Goal: Task Accomplishment & Management: Manage account settings

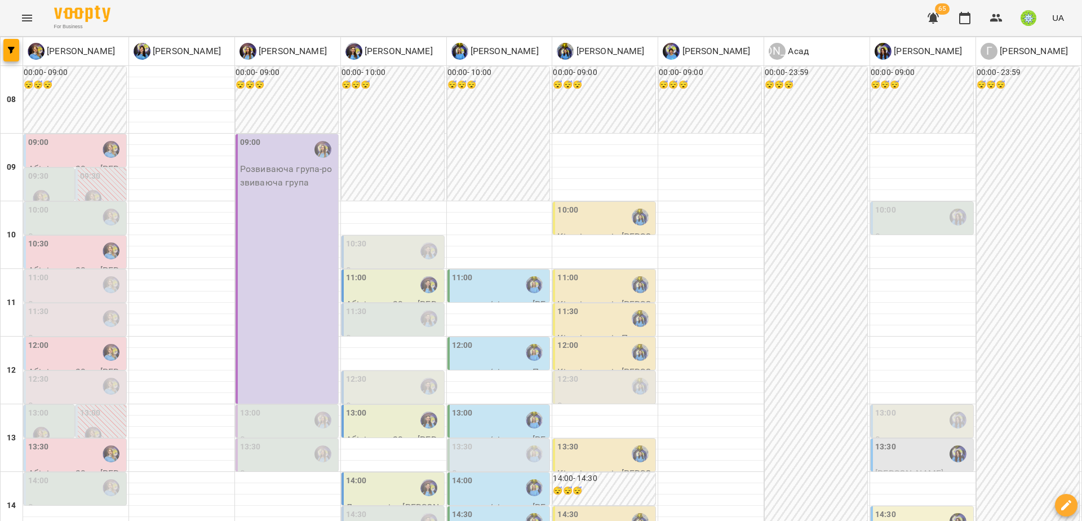
scroll to position [26, 0]
click at [95, 272] on div "11:00" at bounding box center [76, 285] width 96 height 26
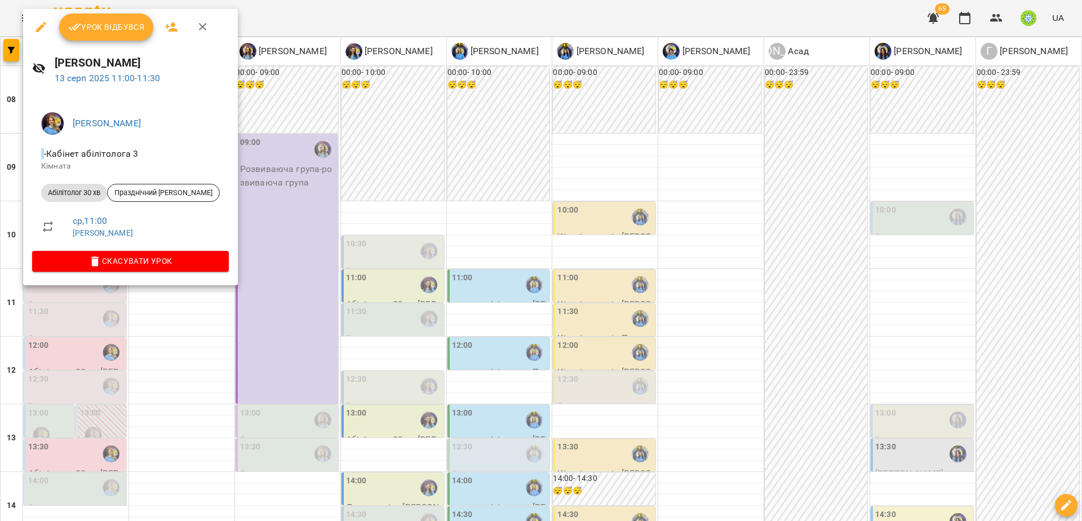
click at [414, 263] on div at bounding box center [541, 260] width 1082 height 521
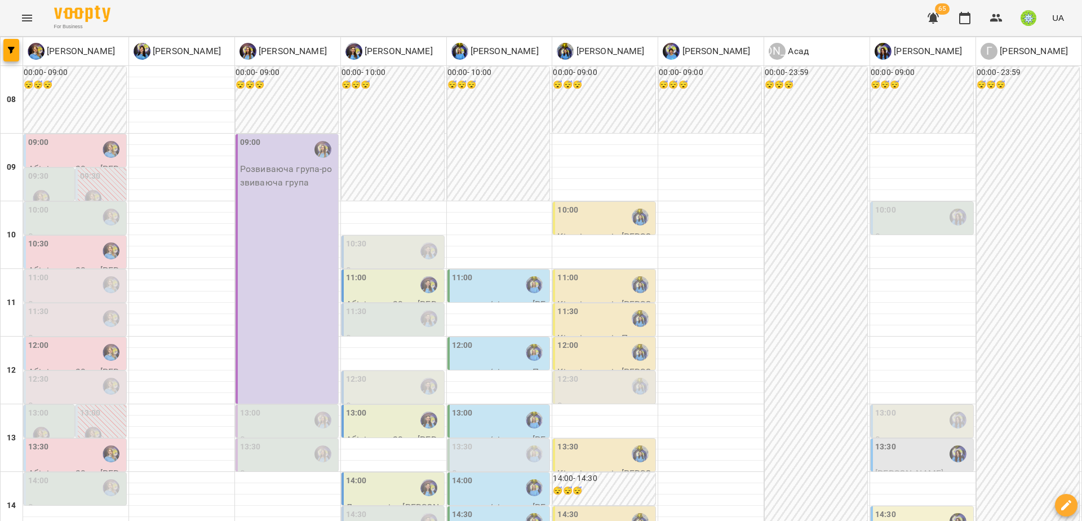
click at [366, 272] on div "11:00" at bounding box center [394, 285] width 96 height 26
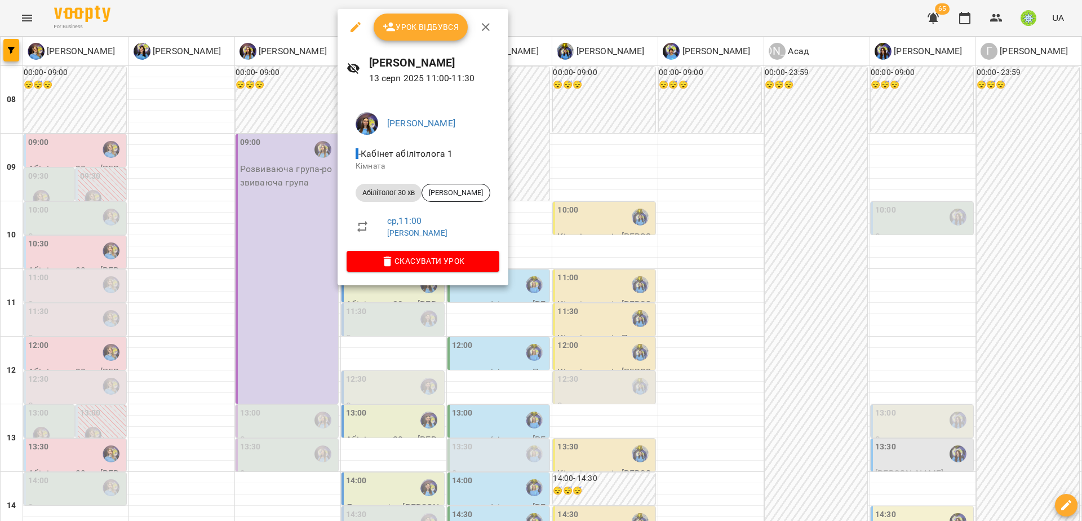
click at [580, 286] on div at bounding box center [541, 260] width 1082 height 521
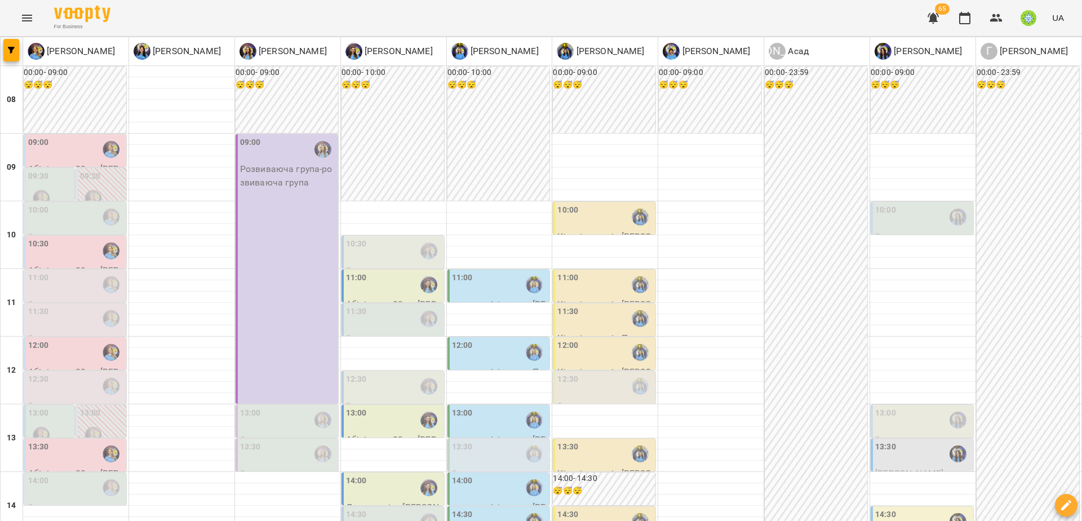
click at [594, 306] on div "11:30" at bounding box center [606, 319] width 96 height 26
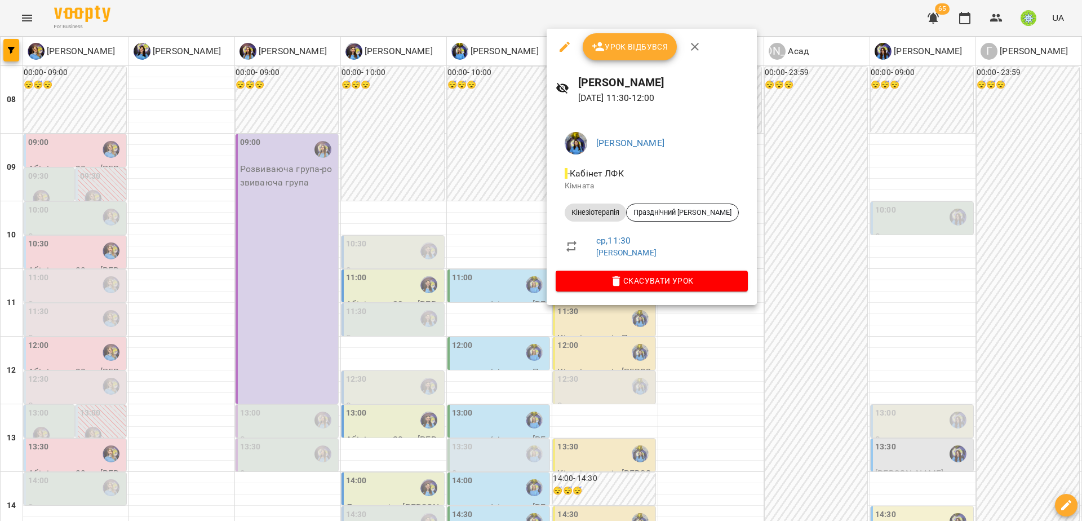
click at [620, 334] on div at bounding box center [541, 260] width 1082 height 521
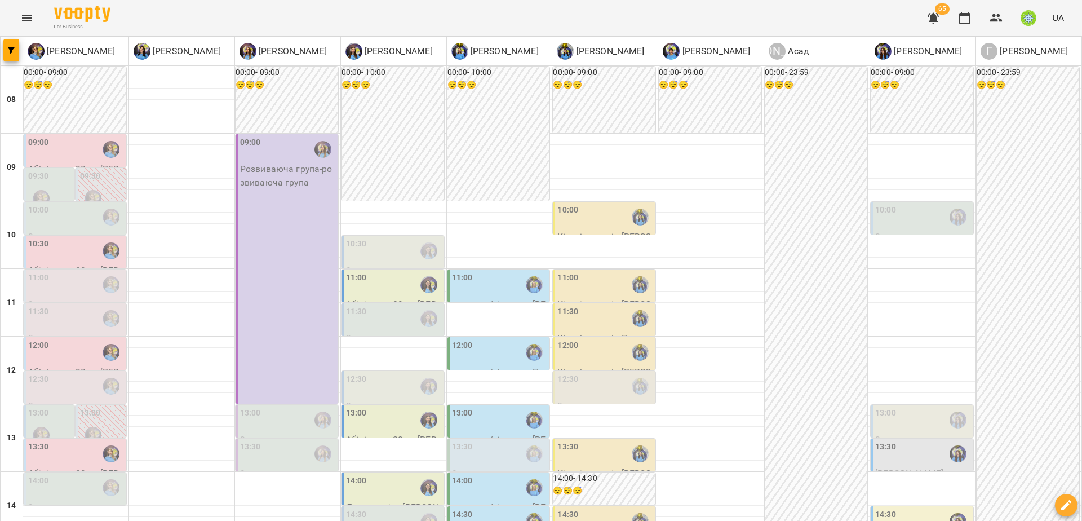
click at [580, 272] on div "11:00" at bounding box center [606, 285] width 96 height 26
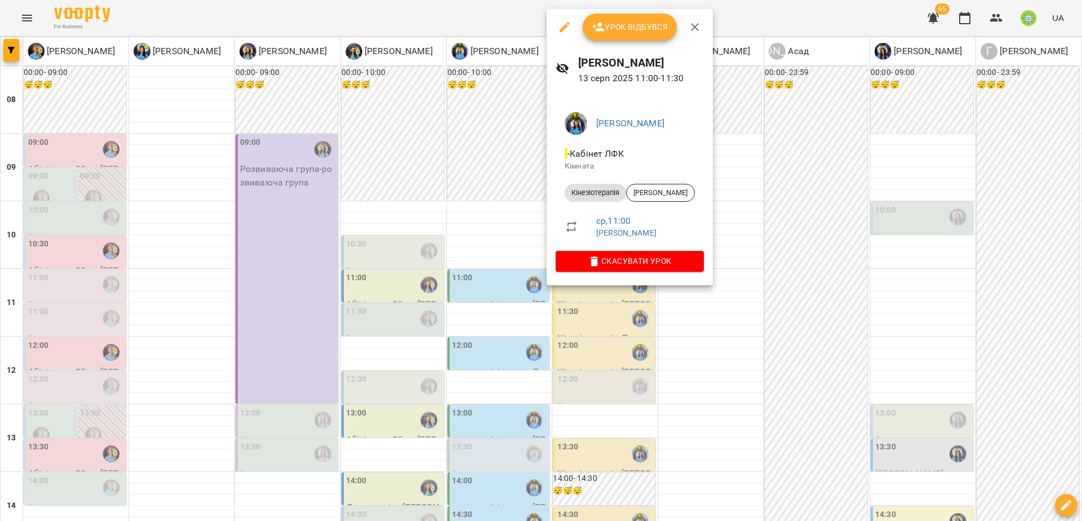
drag, startPoint x: 574, startPoint y: 317, endPoint x: 590, endPoint y: 311, distance: 17.3
click at [574, 317] on div at bounding box center [541, 260] width 1082 height 521
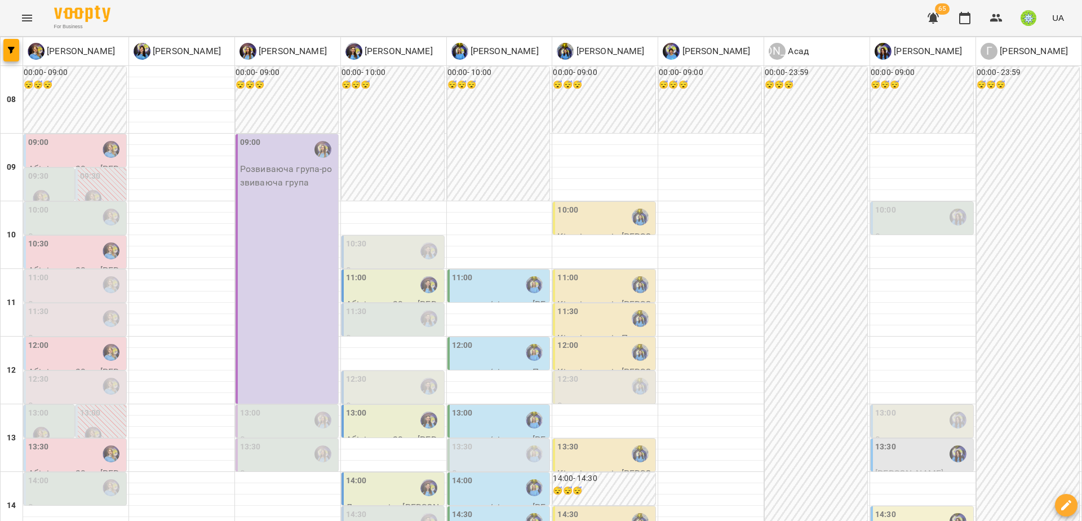
click at [582, 204] on div "10:00" at bounding box center [606, 217] width 96 height 26
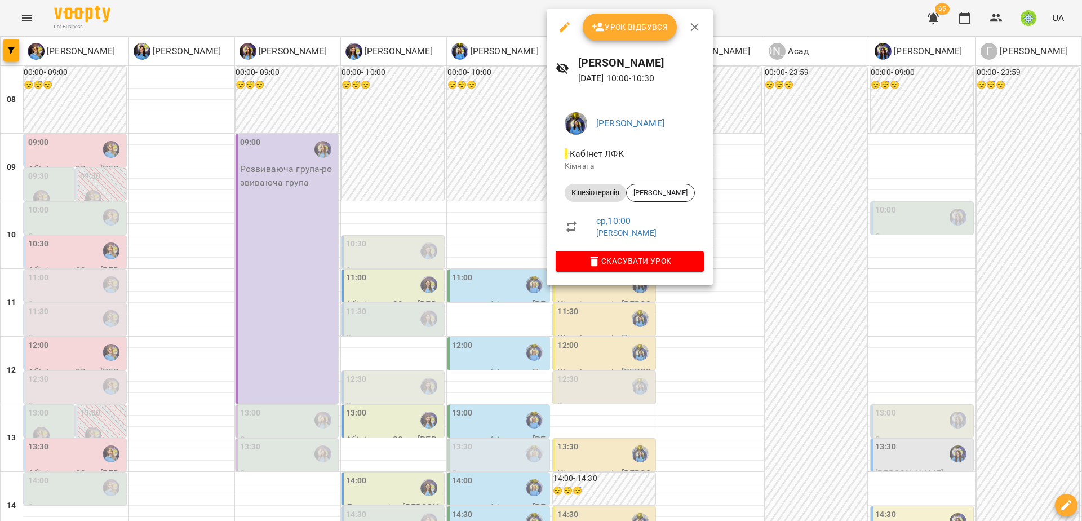
click at [602, 315] on div at bounding box center [541, 260] width 1082 height 521
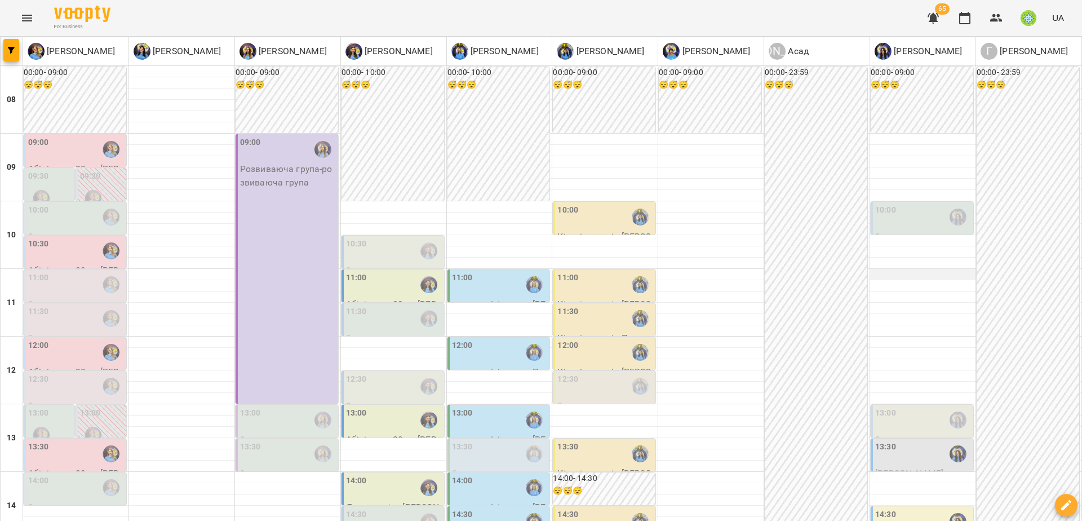
click at [896, 269] on div at bounding box center [922, 274] width 105 height 11
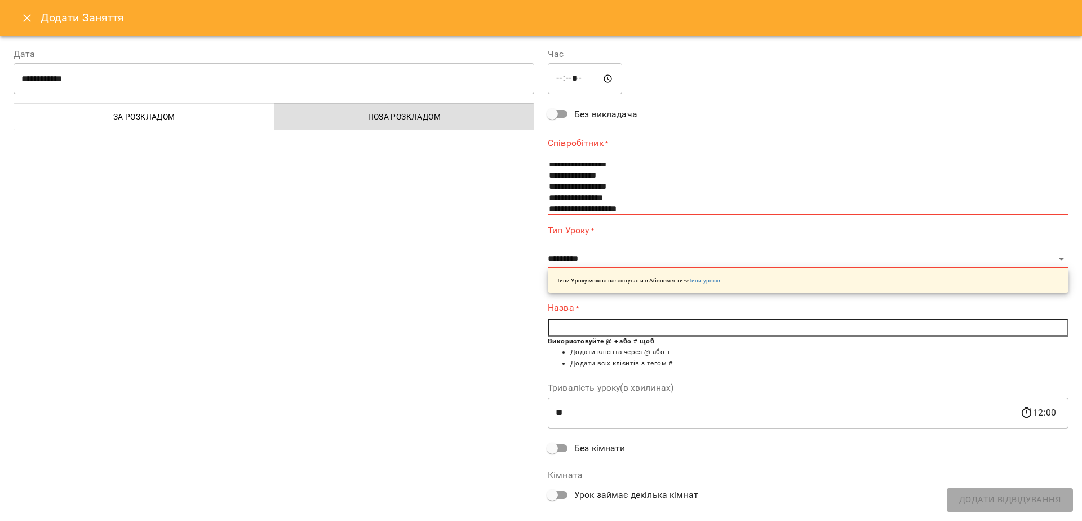
scroll to position [44, 0]
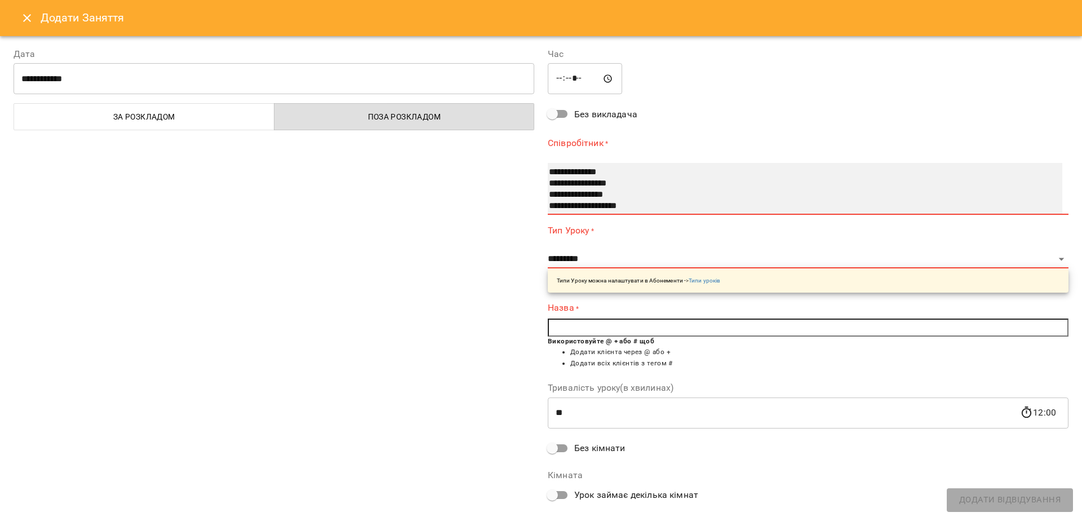
select select "**********"
click at [589, 174] on option "**********" at bounding box center [792, 172] width 488 height 11
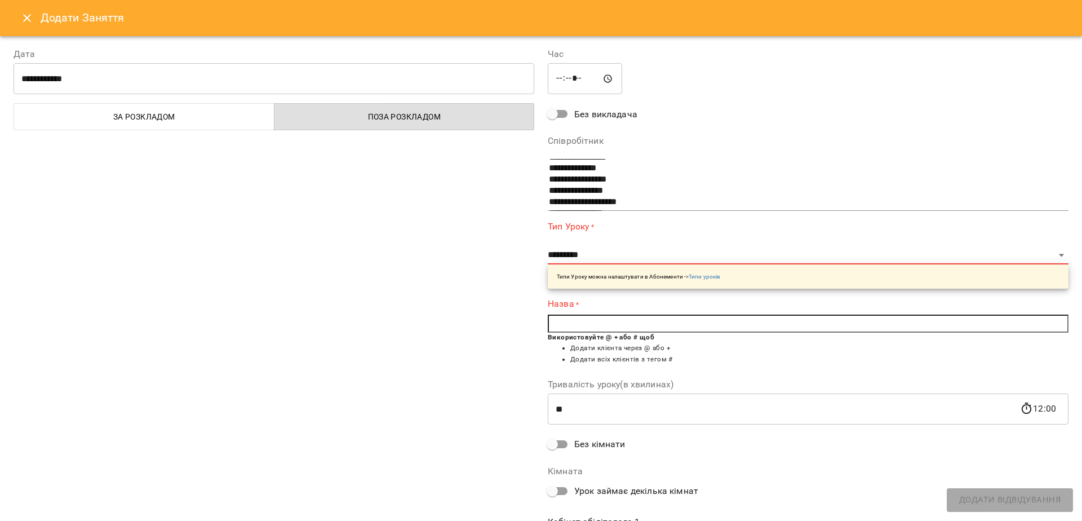
click at [373, 279] on div "**********" at bounding box center [274, 290] width 534 height 513
click at [617, 249] on select "**********" at bounding box center [808, 255] width 521 height 18
select select "********"
type input "**"
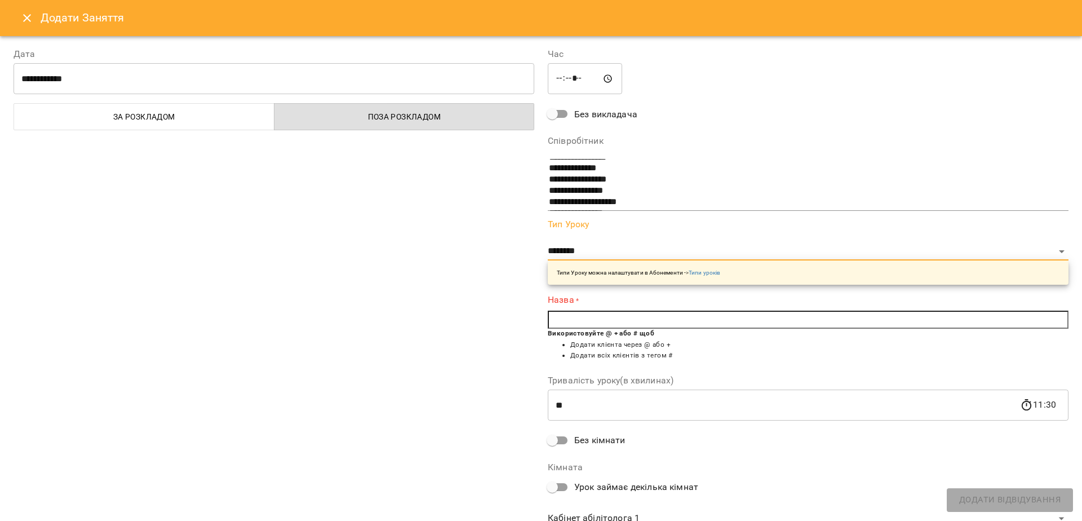
click at [618, 328] on input "text" at bounding box center [808, 320] width 521 height 18
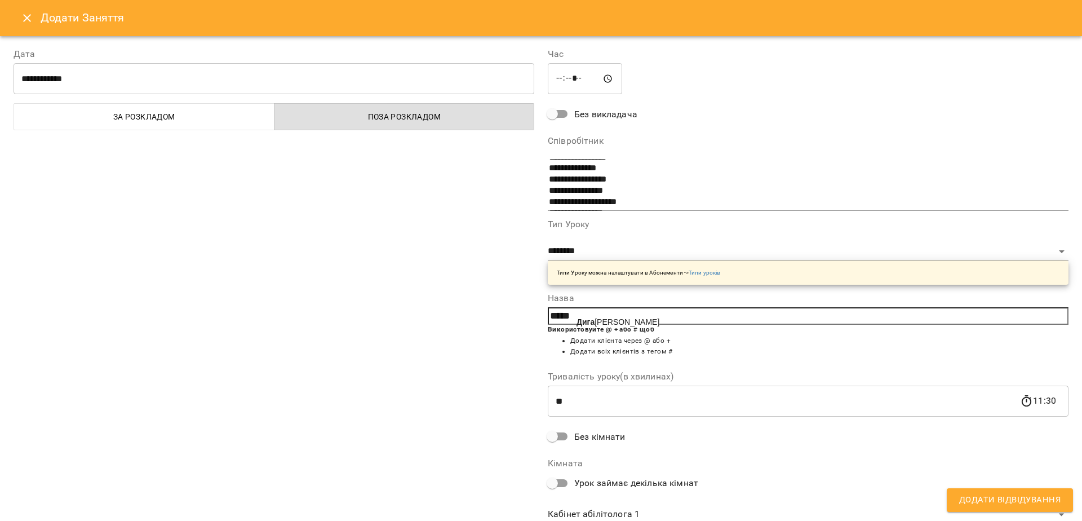
click at [613, 320] on span "Дига Артем" at bounding box center [618, 321] width 83 height 9
type input "**********"
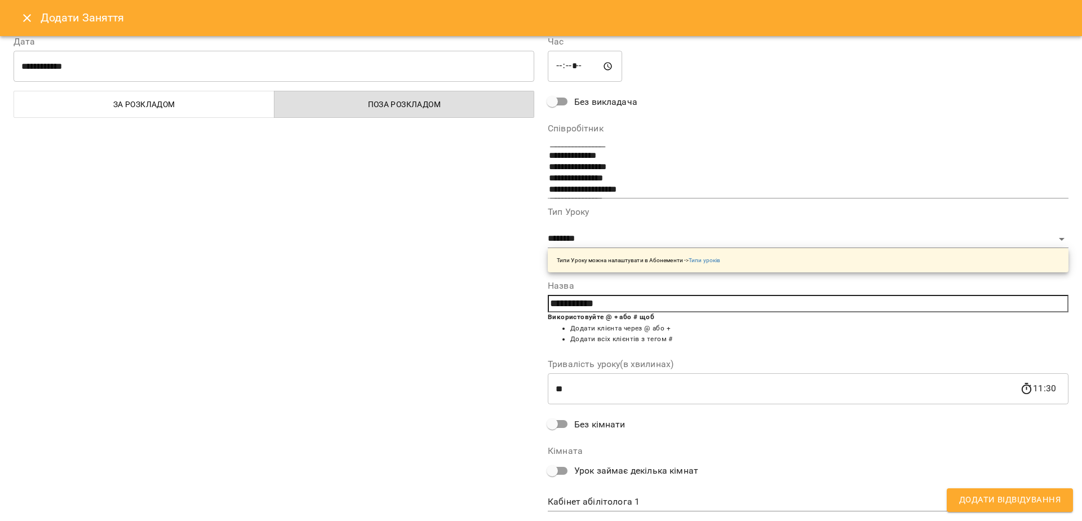
scroll to position [41, 0]
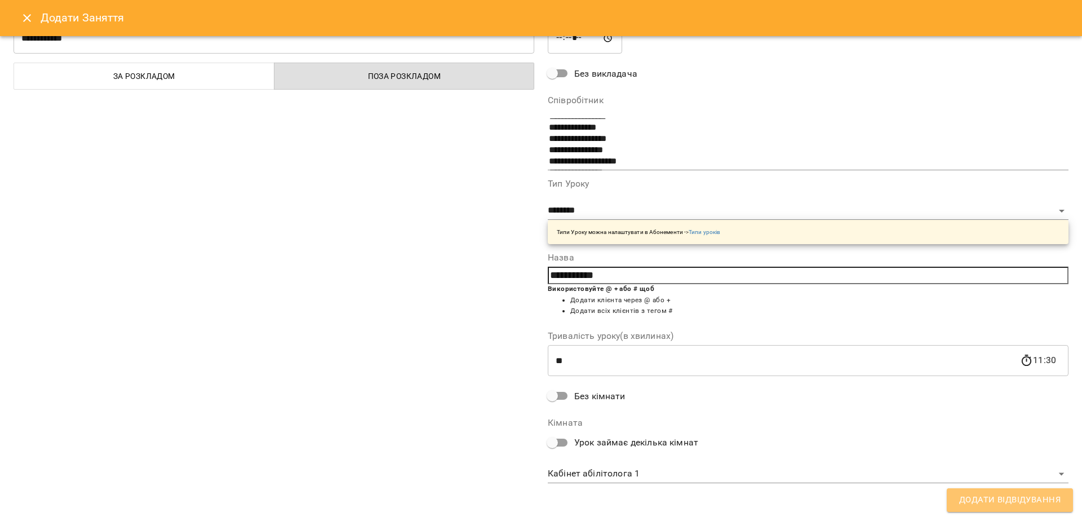
click at [1006, 502] on span "Додати Відвідування" at bounding box center [1009, 500] width 101 height 15
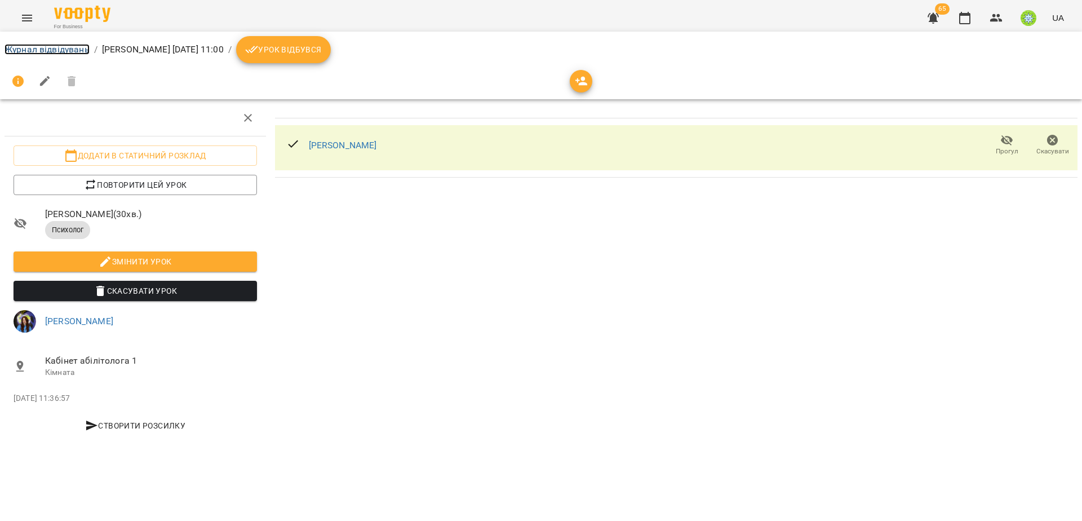
click at [70, 50] on link "Журнал відвідувань" at bounding box center [47, 49] width 85 height 11
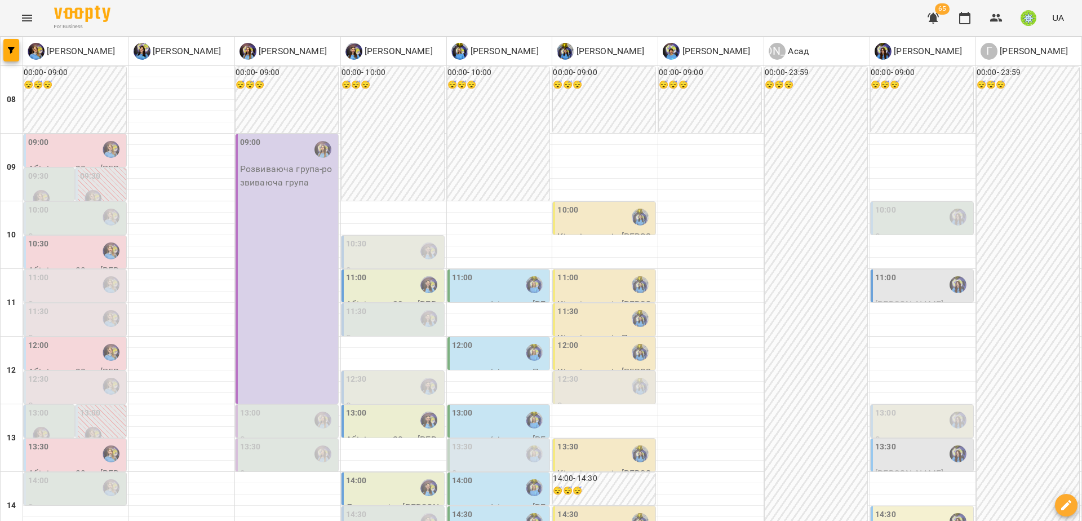
click at [888, 289] on div "11:00" at bounding box center [923, 285] width 96 height 26
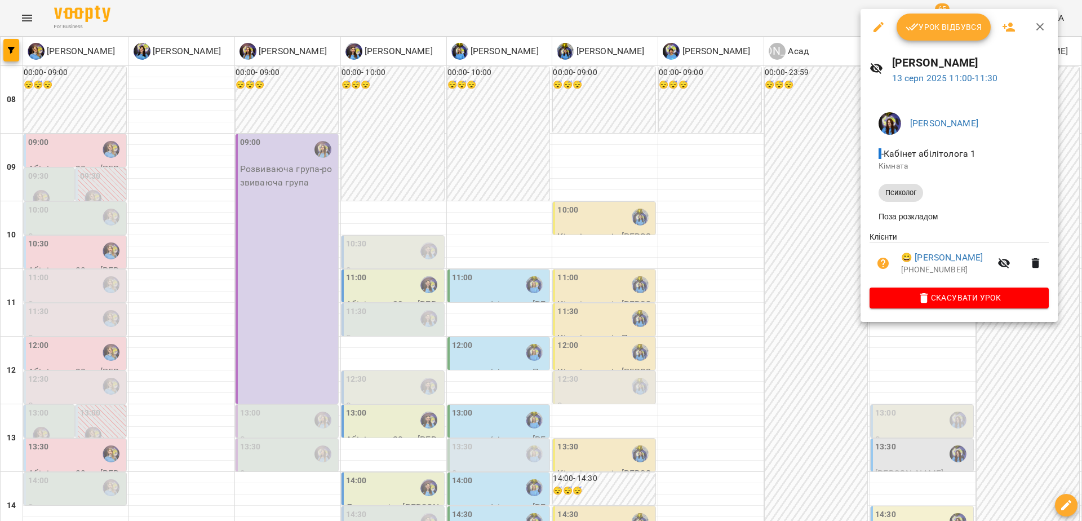
drag, startPoint x: 882, startPoint y: 26, endPoint x: 863, endPoint y: 42, distance: 24.8
click at [882, 27] on icon "button" at bounding box center [879, 27] width 14 height 14
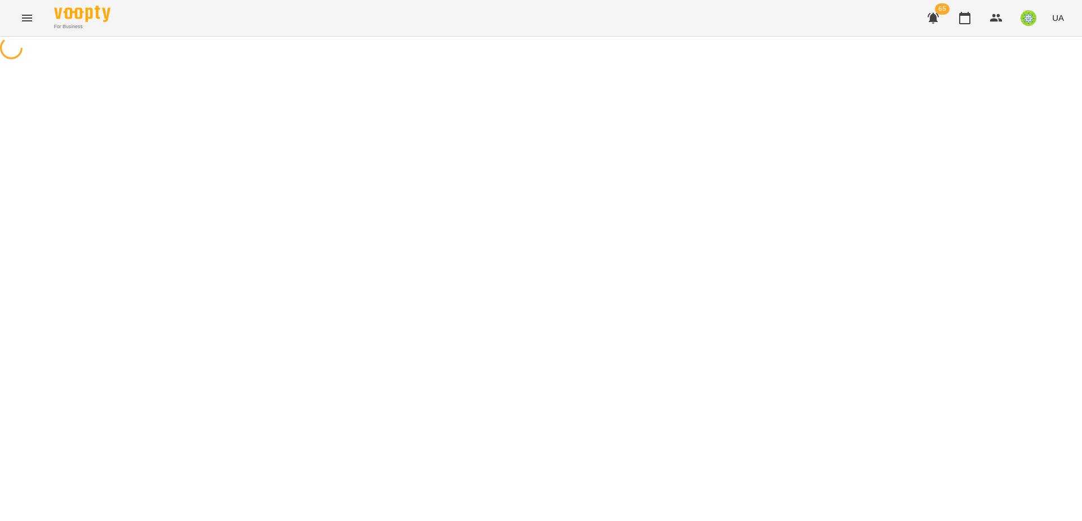
select select "********"
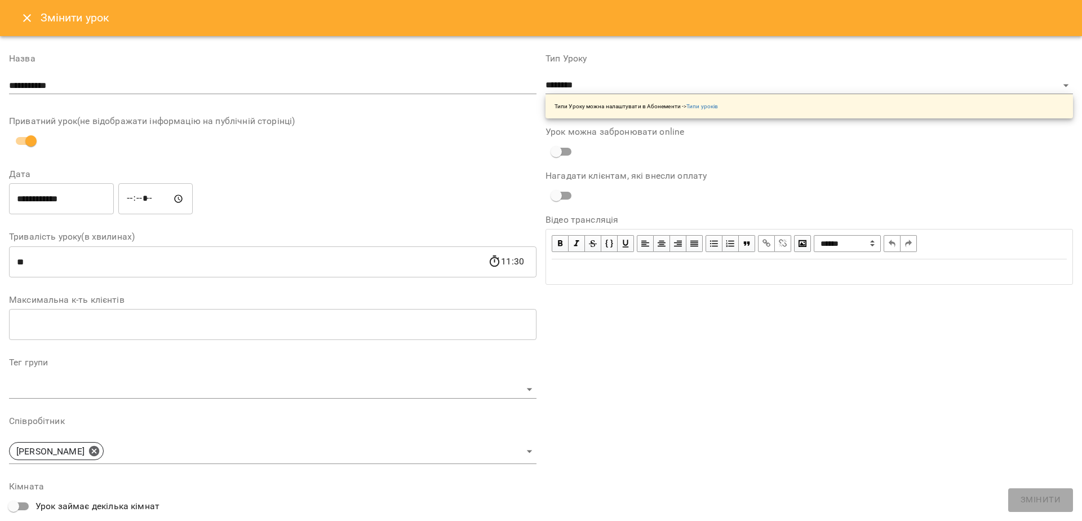
click at [150, 206] on input "*****" at bounding box center [155, 199] width 74 height 32
click at [150, 199] on input "*****" at bounding box center [155, 199] width 74 height 32
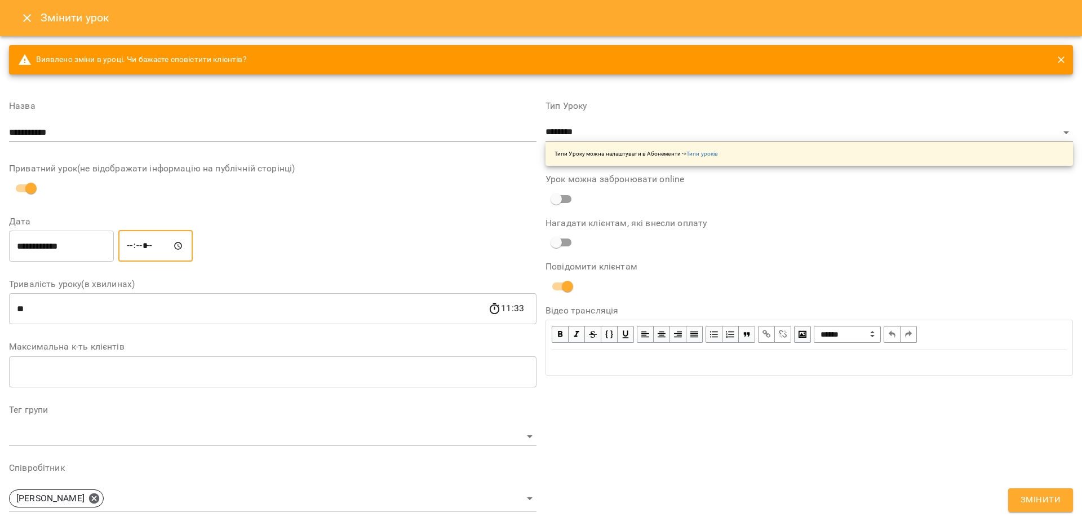
type input "*****"
click at [1047, 503] on span "Змінити" at bounding box center [1041, 500] width 40 height 15
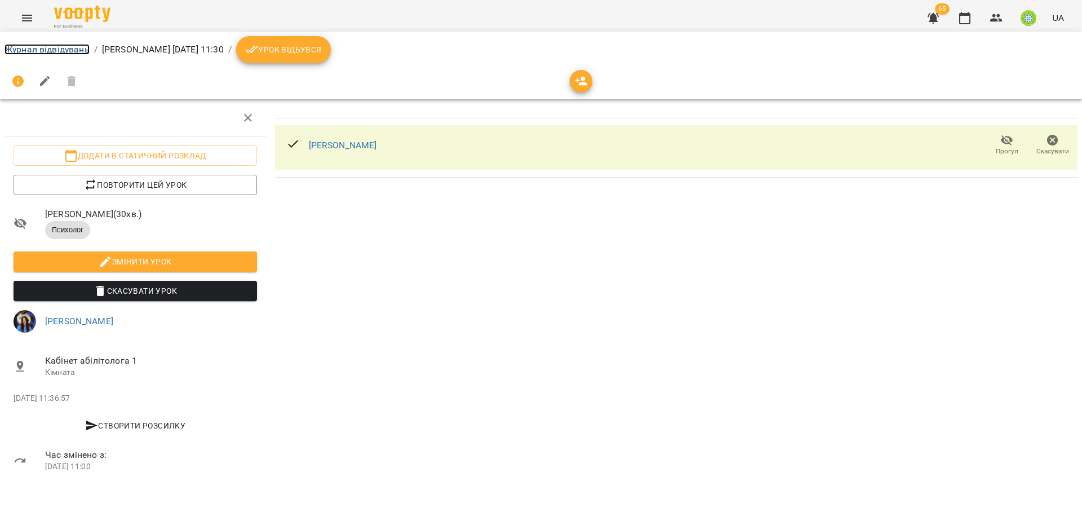
click at [49, 46] on link "Журнал відвідувань" at bounding box center [47, 49] width 85 height 11
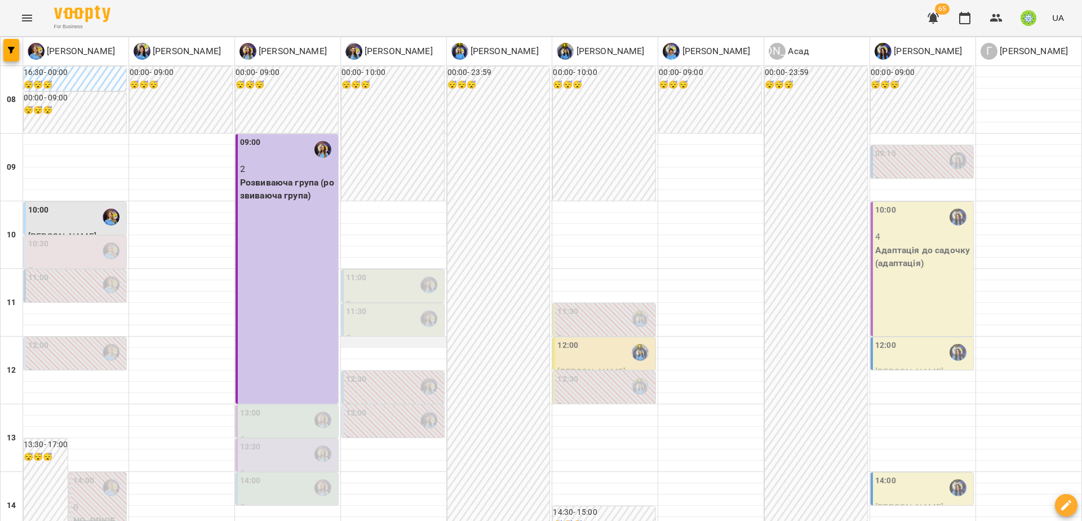
scroll to position [355, 0]
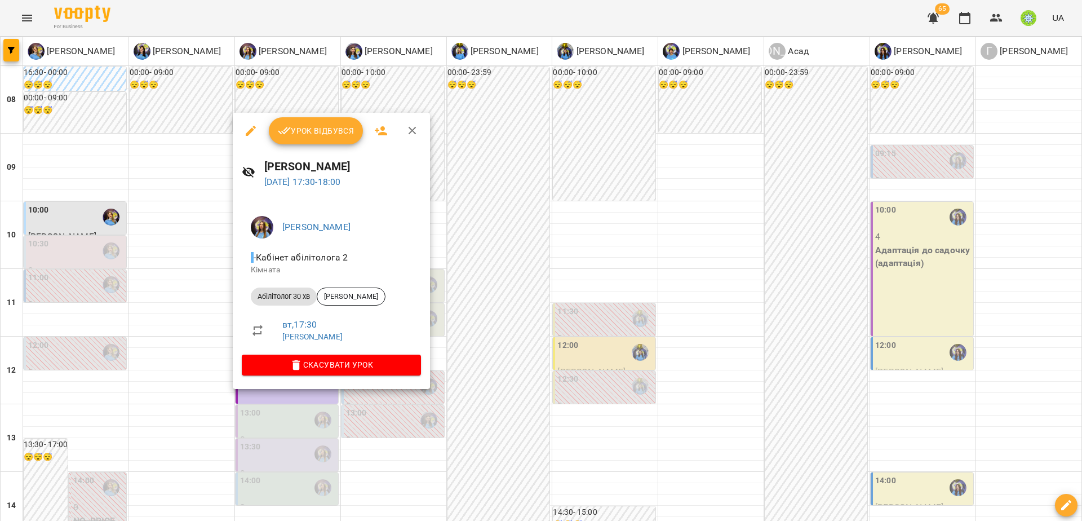
click at [277, 404] on div at bounding box center [541, 260] width 1082 height 521
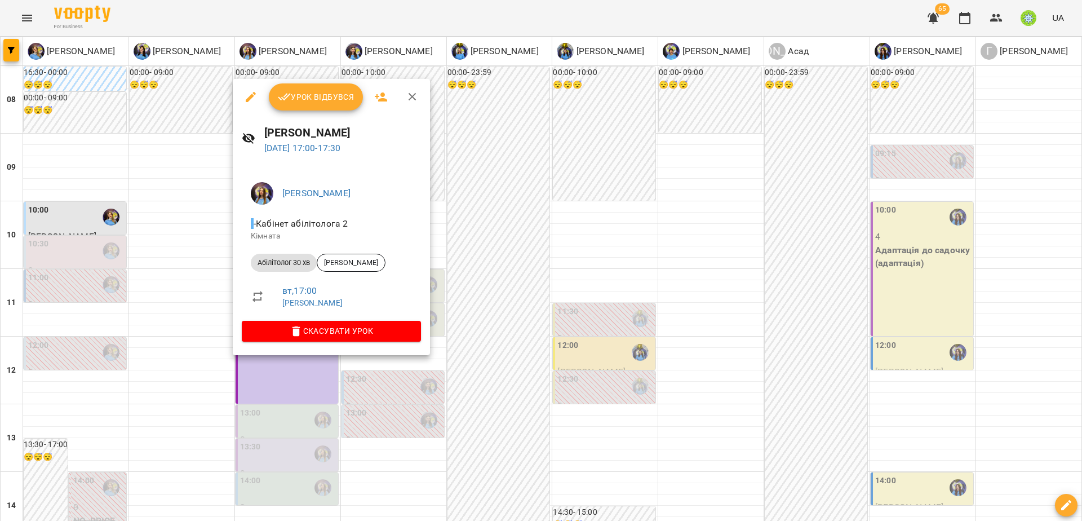
click at [597, 343] on div at bounding box center [541, 260] width 1082 height 521
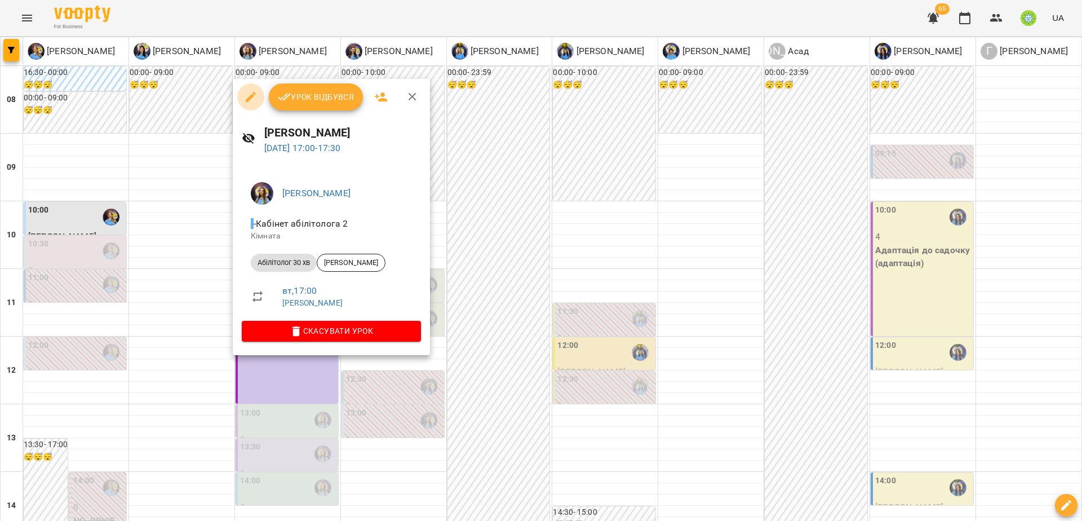
click at [253, 96] on icon "button" at bounding box center [251, 97] width 10 height 10
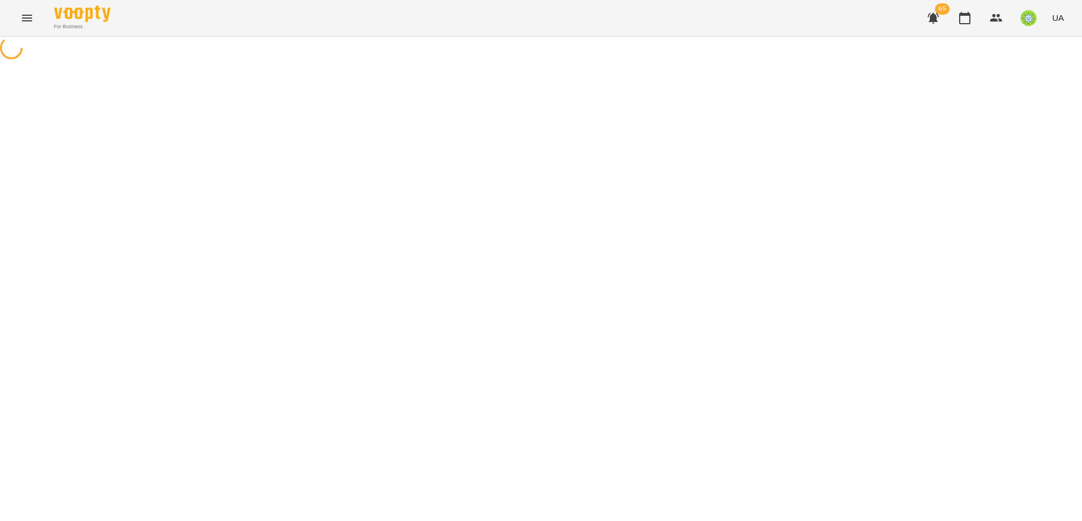
select select "**********"
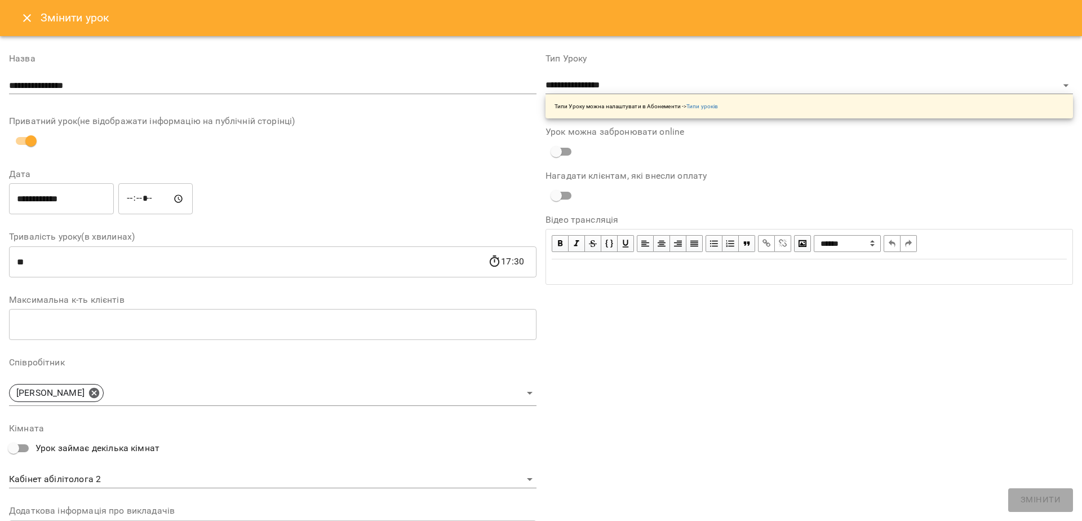
click at [138, 204] on input "*****" at bounding box center [155, 199] width 74 height 32
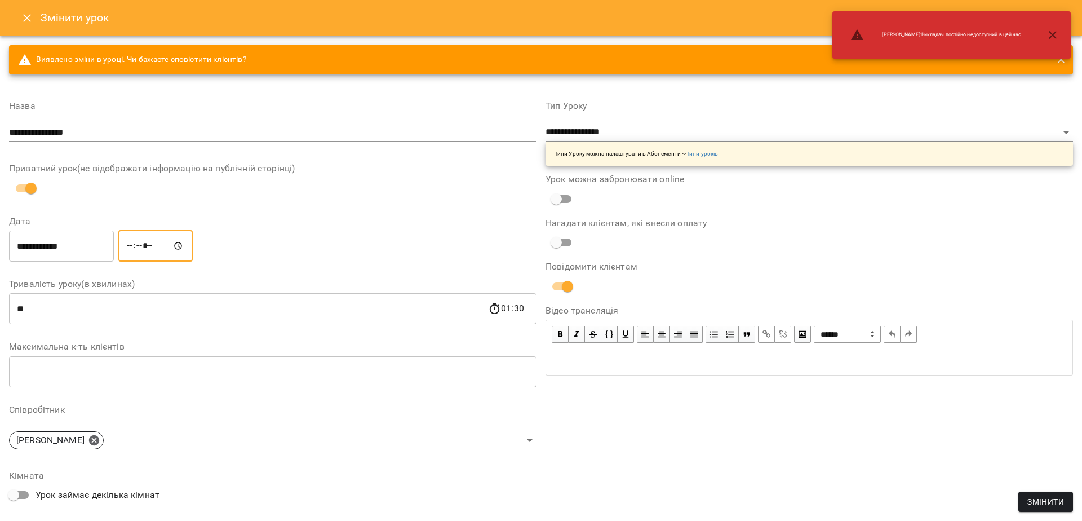
type input "*****"
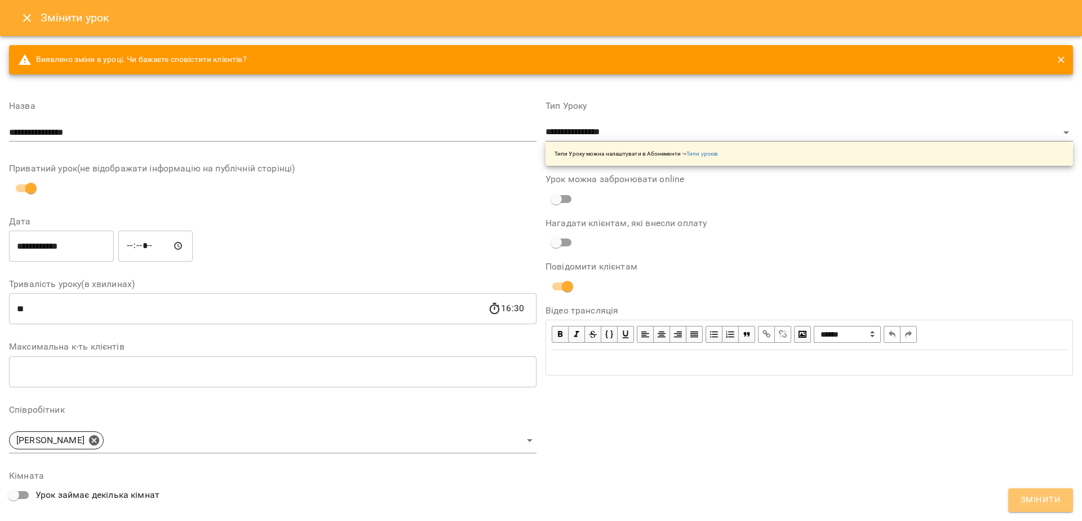
click at [1036, 501] on span "Змінити" at bounding box center [1041, 500] width 40 height 15
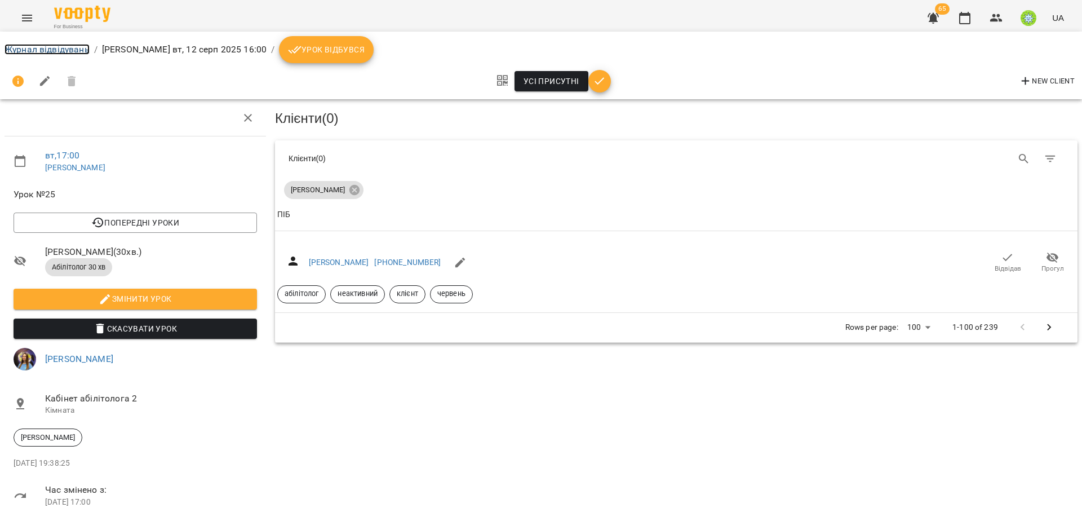
click at [79, 54] on link "Журнал відвідувань" at bounding box center [47, 49] width 85 height 11
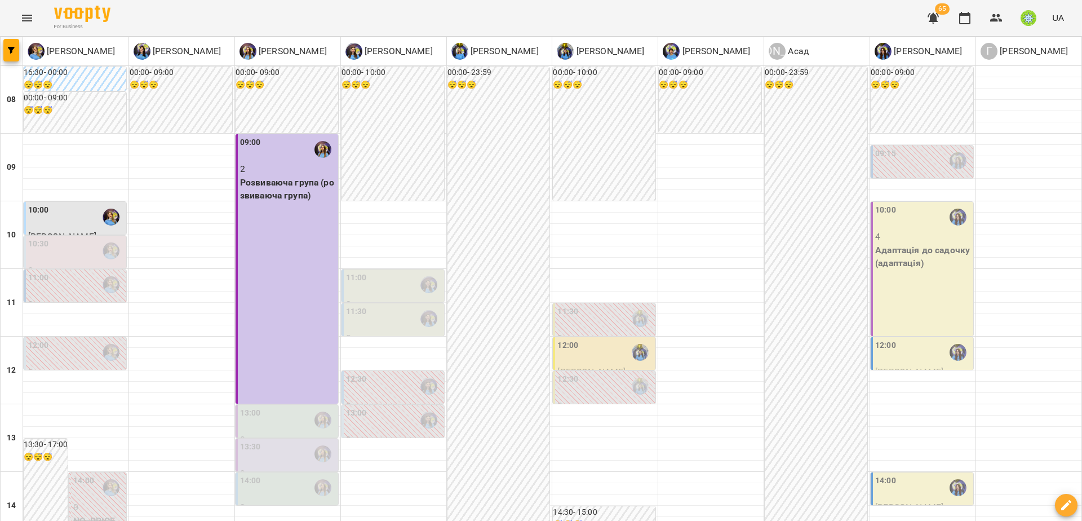
scroll to position [329, 0]
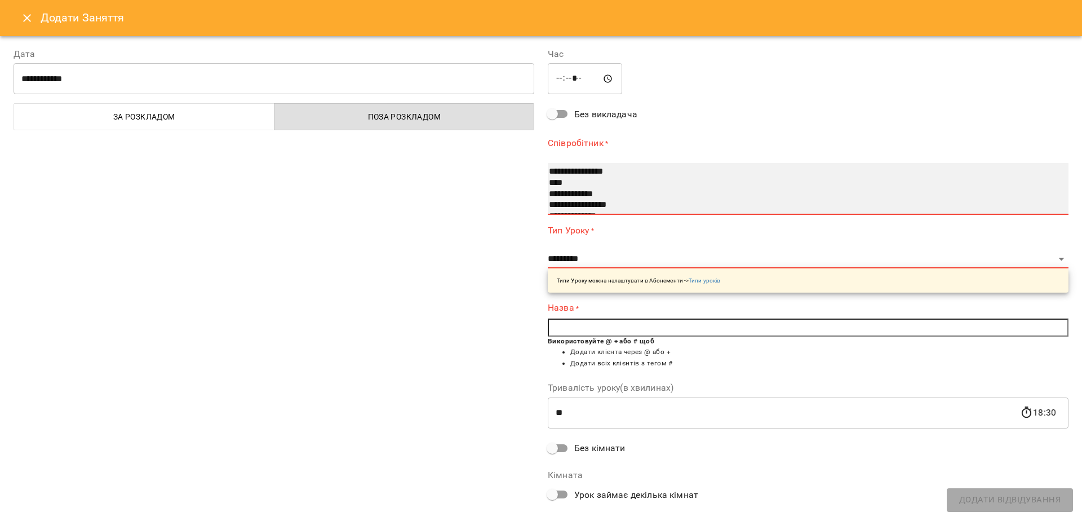
select select "**********"
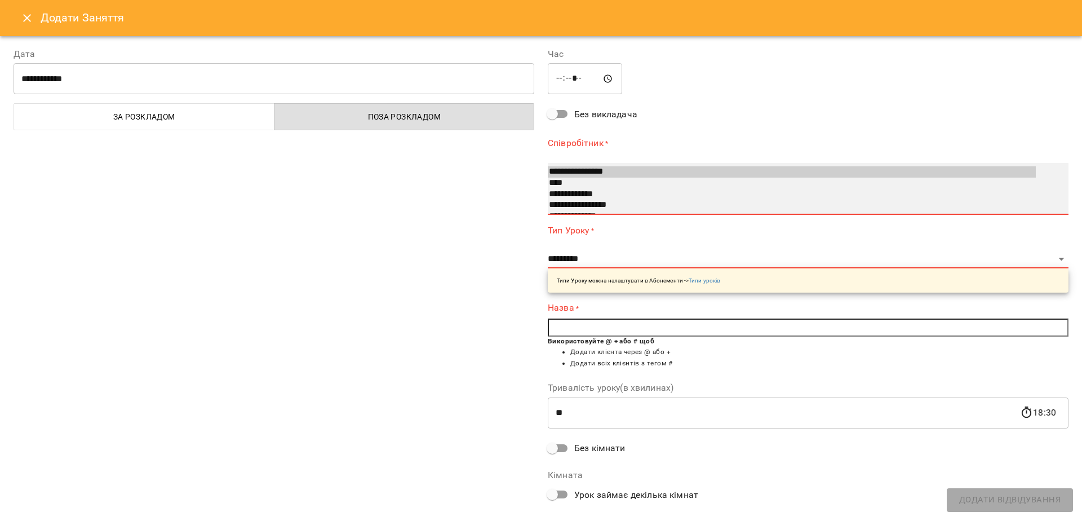
click at [589, 171] on option "**********" at bounding box center [792, 171] width 488 height 11
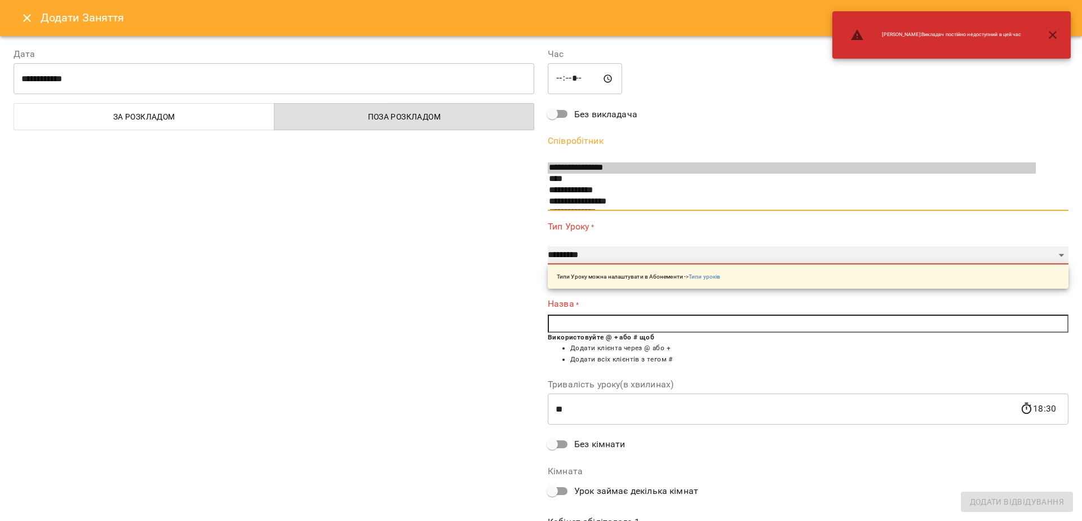
click at [595, 252] on select "**********" at bounding box center [808, 255] width 521 height 18
select select "**********"
type input "**"
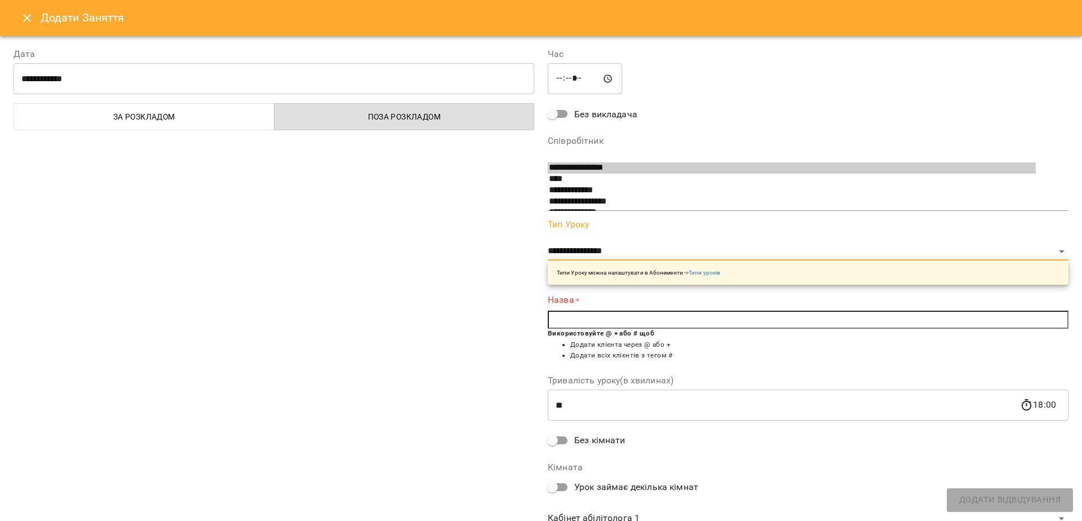
click at [583, 327] on input "text" at bounding box center [808, 320] width 521 height 18
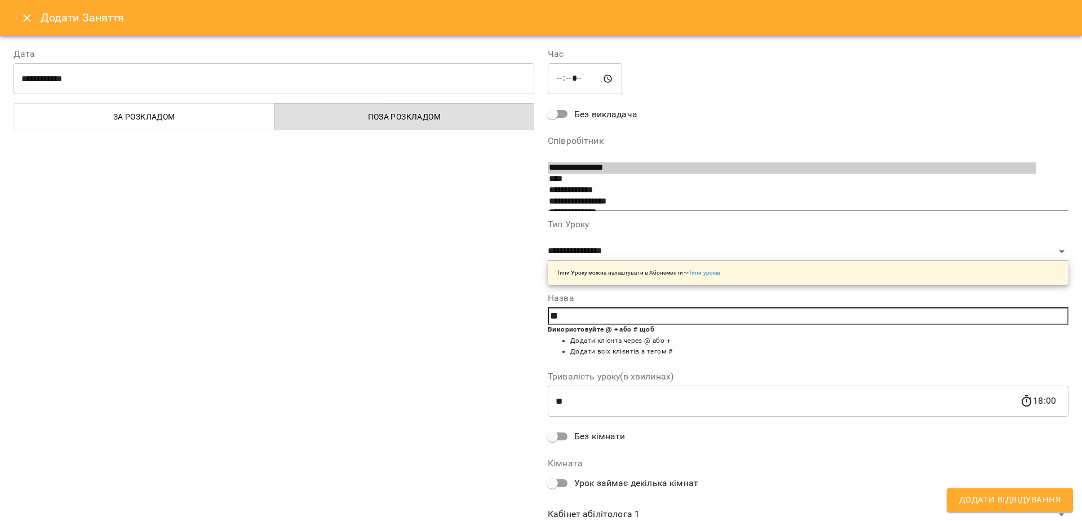
type input "*"
click at [600, 324] on span "Кув ардин Марк" at bounding box center [610, 321] width 79 height 9
type input "**********"
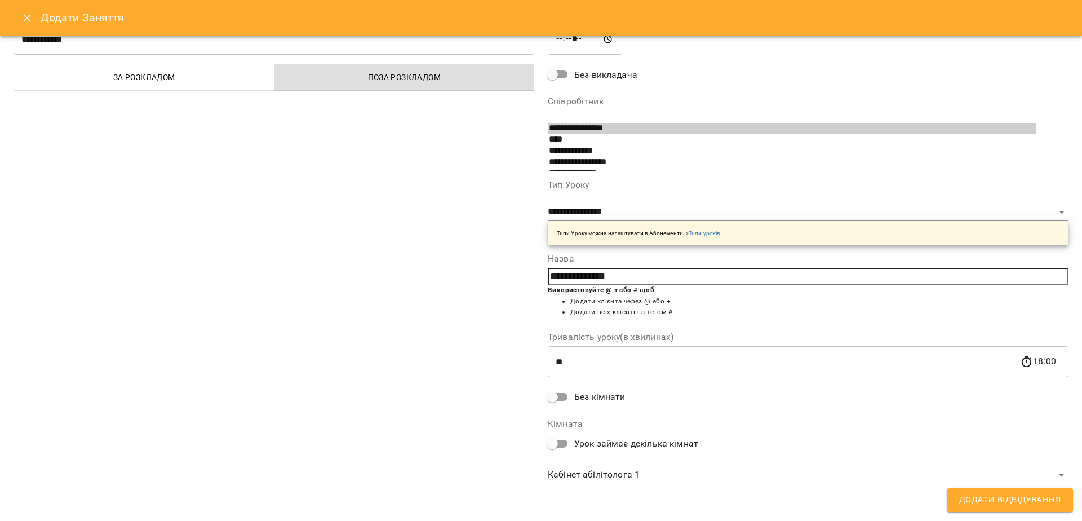
scroll to position [41, 0]
click at [1057, 498] on span "Додати Відвідування" at bounding box center [1009, 500] width 101 height 15
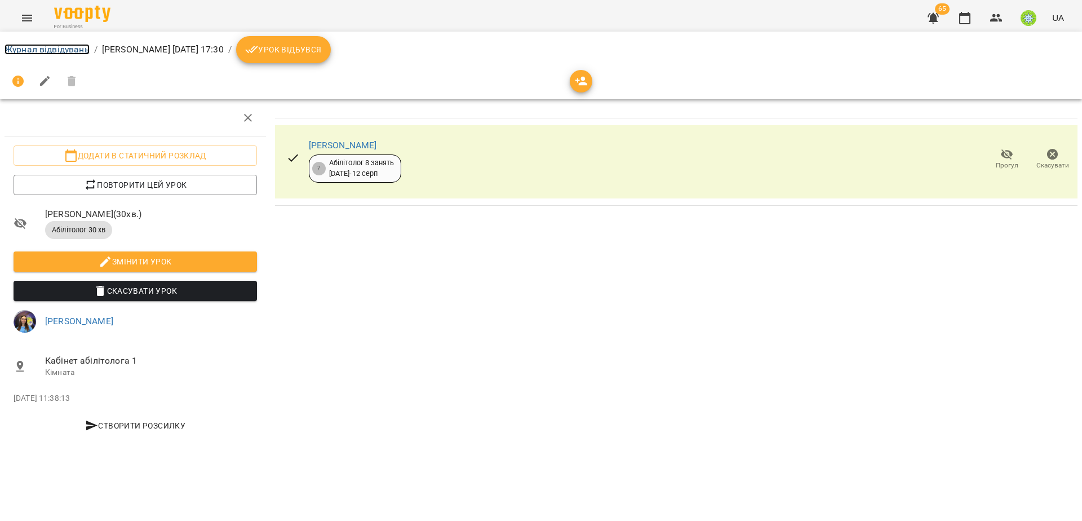
click at [78, 46] on link "Журнал відвідувань" at bounding box center [47, 49] width 85 height 11
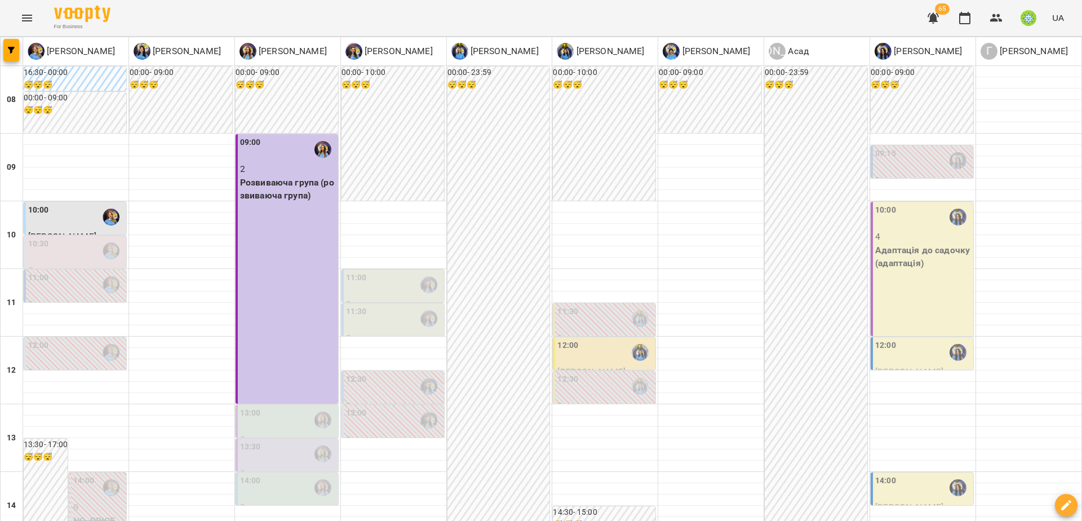
scroll to position [356, 0]
click at [281, 475] on div "14:00" at bounding box center [288, 488] width 96 height 26
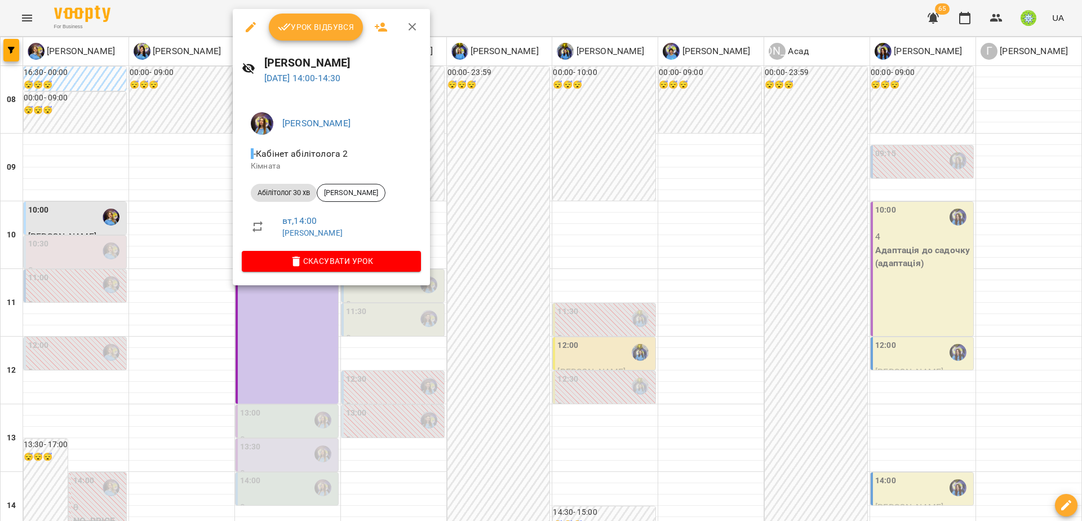
click at [466, 170] on div at bounding box center [541, 260] width 1082 height 521
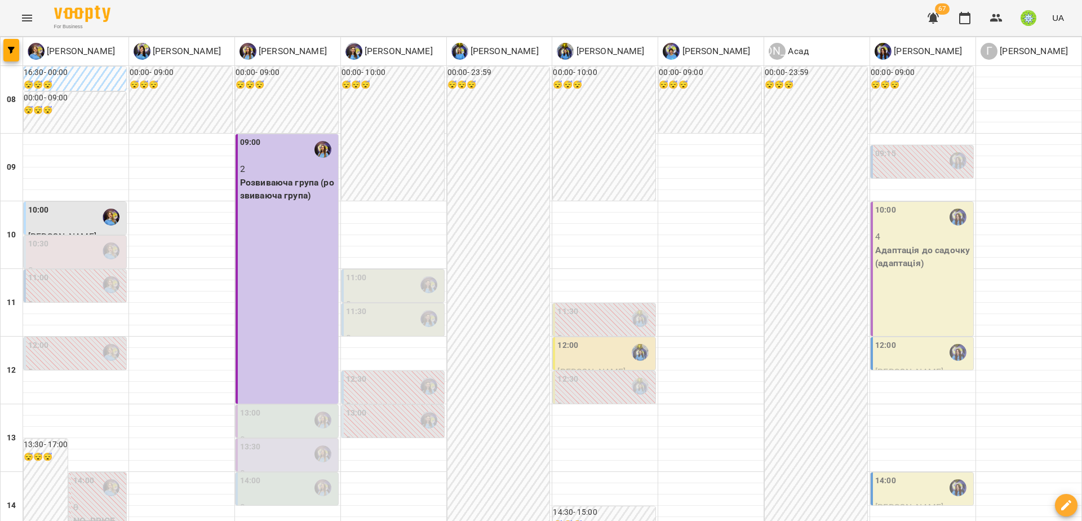
scroll to position [0, 0]
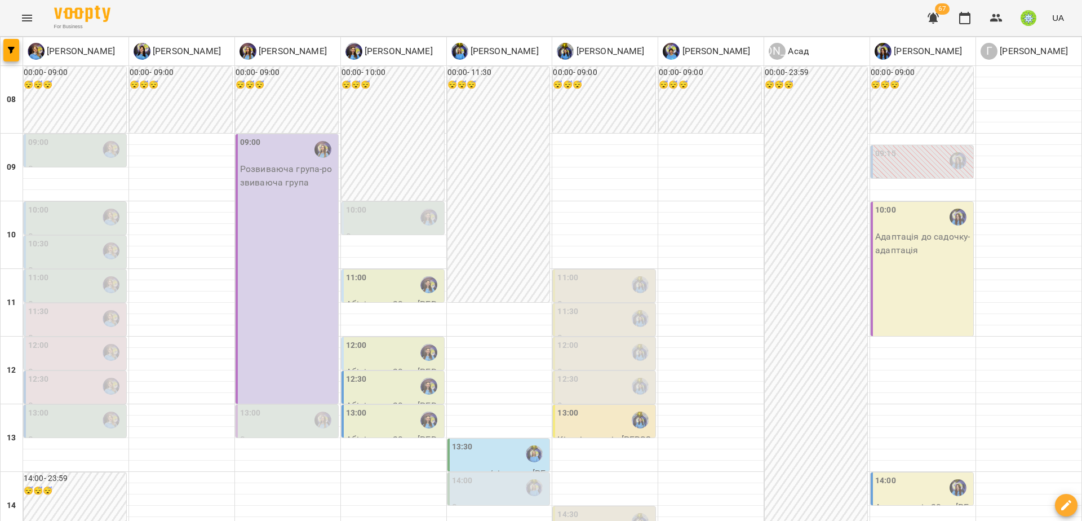
scroll to position [99, 0]
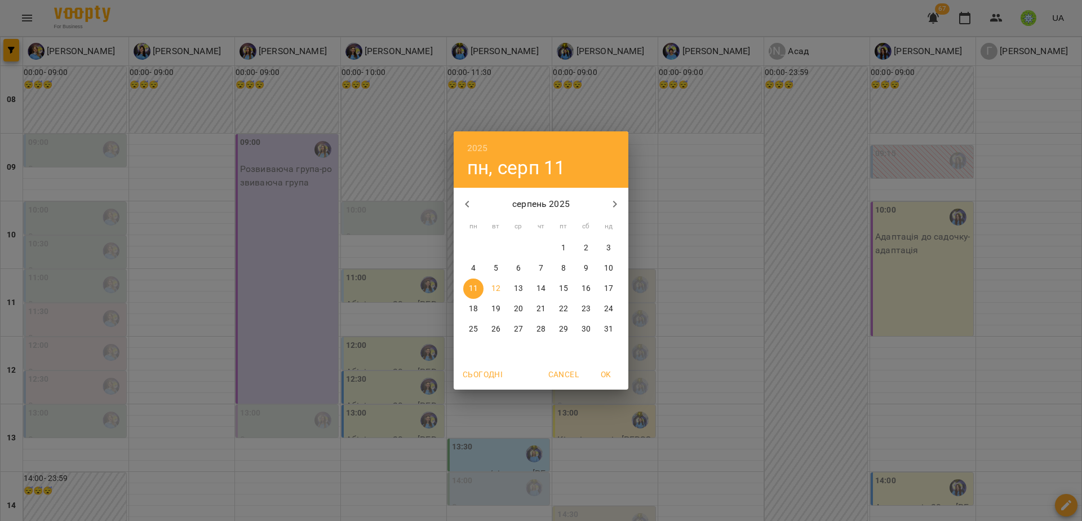
click at [567, 286] on p "15" at bounding box center [563, 288] width 9 height 11
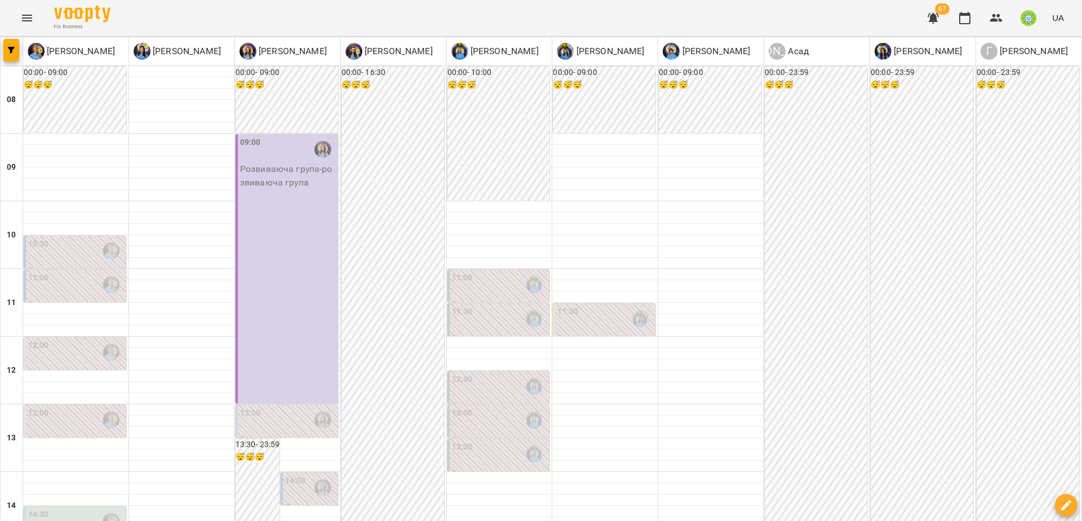
scroll to position [154, 0]
click at [89, 508] on div "14:30" at bounding box center [76, 521] width 96 height 26
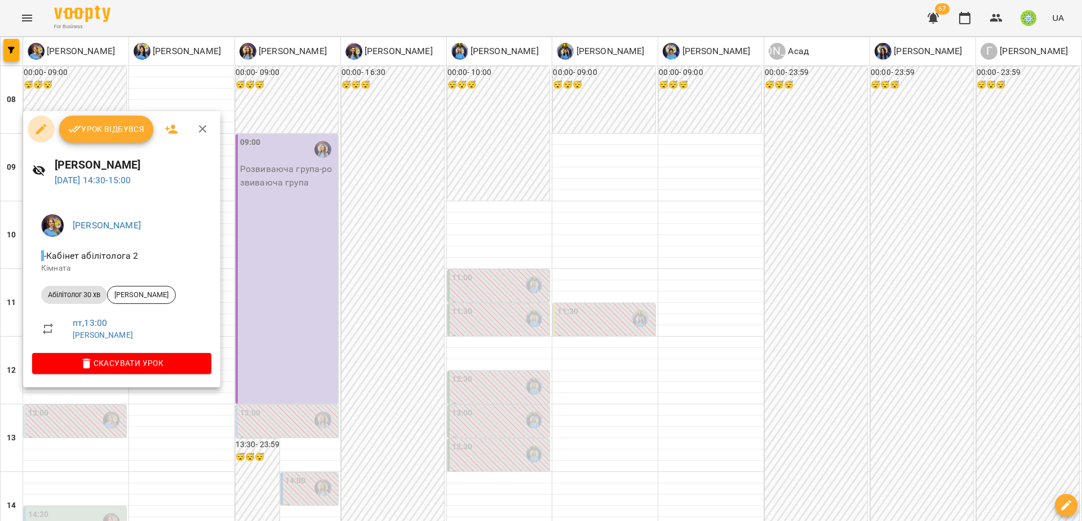
click at [42, 137] on button "button" at bounding box center [41, 129] width 27 height 27
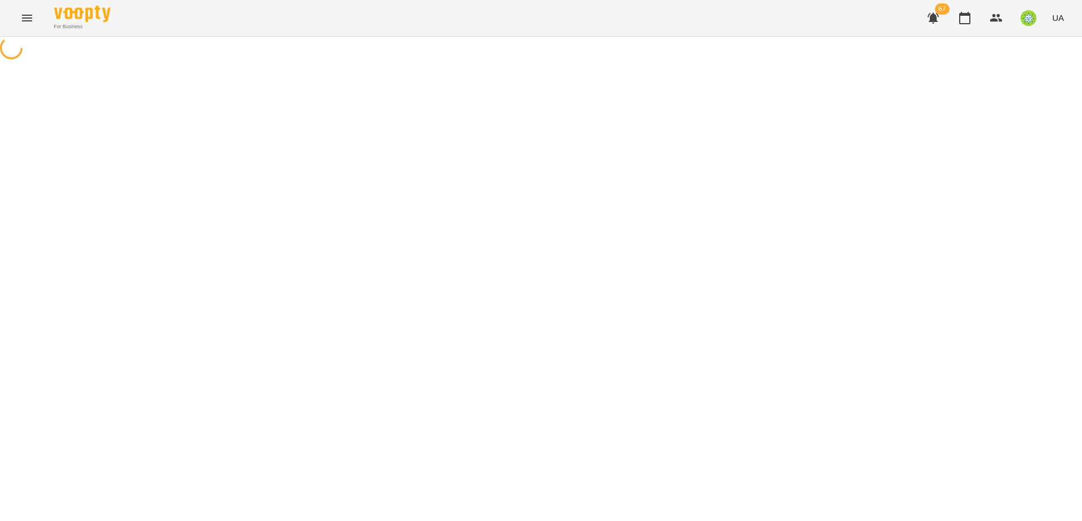
select select "**********"
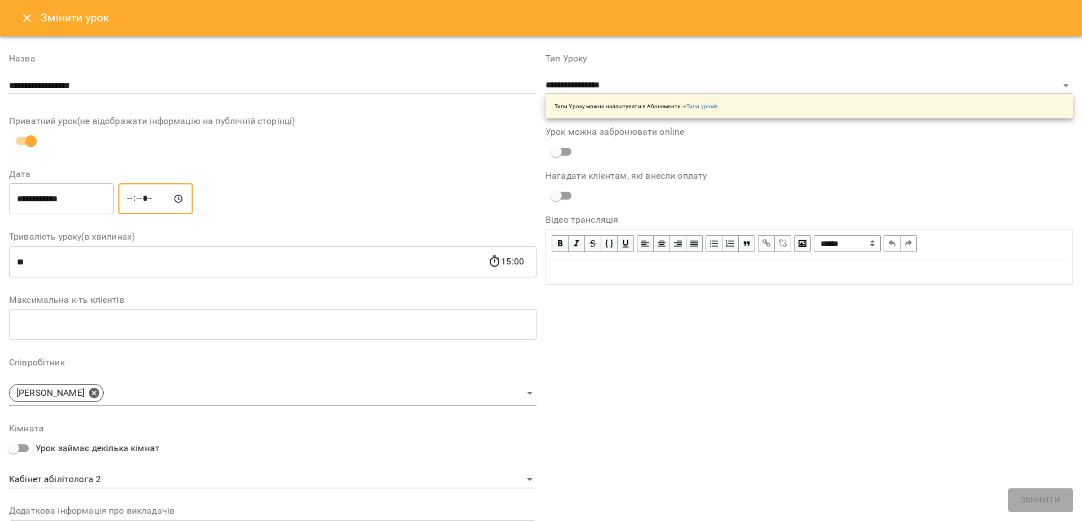
click at [134, 200] on input "*****" at bounding box center [155, 199] width 74 height 32
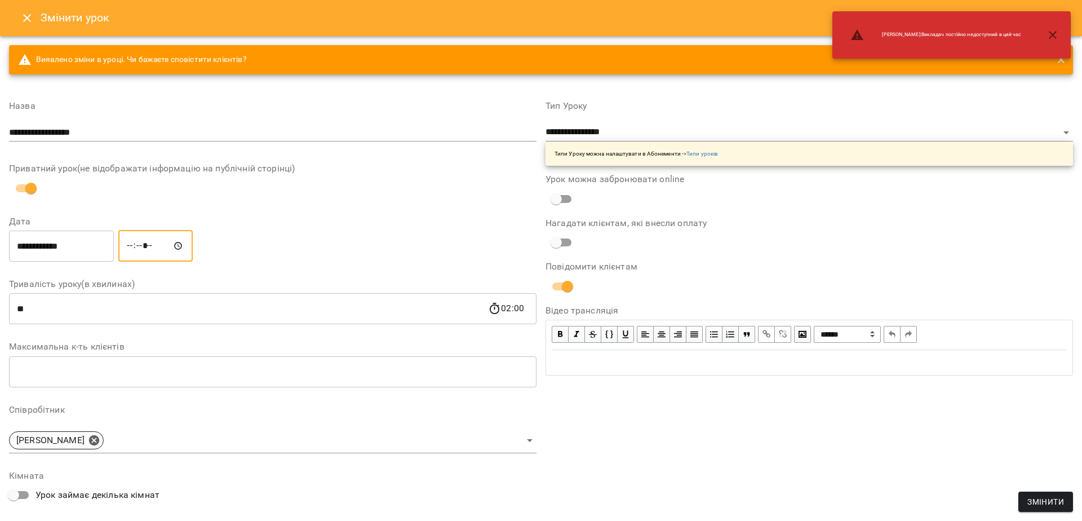
type input "*****"
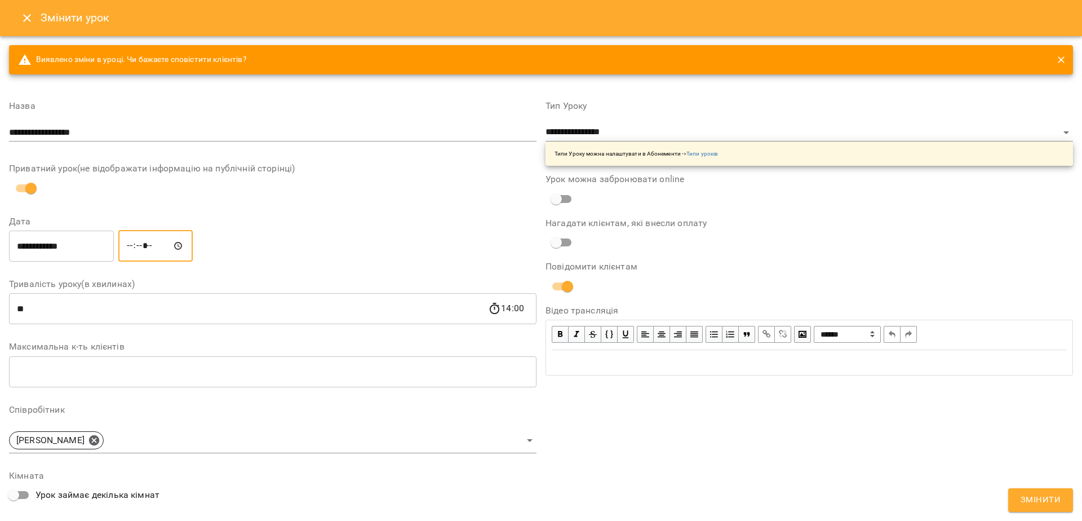
click at [28, 253] on input "**********" at bounding box center [61, 246] width 105 height 32
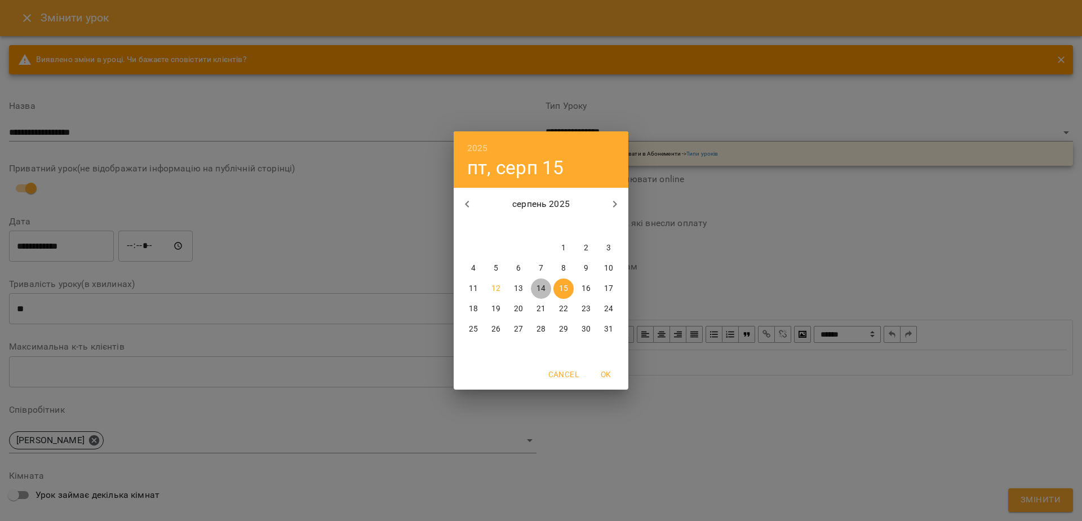
click at [545, 289] on p "14" at bounding box center [541, 288] width 9 height 11
type input "**********"
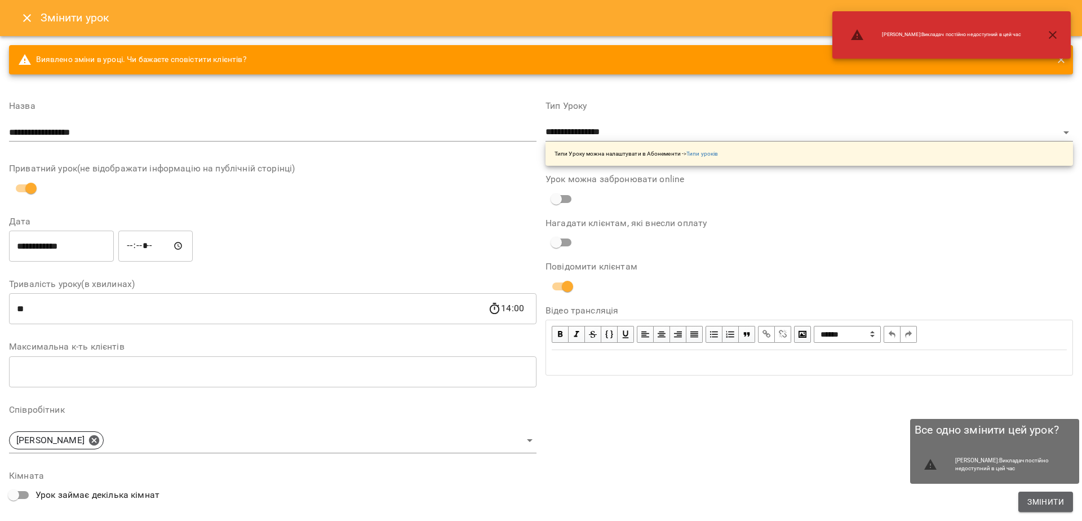
click at [1056, 500] on span "Змінити" at bounding box center [1046, 502] width 37 height 14
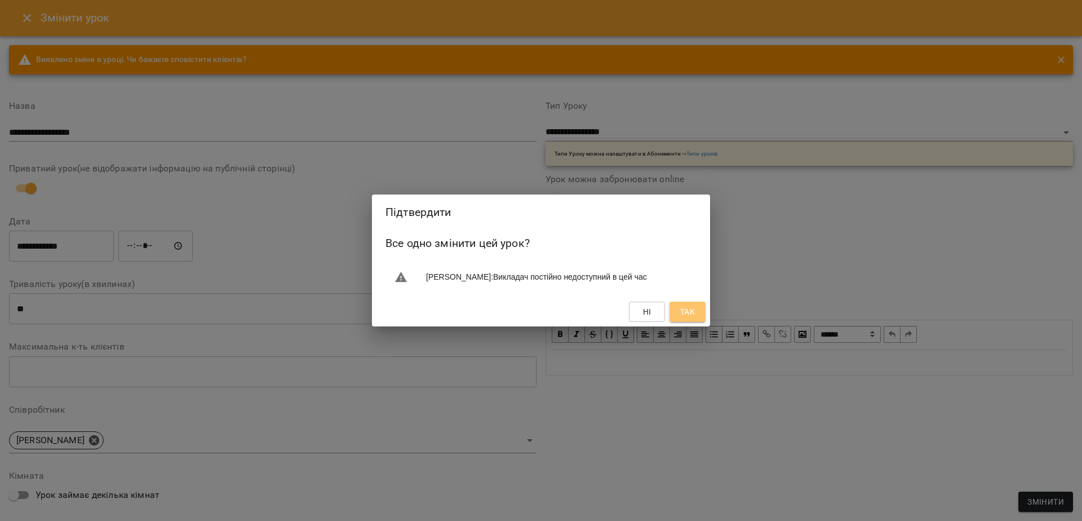
click at [693, 319] on span "Так" at bounding box center [687, 312] width 15 height 14
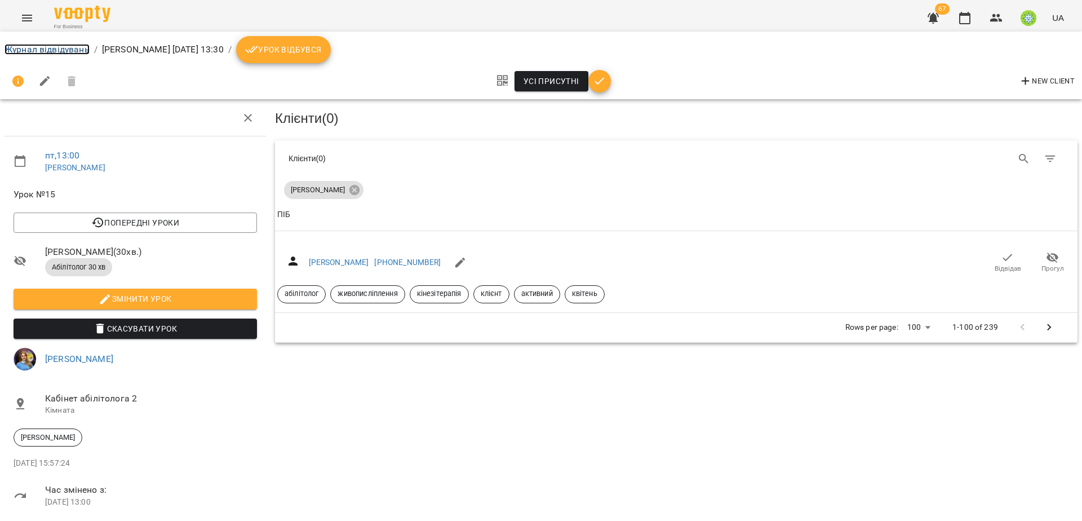
click at [61, 52] on link "Журнал відвідувань" at bounding box center [47, 49] width 85 height 11
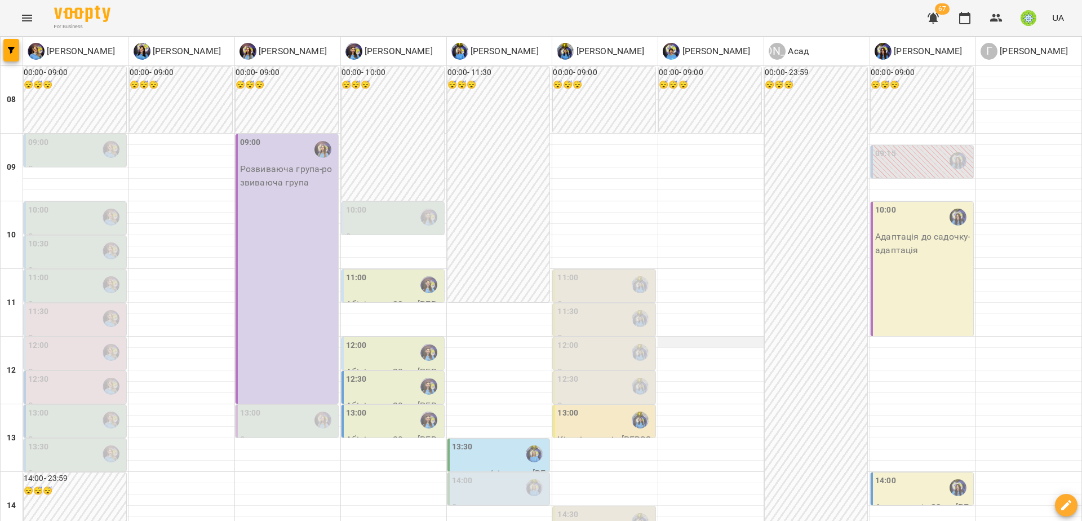
scroll to position [116, 0]
click at [77, 441] on div "13:30" at bounding box center [76, 454] width 96 height 26
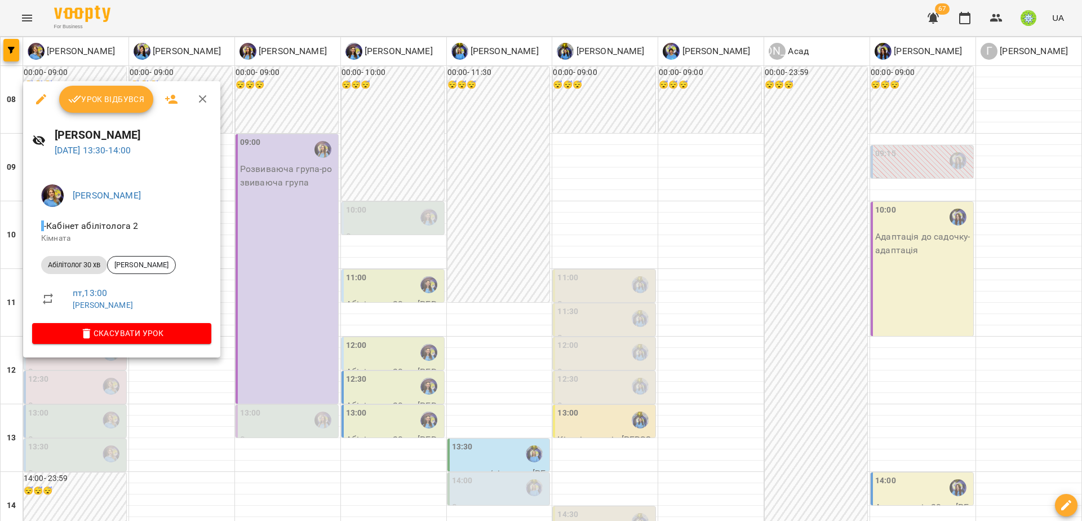
click at [391, 497] on div at bounding box center [541, 260] width 1082 height 521
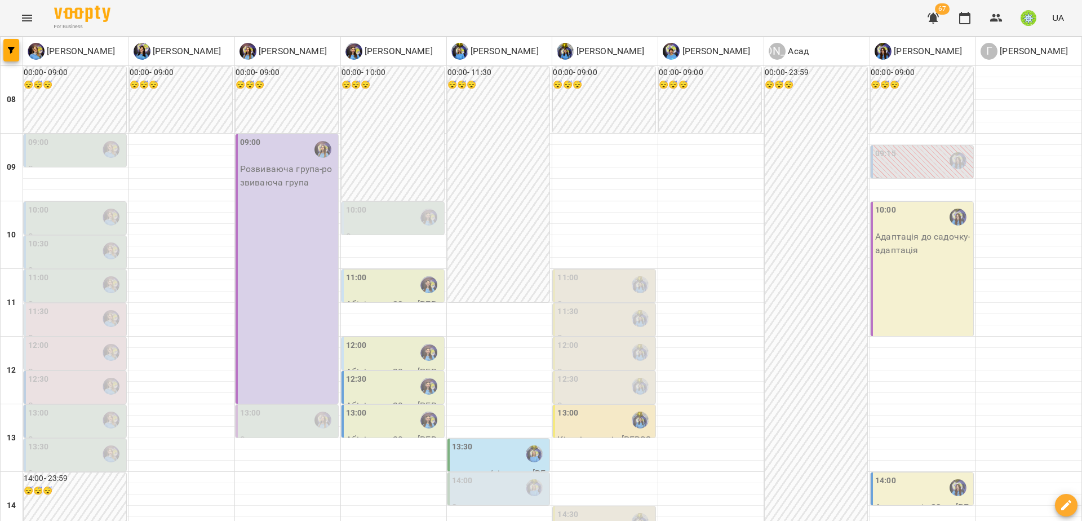
click at [72, 441] on div "13:30" at bounding box center [76, 454] width 96 height 26
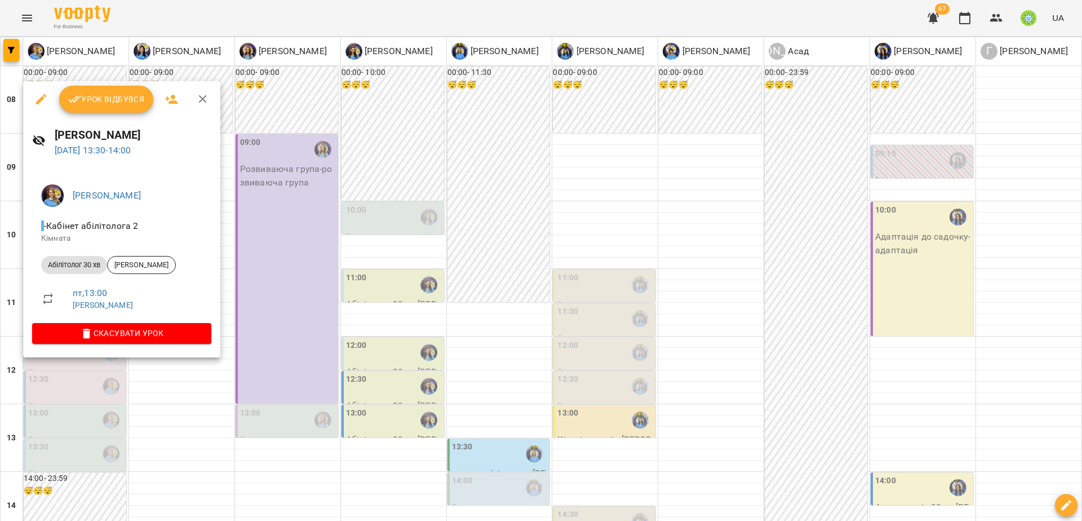
click at [73, 426] on div at bounding box center [541, 260] width 1082 height 521
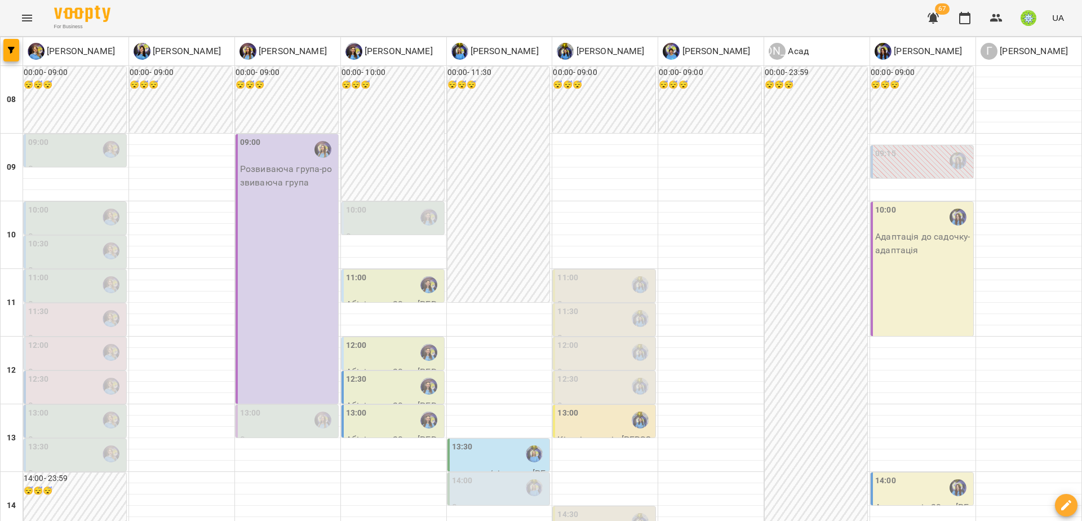
click at [487, 475] on div "14:00" at bounding box center [500, 488] width 96 height 26
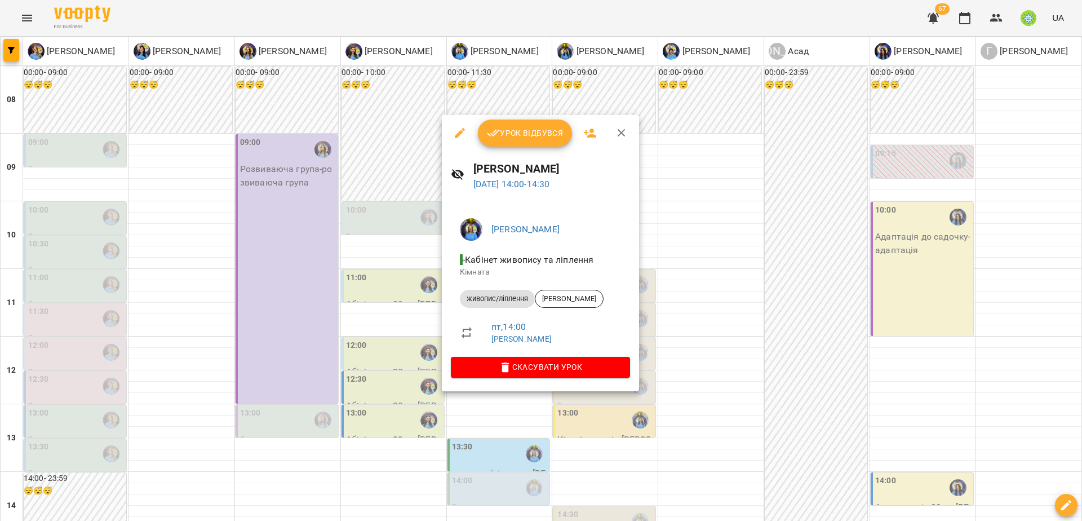
drag, startPoint x: 496, startPoint y: 423, endPoint x: 541, endPoint y: 417, distance: 45.6
click at [498, 423] on div at bounding box center [541, 260] width 1082 height 521
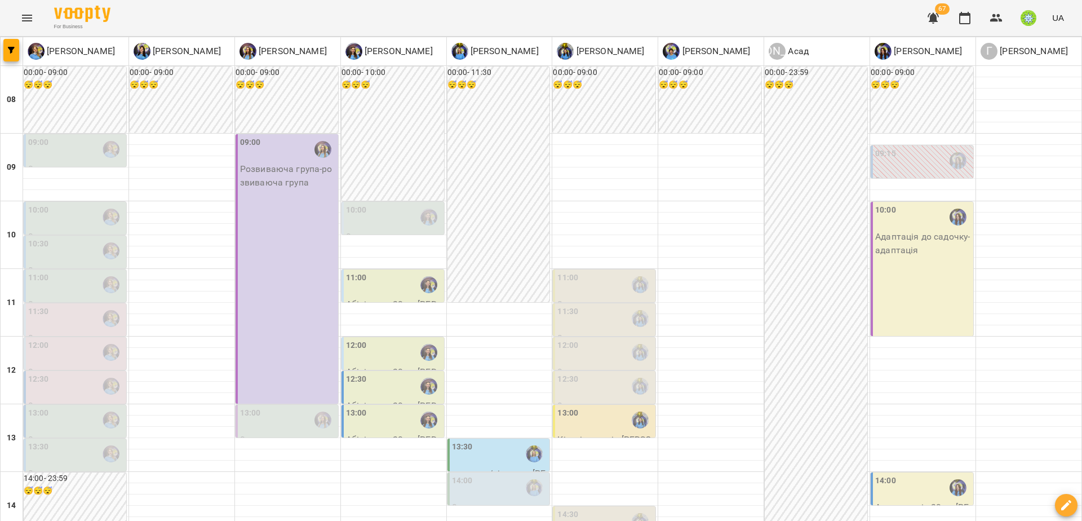
click at [558, 508] on div "14:30" at bounding box center [568, 521] width 21 height 26
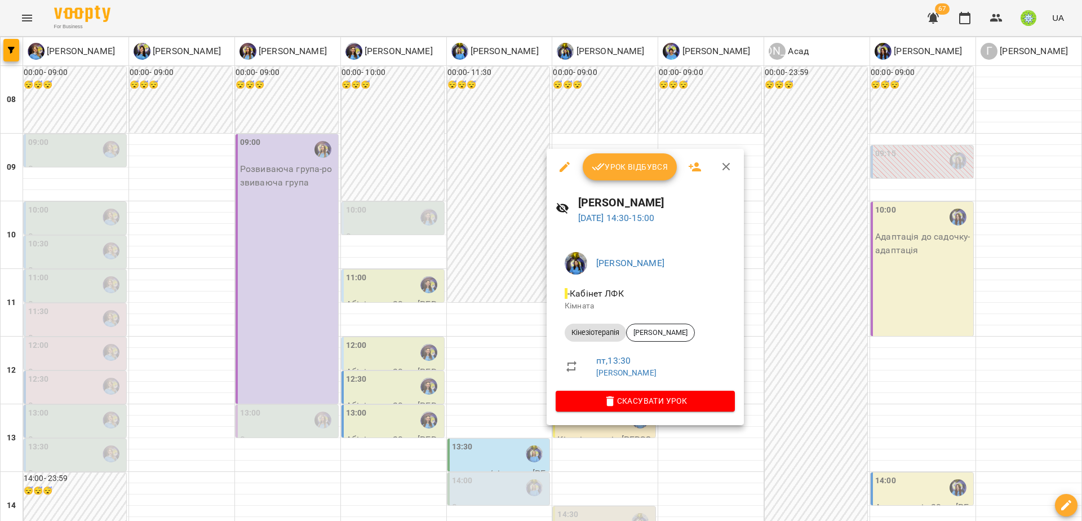
click at [739, 472] on div at bounding box center [541, 260] width 1082 height 521
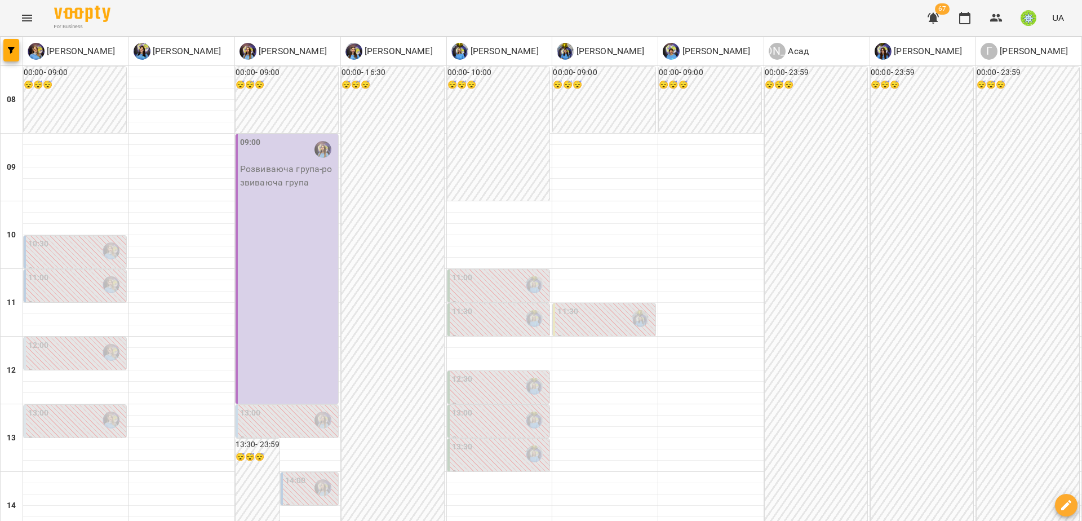
scroll to position [46, 0]
click at [62, 238] on div "10:30" at bounding box center [76, 251] width 96 height 26
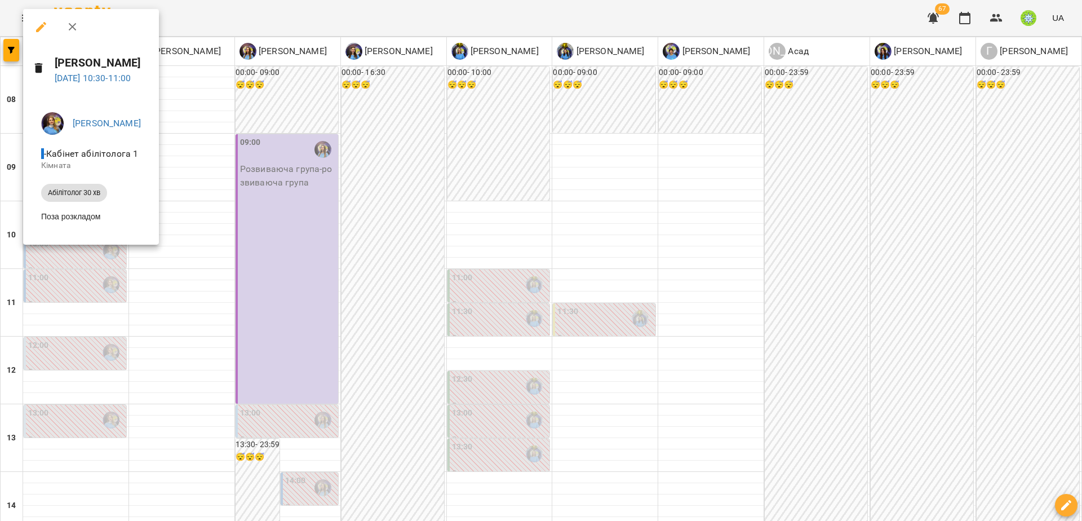
click at [79, 306] on div at bounding box center [541, 260] width 1082 height 521
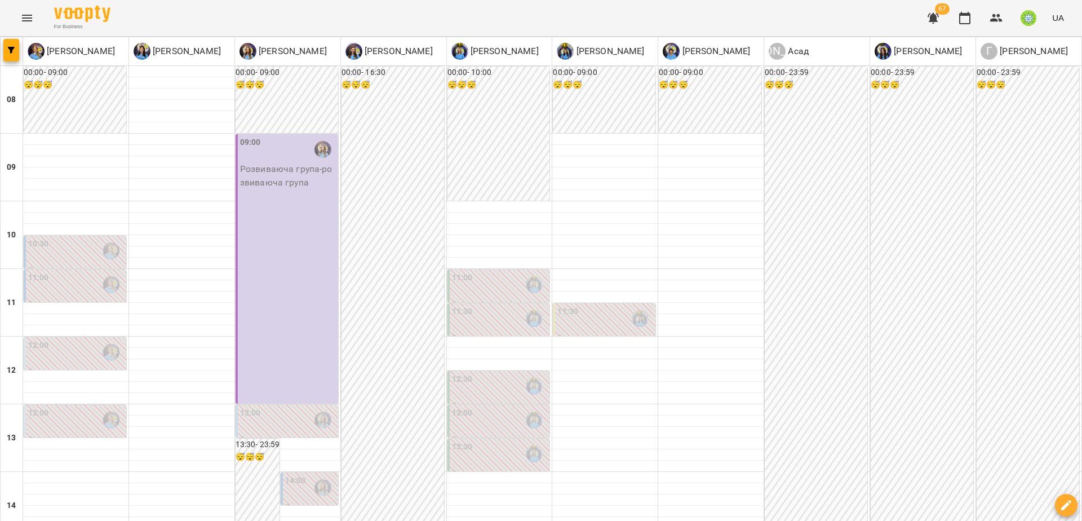
click at [72, 272] on div "11:00" at bounding box center [76, 285] width 96 height 26
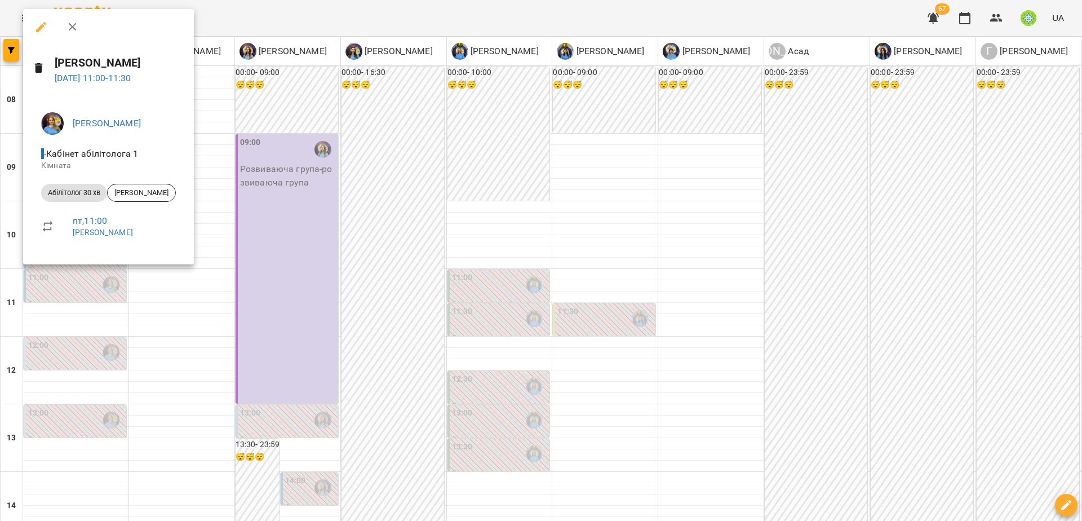
click at [80, 286] on div at bounding box center [541, 260] width 1082 height 521
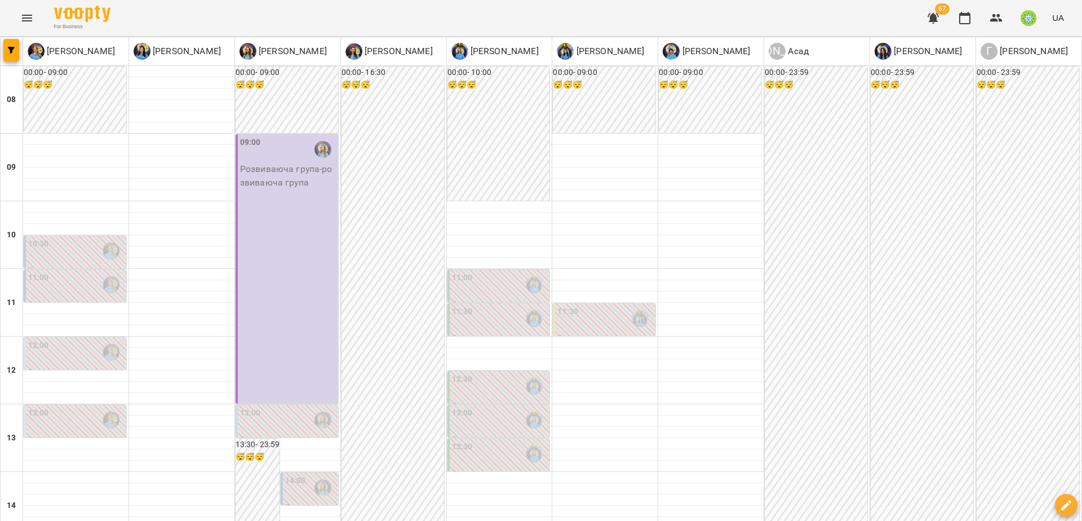
click at [74, 238] on div "10:30" at bounding box center [76, 251] width 96 height 26
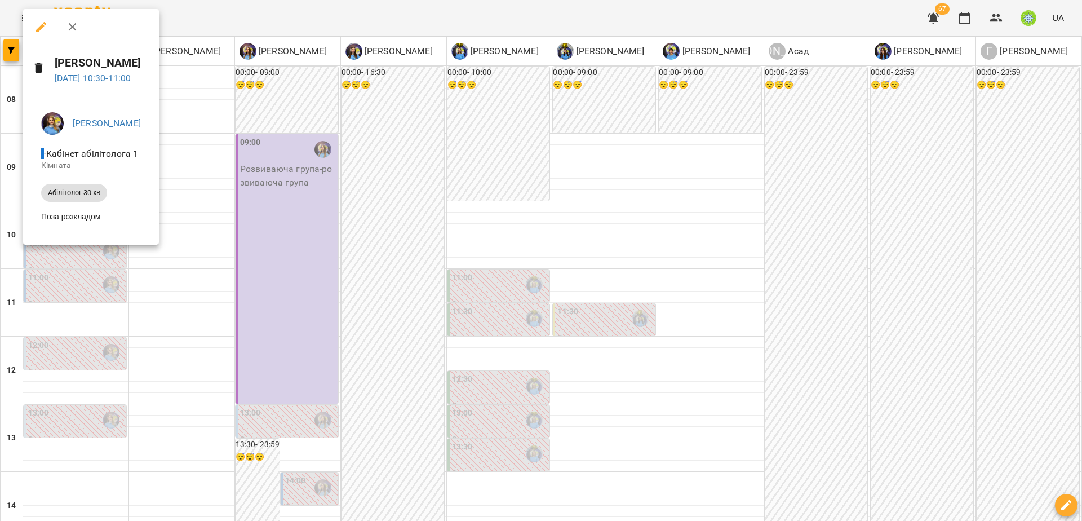
drag, startPoint x: 72, startPoint y: 292, endPoint x: 85, endPoint y: 181, distance: 111.9
click at [72, 291] on div at bounding box center [541, 260] width 1082 height 521
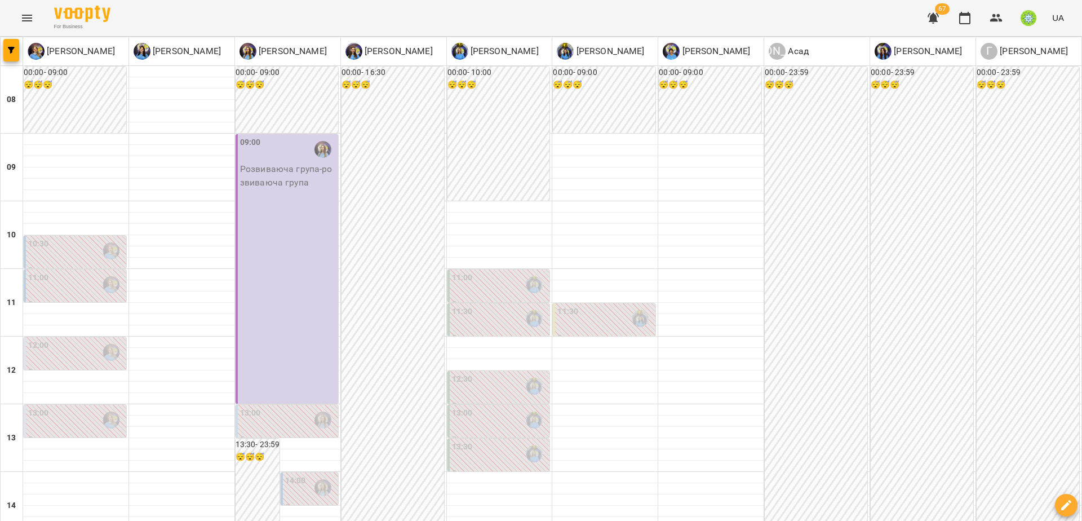
click at [74, 238] on div "10:30" at bounding box center [76, 251] width 96 height 26
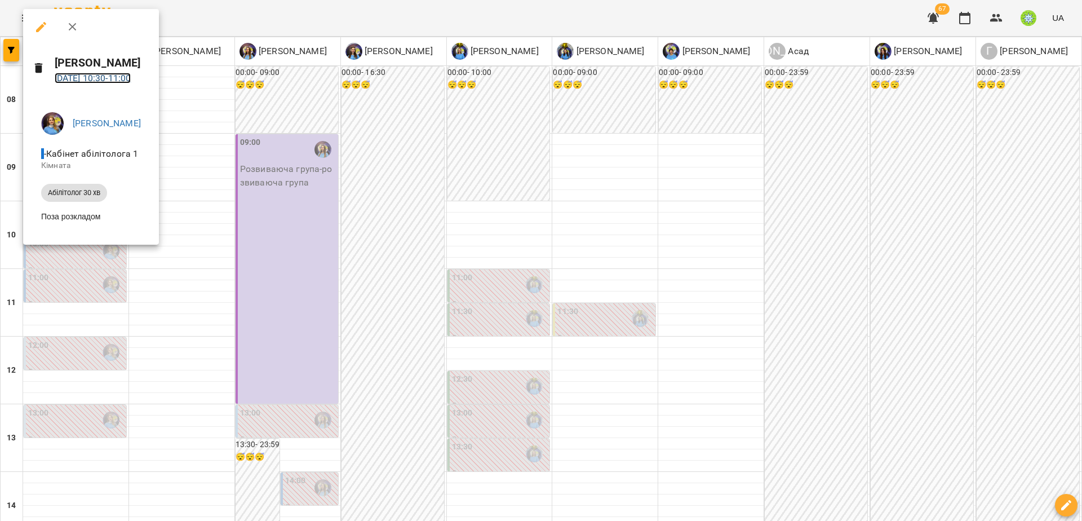
click at [101, 78] on link "[DATE] 10:30 - 11:00" at bounding box center [93, 78] width 77 height 11
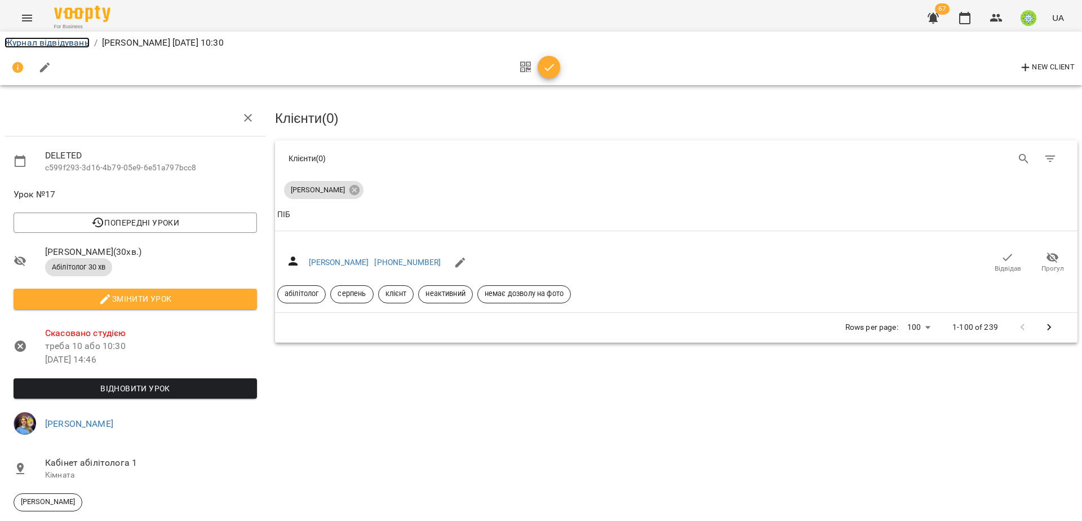
click at [66, 44] on link "Журнал відвідувань" at bounding box center [47, 42] width 85 height 11
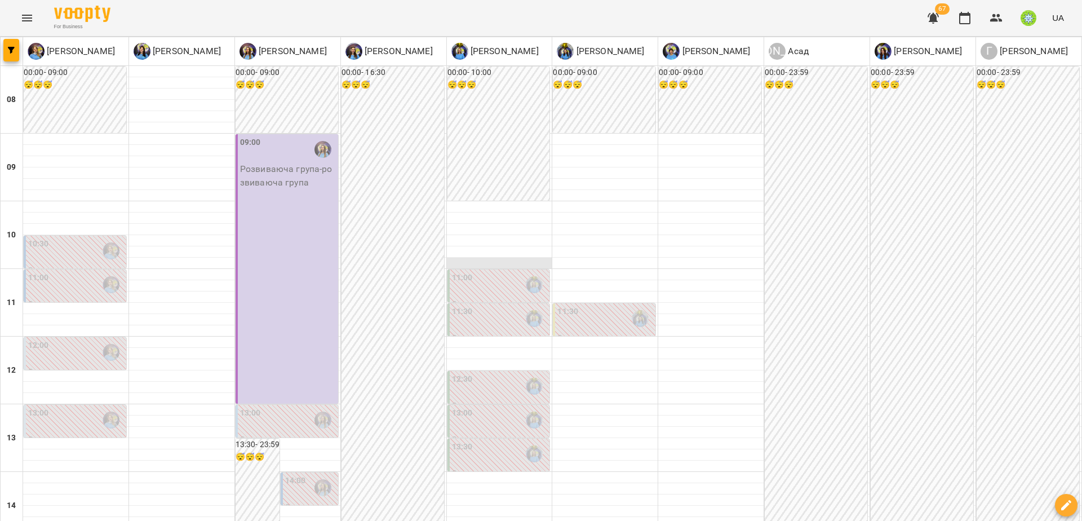
scroll to position [37, 0]
click at [82, 264] on p "0" at bounding box center [76, 271] width 96 height 14
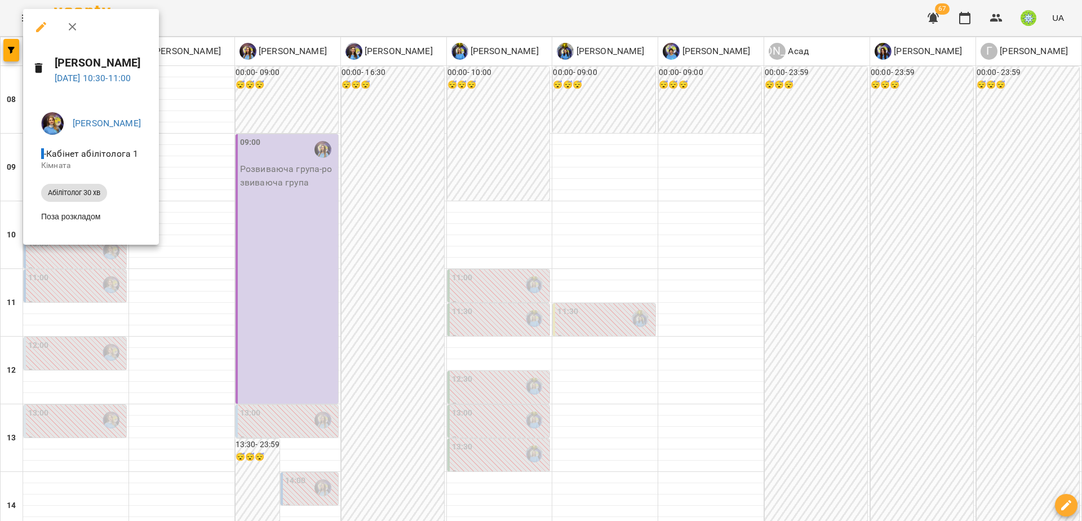
click at [69, 298] on div at bounding box center [541, 260] width 1082 height 521
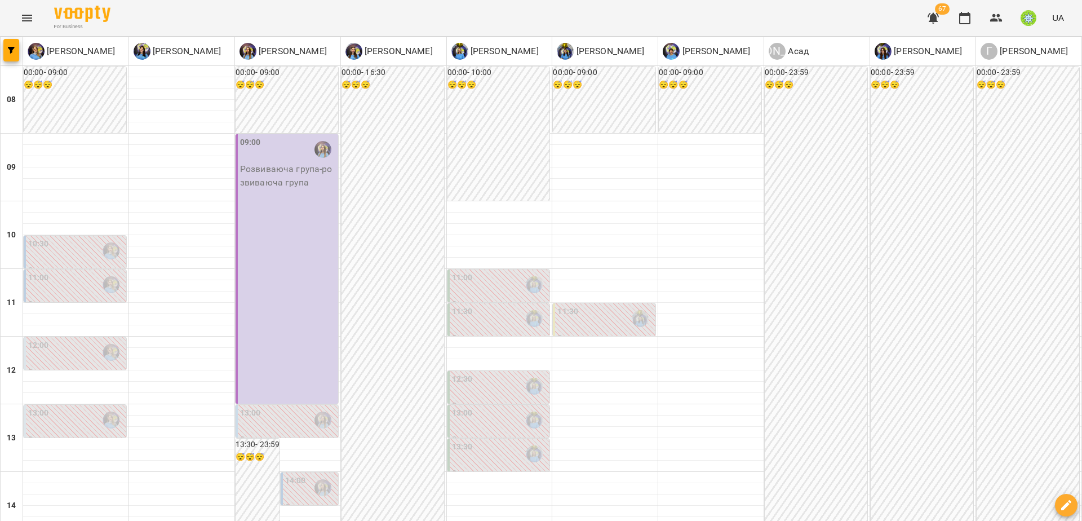
click at [65, 238] on div "10:30" at bounding box center [76, 251] width 96 height 26
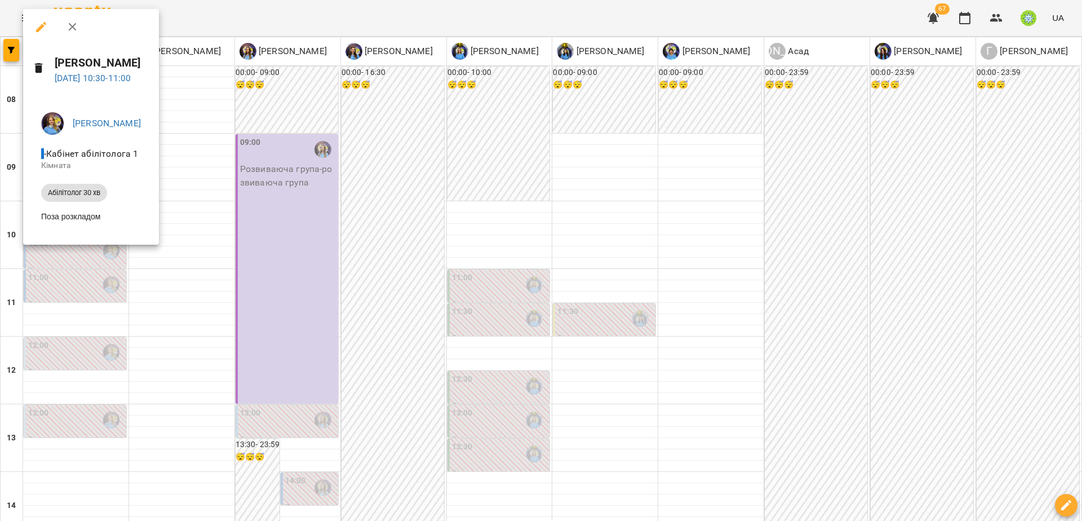
click at [79, 265] on div at bounding box center [541, 260] width 1082 height 521
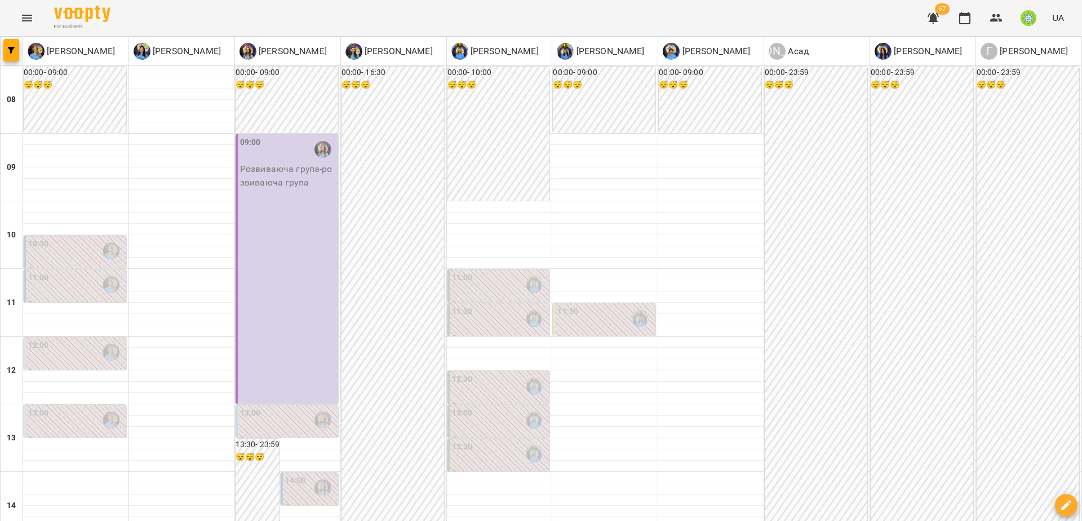
click at [74, 339] on div "12:00" at bounding box center [76, 352] width 96 height 26
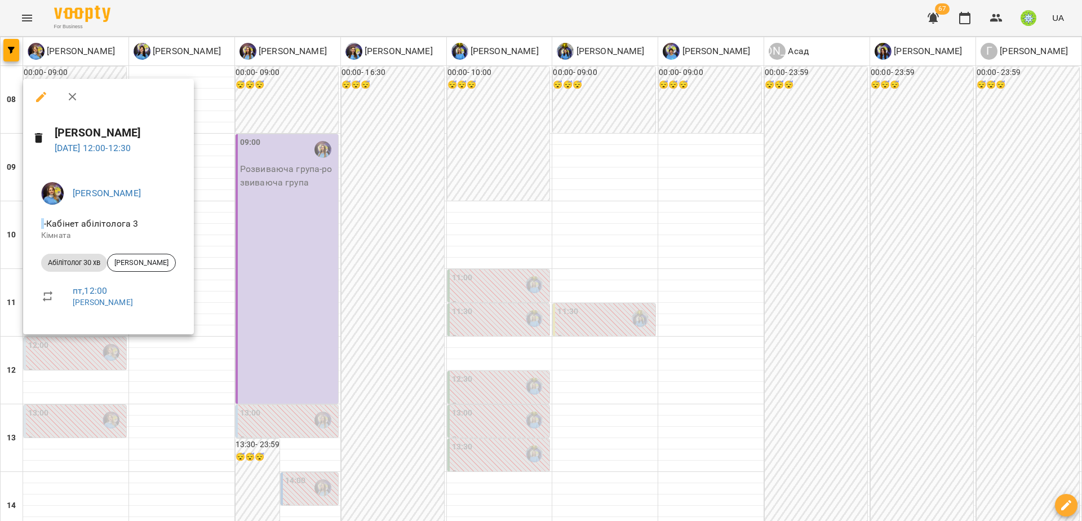
click at [130, 362] on div at bounding box center [541, 260] width 1082 height 521
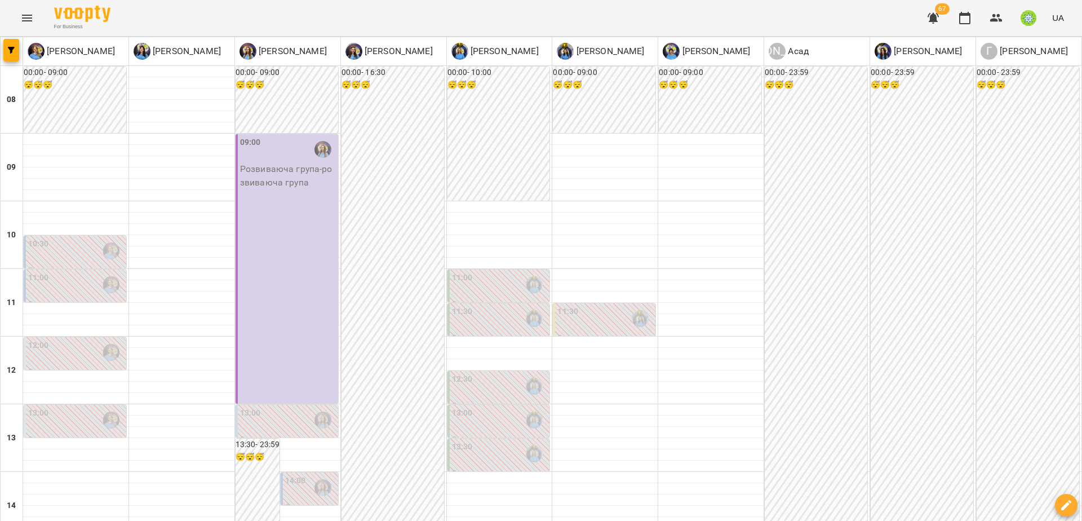
click at [60, 407] on div "13:00" at bounding box center [76, 420] width 96 height 26
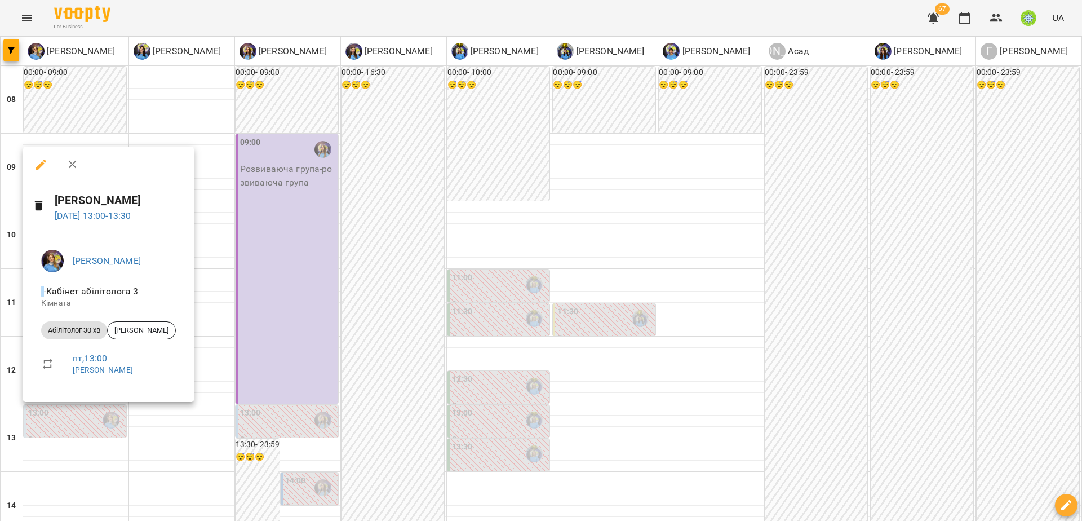
drag, startPoint x: 770, startPoint y: 175, endPoint x: 842, endPoint y: 171, distance: 72.3
click at [773, 175] on div at bounding box center [541, 260] width 1082 height 521
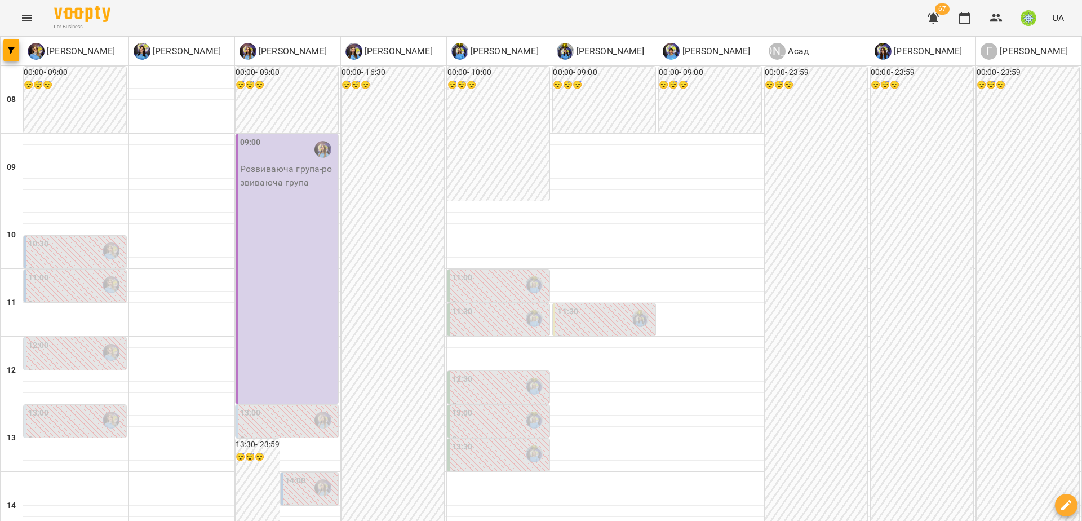
scroll to position [383, 0]
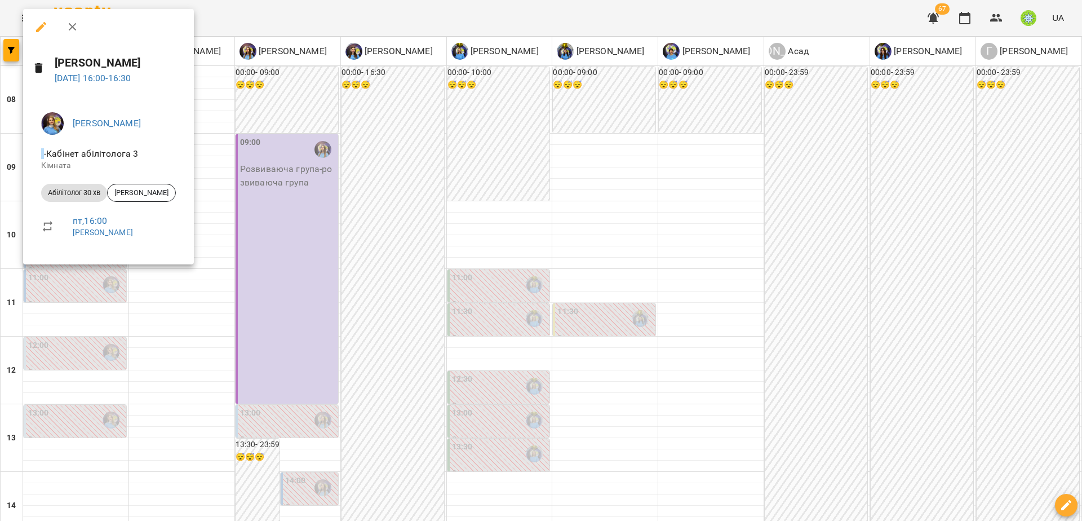
click at [132, 269] on div at bounding box center [541, 260] width 1082 height 521
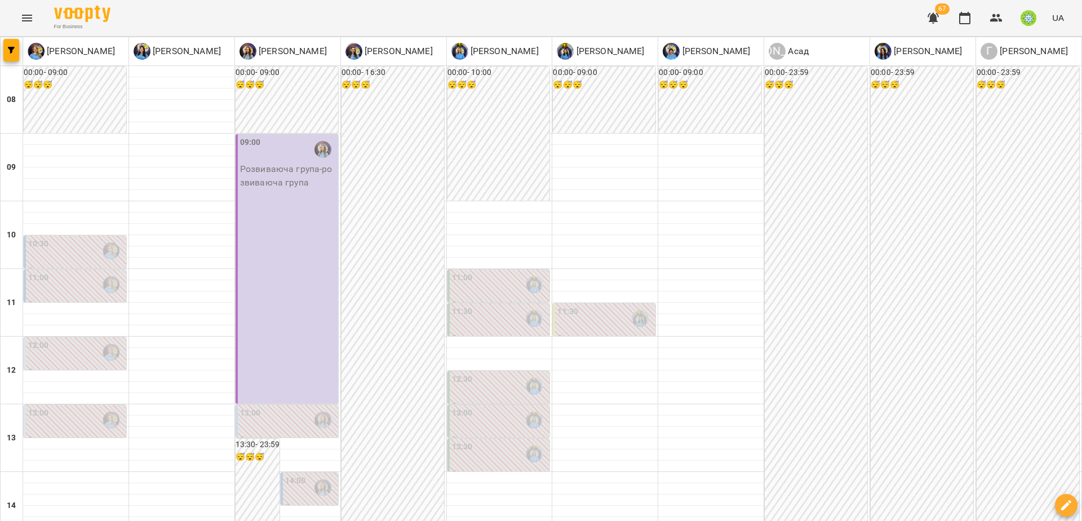
drag, startPoint x: 69, startPoint y: 358, endPoint x: 71, endPoint y: 378, distance: 19.9
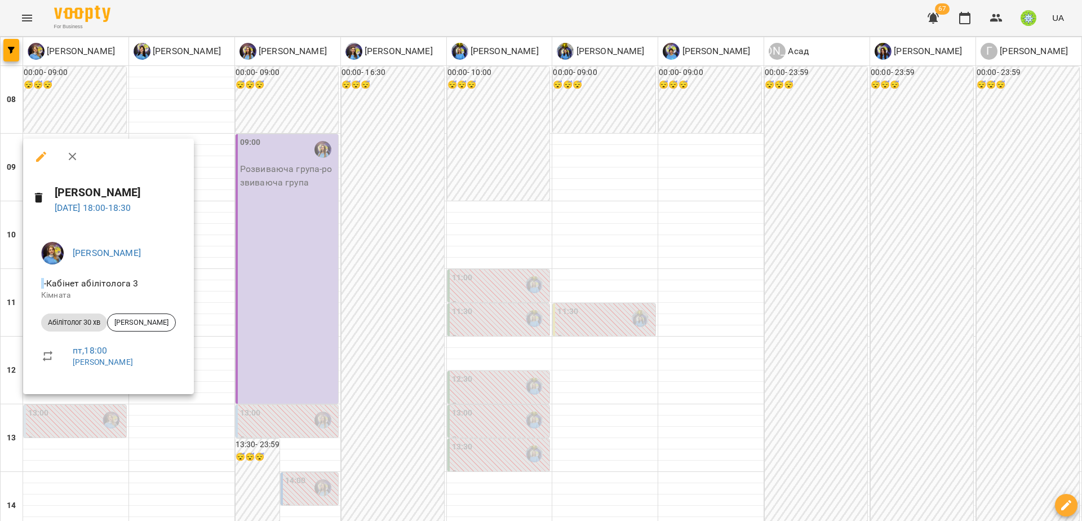
click at [249, 388] on div at bounding box center [541, 260] width 1082 height 521
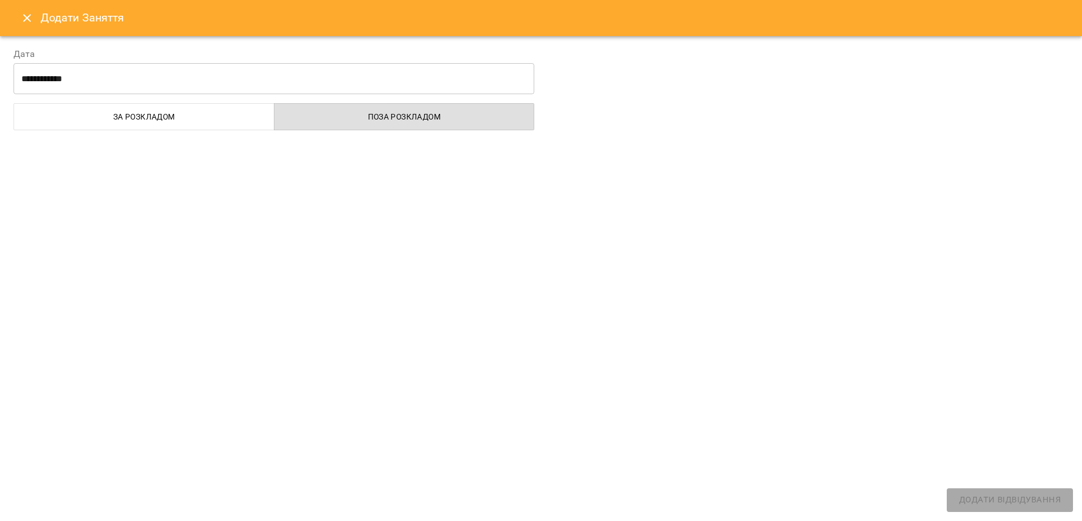
select select
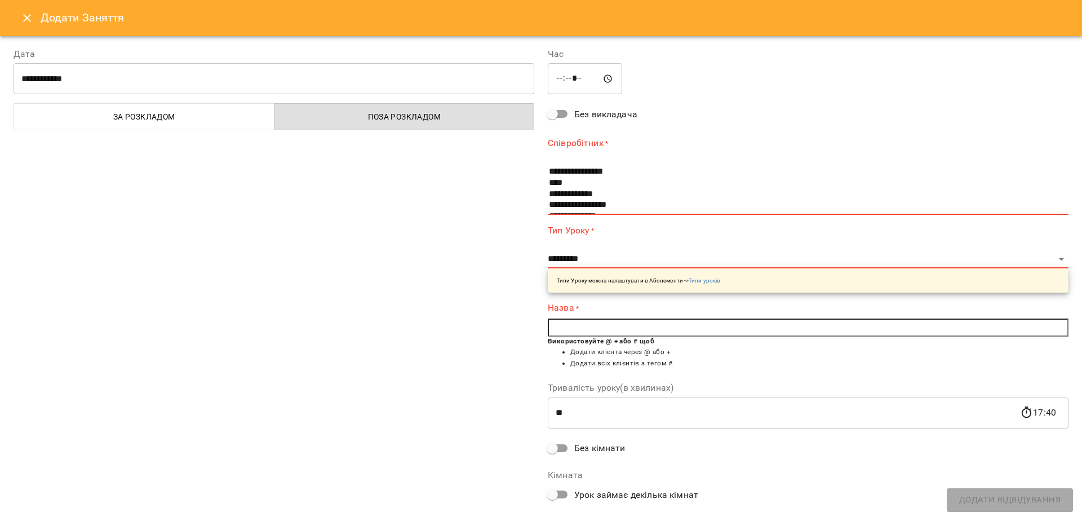
click at [28, 21] on icon "Close" at bounding box center [27, 18] width 14 height 14
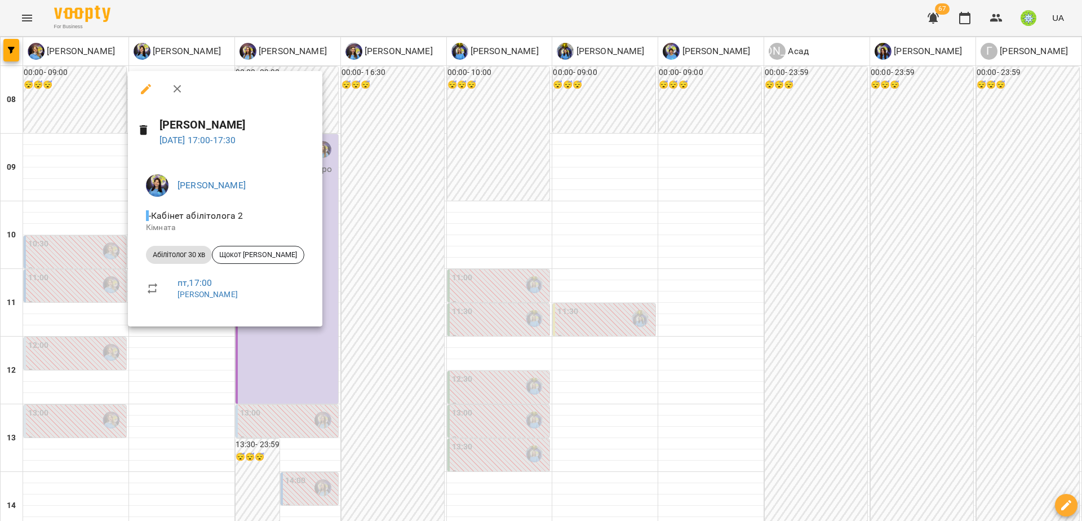
click at [238, 369] on div at bounding box center [541, 260] width 1082 height 521
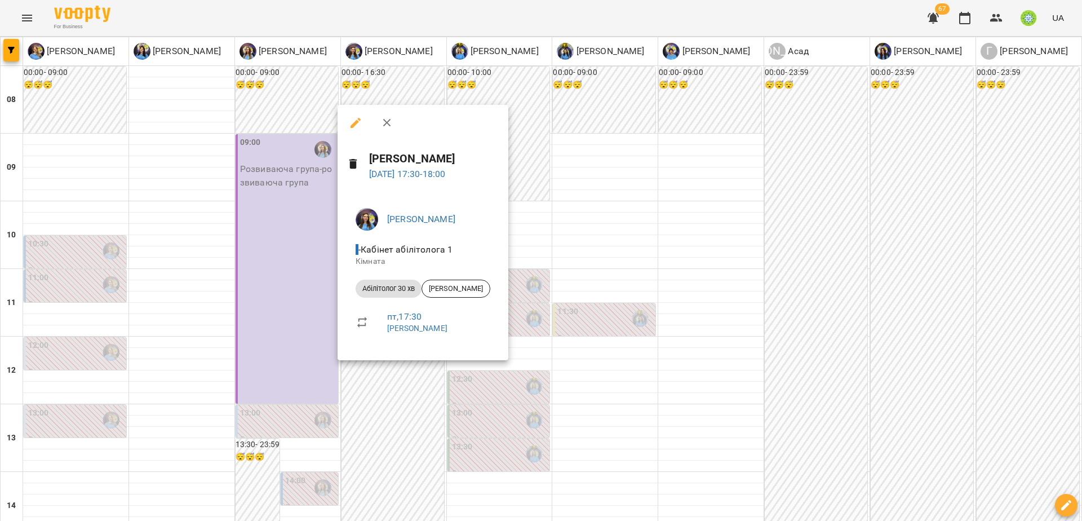
click at [374, 374] on div at bounding box center [541, 260] width 1082 height 521
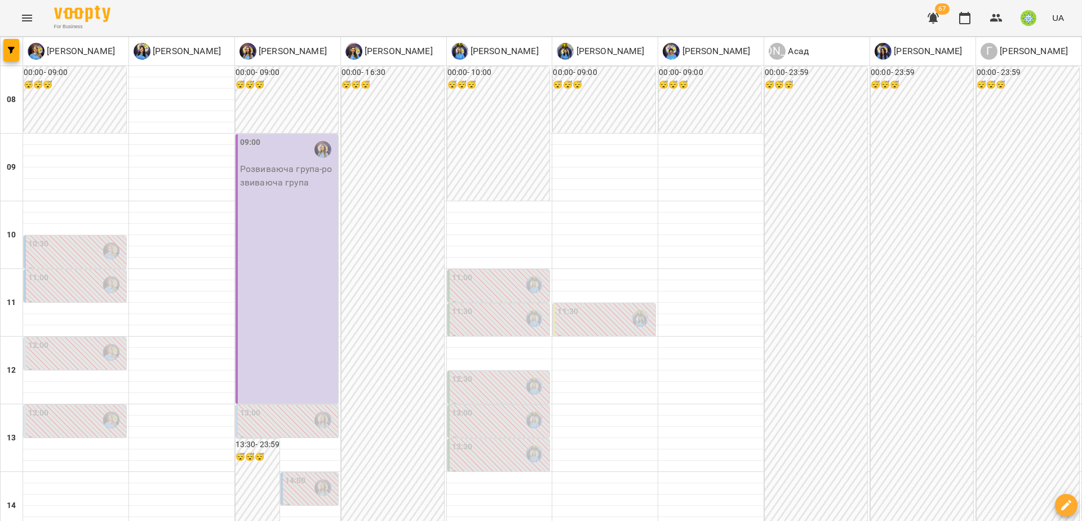
drag, startPoint x: 483, startPoint y: 460, endPoint x: 552, endPoint y: 439, distance: 73.1
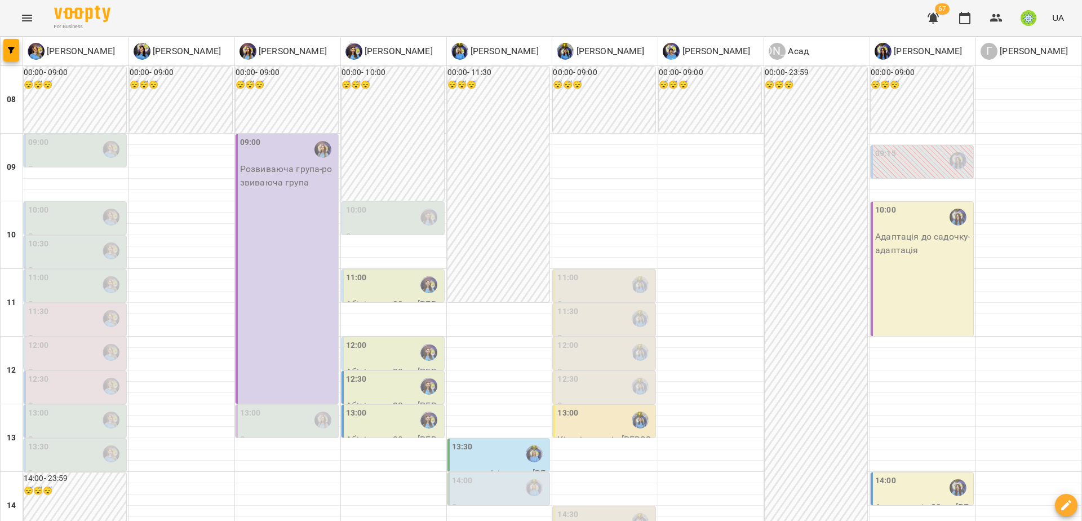
scroll to position [424, 0]
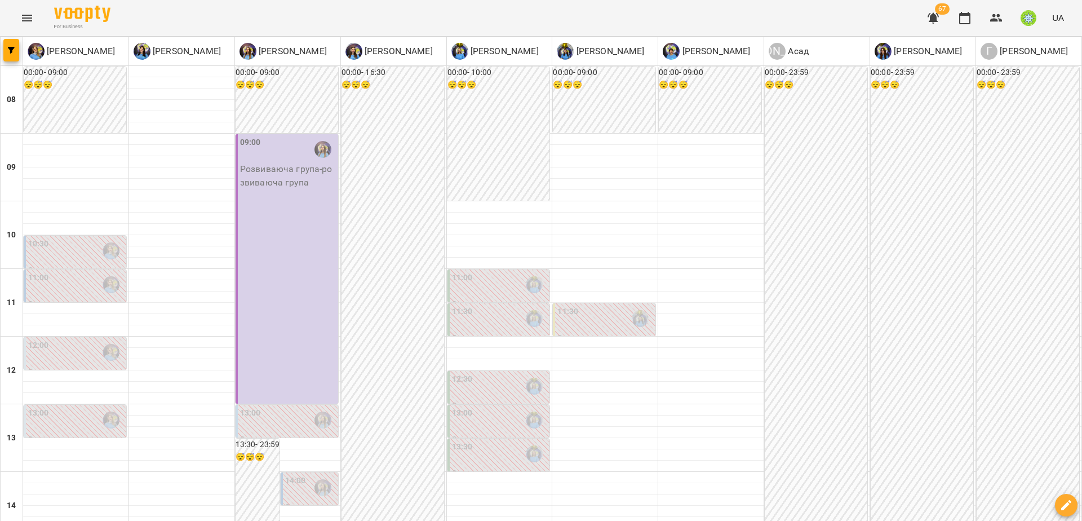
scroll to position [403, 0]
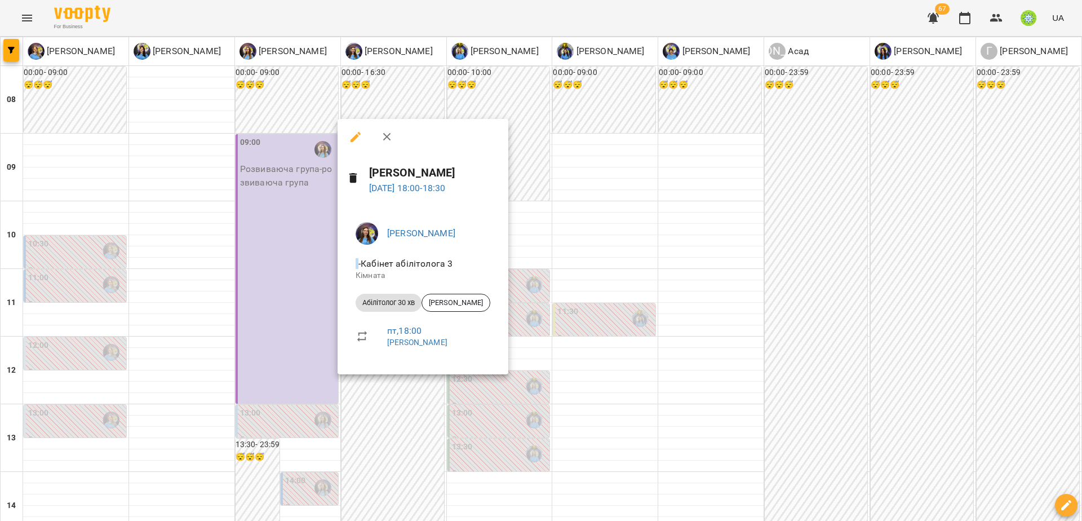
drag, startPoint x: 342, startPoint y: 381, endPoint x: 489, endPoint y: 322, distance: 157.7
click at [346, 381] on div at bounding box center [541, 260] width 1082 height 521
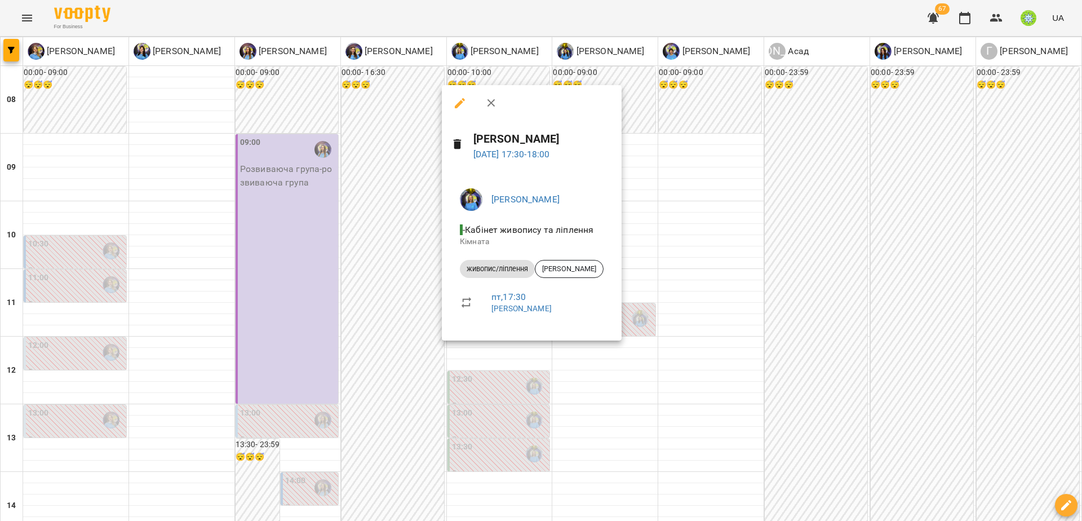
click at [564, 357] on div at bounding box center [541, 260] width 1082 height 521
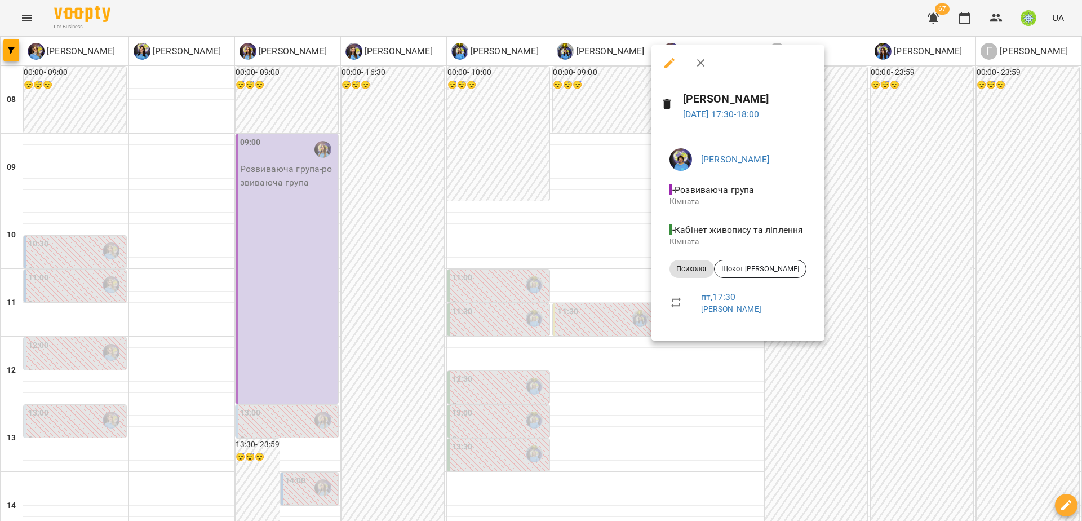
click at [586, 337] on div at bounding box center [541, 260] width 1082 height 521
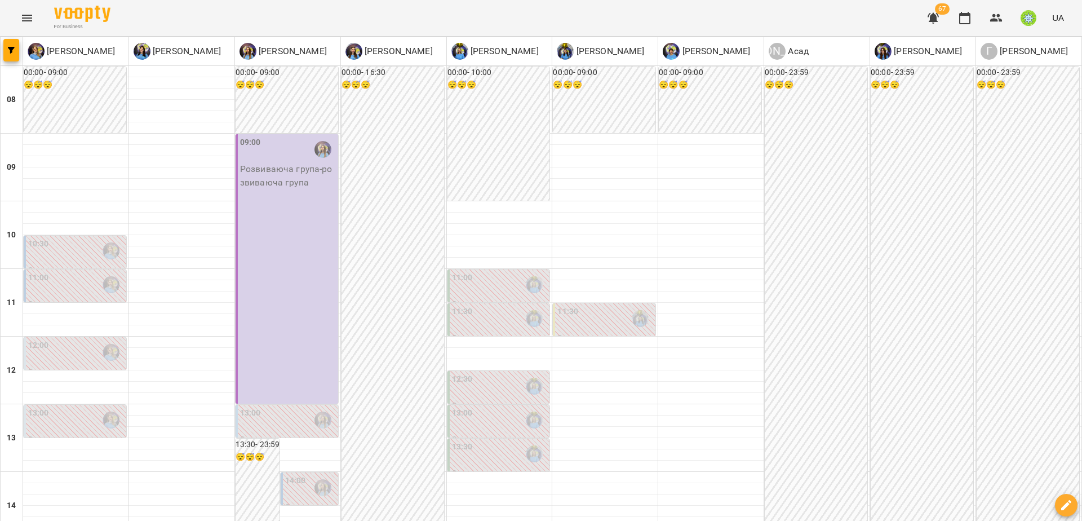
scroll to position [51, 0]
click at [581, 306] on div "11:30" at bounding box center [606, 319] width 96 height 26
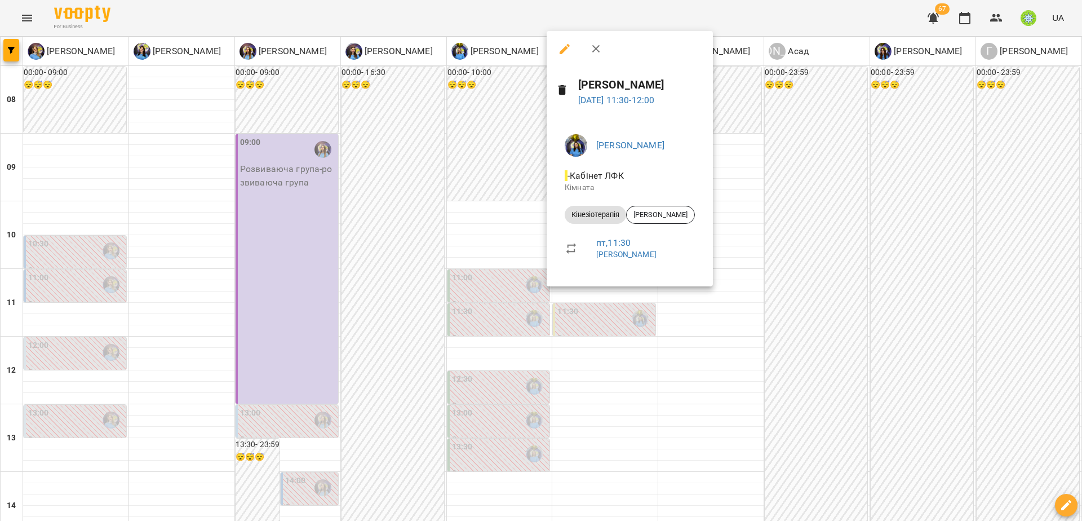
click at [448, 315] on div at bounding box center [541, 260] width 1082 height 521
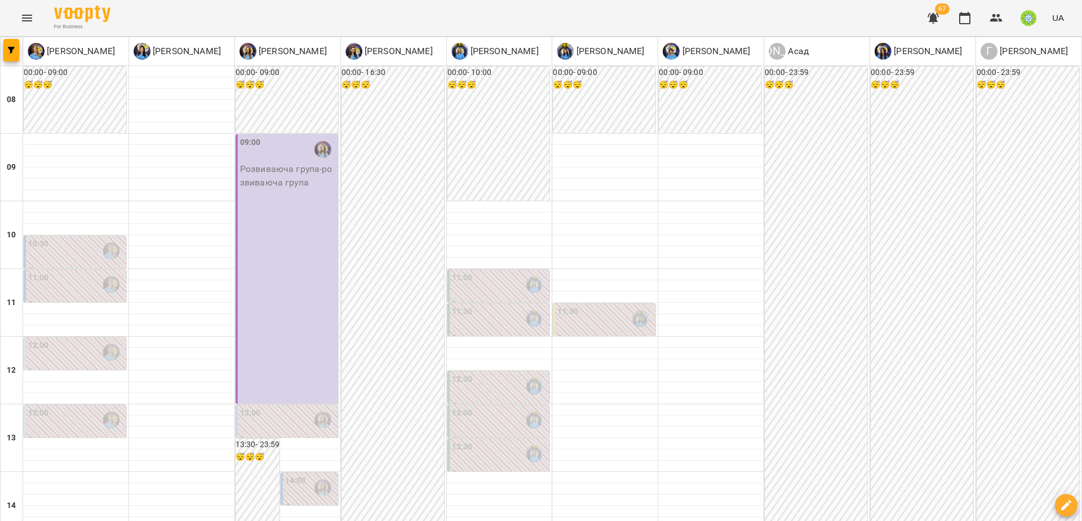
click at [453, 272] on div "11:00" at bounding box center [462, 285] width 21 height 26
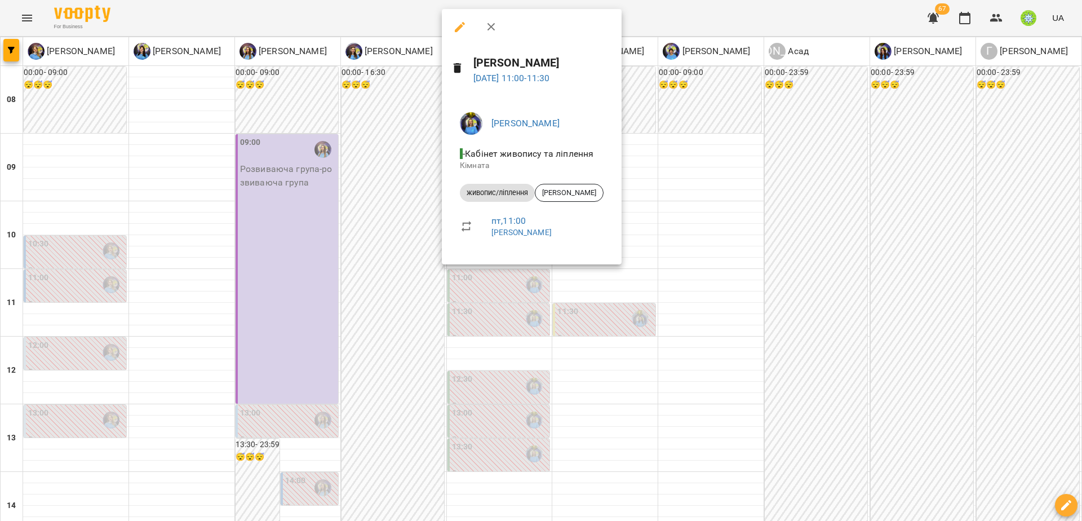
click at [397, 318] on div at bounding box center [541, 260] width 1082 height 521
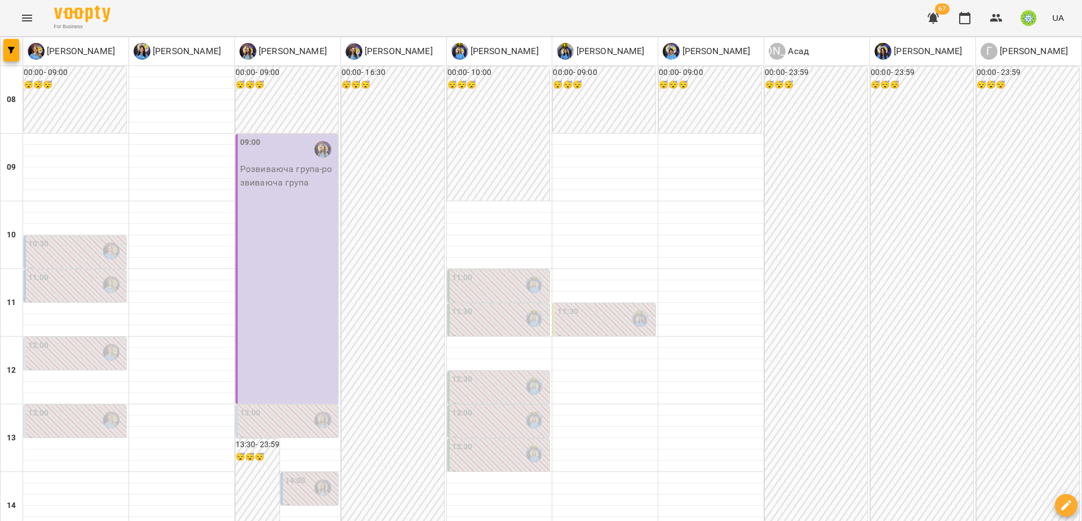
click at [456, 306] on div "11:30" at bounding box center [462, 319] width 21 height 26
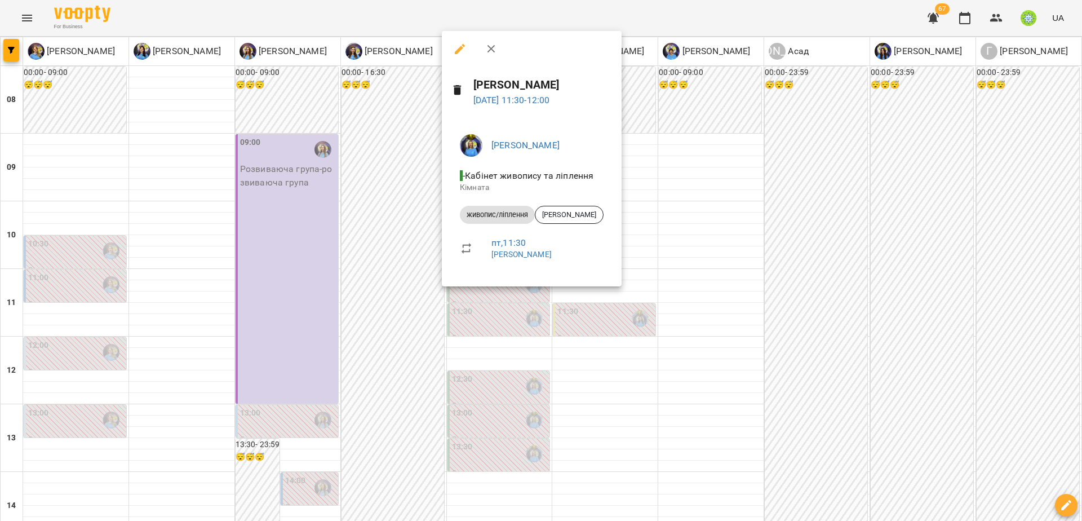
click at [417, 288] on div at bounding box center [541, 260] width 1082 height 521
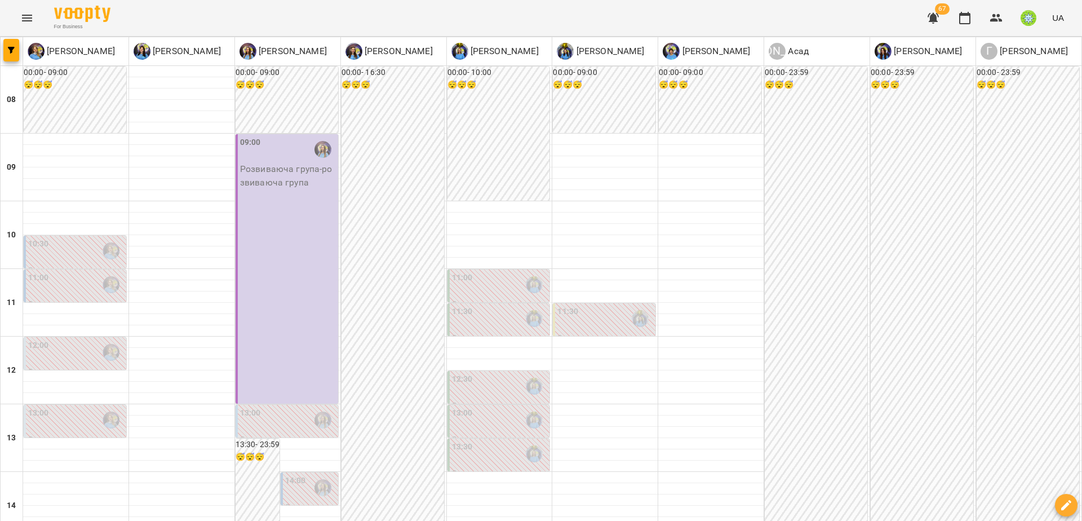
click at [485, 399] on p "0" at bounding box center [500, 406] width 96 height 14
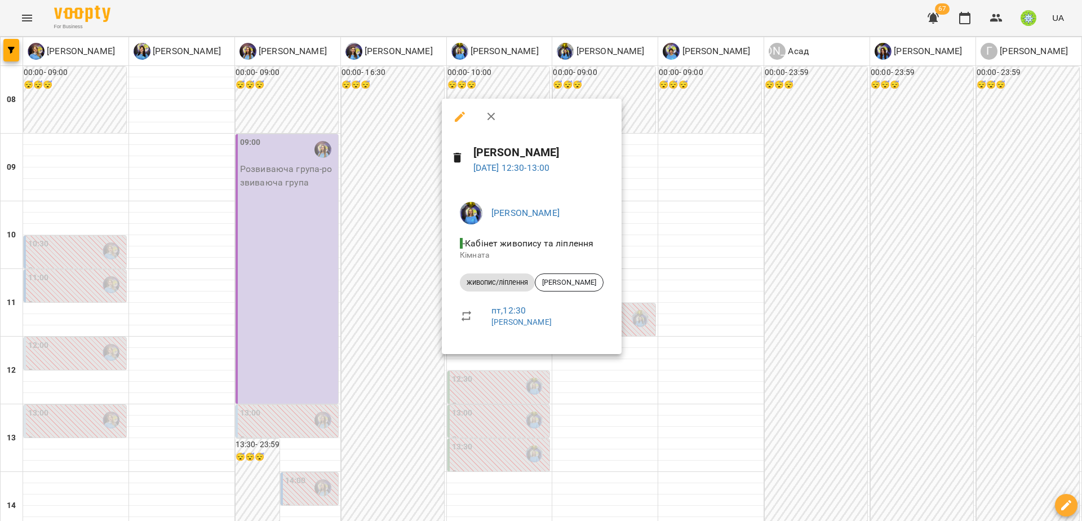
click at [399, 342] on div at bounding box center [541, 260] width 1082 height 521
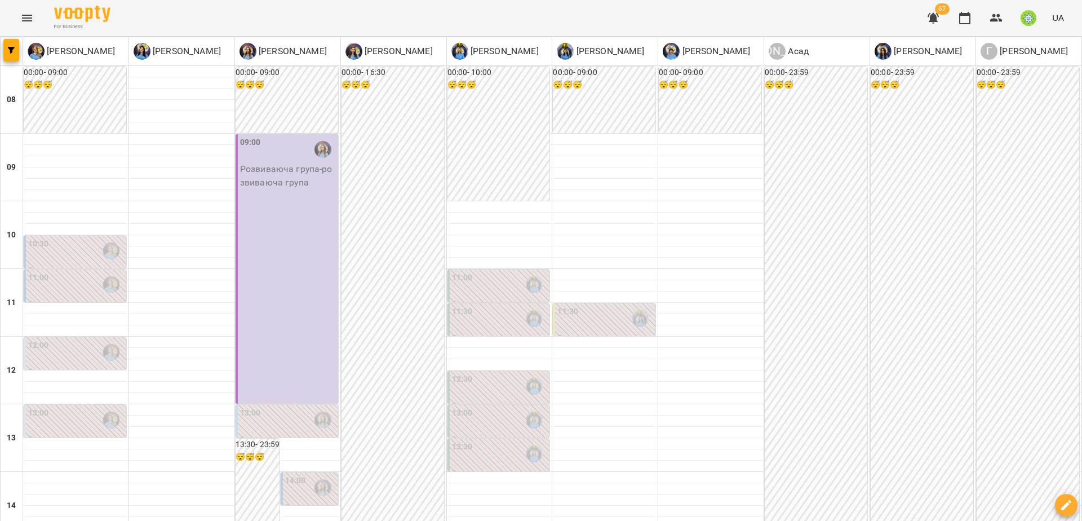
click at [474, 441] on div "13:30" at bounding box center [500, 454] width 96 height 26
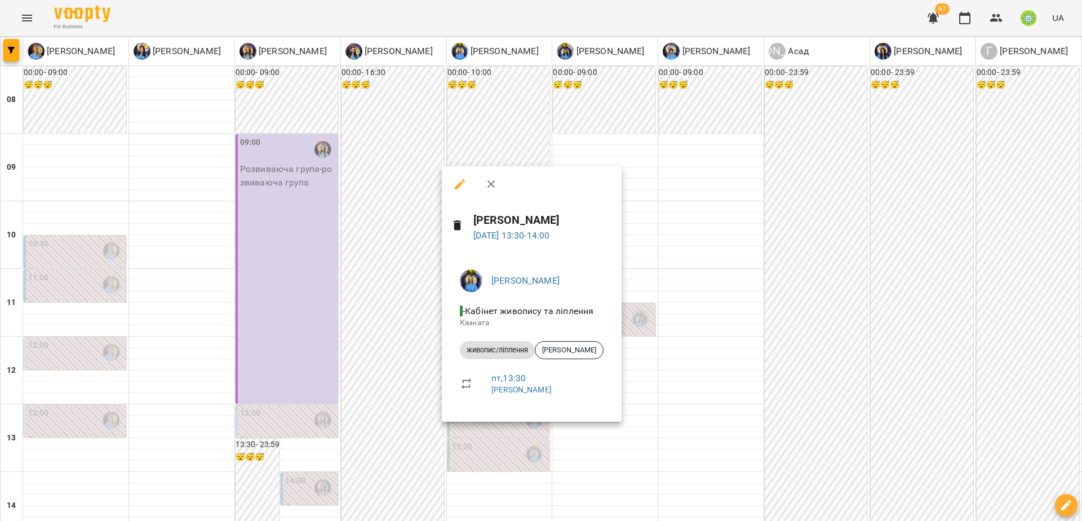
drag, startPoint x: 408, startPoint y: 379, endPoint x: 462, endPoint y: 370, distance: 54.9
click at [409, 379] on div at bounding box center [541, 260] width 1082 height 521
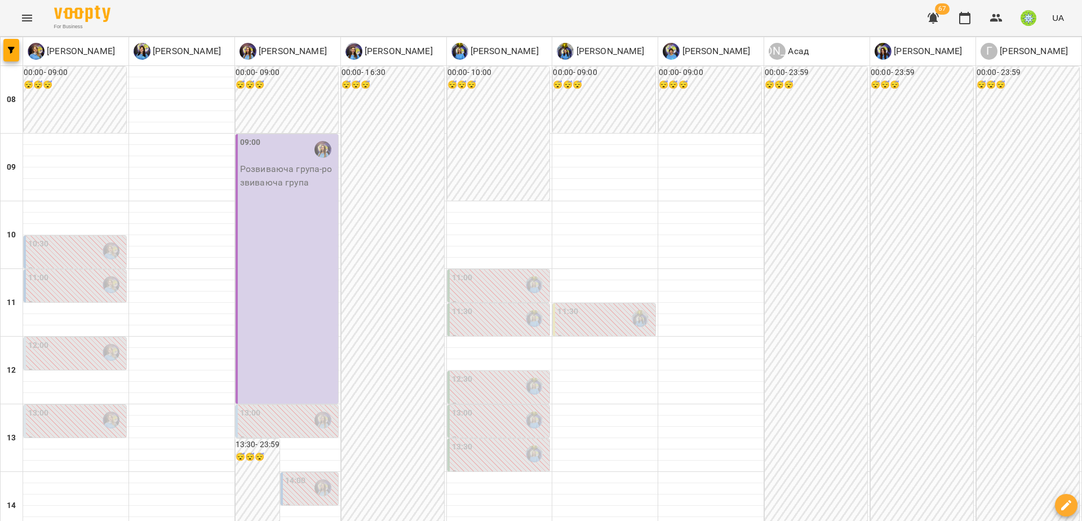
click at [483, 407] on div "13:00" at bounding box center [500, 420] width 96 height 26
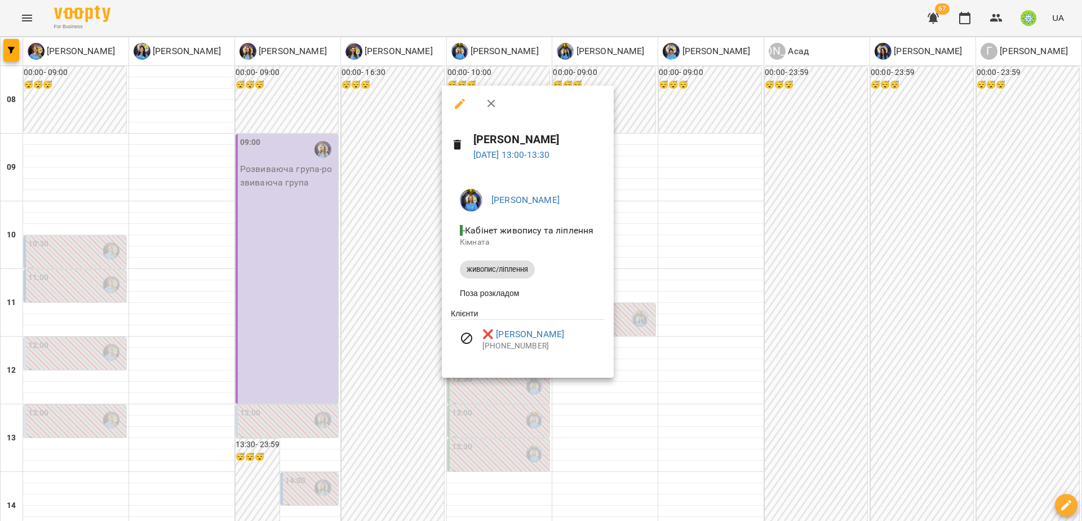
click at [399, 366] on div at bounding box center [541, 260] width 1082 height 521
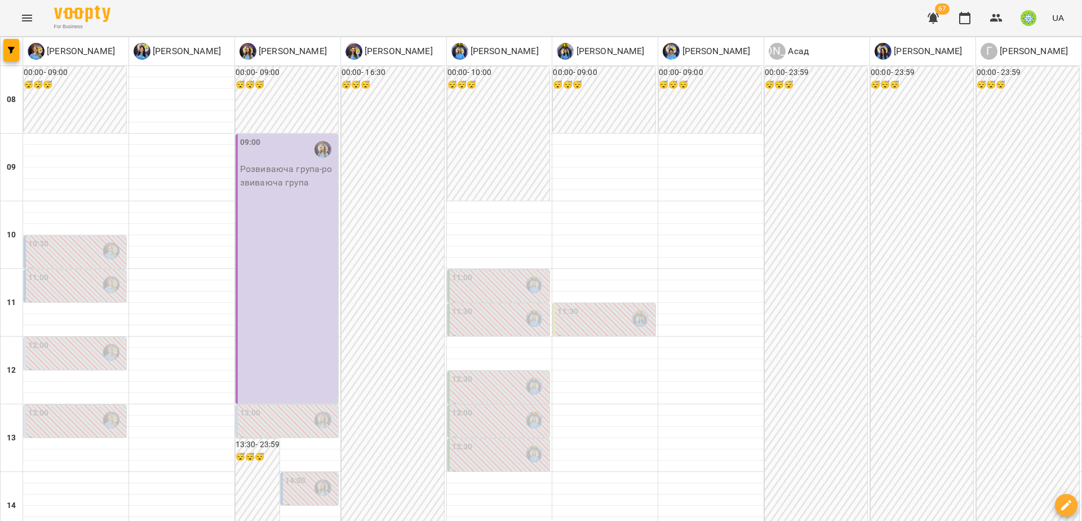
click at [502, 441] on div "13:30" at bounding box center [500, 454] width 96 height 26
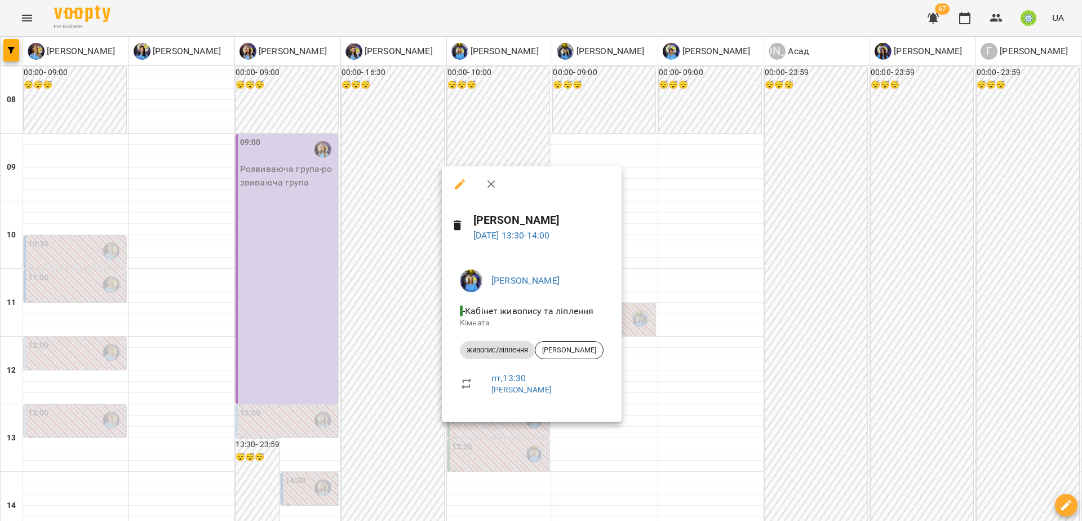
click at [484, 471] on div at bounding box center [541, 260] width 1082 height 521
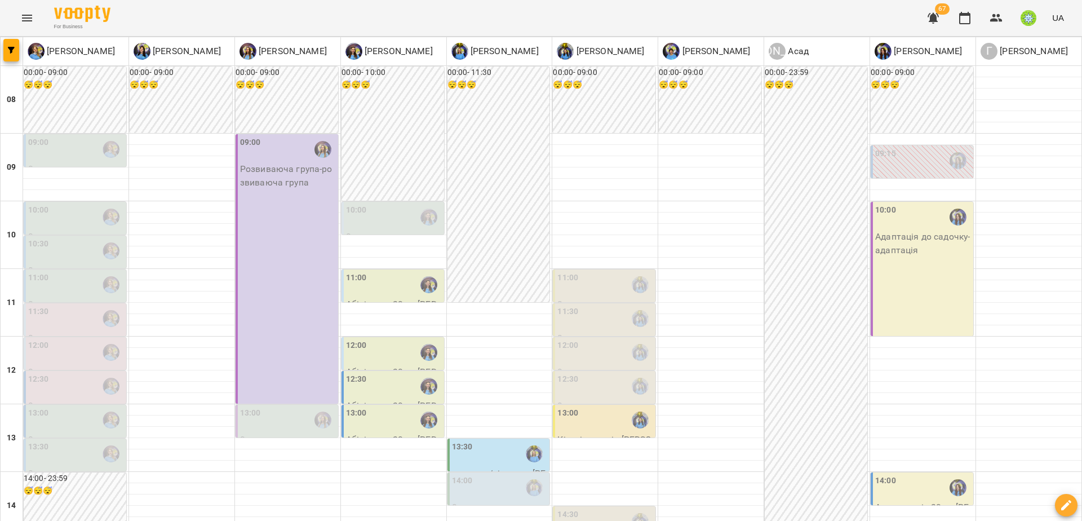
scroll to position [81, 0]
click at [417, 407] on div at bounding box center [429, 420] width 26 height 26
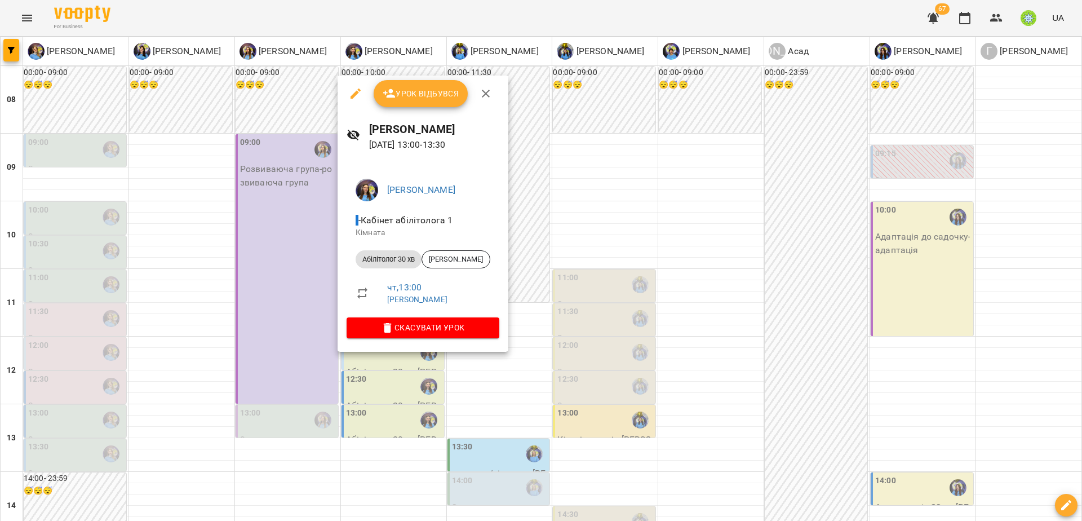
click at [457, 393] on div at bounding box center [541, 260] width 1082 height 521
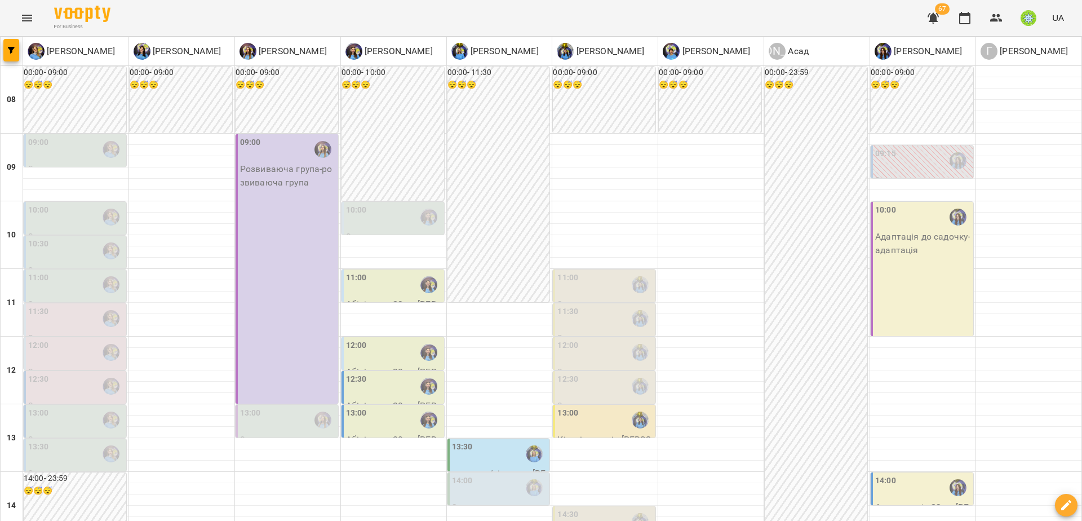
click at [416, 407] on div at bounding box center [429, 420] width 26 height 26
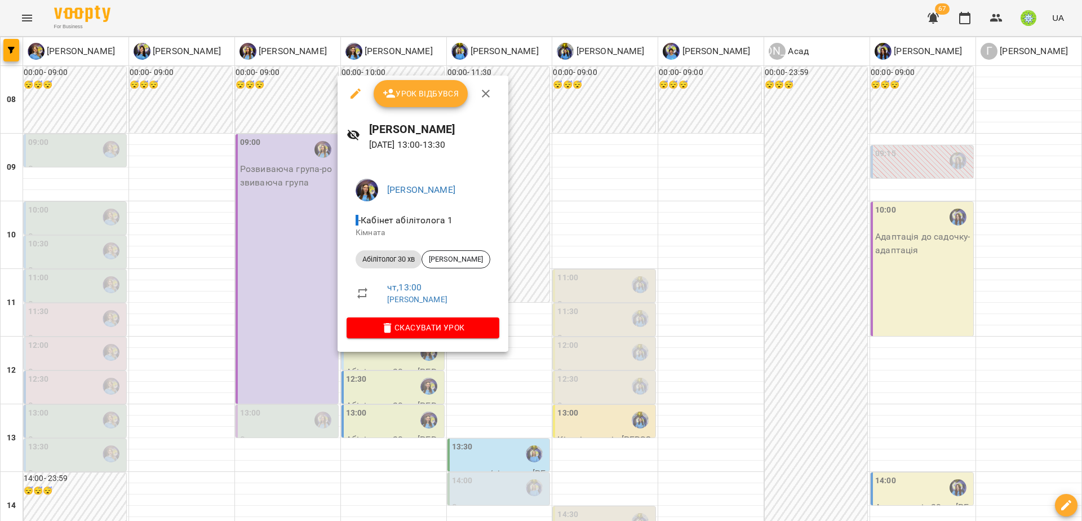
click at [483, 362] on div at bounding box center [541, 260] width 1082 height 521
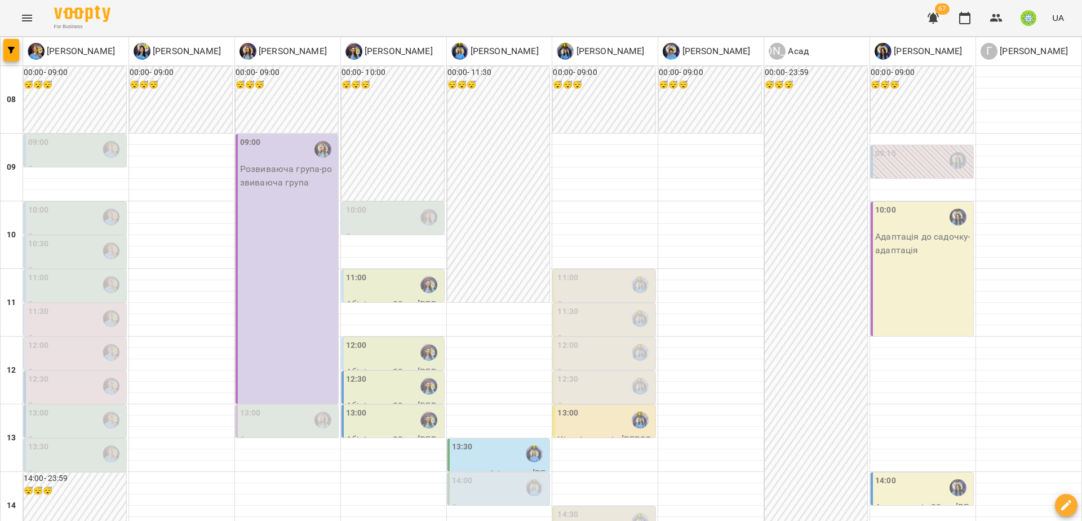
click at [396, 407] on div "13:00" at bounding box center [394, 420] width 96 height 26
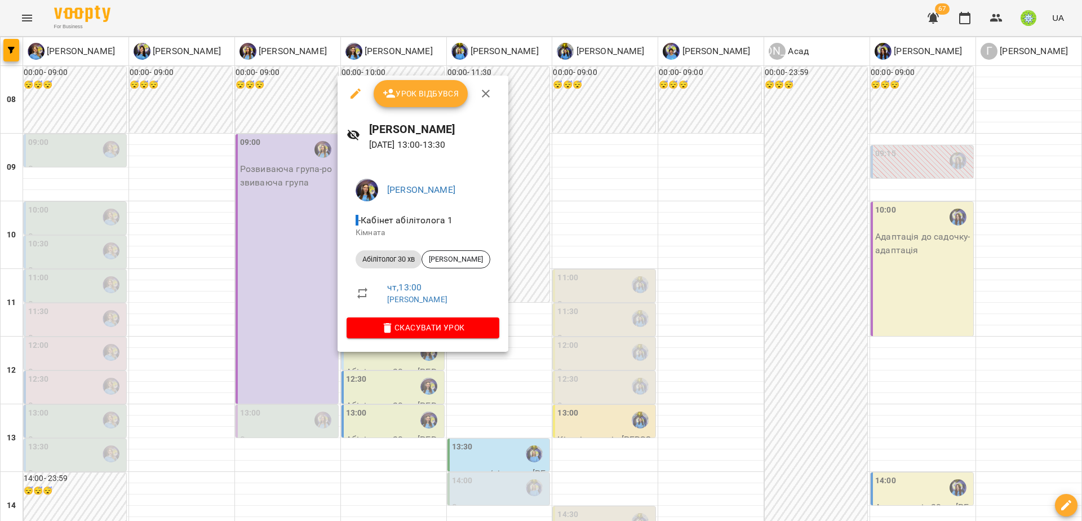
drag, startPoint x: 612, startPoint y: 373, endPoint x: 564, endPoint y: 362, distance: 49.1
click at [611, 373] on div at bounding box center [541, 260] width 1082 height 521
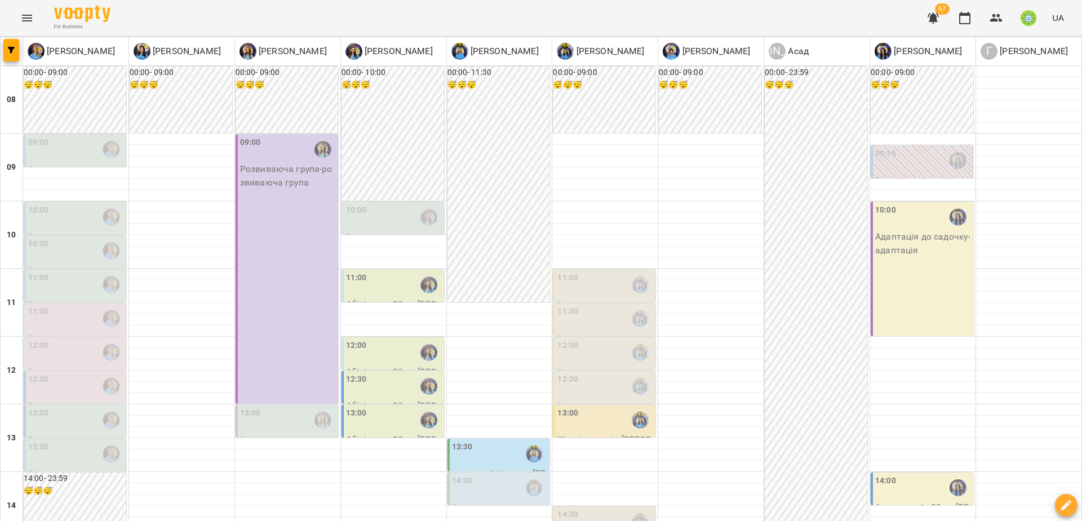
drag, startPoint x: 521, startPoint y: 516, endPoint x: 523, endPoint y: 506, distance: 10.3
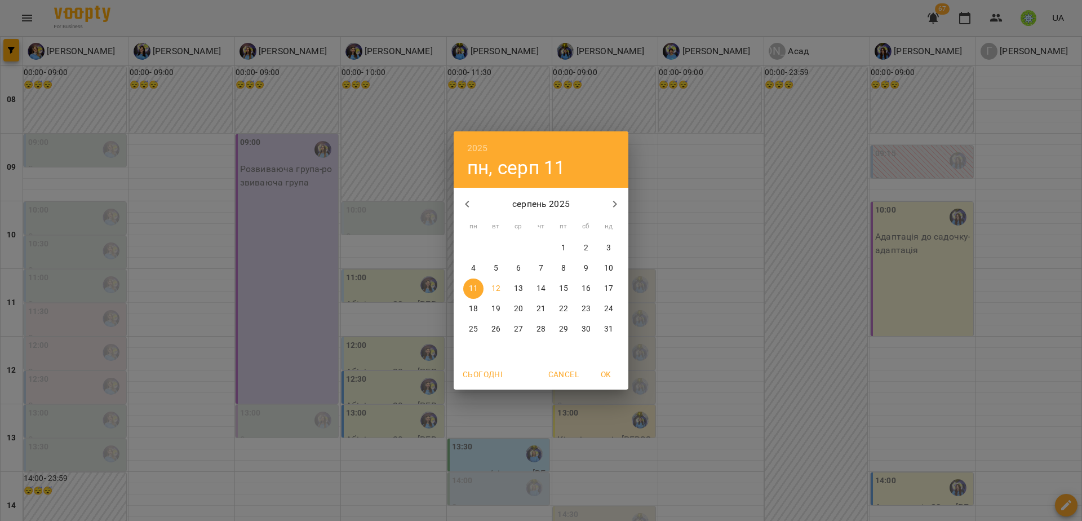
click at [480, 309] on span "18" at bounding box center [473, 308] width 20 height 11
type input "**********"
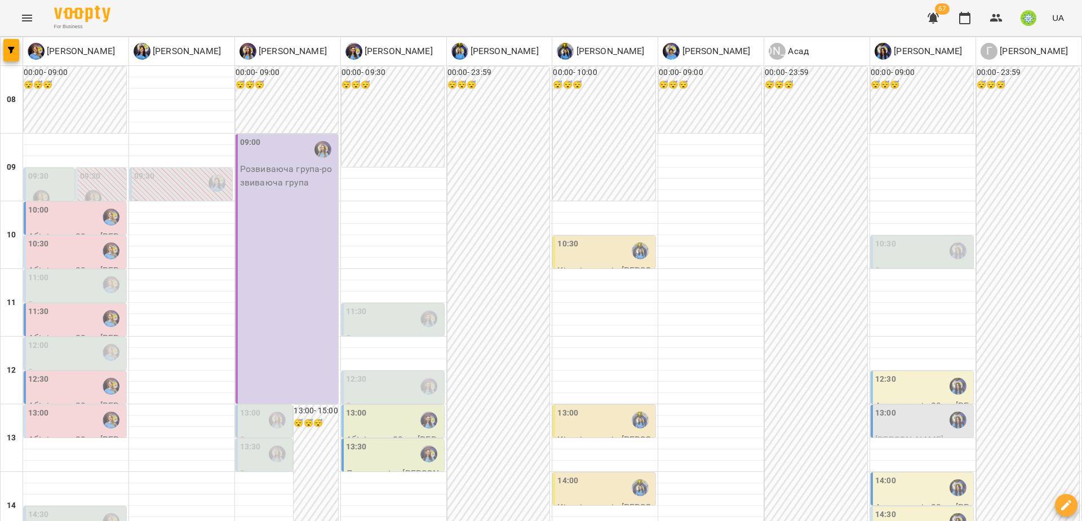
scroll to position [460, 0]
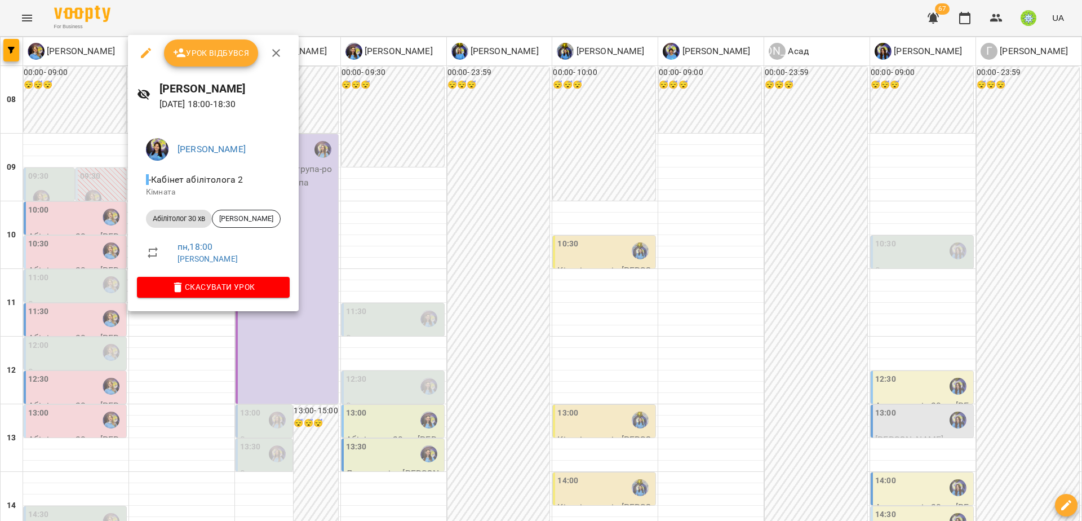
click at [135, 43] on div "Урок відбувся" at bounding box center [213, 53] width 171 height 36
click at [147, 50] on icon "button" at bounding box center [146, 53] width 10 height 10
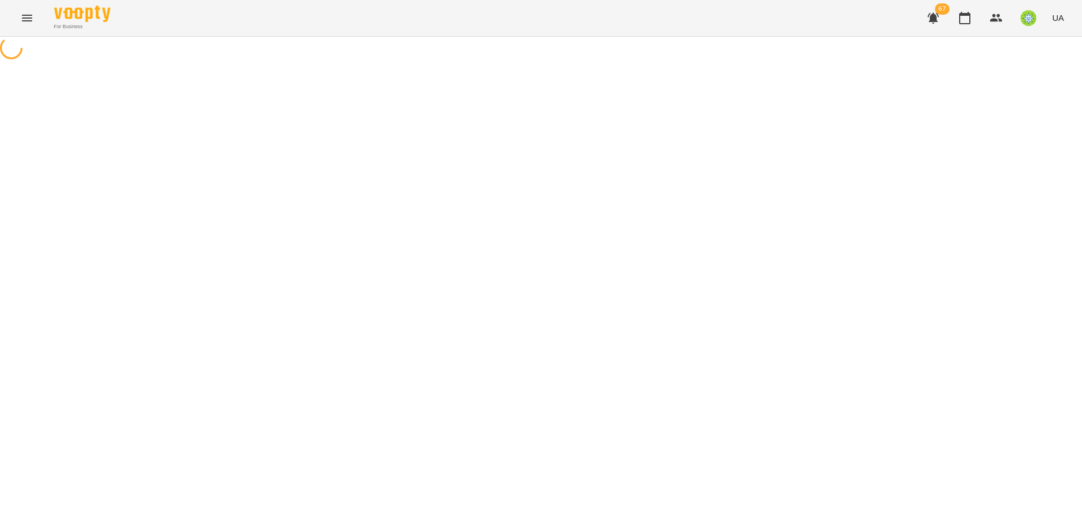
select select "**********"
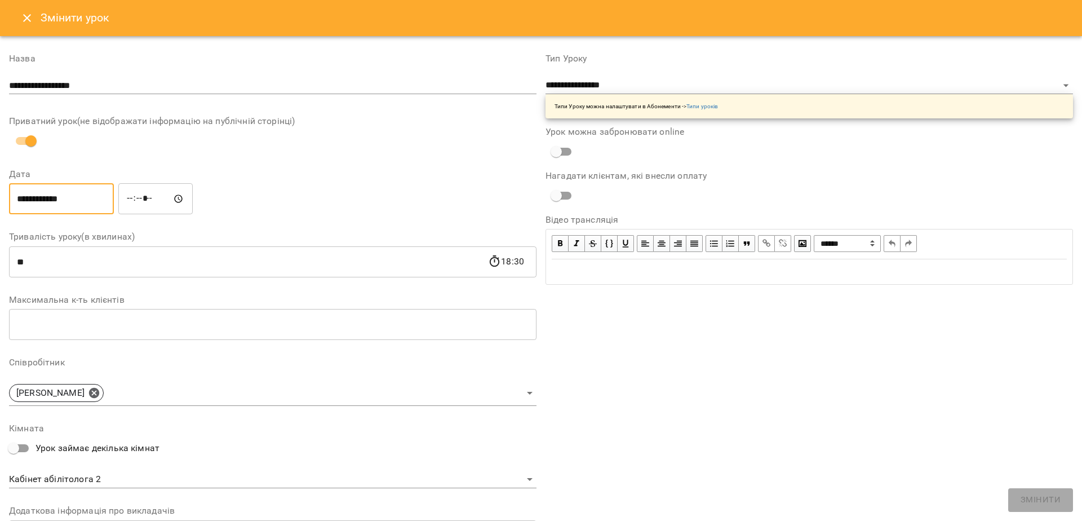
click at [76, 209] on input "**********" at bounding box center [61, 199] width 105 height 32
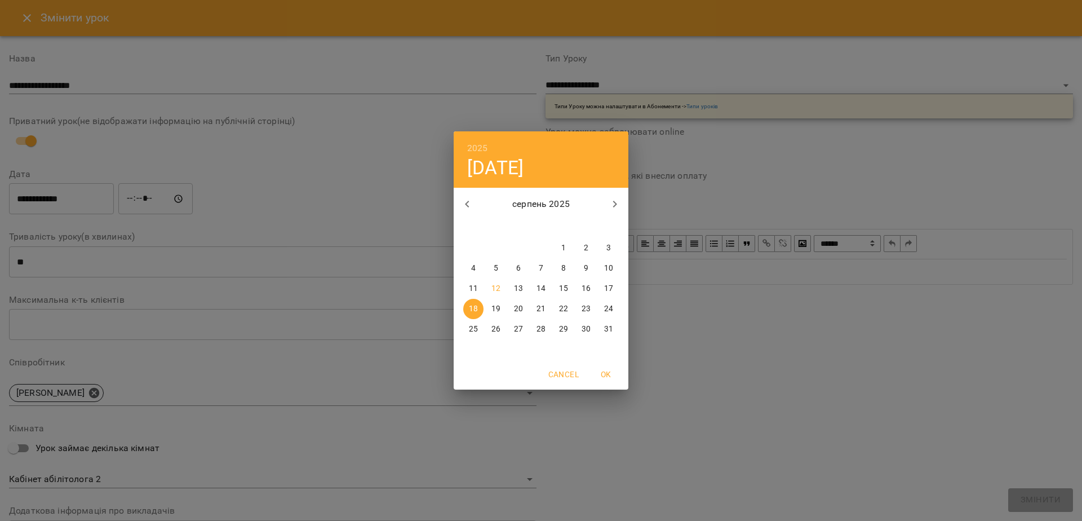
drag, startPoint x: 284, startPoint y: 185, endPoint x: 227, endPoint y: 129, distance: 79.7
click at [282, 185] on div "2025 пн, серп [DATE] вт ср чт пт сб нд 28 29 30 31 1 2 3 4 5 6 7 8 9 10 11 12 1…" at bounding box center [541, 260] width 1082 height 521
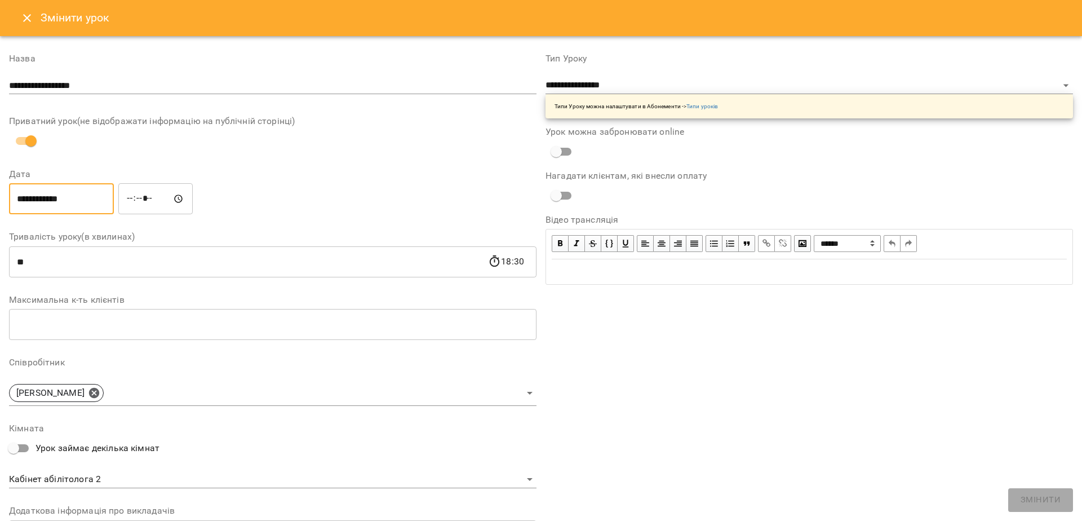
click at [203, 82] on input "**********" at bounding box center [273, 86] width 528 height 18
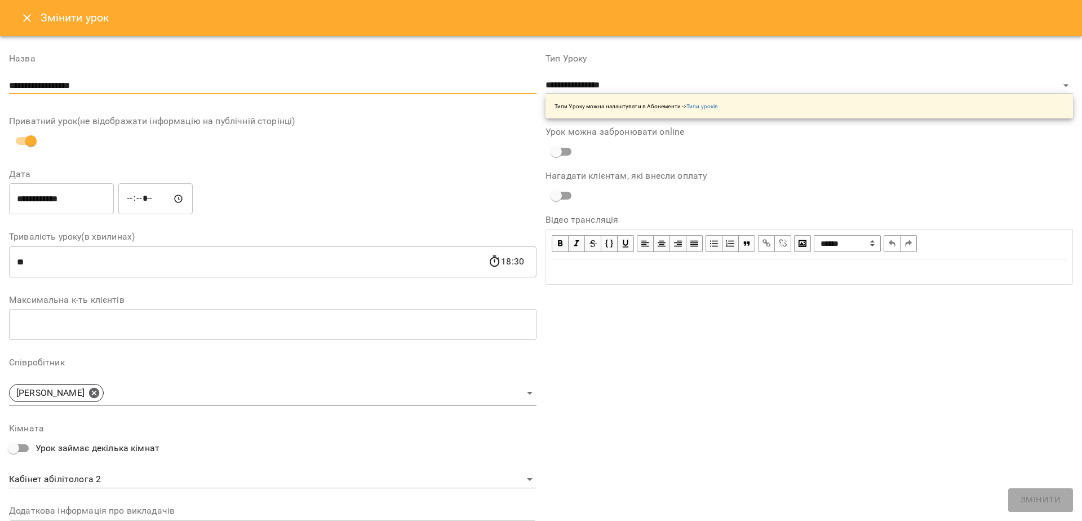
drag, startPoint x: 146, startPoint y: 74, endPoint x: 144, endPoint y: 90, distance: 16.5
click at [145, 77] on div "**********" at bounding box center [273, 76] width 528 height 45
click at [144, 90] on input "**********" at bounding box center [273, 86] width 528 height 18
click at [161, 88] on input "**********" at bounding box center [273, 86] width 528 height 18
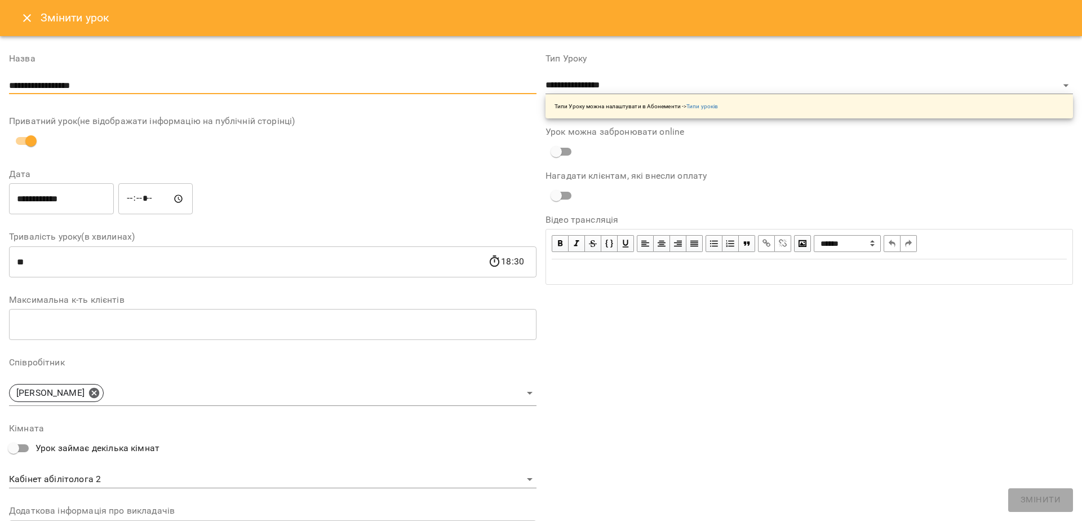
click at [161, 88] on input "**********" at bounding box center [273, 86] width 528 height 18
click at [100, 394] on icon at bounding box center [94, 393] width 12 height 12
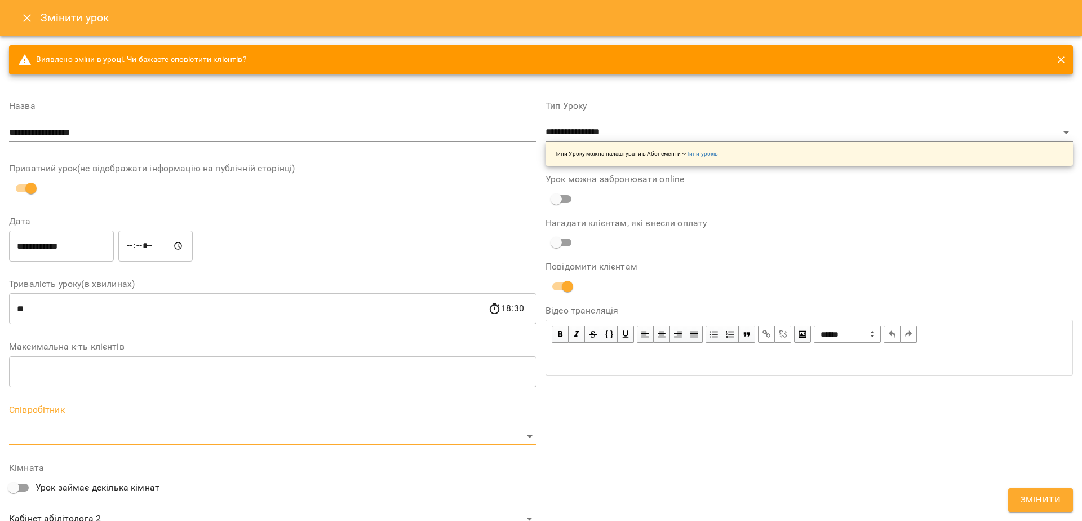
click at [103, 395] on div "**********" at bounding box center [273, 389] width 528 height 595
click at [97, 437] on body "For Business 67 UA Журнал відвідувань / [PERSON_NAME] [DATE] 18:00 / Урок відбу…" at bounding box center [541, 242] width 1082 height 484
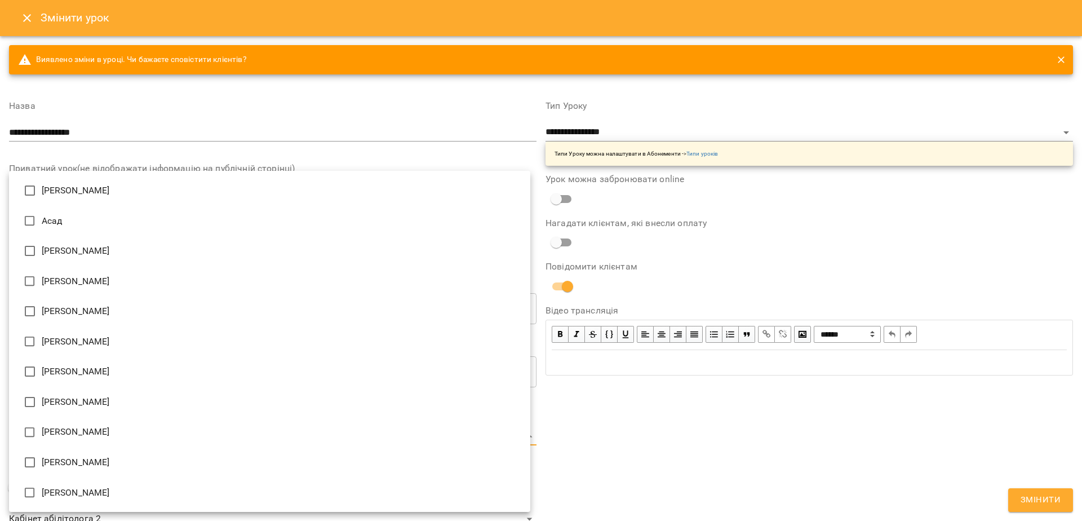
click at [112, 405] on li "[PERSON_NAME]" at bounding box center [269, 402] width 521 height 30
type input "**********"
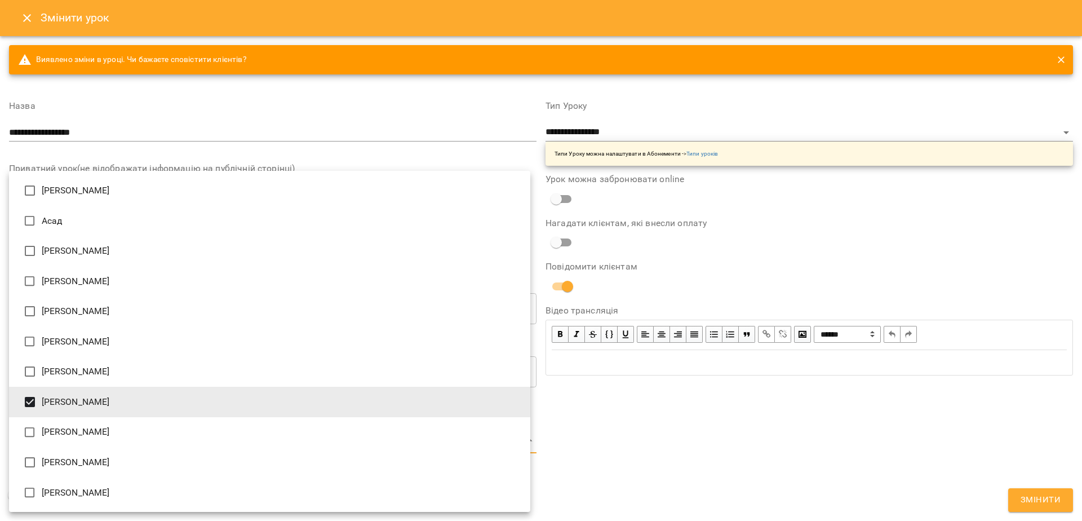
drag, startPoint x: 693, startPoint y: 494, endPoint x: 710, endPoint y: 479, distance: 23.2
click at [695, 491] on div at bounding box center [541, 260] width 1082 height 521
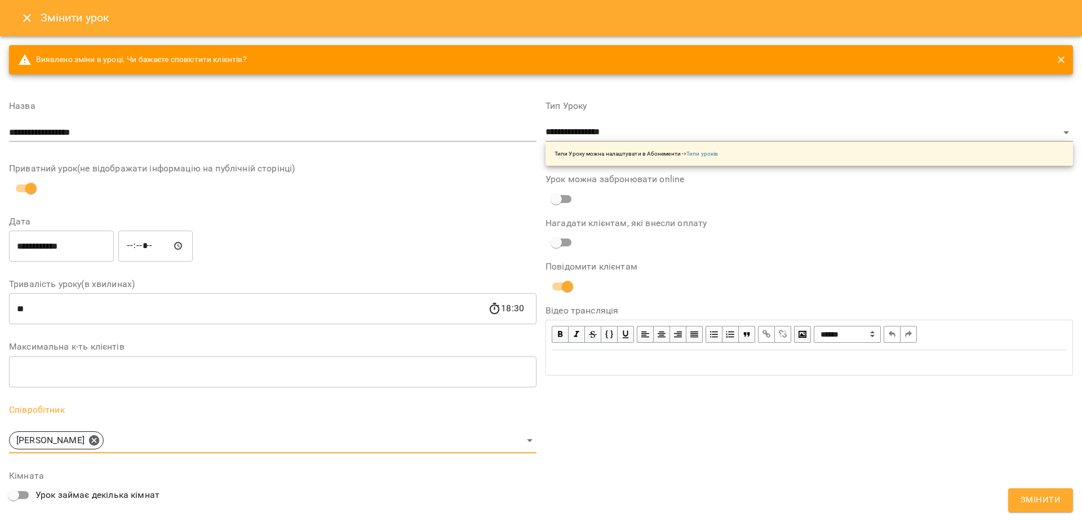
drag, startPoint x: 1042, startPoint y: 487, endPoint x: 1041, endPoint y: 493, distance: 5.7
click at [1042, 488] on div "**********" at bounding box center [809, 394] width 537 height 612
click at [1042, 496] on span "Змінити" at bounding box center [1041, 500] width 40 height 15
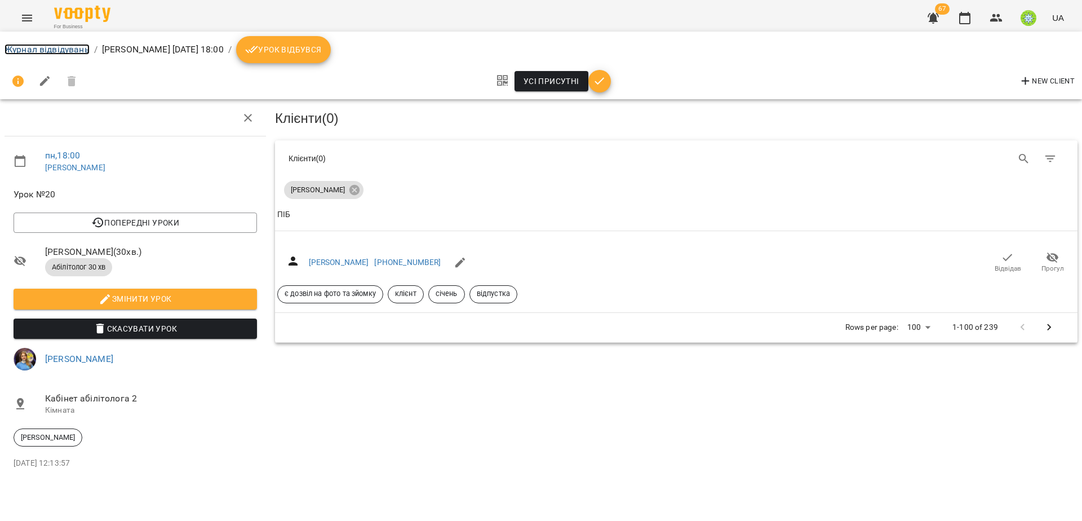
click at [45, 46] on link "Журнал відвідувань" at bounding box center [47, 49] width 85 height 11
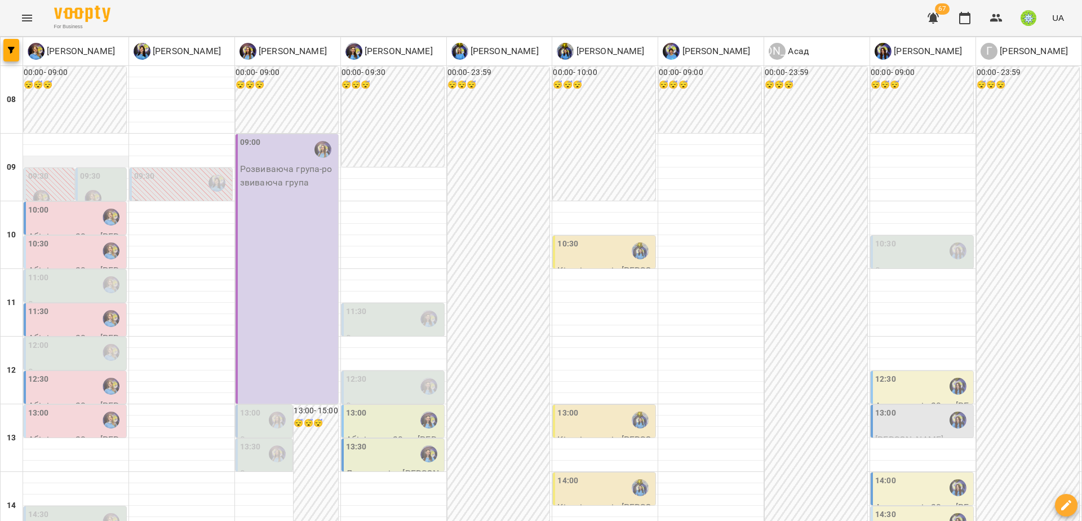
scroll to position [23, 0]
click at [165, 170] on div "09:30" at bounding box center [182, 183] width 96 height 26
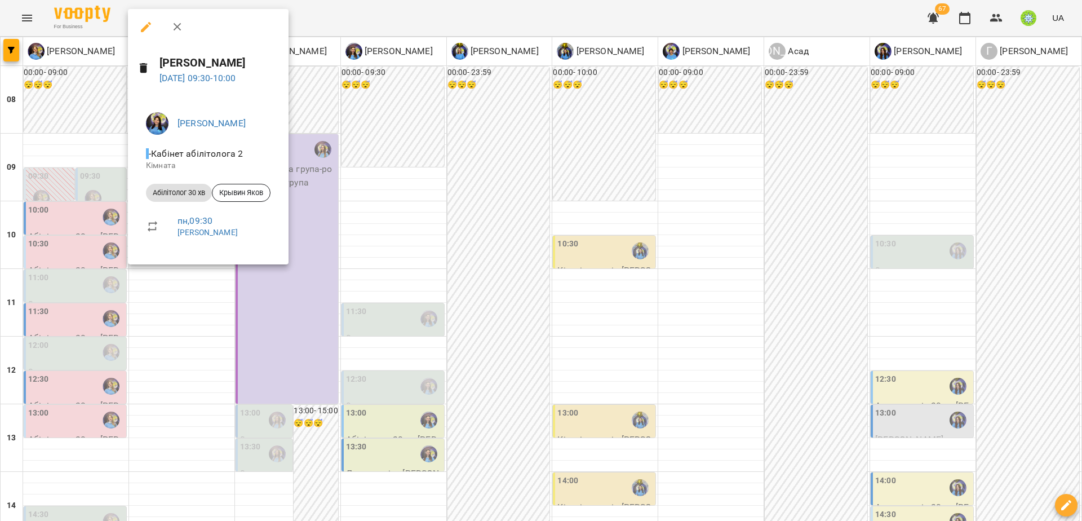
click at [414, 218] on div at bounding box center [541, 260] width 1082 height 521
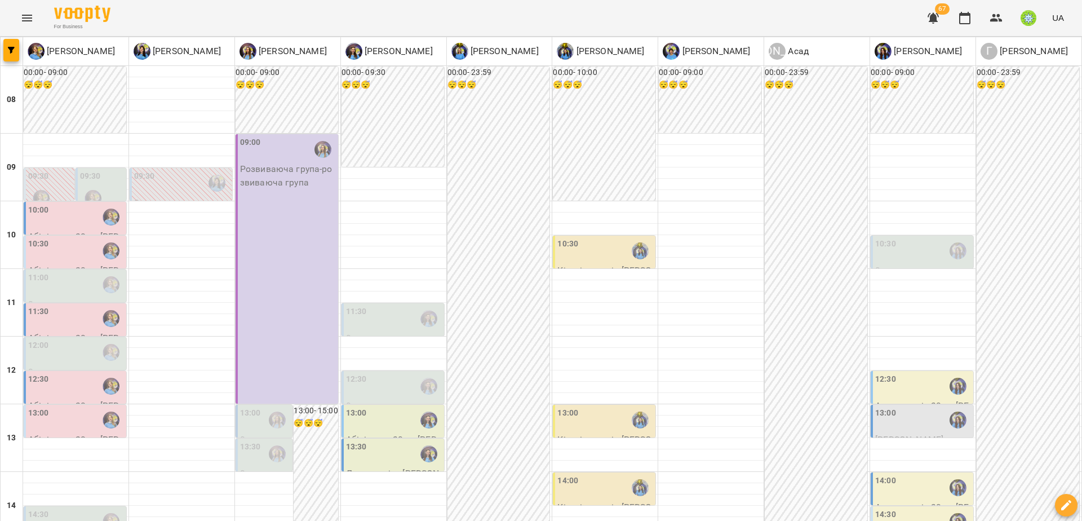
click at [59, 170] on div "09:30" at bounding box center [50, 190] width 44 height 41
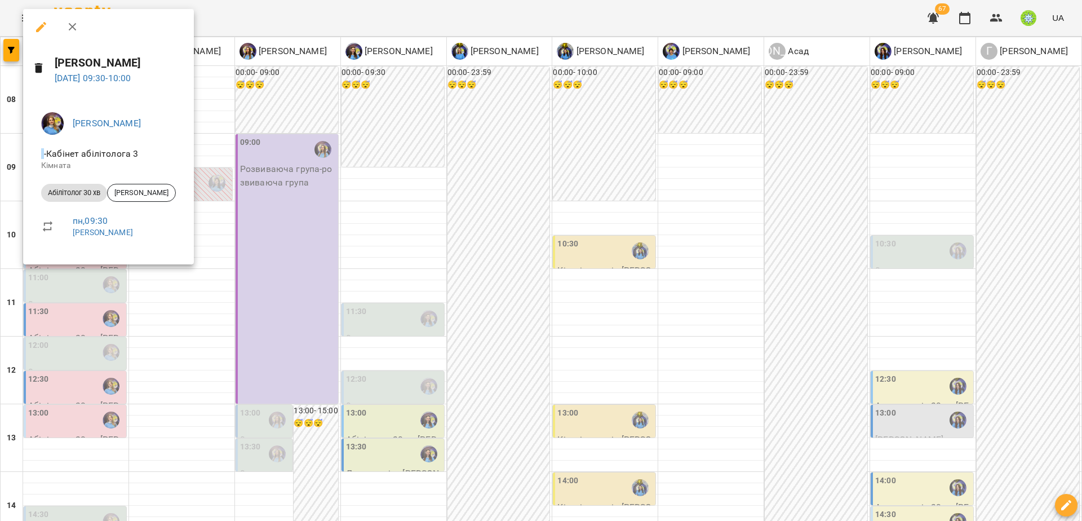
click at [20, 322] on div at bounding box center [541, 260] width 1082 height 521
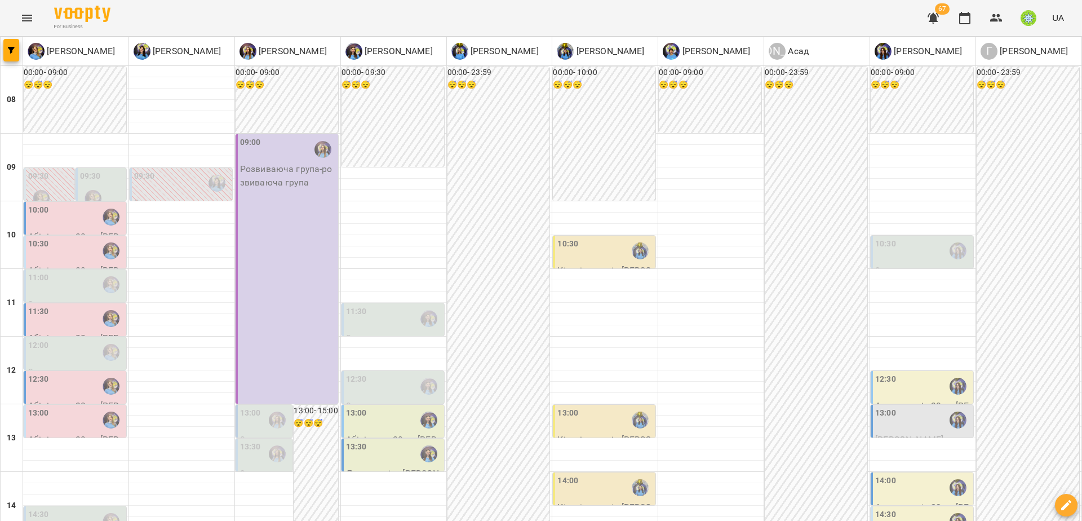
click at [112, 170] on div "09:30" at bounding box center [102, 190] width 44 height 41
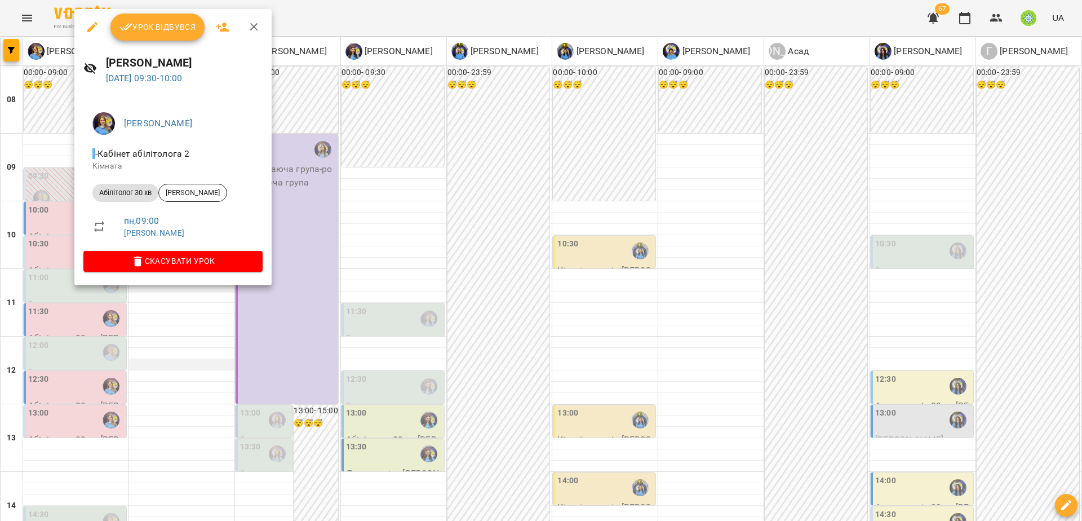
click at [194, 344] on div at bounding box center [541, 260] width 1082 height 521
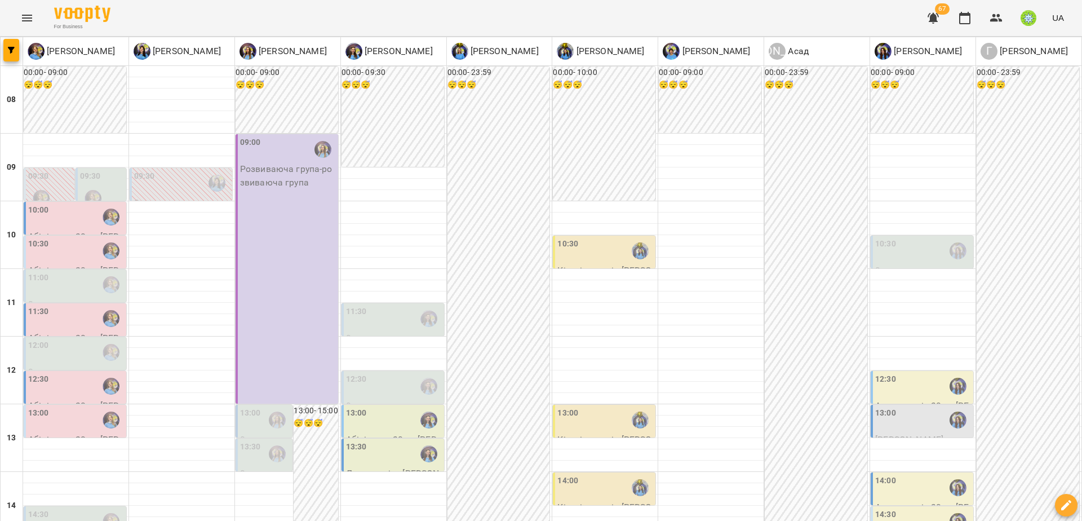
scroll to position [116, 0]
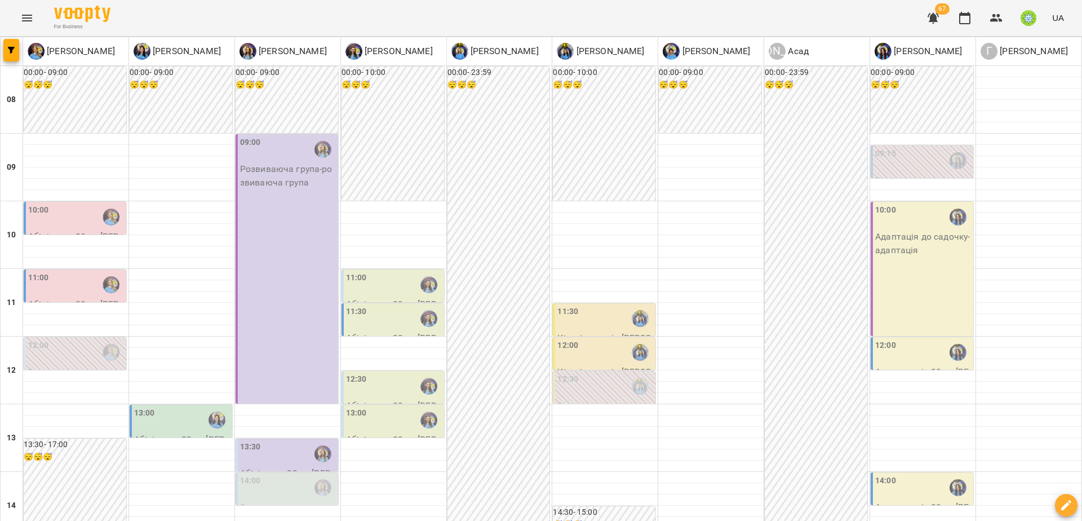
scroll to position [162, 0]
click at [159, 407] on div "13:00" at bounding box center [182, 420] width 96 height 26
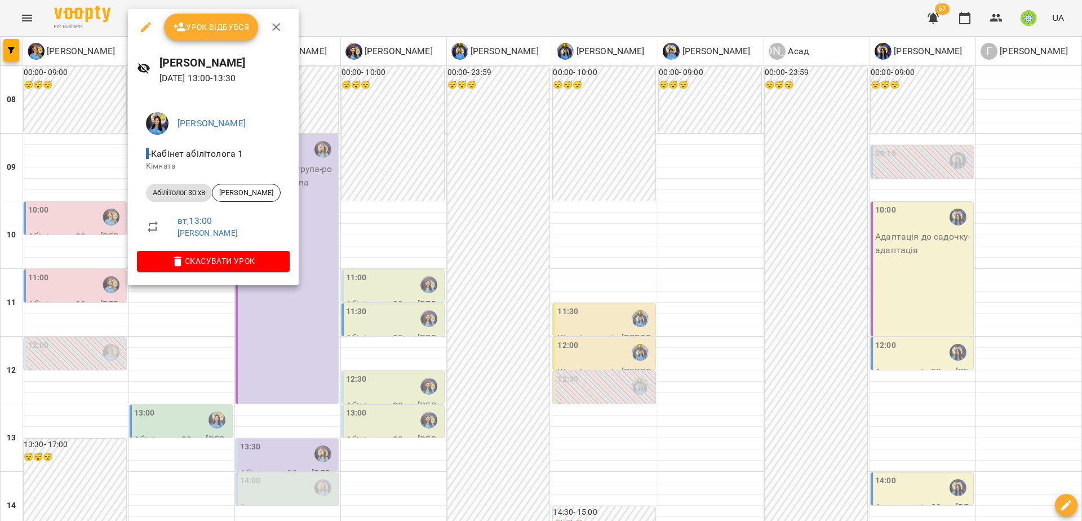
click at [71, 276] on div at bounding box center [541, 260] width 1082 height 521
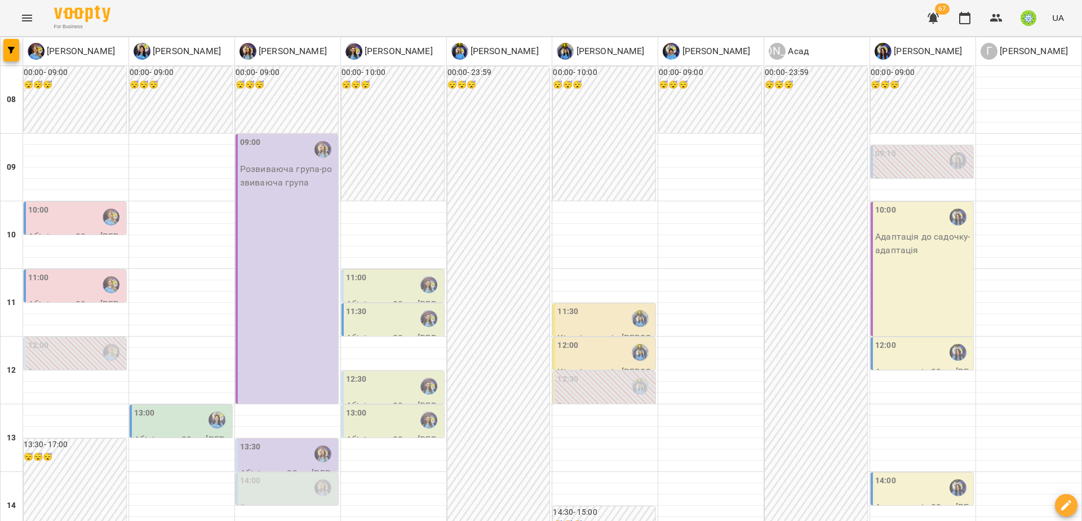
scroll to position [62, 0]
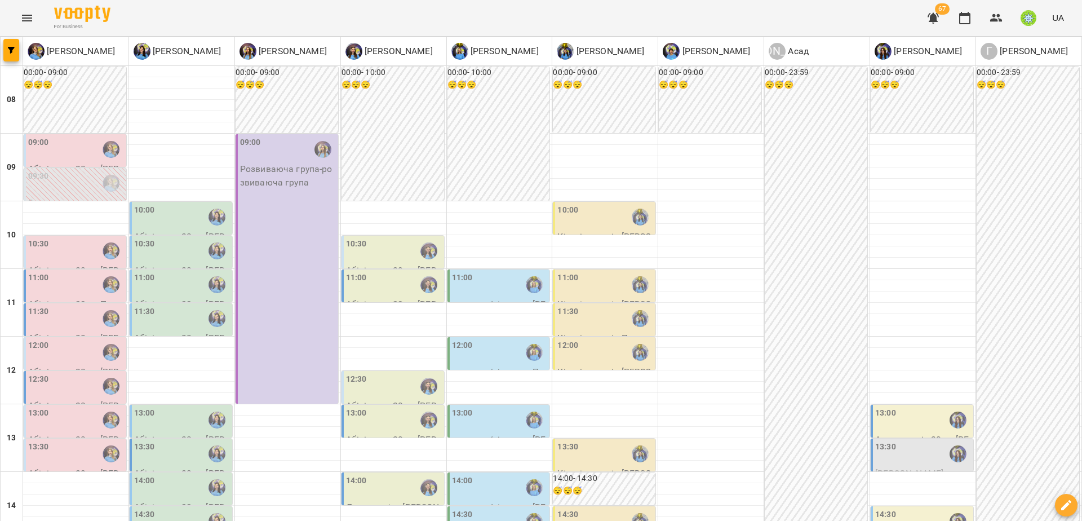
scroll to position [426, 0]
drag, startPoint x: 588, startPoint y: 471, endPoint x: 989, endPoint y: 312, distance: 431.0
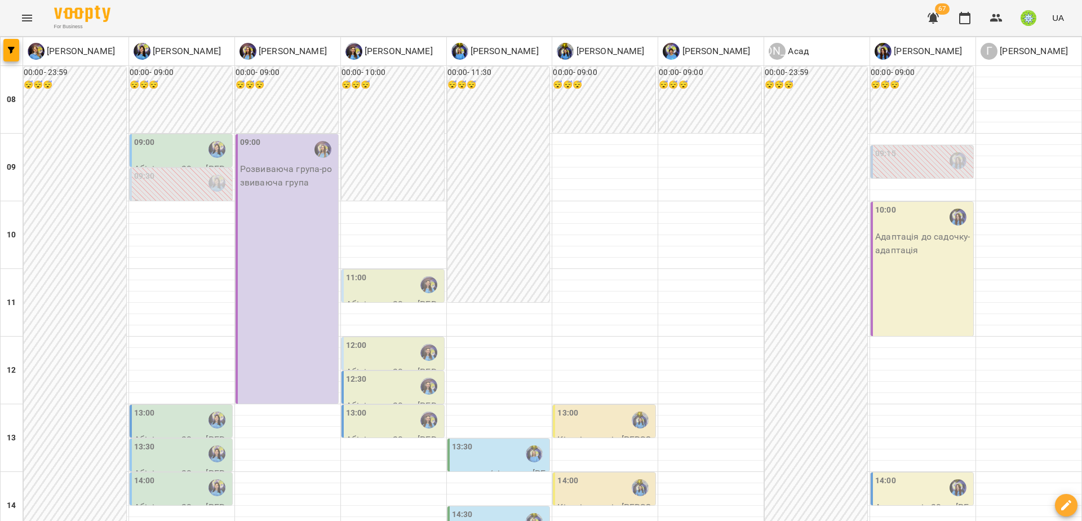
scroll to position [441, 0]
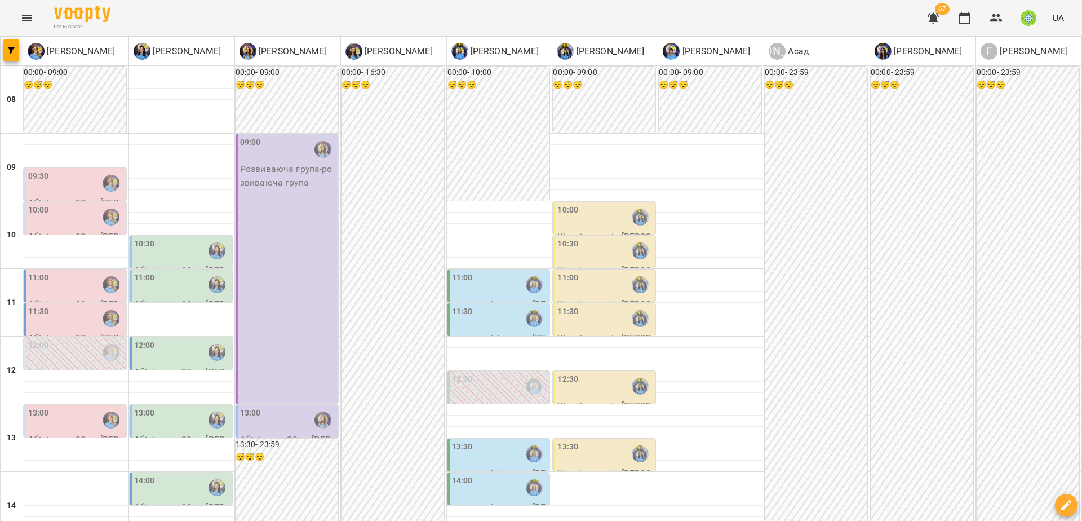
scroll to position [418, 0]
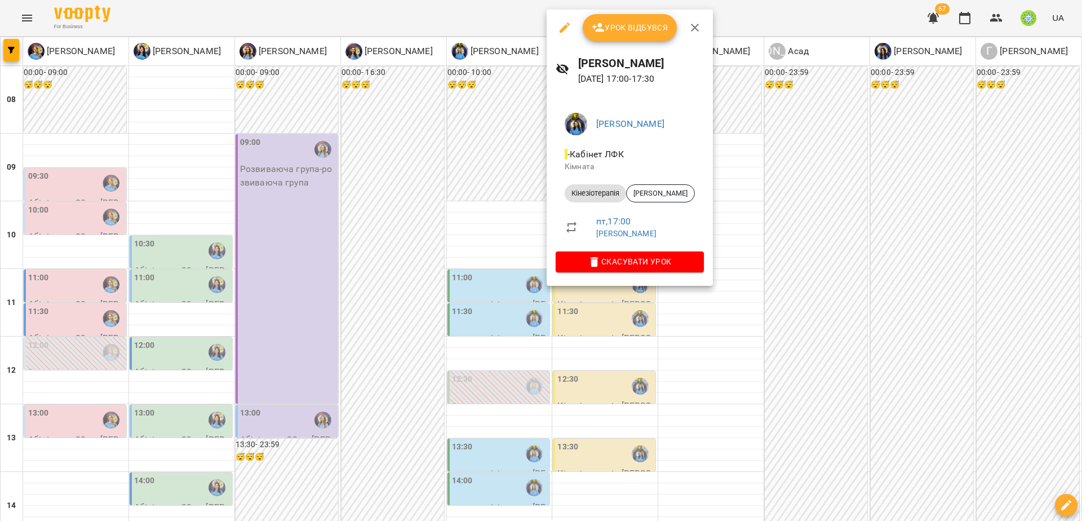
drag, startPoint x: 556, startPoint y: 310, endPoint x: 536, endPoint y: 302, distance: 22.3
click at [556, 310] on div at bounding box center [541, 260] width 1082 height 521
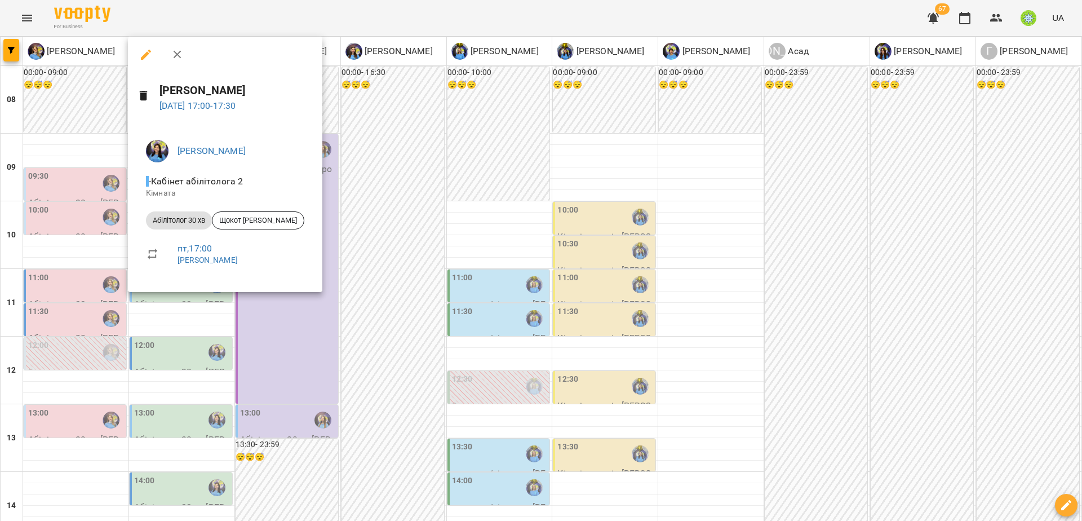
click at [272, 322] on div at bounding box center [541, 260] width 1082 height 521
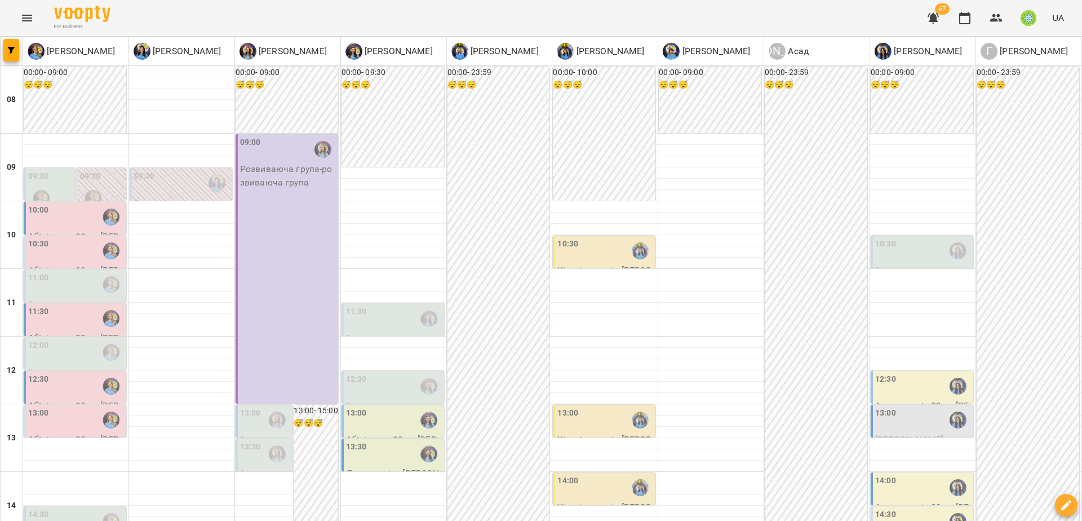
scroll to position [499, 0]
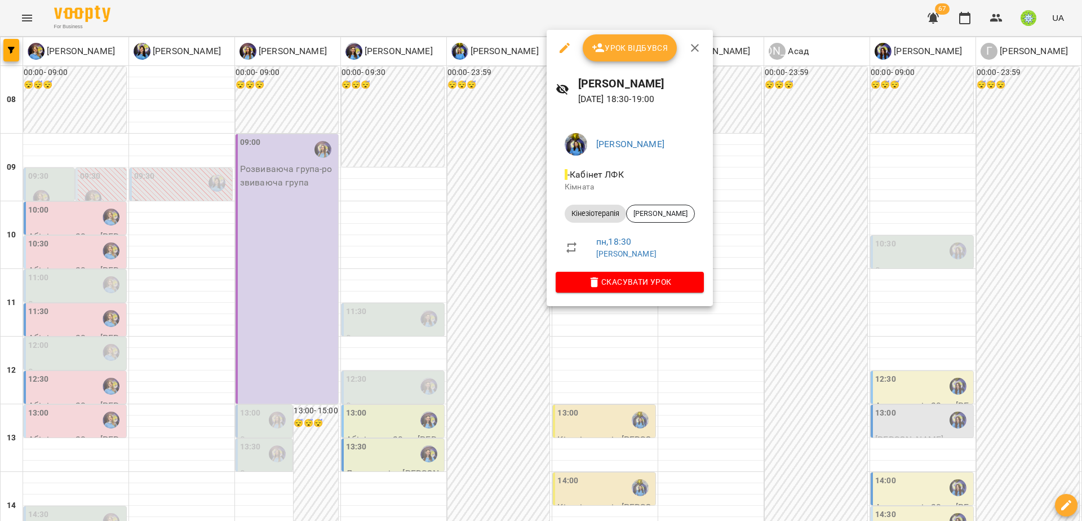
click at [563, 343] on div at bounding box center [541, 260] width 1082 height 521
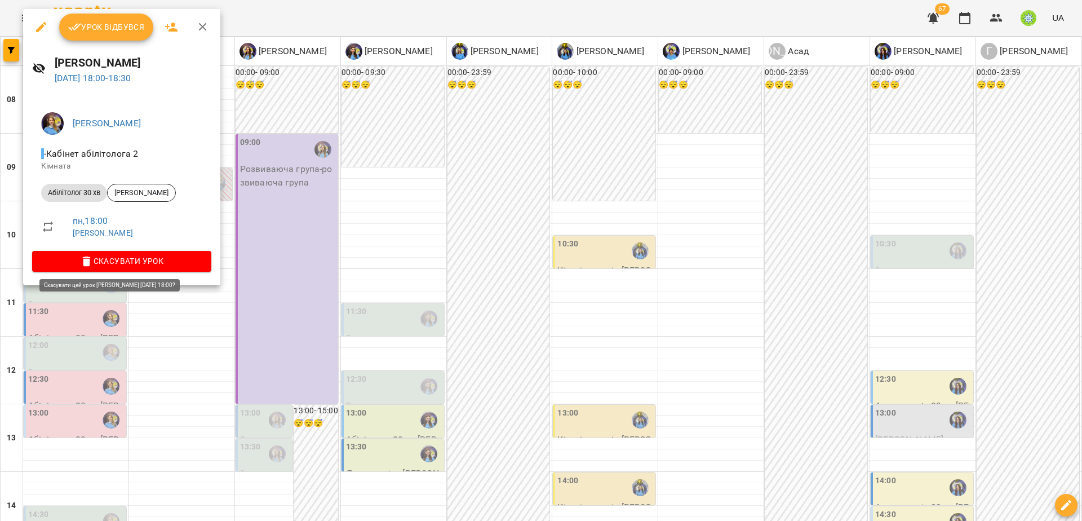
click at [139, 260] on span "Скасувати Урок" at bounding box center [121, 261] width 161 height 14
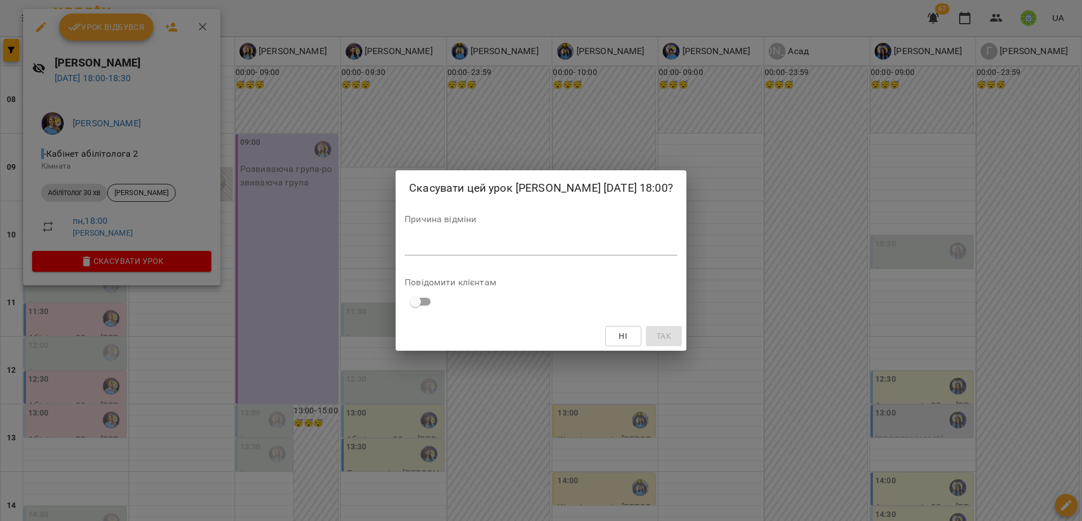
click at [475, 251] on textarea at bounding box center [541, 246] width 273 height 11
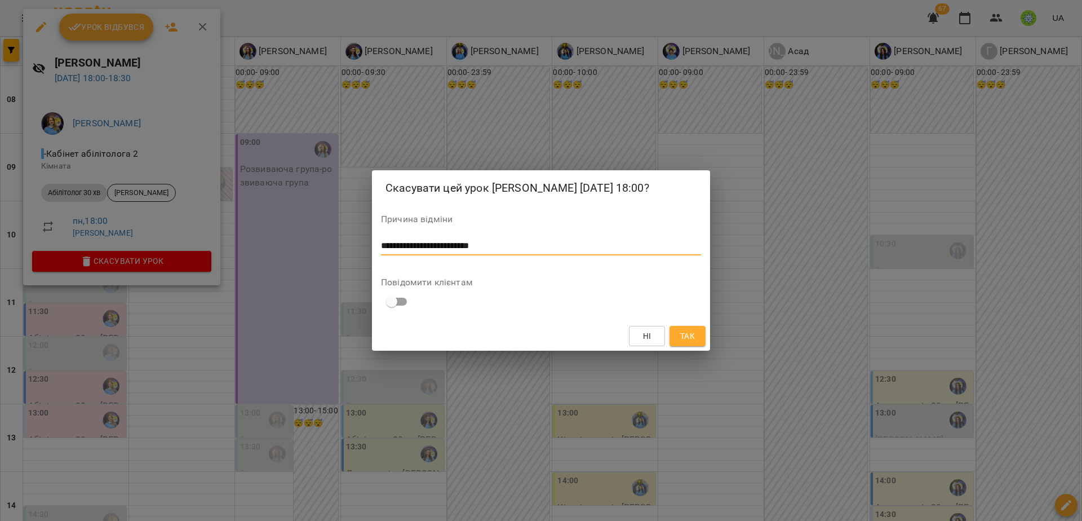
type textarea "**********"
click at [689, 343] on span "Так" at bounding box center [687, 336] width 15 height 14
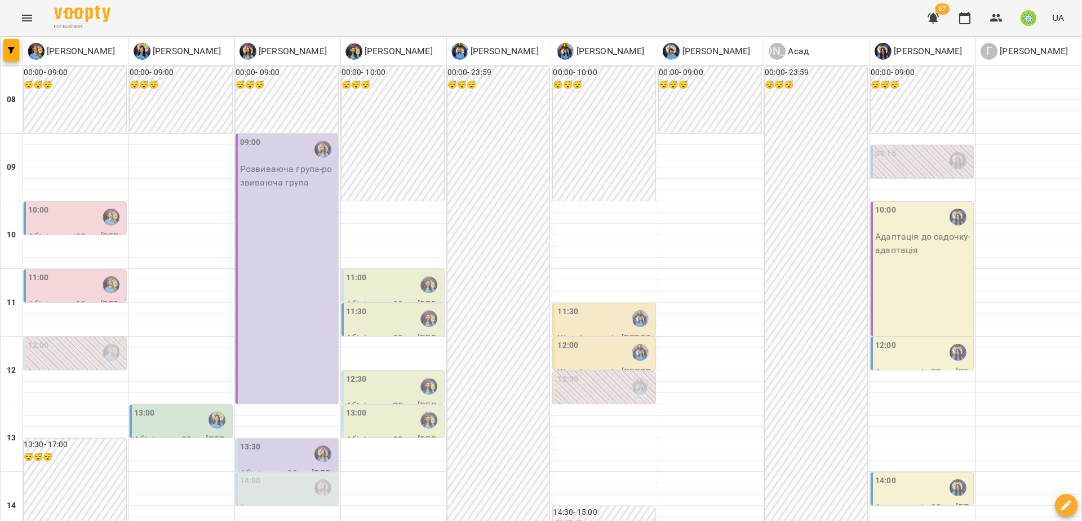
scroll to position [495, 0]
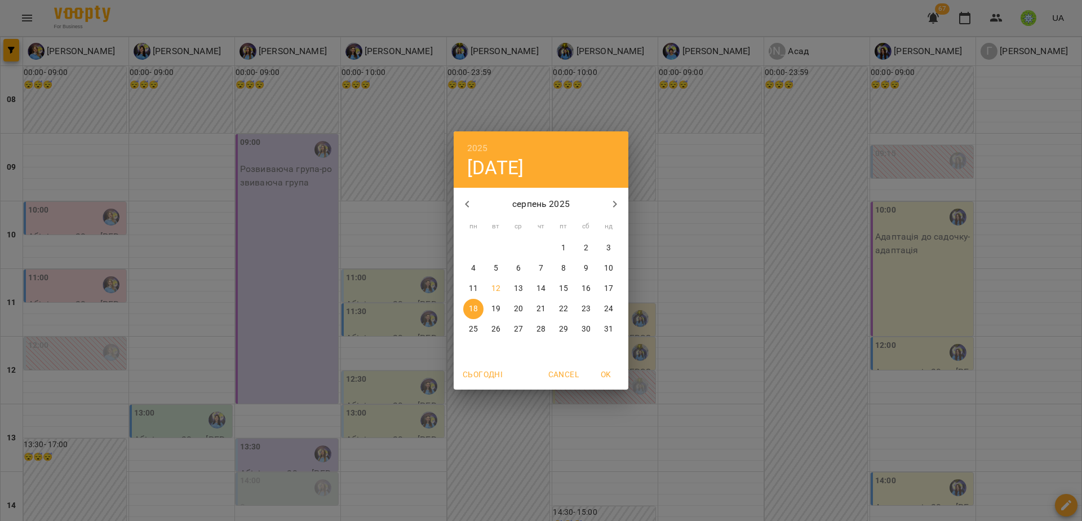
click at [472, 286] on p "11" at bounding box center [473, 288] width 9 height 11
type input "**********"
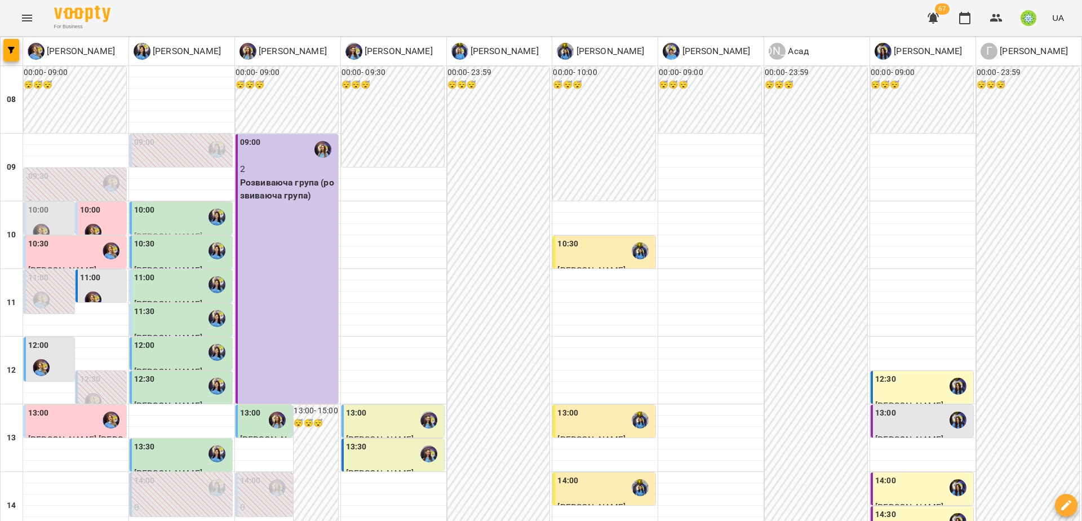
click at [64, 214] on div "10:00" at bounding box center [50, 224] width 44 height 41
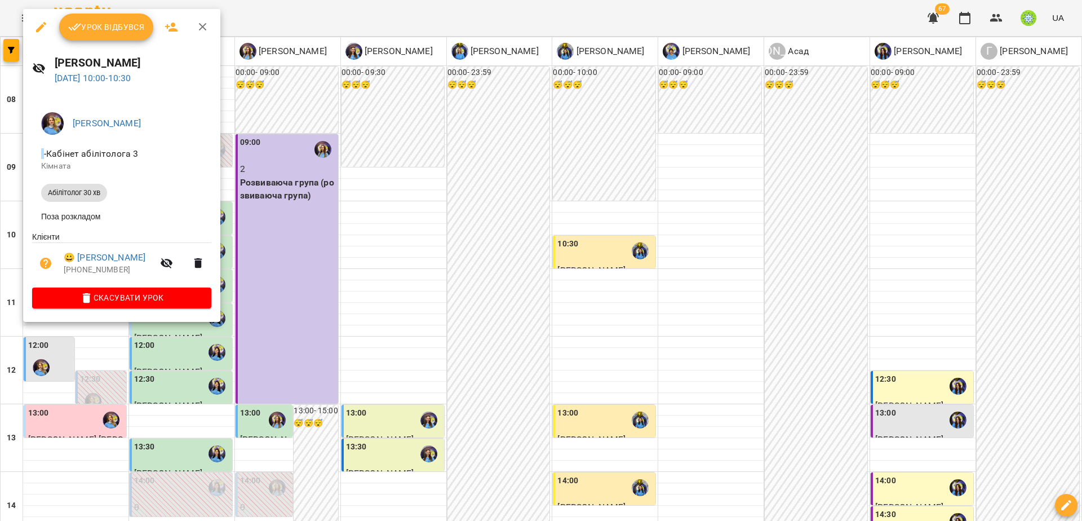
drag, startPoint x: 284, startPoint y: 209, endPoint x: 182, endPoint y: 228, distance: 103.2
click at [284, 209] on div at bounding box center [541, 260] width 1082 height 521
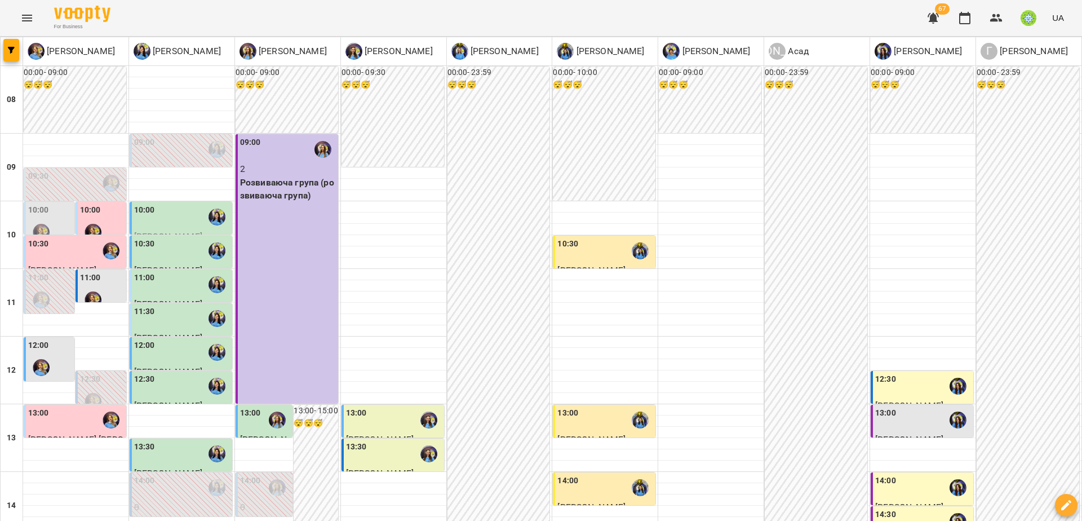
click at [100, 224] on div at bounding box center [93, 232] width 26 height 26
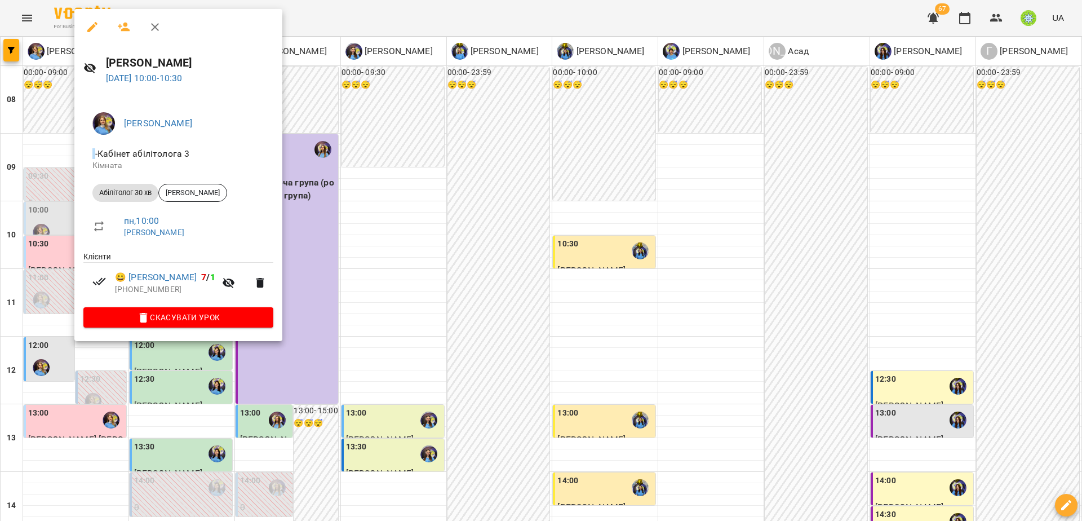
click at [360, 240] on div at bounding box center [541, 260] width 1082 height 521
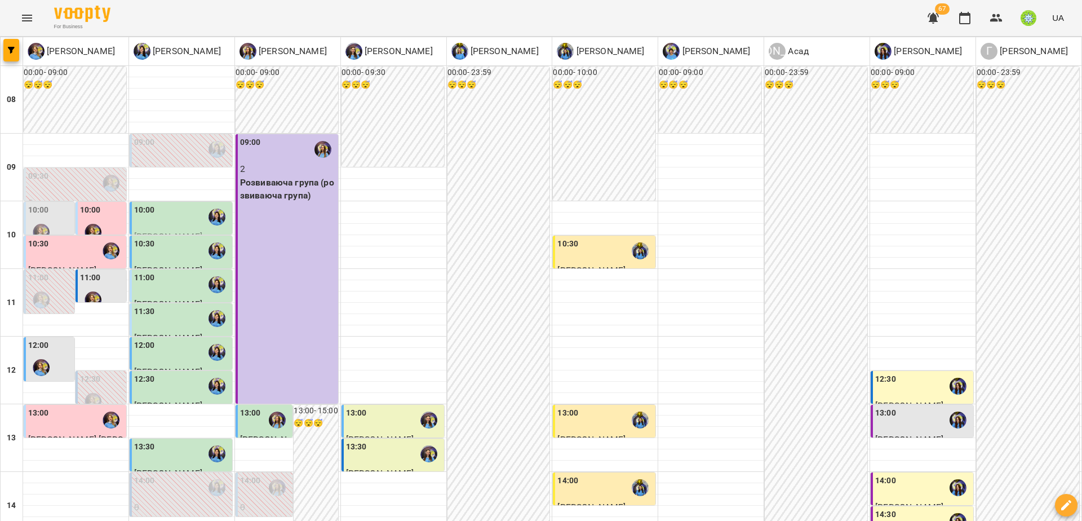
click at [35, 222] on div at bounding box center [41, 232] width 26 height 26
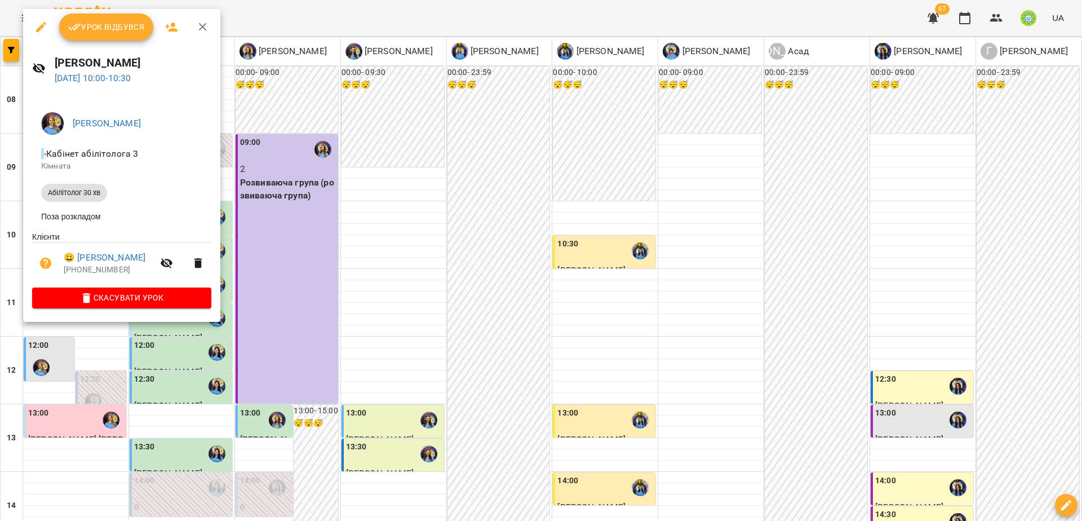
drag, startPoint x: 99, startPoint y: 23, endPoint x: 165, endPoint y: 67, distance: 79.3
click at [99, 24] on span "Урок відбувся" at bounding box center [106, 27] width 77 height 14
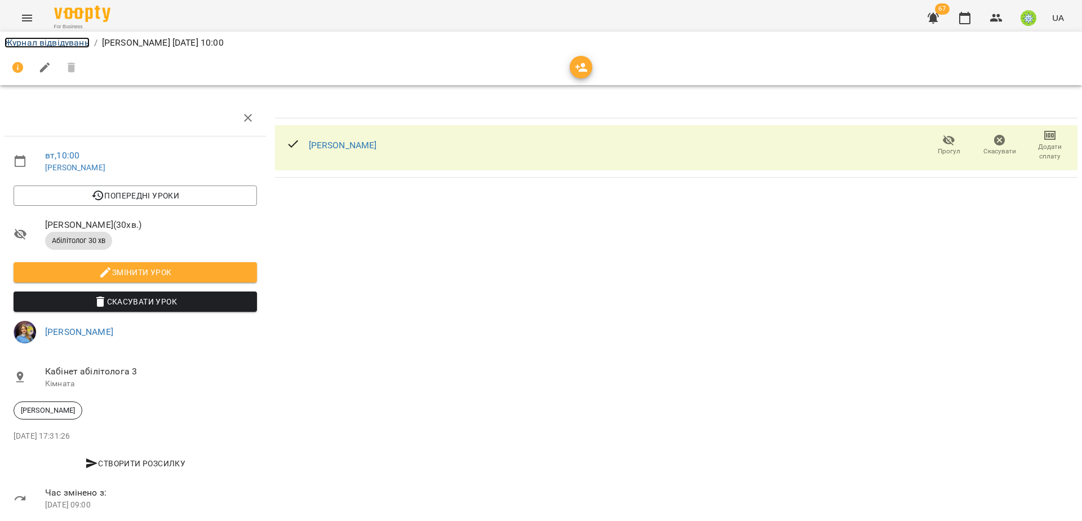
click at [60, 43] on link "Журнал відвідувань" at bounding box center [47, 42] width 85 height 11
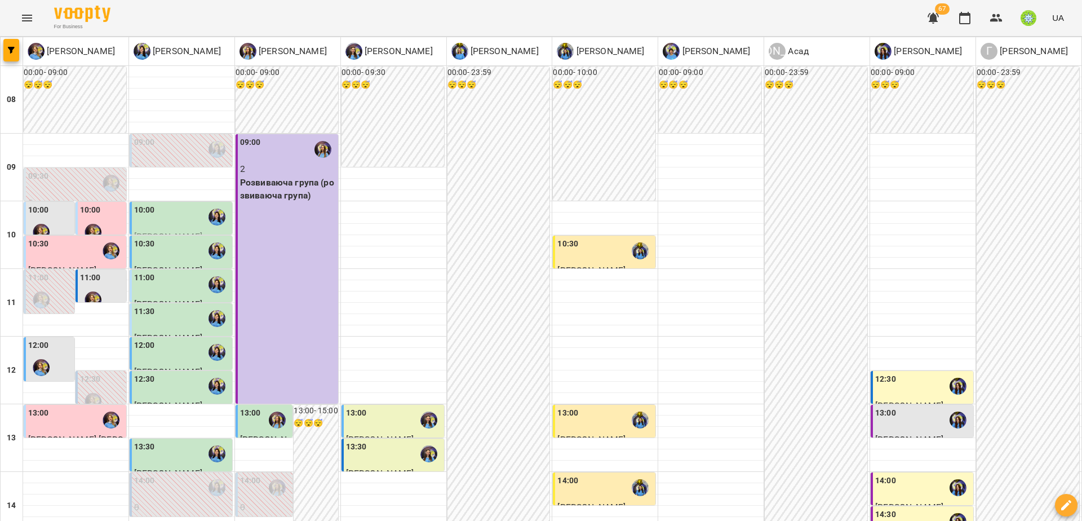
click at [24, 218] on div "10:00 [PERSON_NAME] 30 хв" at bounding box center [49, 251] width 51 height 99
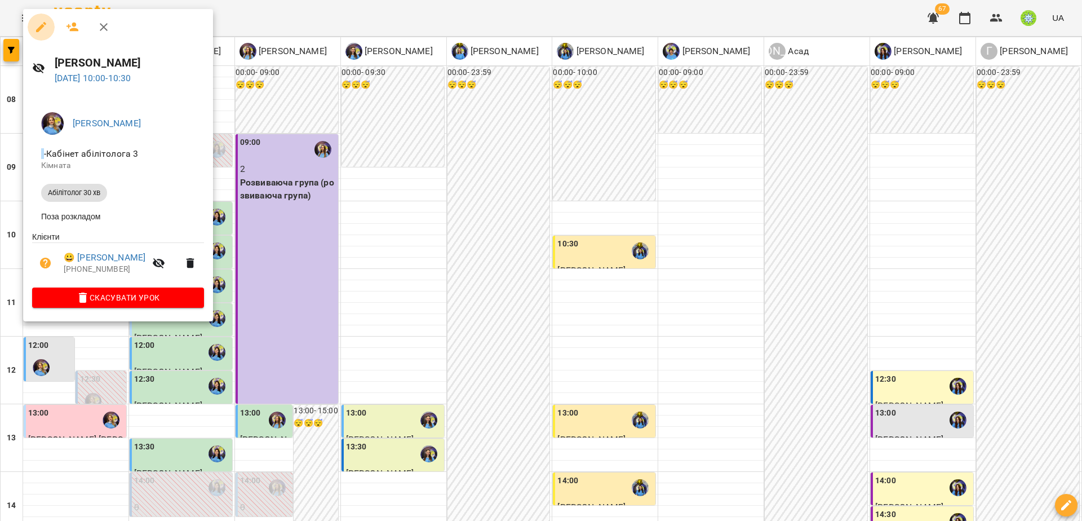
drag, startPoint x: 39, startPoint y: 32, endPoint x: 246, endPoint y: 121, distance: 225.8
click at [39, 32] on icon "button" at bounding box center [41, 27] width 14 height 14
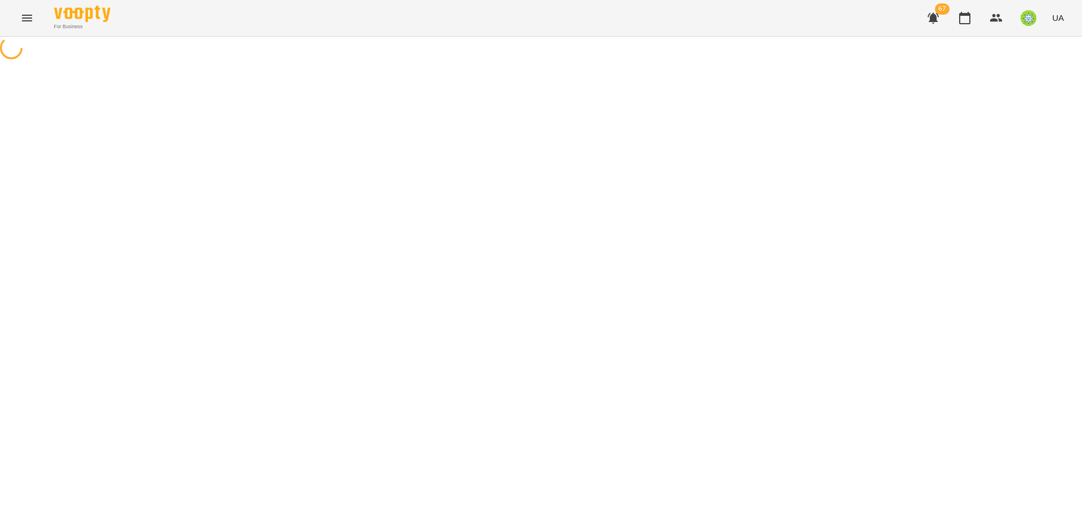
select select "**********"
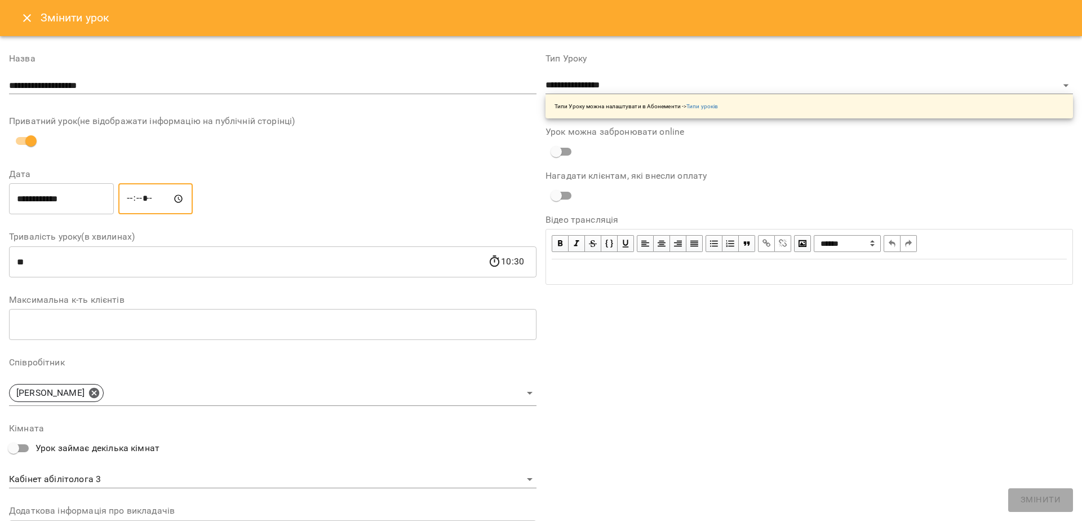
click at [129, 199] on input "*****" at bounding box center [155, 199] width 74 height 32
type input "*****"
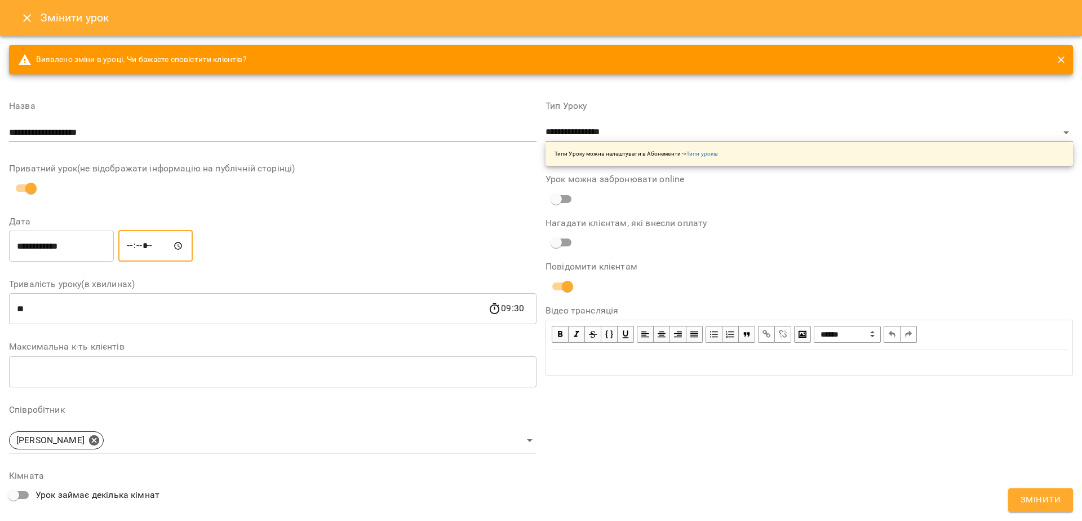
click at [1009, 488] on button "Змінити" at bounding box center [1041, 500] width 65 height 24
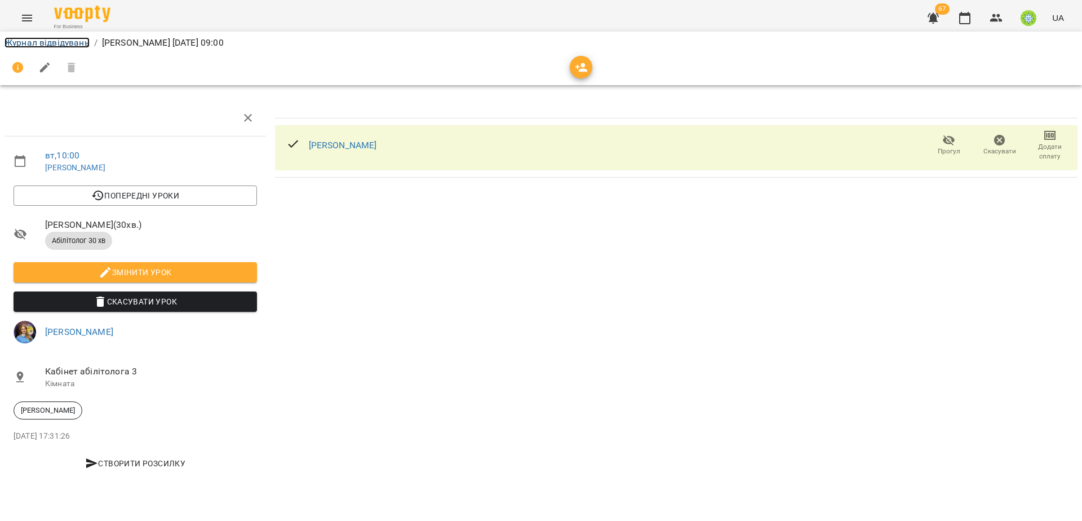
click at [51, 37] on link "Журнал відвідувань" at bounding box center [47, 42] width 85 height 11
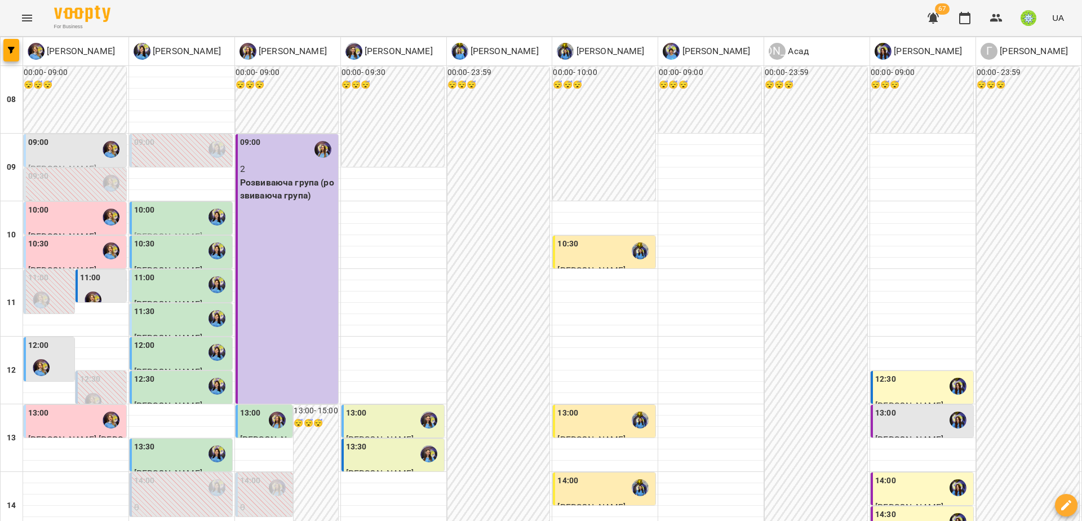
scroll to position [435, 0]
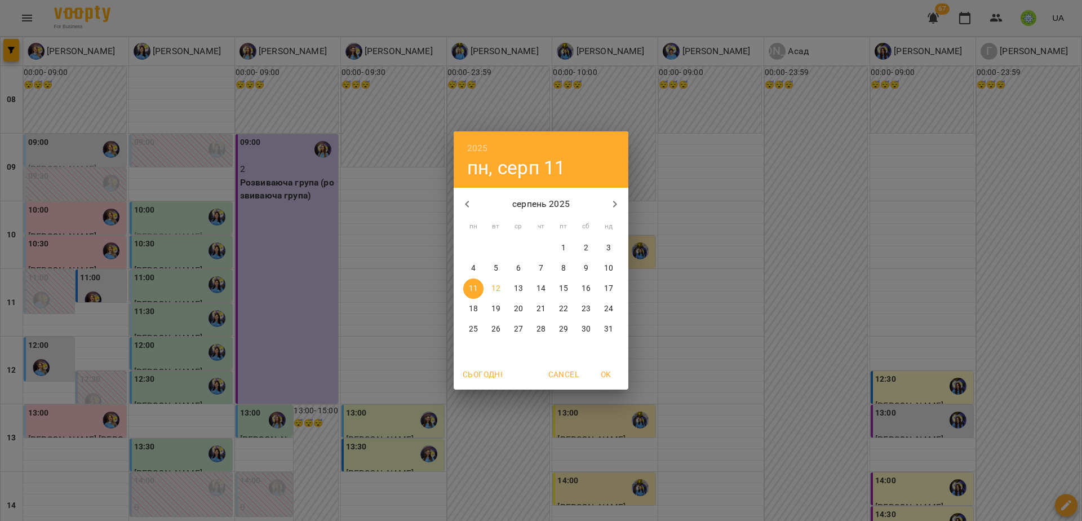
click at [501, 307] on span "19" at bounding box center [496, 308] width 20 height 11
type input "**********"
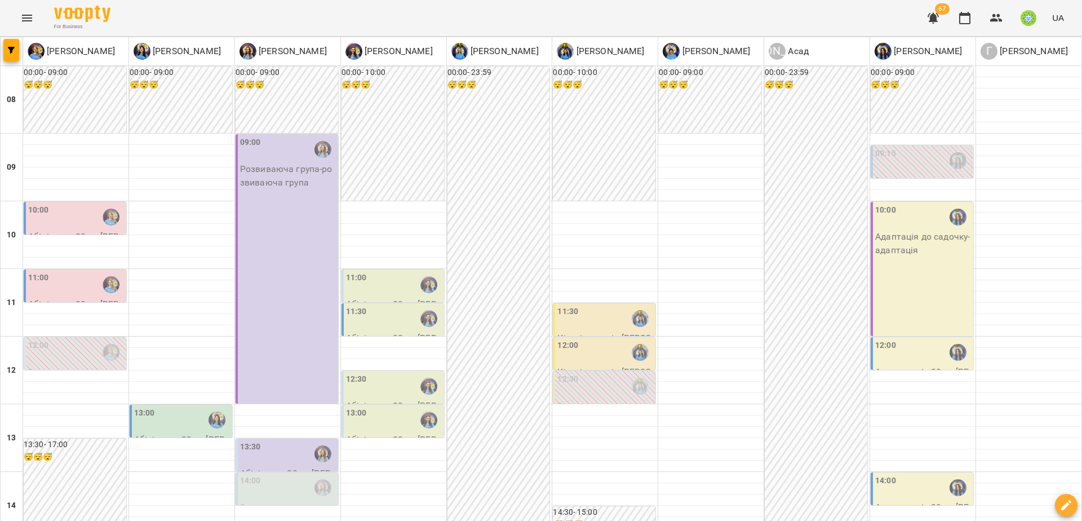
scroll to position [373, 0]
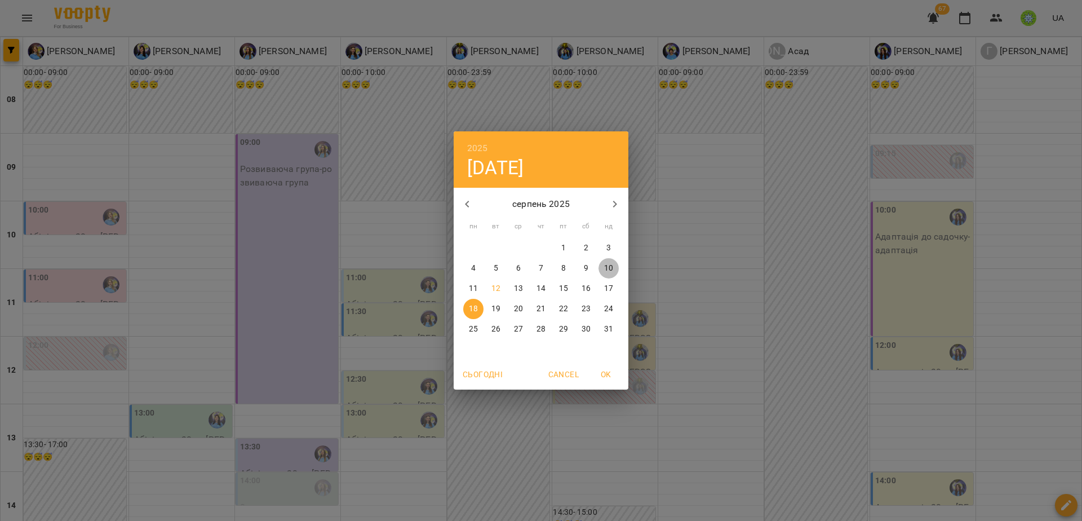
click at [607, 274] on button "10" at bounding box center [609, 268] width 20 height 20
type input "**********"
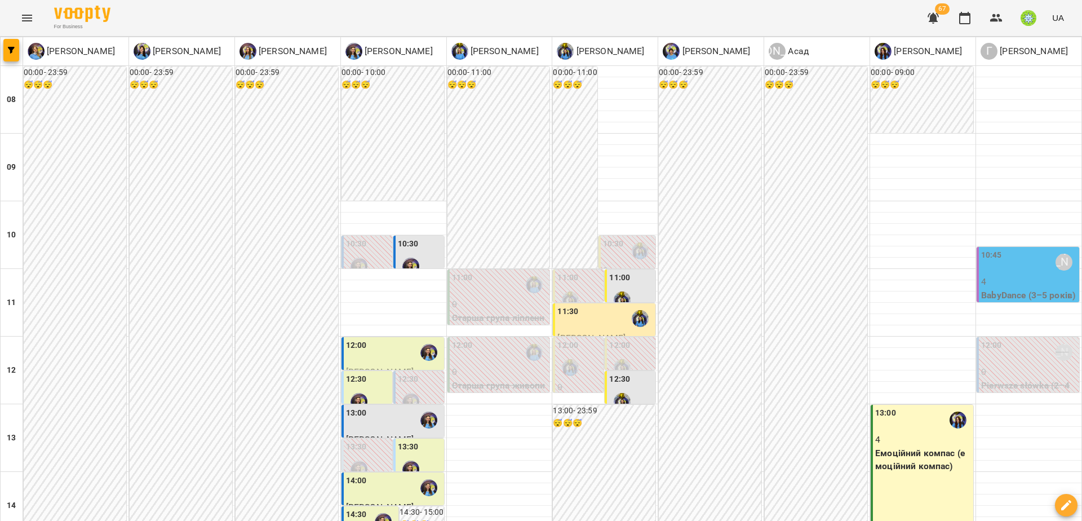
click at [1006, 296] on p "BabyDance (3–5 років) (танці молодша група)" at bounding box center [1029, 309] width 96 height 40
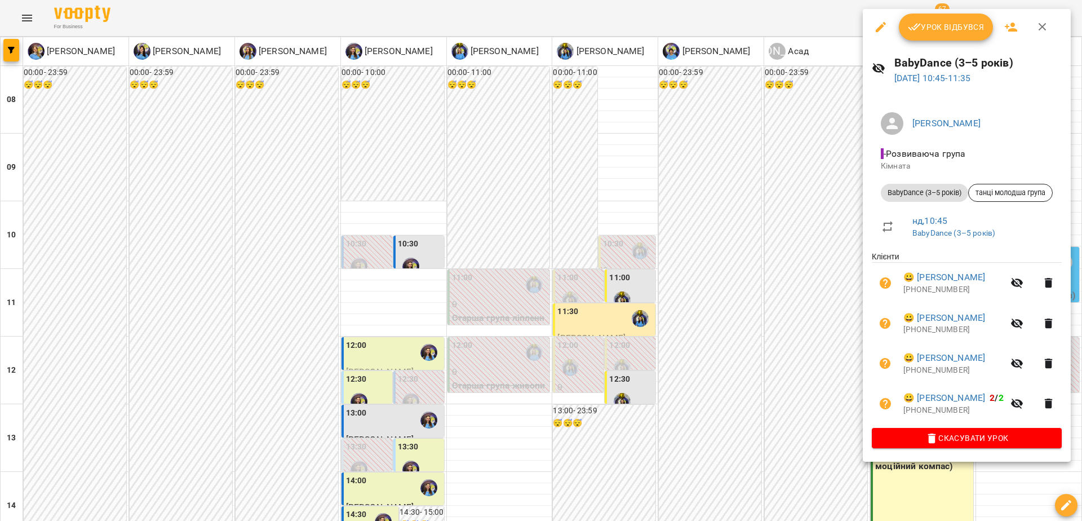
click at [921, 11] on div "Урок відбувся" at bounding box center [967, 27] width 208 height 36
click at [921, 28] on span "Урок відбувся" at bounding box center [946, 27] width 77 height 14
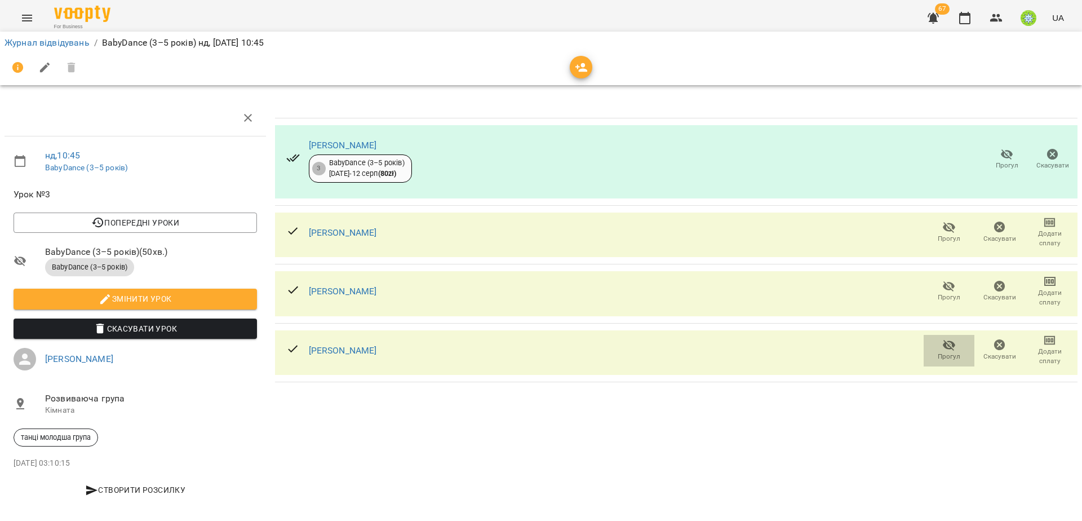
click at [948, 346] on icon "button" at bounding box center [949, 345] width 12 height 11
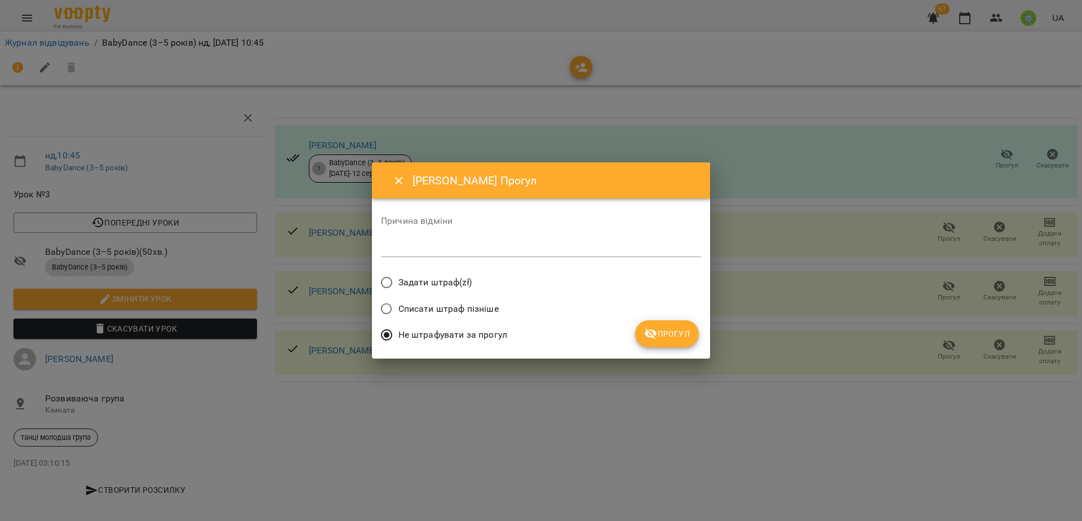
click at [705, 325] on div "[PERSON_NAME] відміни * Задати штраф(zł) Списати штраф пізніше Не штрафувати за…" at bounding box center [541, 260] width 338 height 196
click at [688, 329] on span "Прогул" at bounding box center [667, 334] width 46 height 14
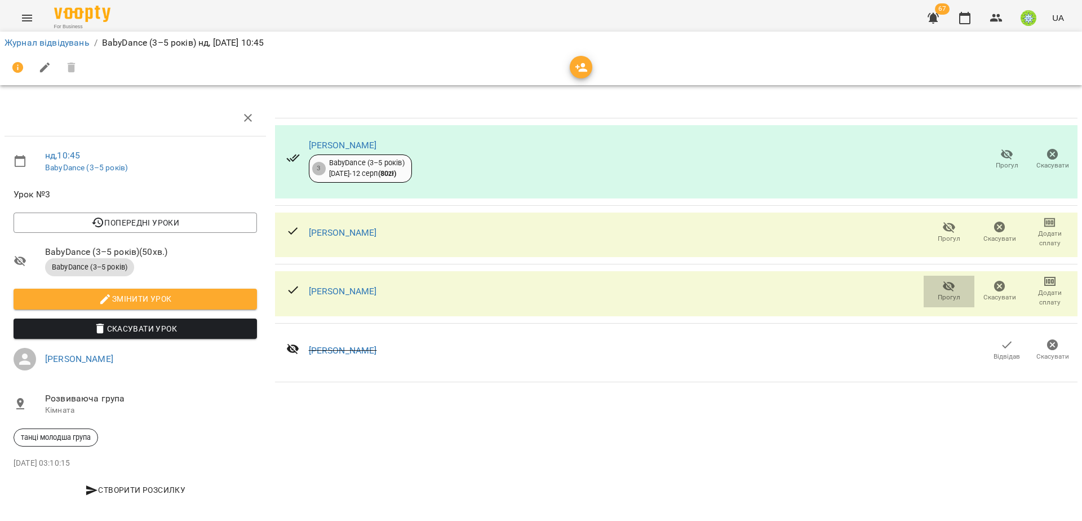
click at [948, 302] on span "Прогул" at bounding box center [949, 298] width 23 height 10
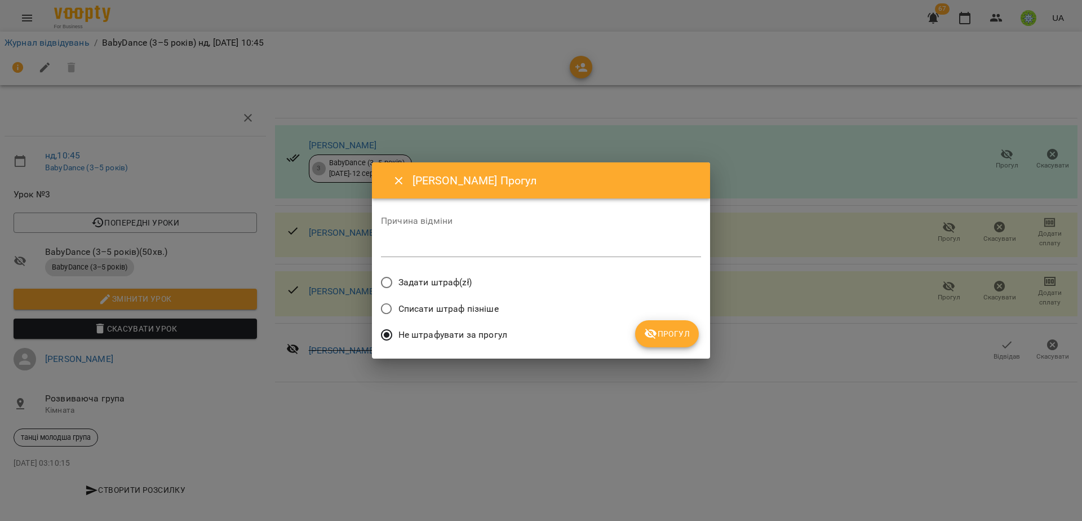
click at [647, 329] on icon "submit" at bounding box center [651, 334] width 14 height 14
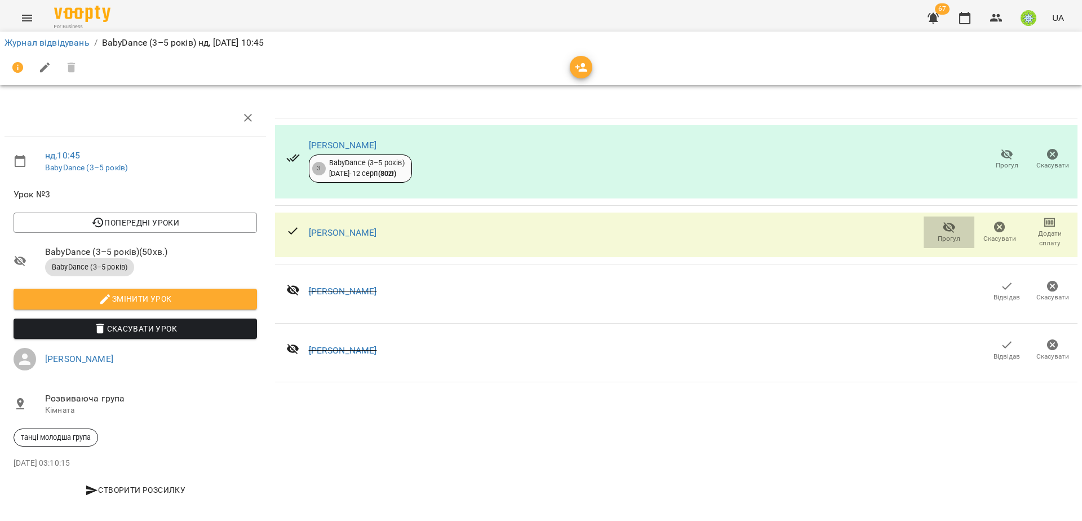
click at [945, 238] on span "Прогул" at bounding box center [949, 239] width 23 height 10
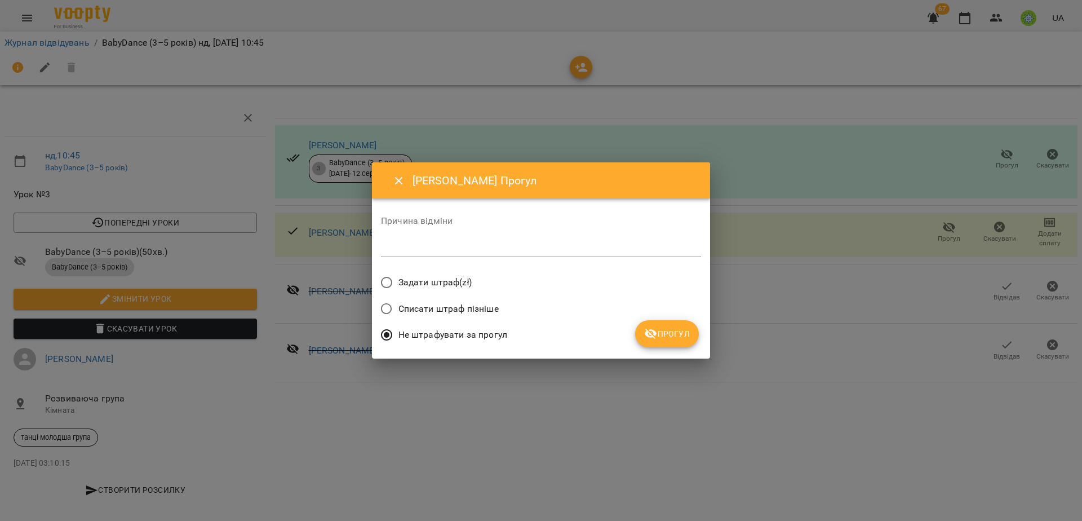
click at [660, 326] on button "Прогул" at bounding box center [667, 333] width 64 height 27
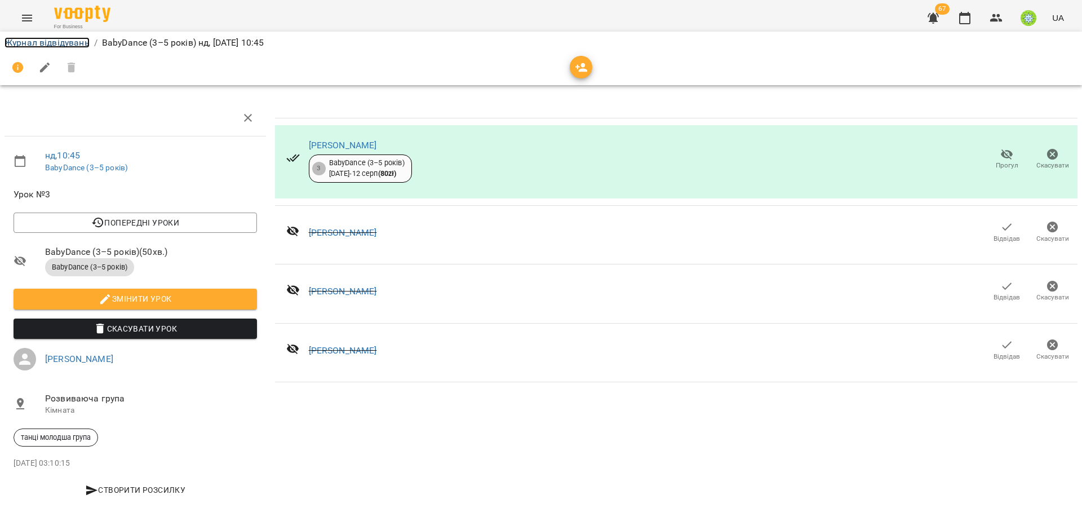
click at [36, 43] on link "Журнал відвідувань" at bounding box center [47, 42] width 85 height 11
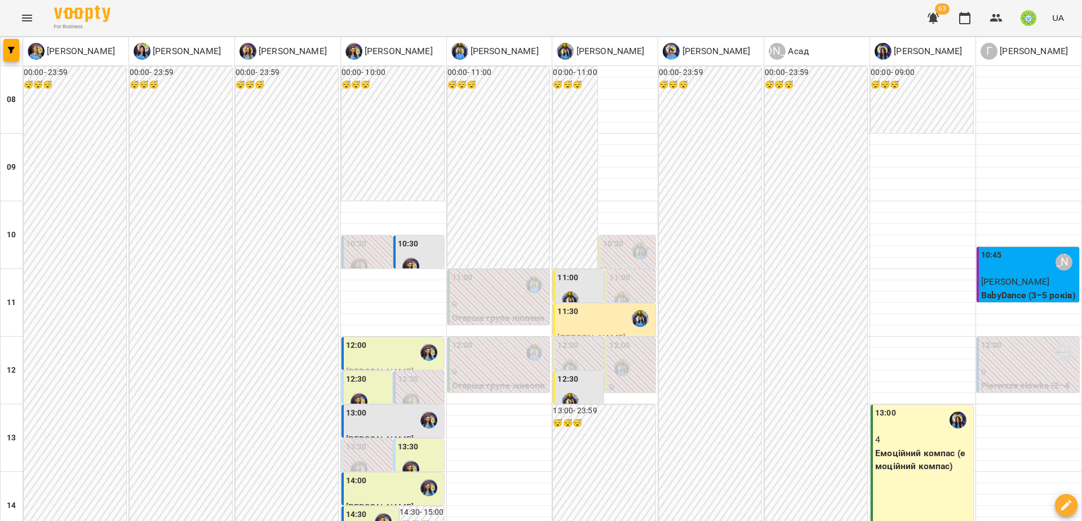
click at [1012, 277] on span "[PERSON_NAME]" at bounding box center [1015, 281] width 68 height 11
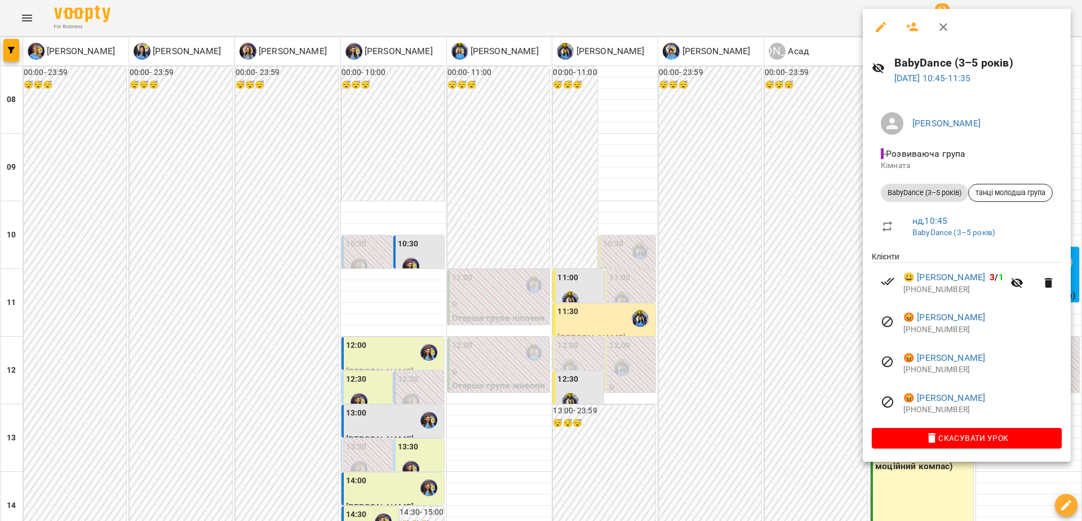
click at [964, 60] on h6 "BabyDance (3–5 років)" at bounding box center [979, 62] width 168 height 17
click at [961, 61] on h6 "BabyDance (3–5 років)" at bounding box center [979, 62] width 168 height 17
click at [13, 15] on div at bounding box center [541, 260] width 1082 height 521
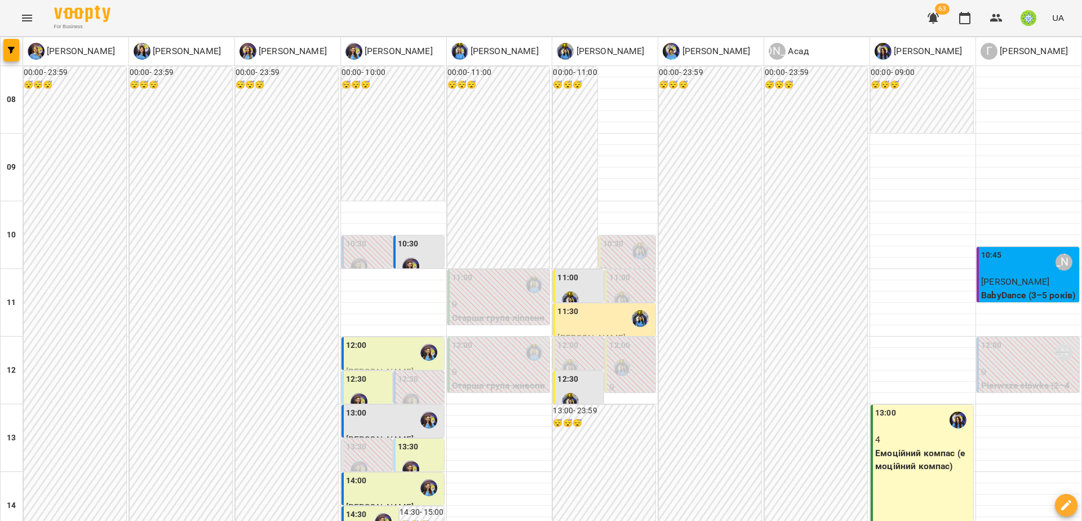
click at [28, 13] on icon "Menu" at bounding box center [27, 18] width 14 height 14
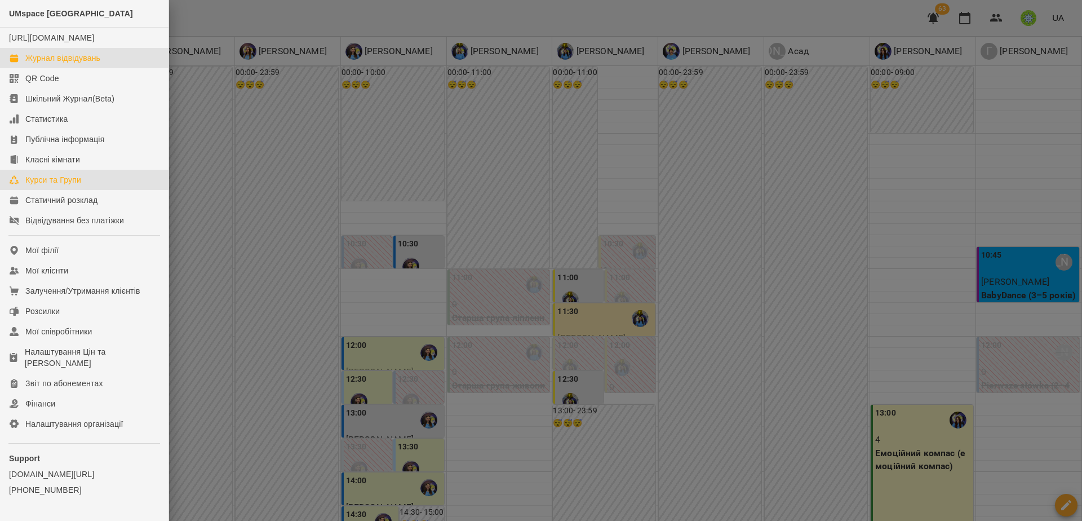
click at [63, 185] on div "Курси та Групи" at bounding box center [53, 179] width 56 height 11
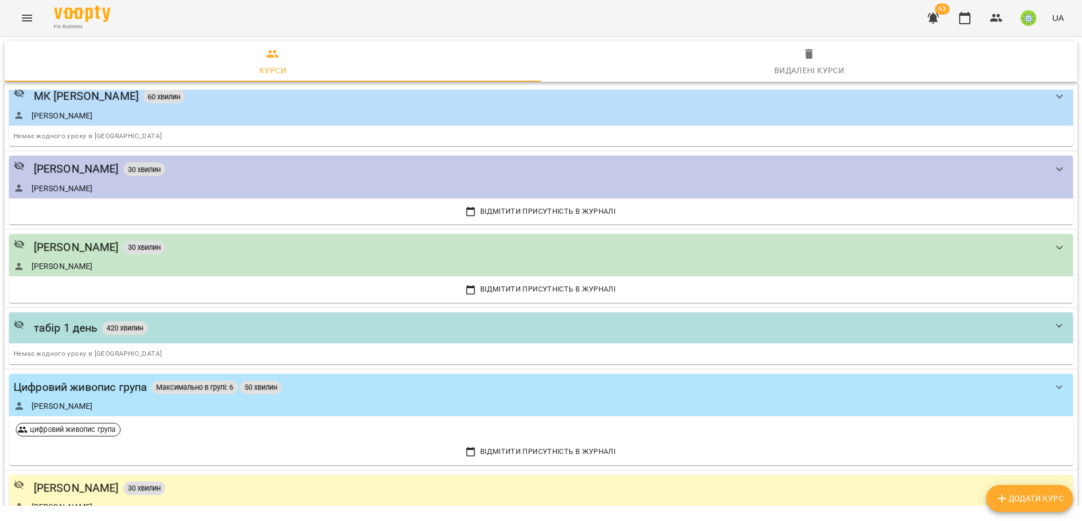
scroll to position [2014, 0]
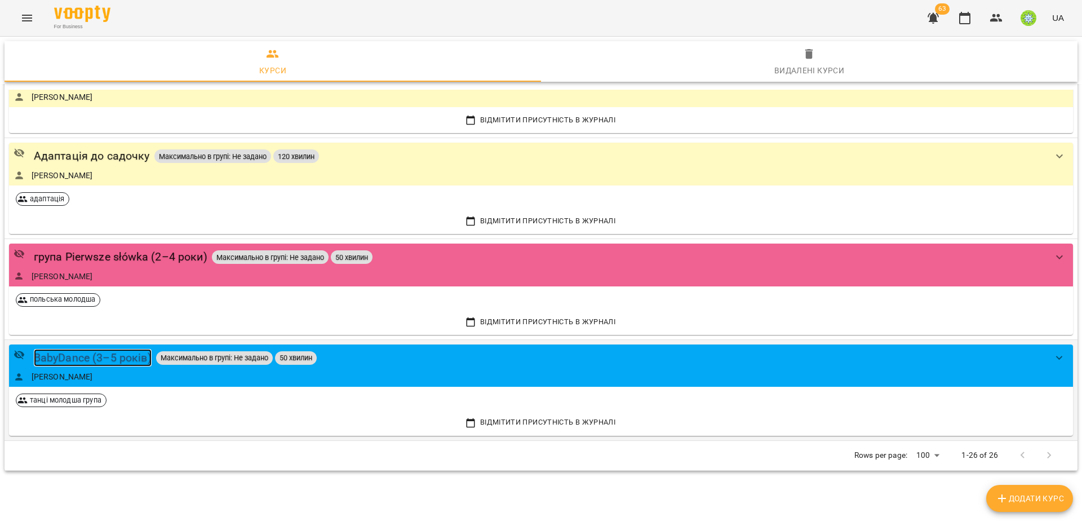
click at [92, 349] on div "BabyDance (3–5 років)" at bounding box center [93, 357] width 118 height 17
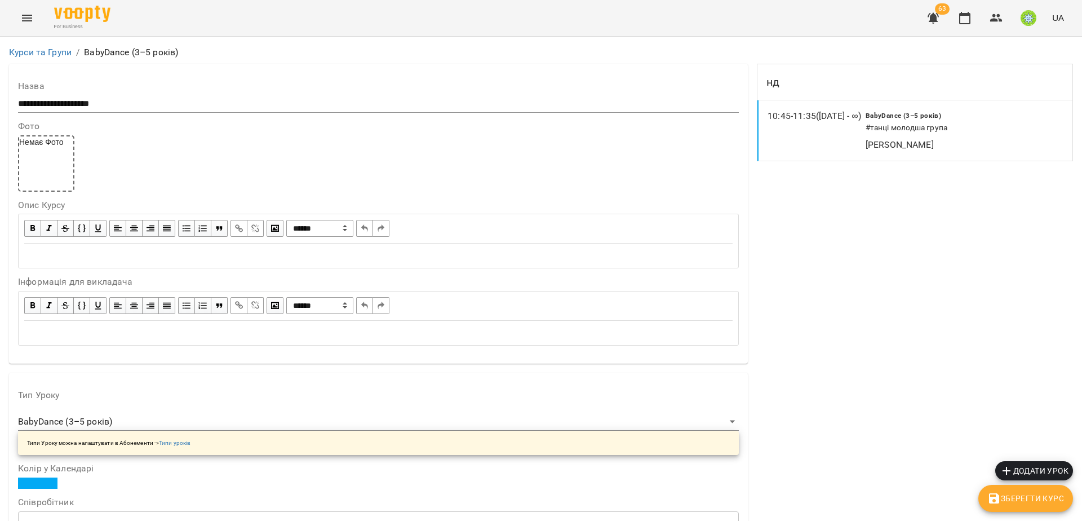
scroll to position [932, 0]
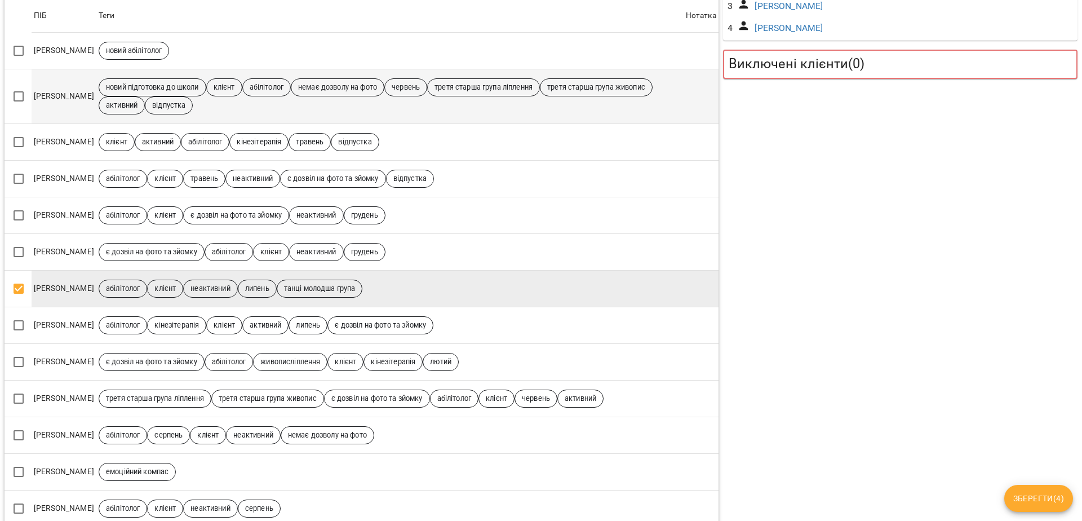
scroll to position [523, 0]
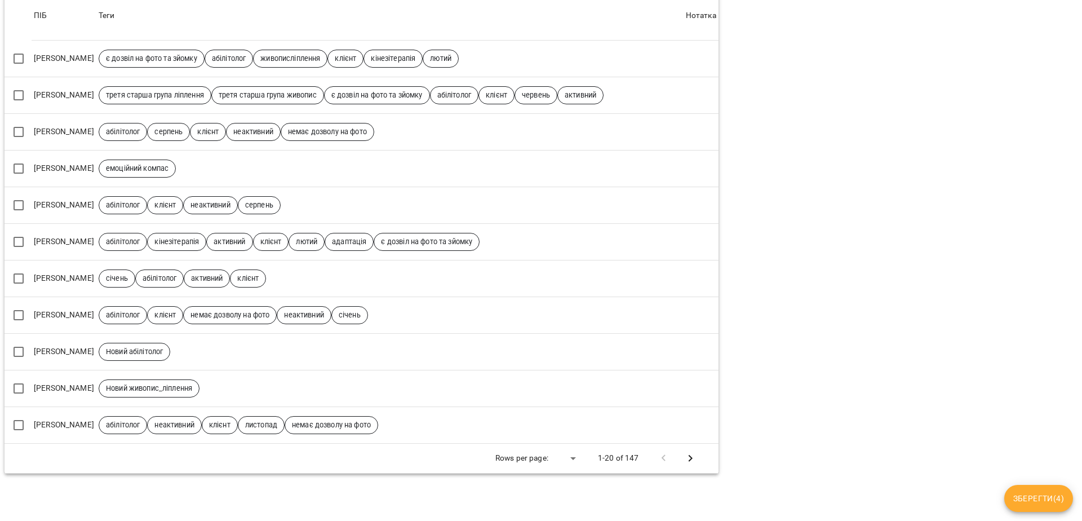
click at [692, 447] on button "Next Page" at bounding box center [690, 458] width 27 height 27
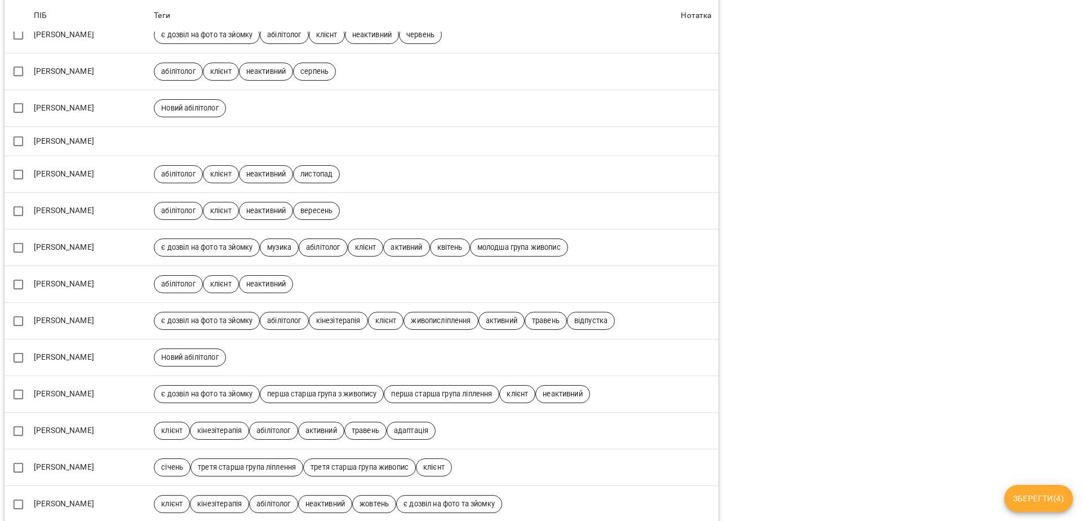
scroll to position [507, 0]
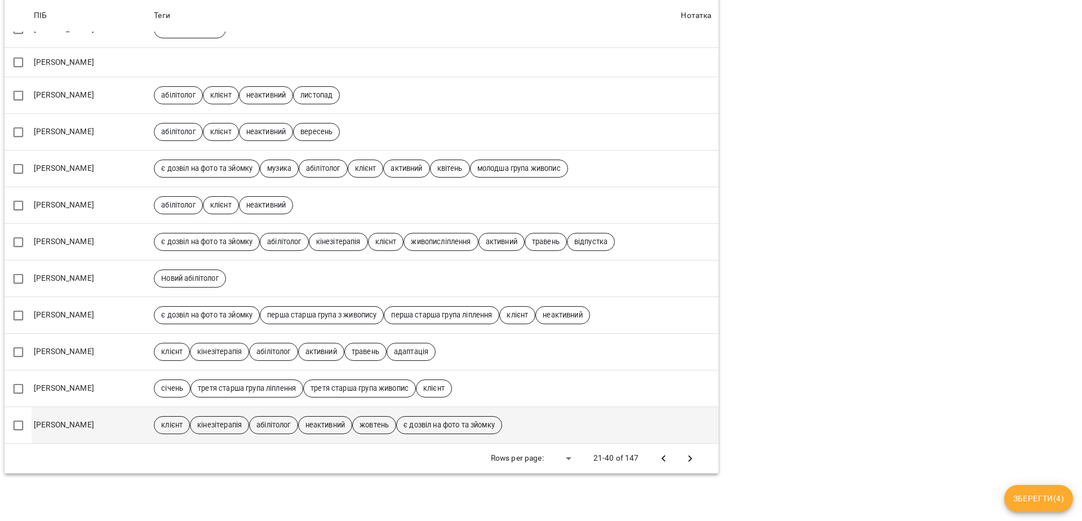
click at [691, 445] on button "Next Page" at bounding box center [690, 458] width 27 height 27
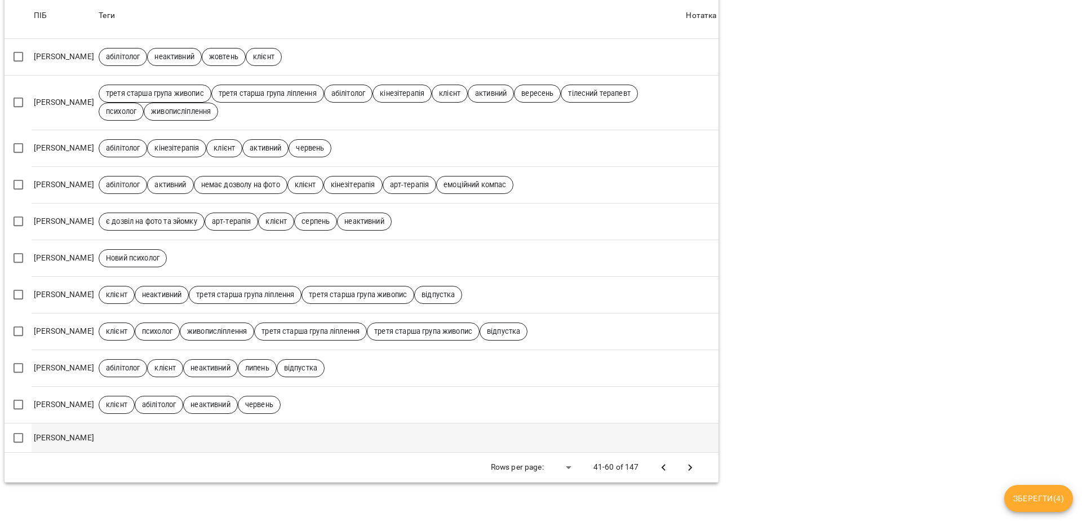
scroll to position [518, 0]
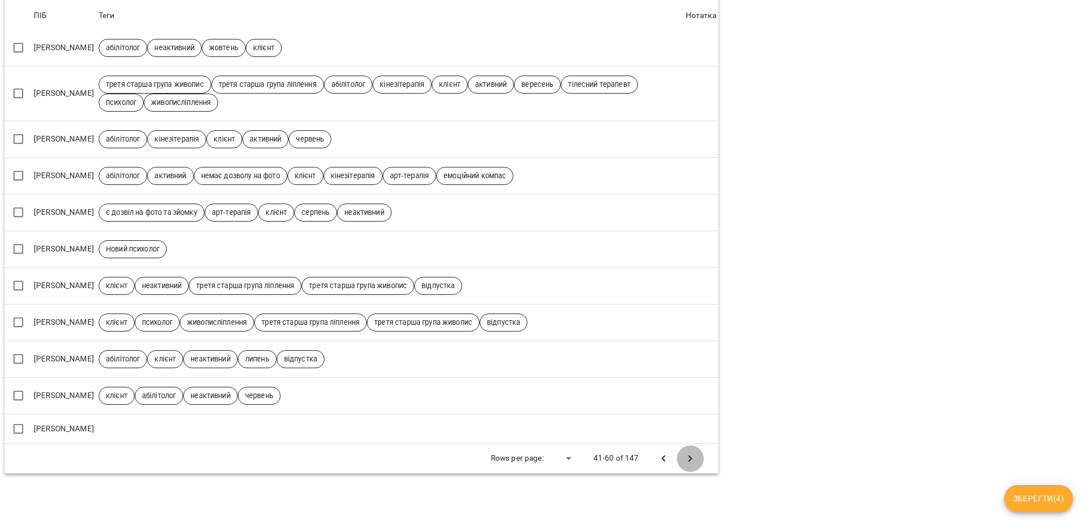
click at [684, 452] on icon "Next Page" at bounding box center [691, 459] width 14 height 14
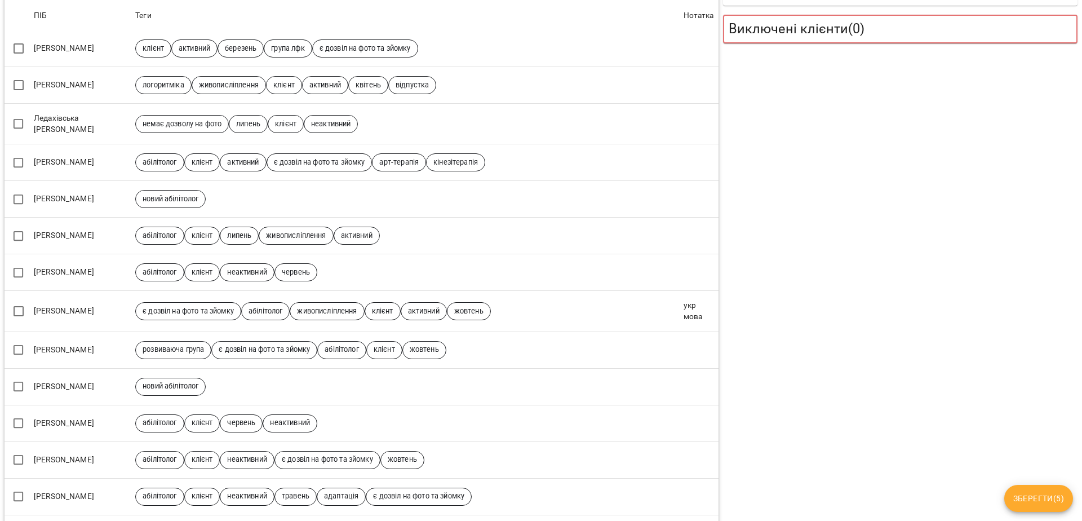
scroll to position [551, 0]
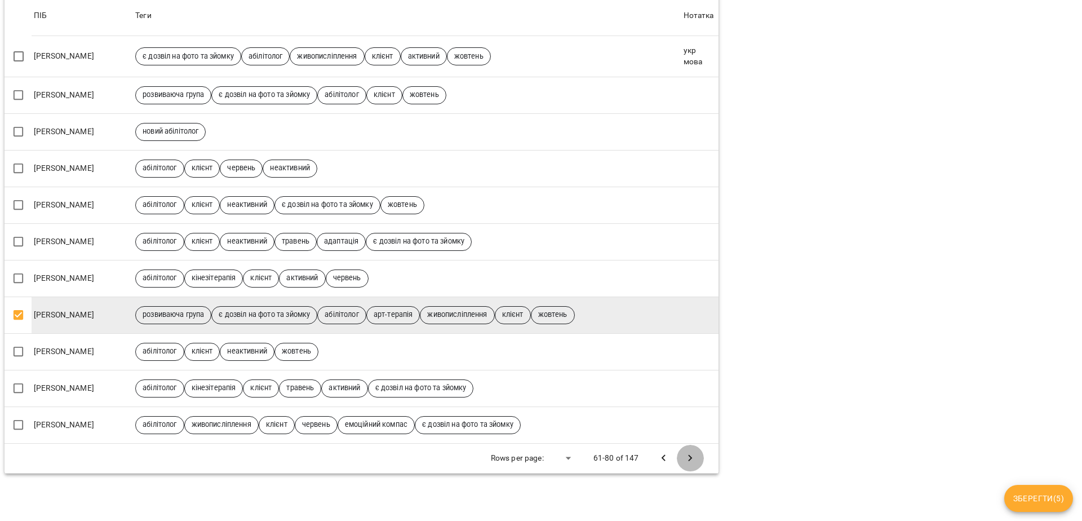
click at [686, 452] on icon "Next Page" at bounding box center [691, 459] width 14 height 14
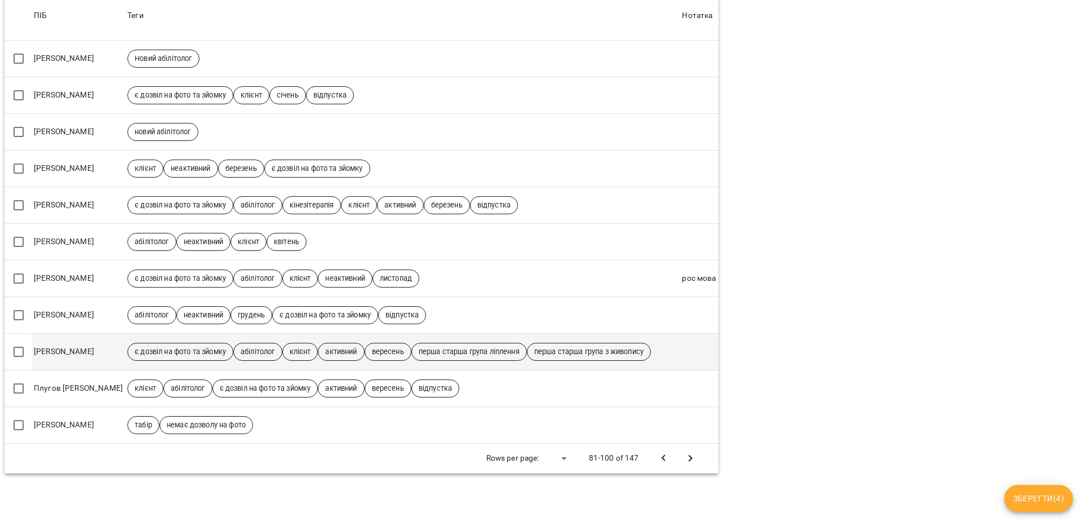
scroll to position [548, 0]
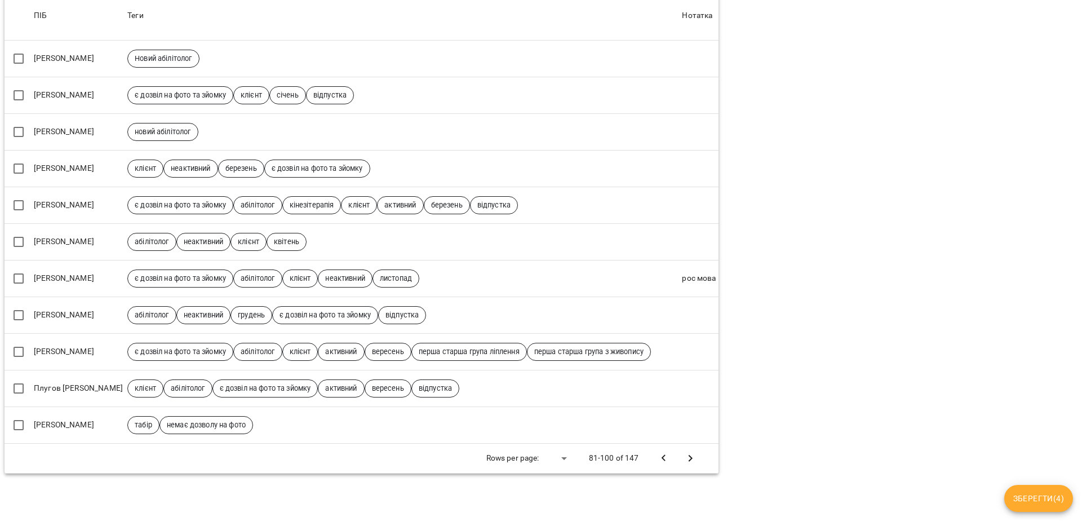
click at [684, 452] on icon "Next Page" at bounding box center [691, 459] width 14 height 14
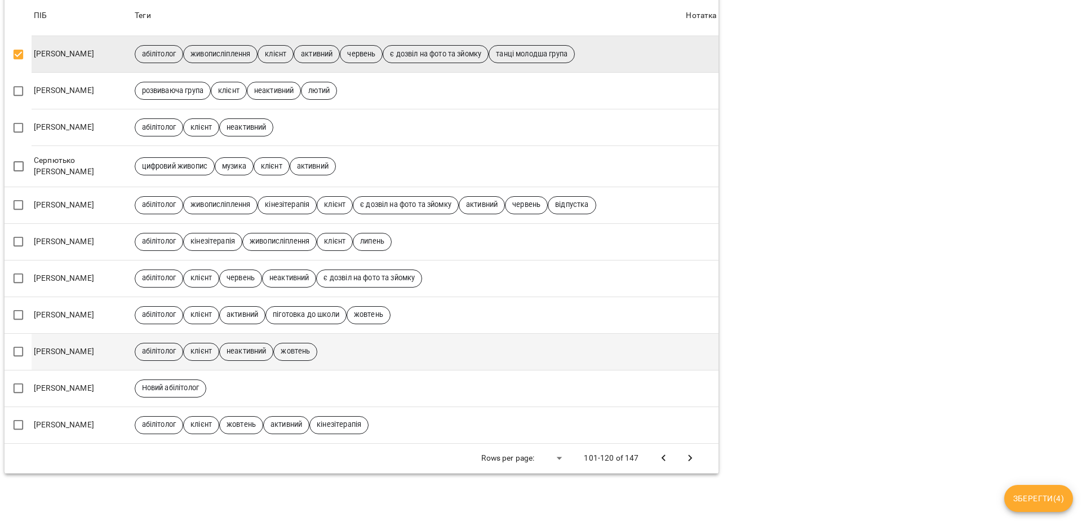
scroll to position [552, 0]
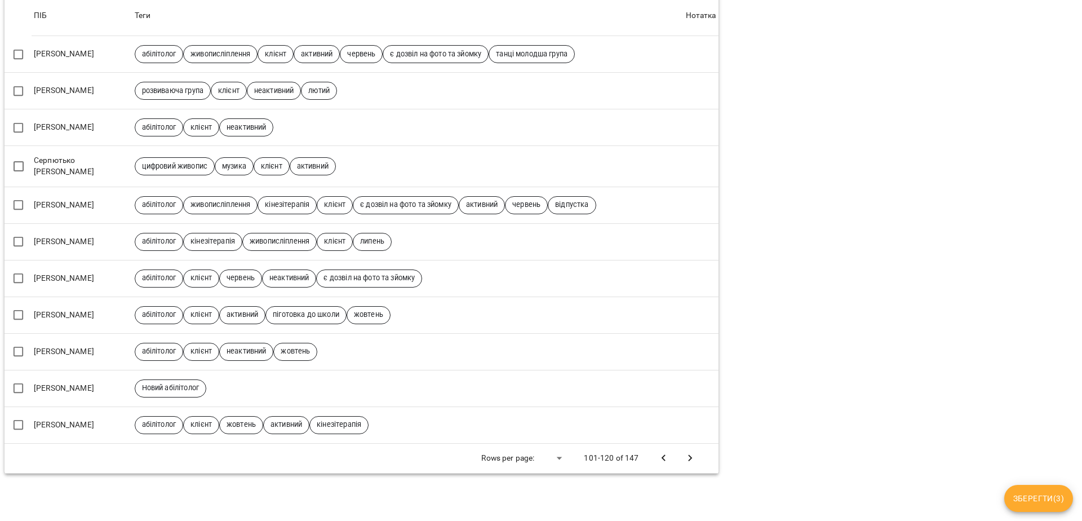
click at [684, 452] on icon "Next Page" at bounding box center [691, 459] width 14 height 14
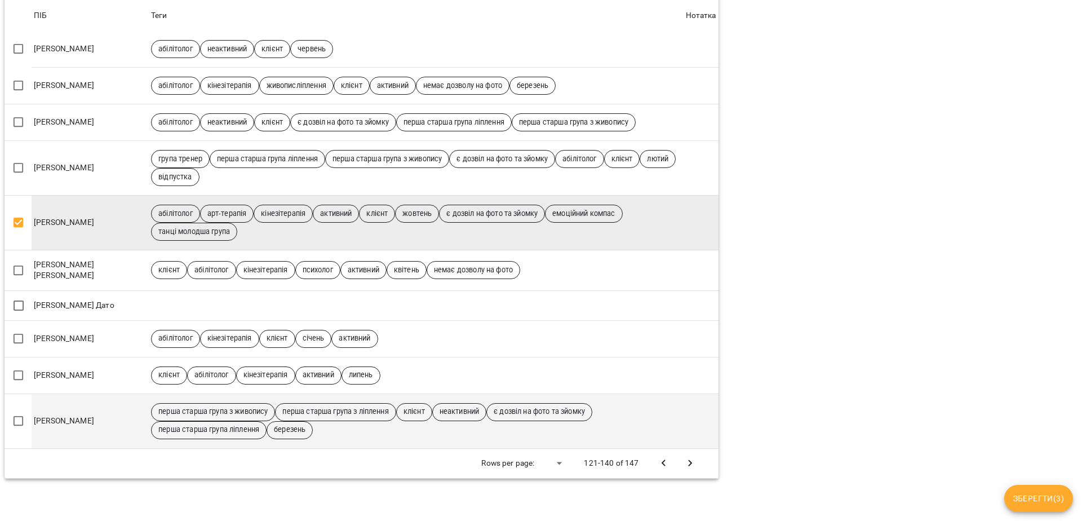
scroll to position [519, 0]
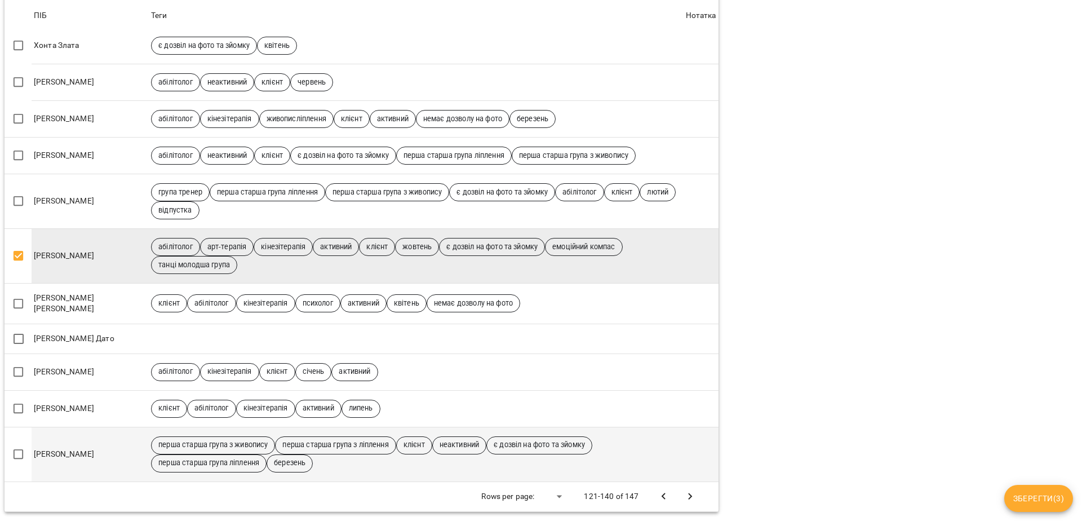
click at [684, 448] on td at bounding box center [701, 454] width 35 height 55
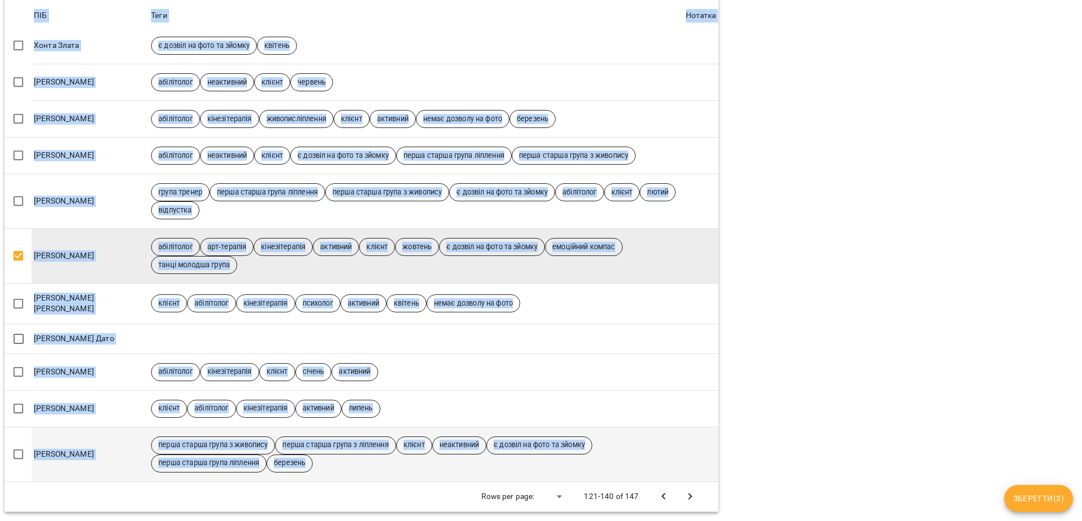
click at [684, 448] on td at bounding box center [701, 454] width 35 height 55
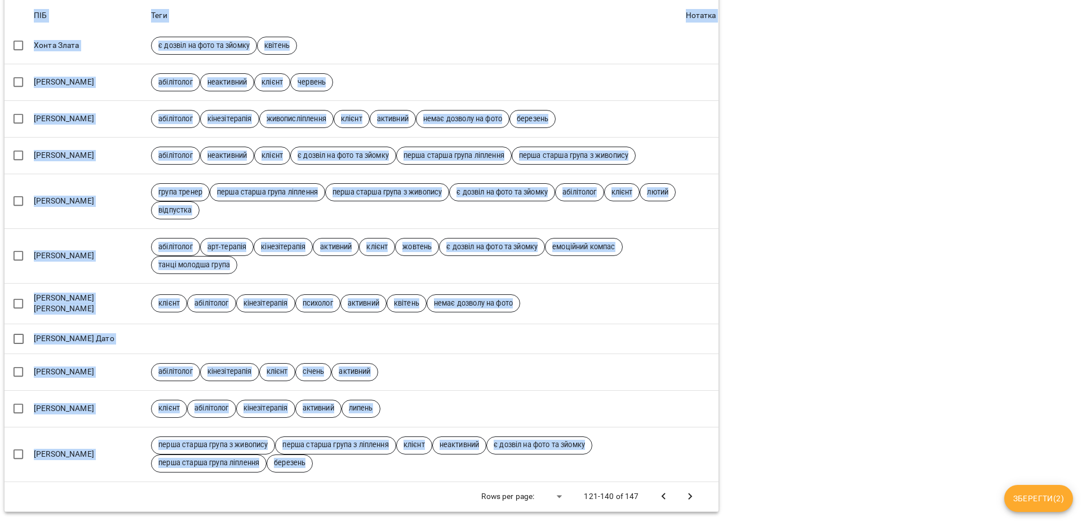
scroll to position [0, 0]
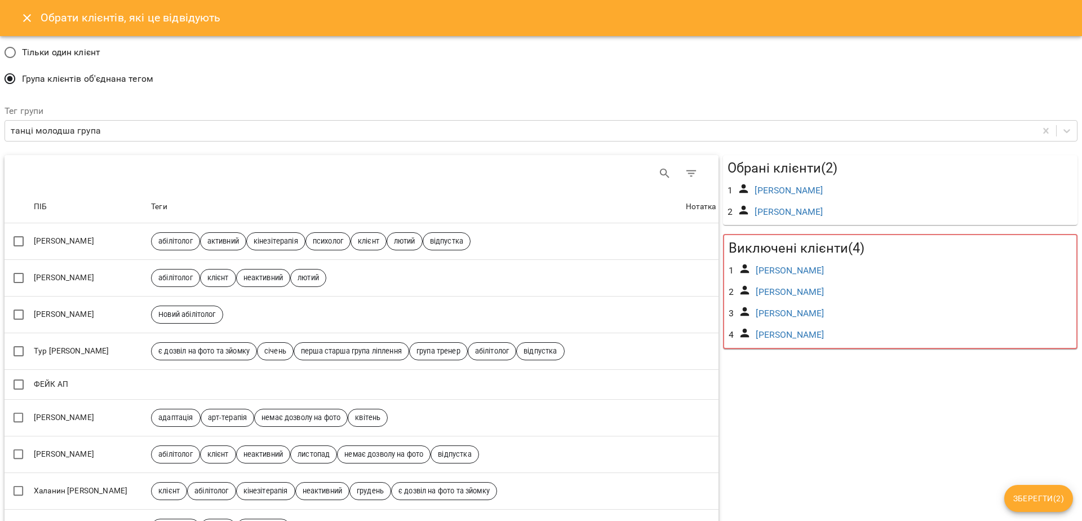
click at [1036, 489] on button "Зберегти ( 2 )" at bounding box center [1039, 498] width 69 height 27
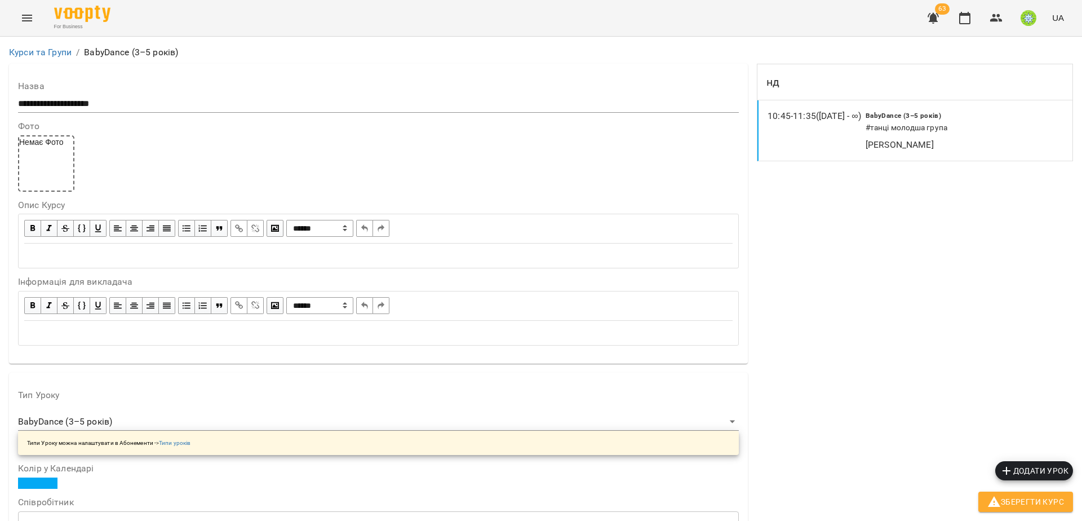
scroll to position [353, 0]
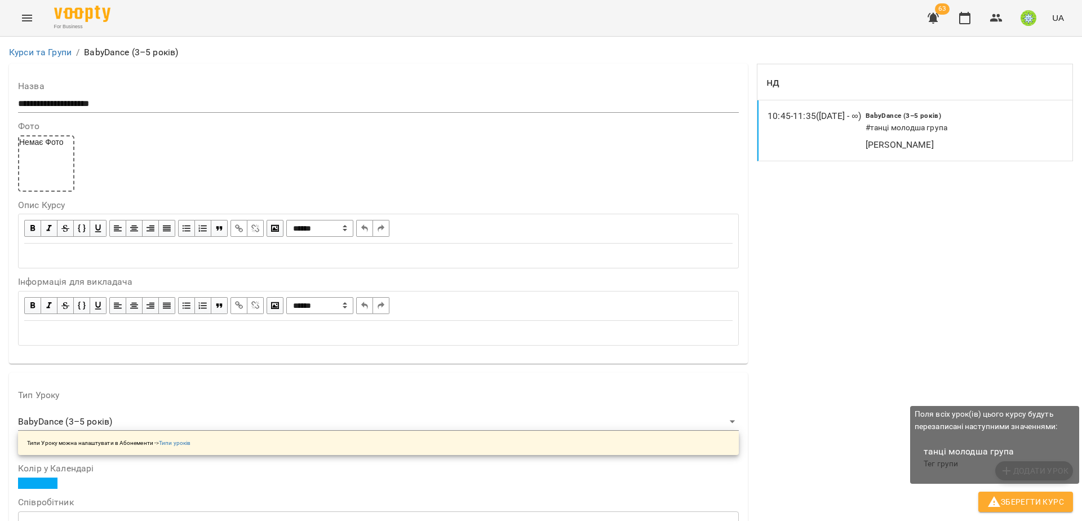
click at [996, 507] on icon "button" at bounding box center [995, 502] width 14 height 14
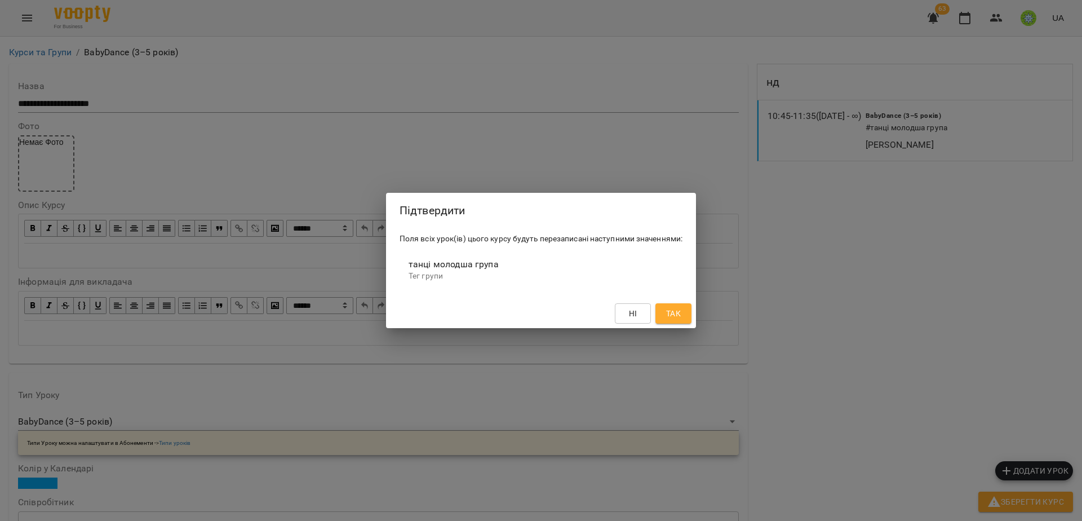
click at [692, 318] on div "Ні Так" at bounding box center [541, 313] width 310 height 29
click at [675, 315] on span "Так" at bounding box center [673, 314] width 15 height 14
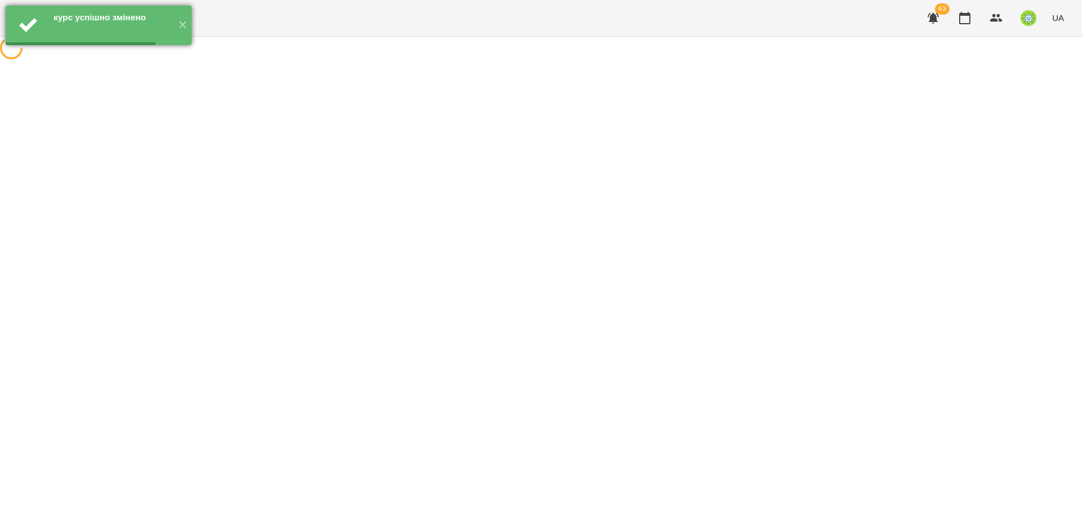
scroll to position [0, 0]
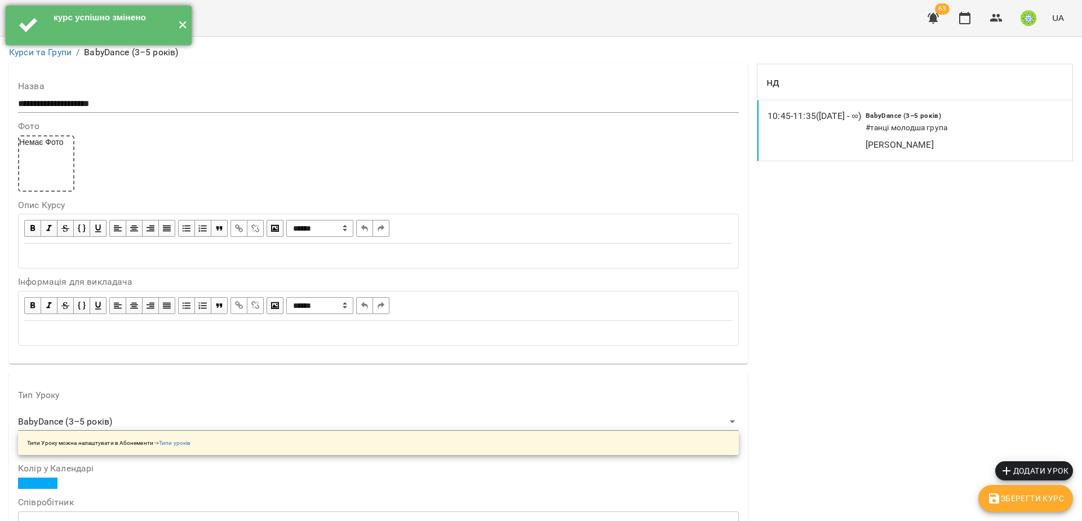
click at [183, 28] on button "✕" at bounding box center [182, 25] width 19 height 39
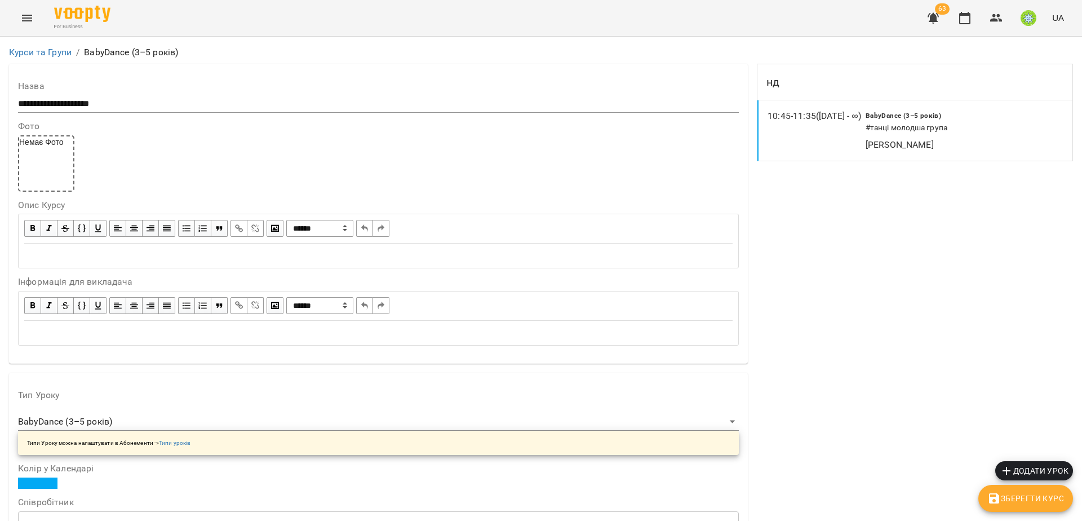
click at [6, 14] on div "For Business 63 UA" at bounding box center [541, 18] width 1082 height 36
click at [12, 15] on div "For Business 63 UA" at bounding box center [541, 18] width 1082 height 36
click at [18, 17] on button "Menu" at bounding box center [27, 18] width 27 height 27
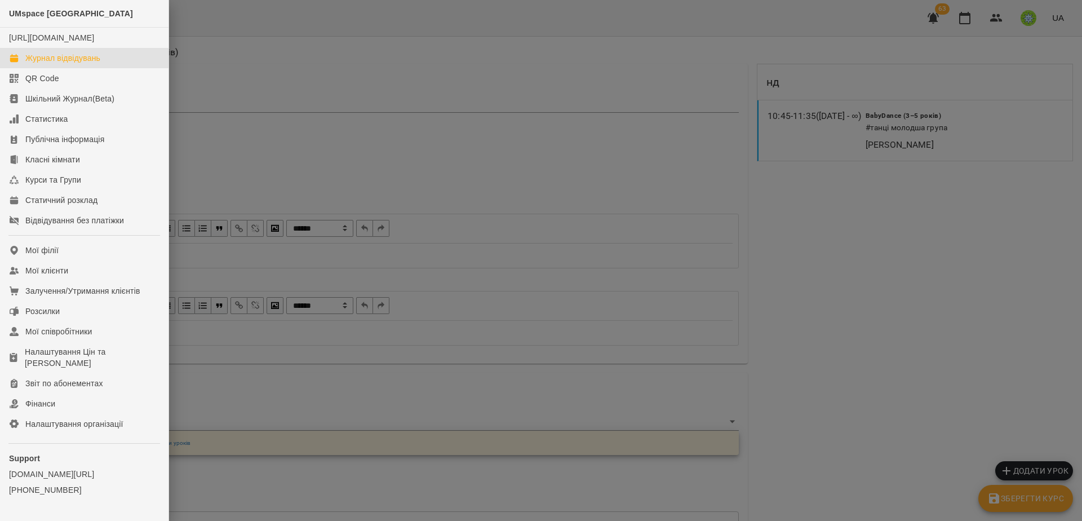
click at [43, 64] on div "Журнал відвідувань" at bounding box center [62, 57] width 75 height 11
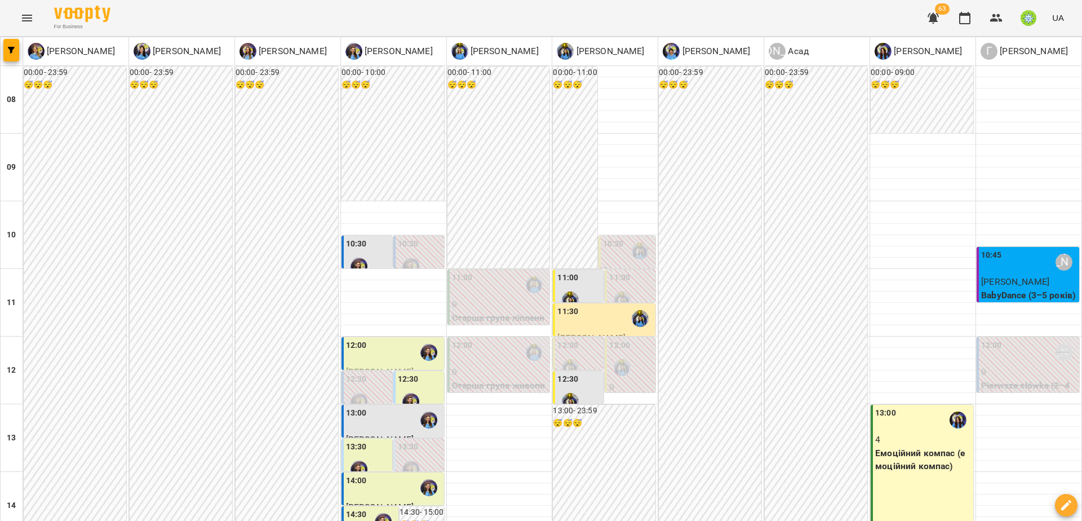
scroll to position [60, 0]
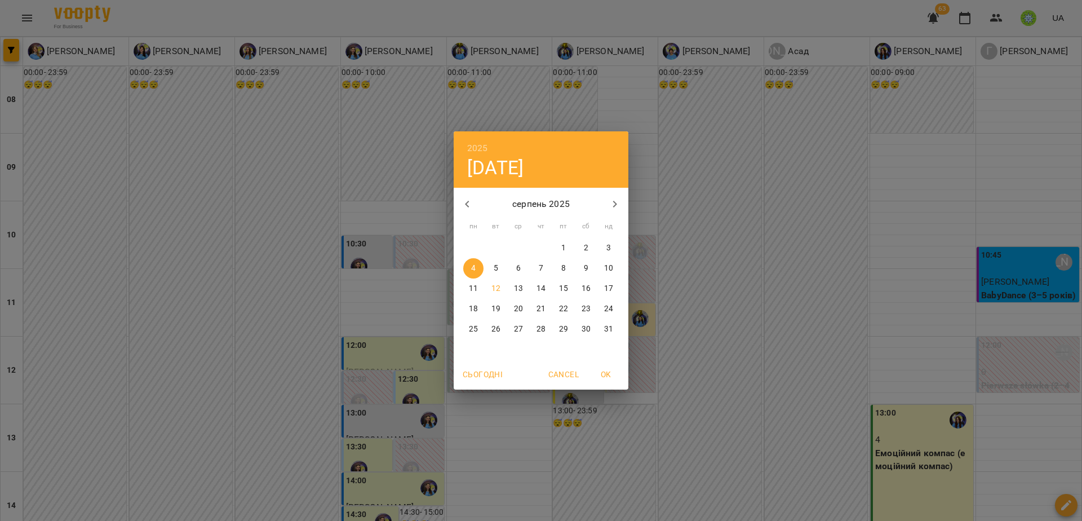
click at [612, 291] on p "17" at bounding box center [608, 288] width 9 height 11
type input "**********"
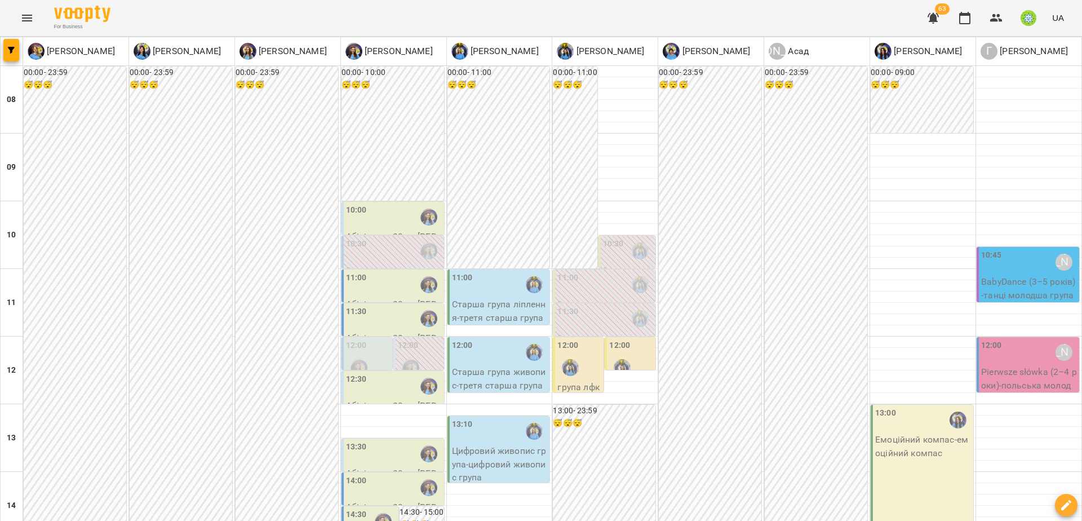
scroll to position [33, 0]
click at [368, 204] on div "10:00" at bounding box center [394, 217] width 96 height 26
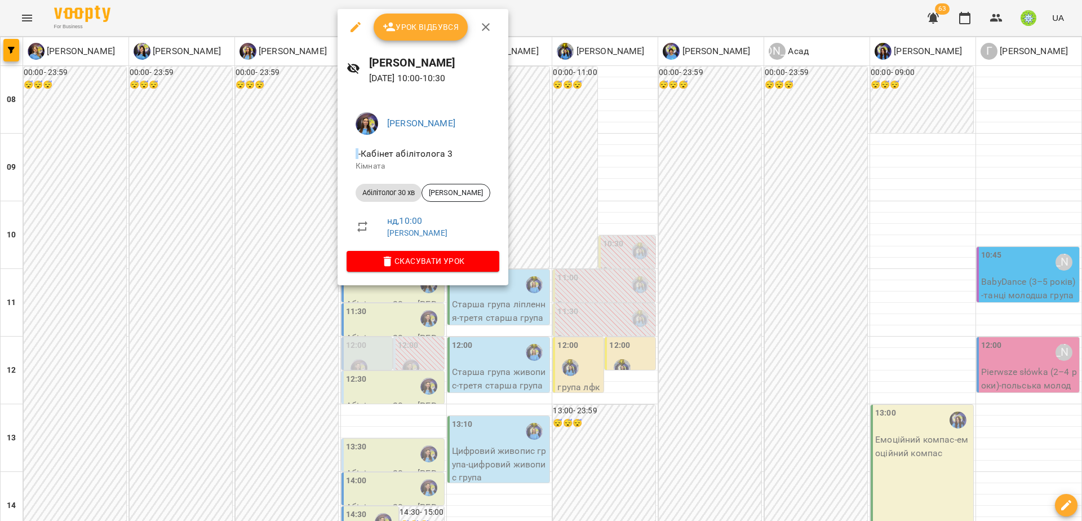
click at [274, 193] on div at bounding box center [541, 260] width 1082 height 521
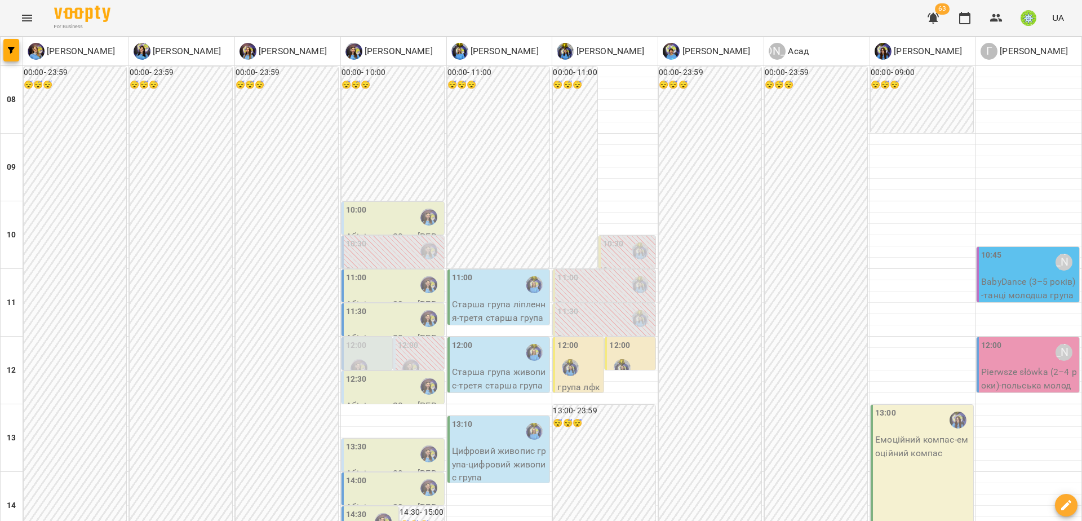
click at [981, 249] on div "10:45" at bounding box center [991, 262] width 21 height 26
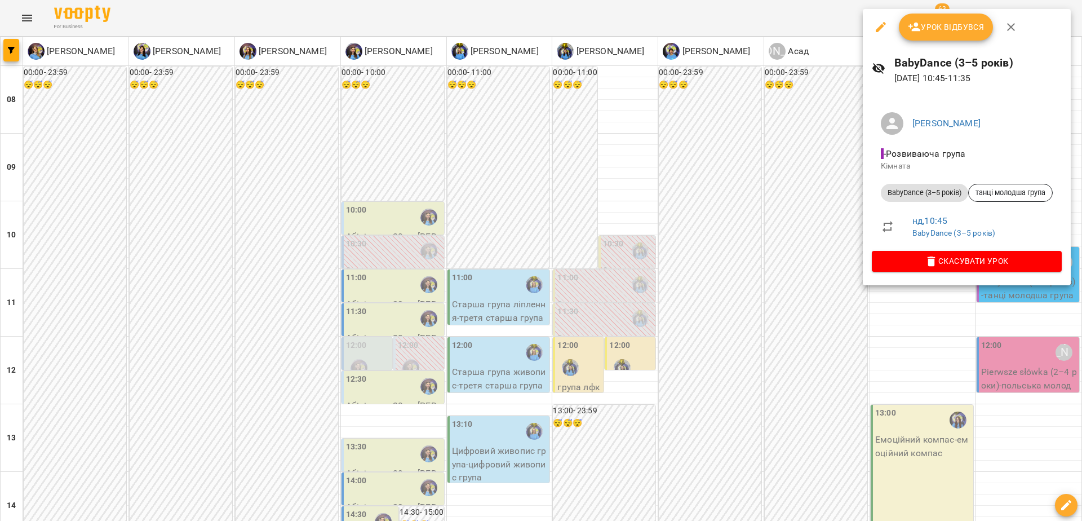
click at [817, 216] on div at bounding box center [541, 260] width 1082 height 521
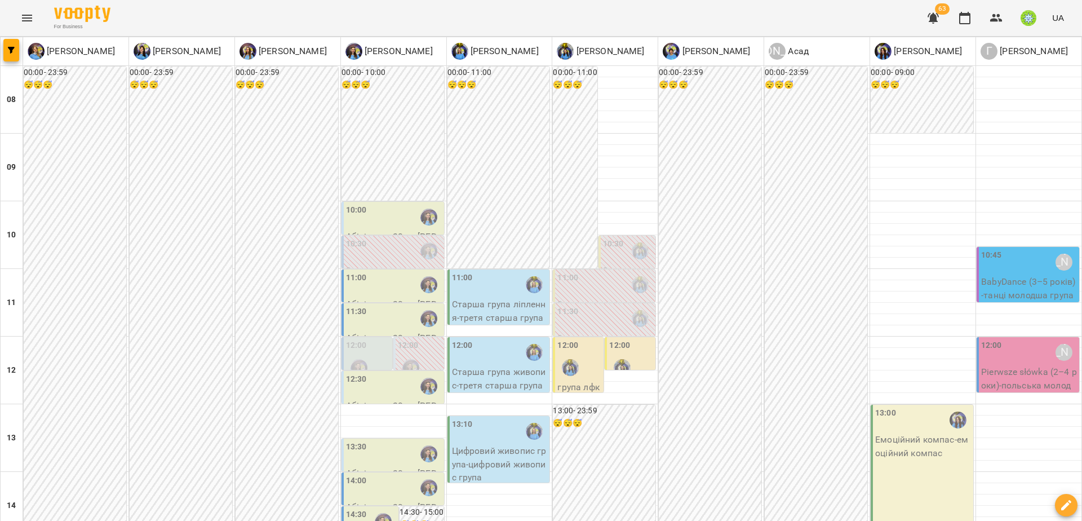
click at [1019, 249] on div "10:45 [PERSON_NAME] BabyDance (3–5 років) - танці молодша група" at bounding box center [1029, 275] width 96 height 52
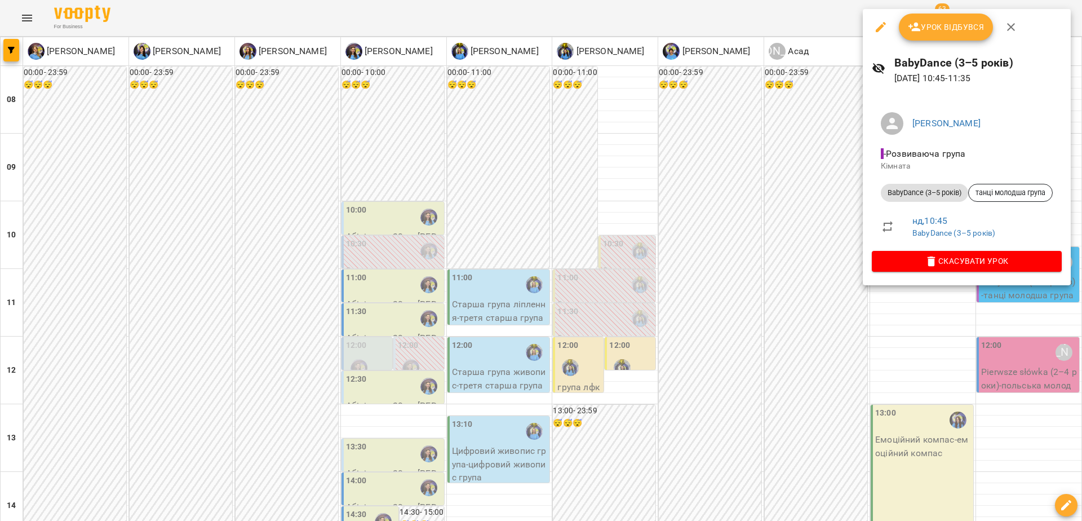
click at [776, 218] on div at bounding box center [541, 260] width 1082 height 521
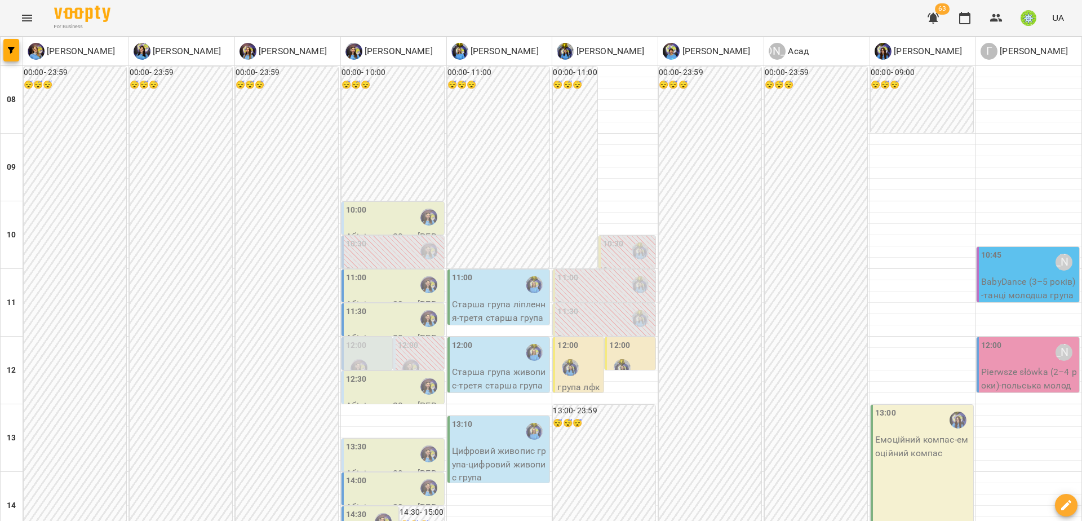
click at [397, 238] on div "10:30" at bounding box center [394, 251] width 96 height 26
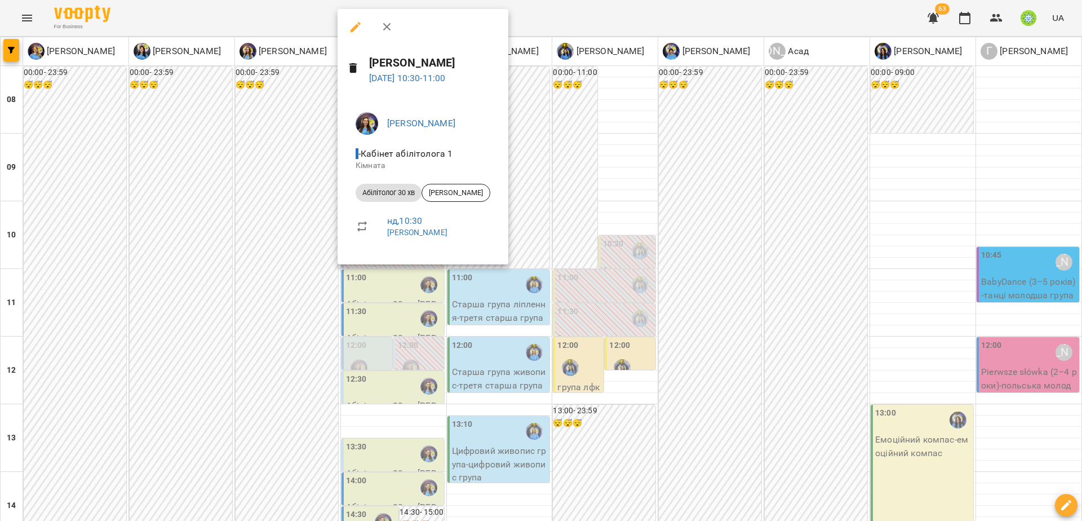
click at [233, 238] on div at bounding box center [541, 260] width 1082 height 521
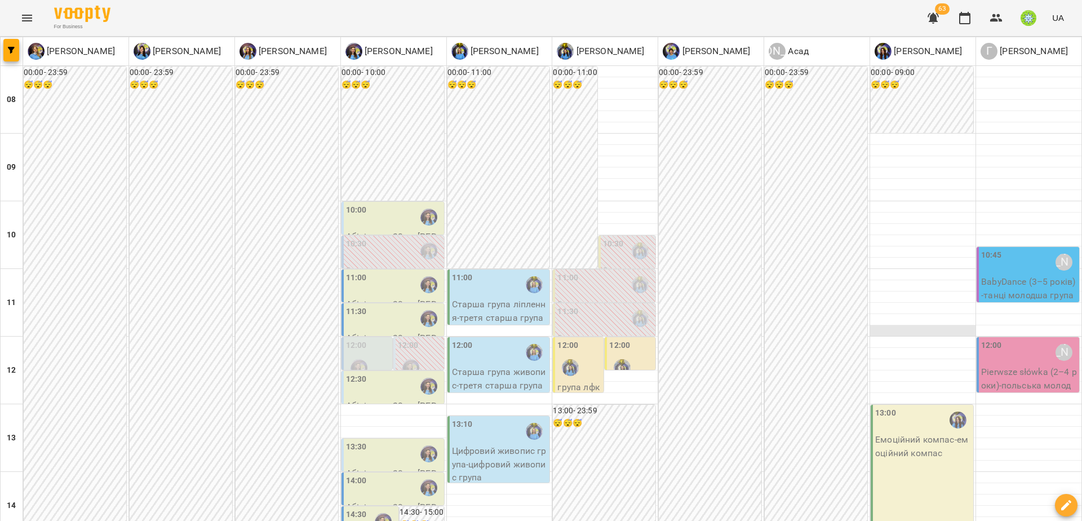
scroll to position [272, 0]
click at [910, 405] on div "13:00 Емоційний компас - емоційний компас" at bounding box center [922, 472] width 103 height 134
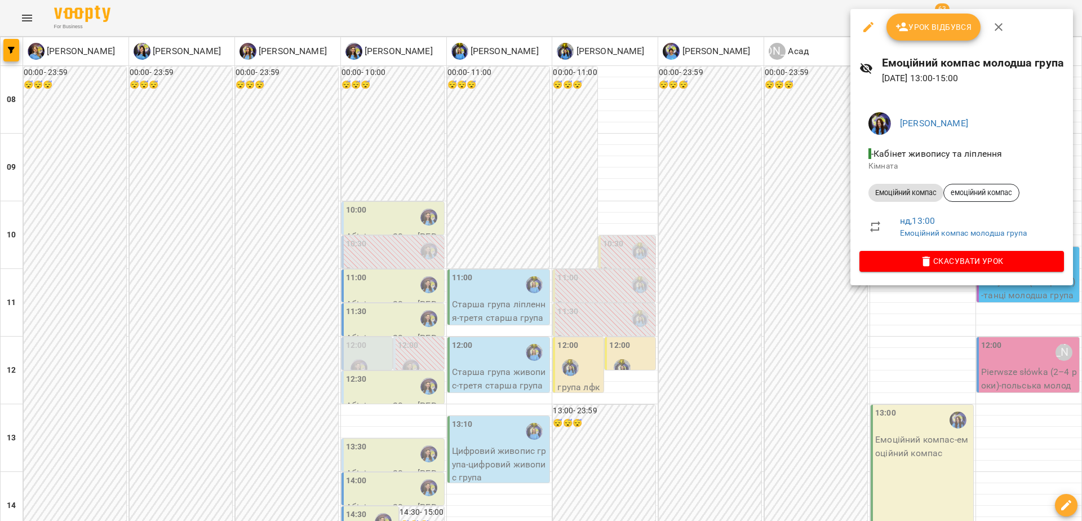
click at [773, 249] on div at bounding box center [541, 260] width 1082 height 521
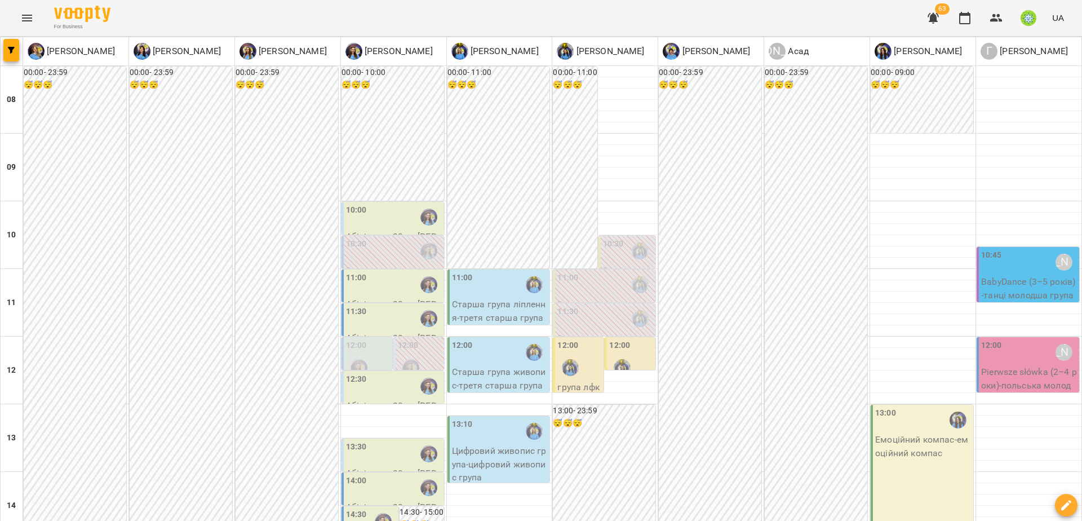
scroll to position [73, 0]
click at [583, 339] on div "12:00" at bounding box center [580, 359] width 44 height 41
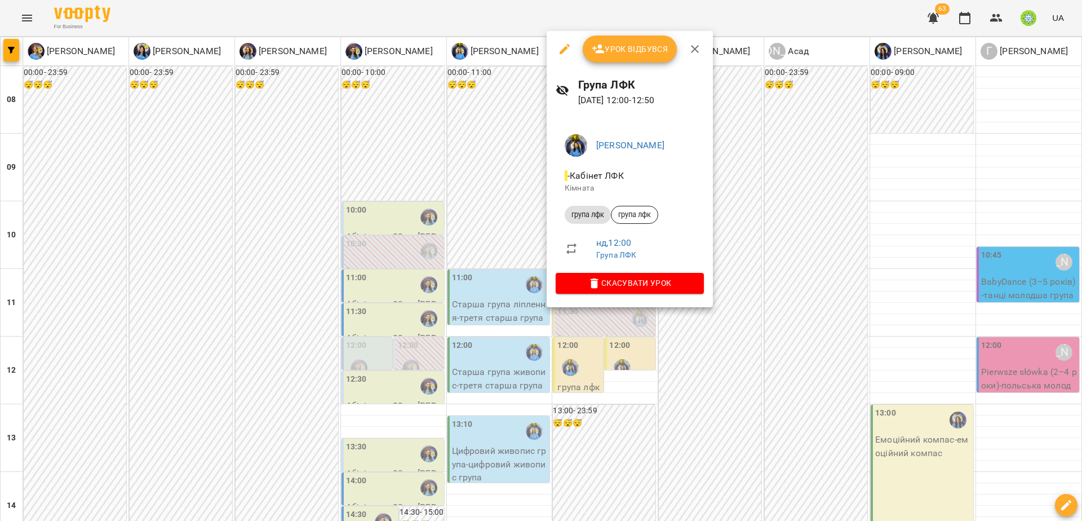
click at [629, 373] on div at bounding box center [541, 260] width 1082 height 521
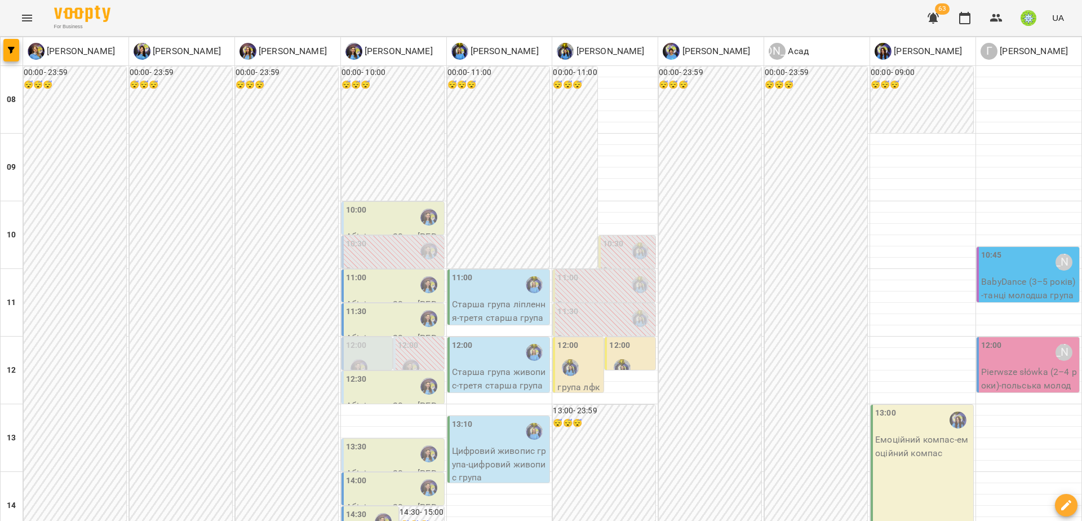
click at [605, 337] on div "12:00 Кінезіотерапія - [PERSON_NAME]" at bounding box center [630, 386] width 51 height 99
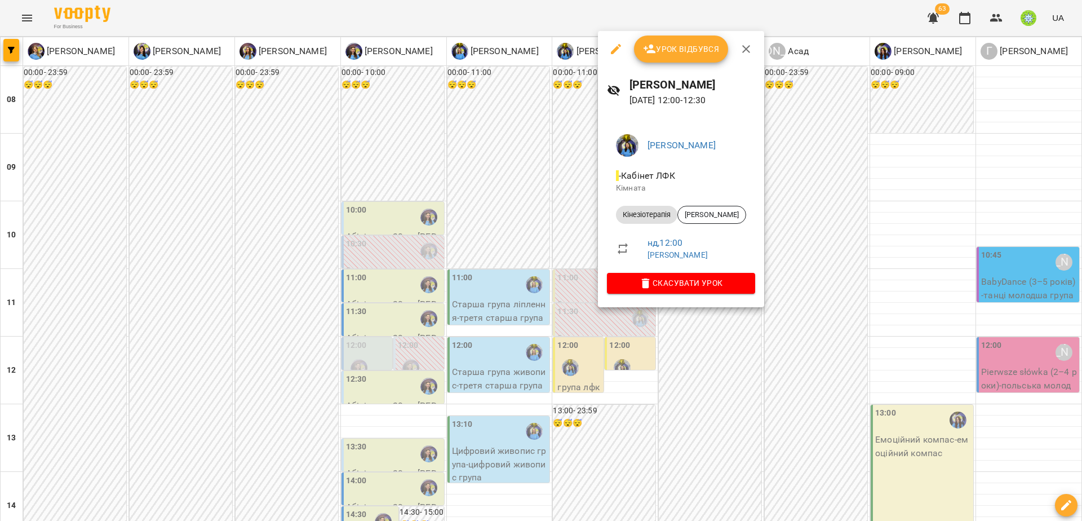
click at [698, 356] on div at bounding box center [541, 260] width 1082 height 521
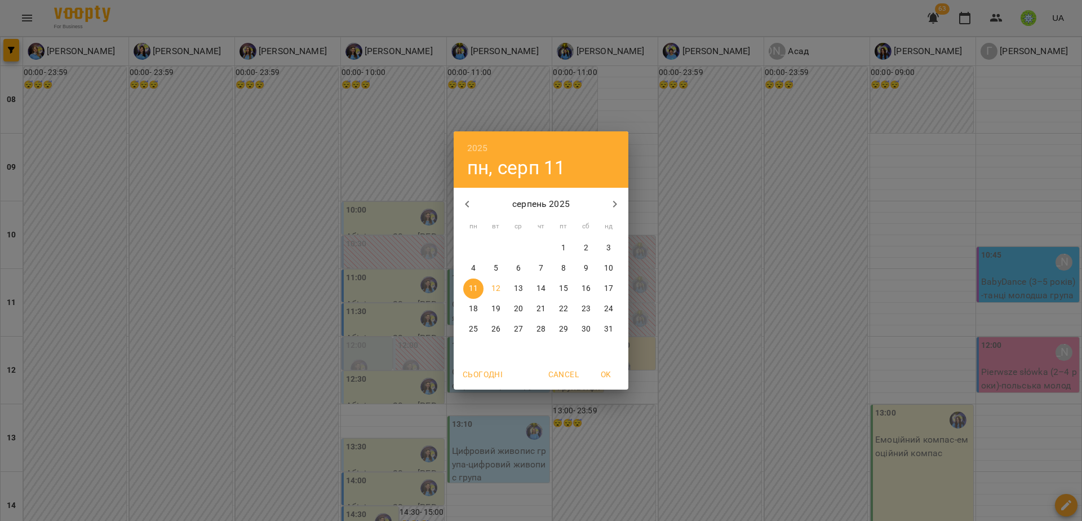
click at [477, 308] on p "18" at bounding box center [473, 308] width 9 height 11
type input "**********"
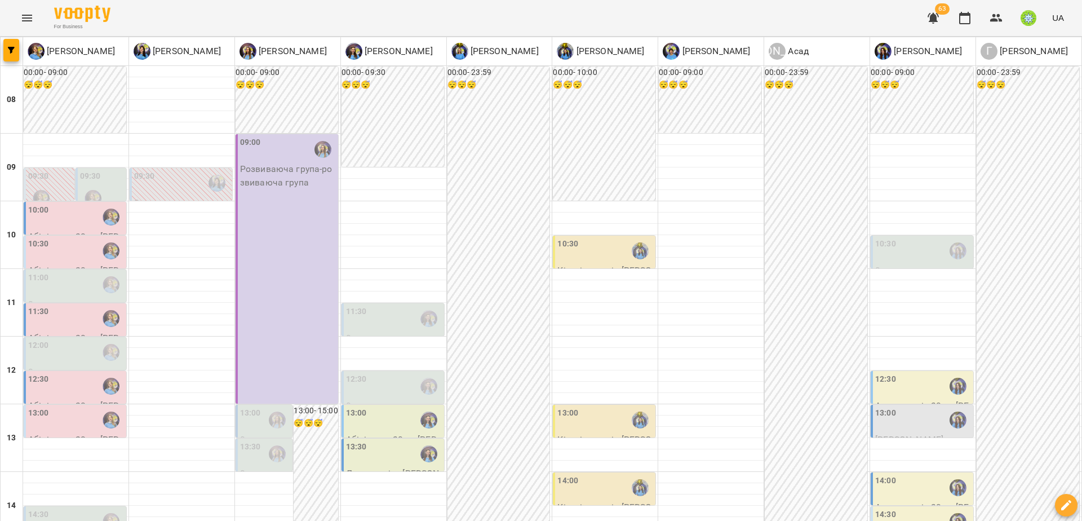
scroll to position [458, 0]
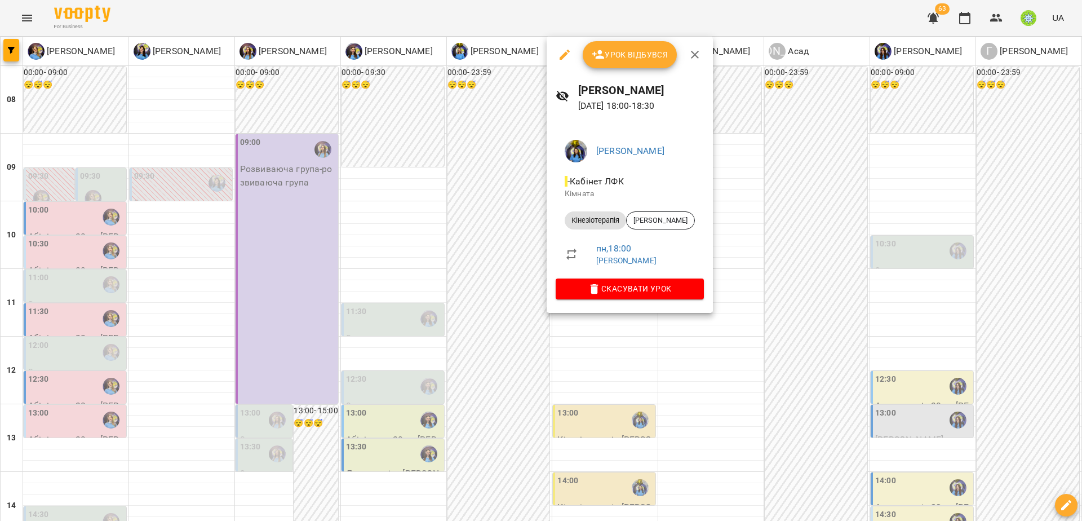
drag, startPoint x: 458, startPoint y: 333, endPoint x: 532, endPoint y: 335, distance: 73.9
click at [458, 333] on div at bounding box center [541, 260] width 1082 height 521
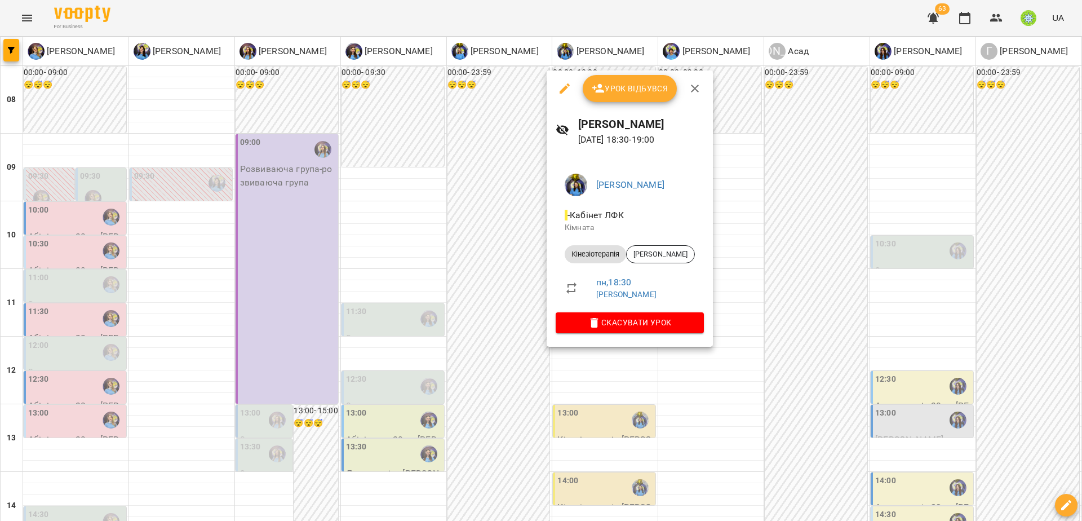
click at [555, 90] on button "button" at bounding box center [564, 88] width 27 height 27
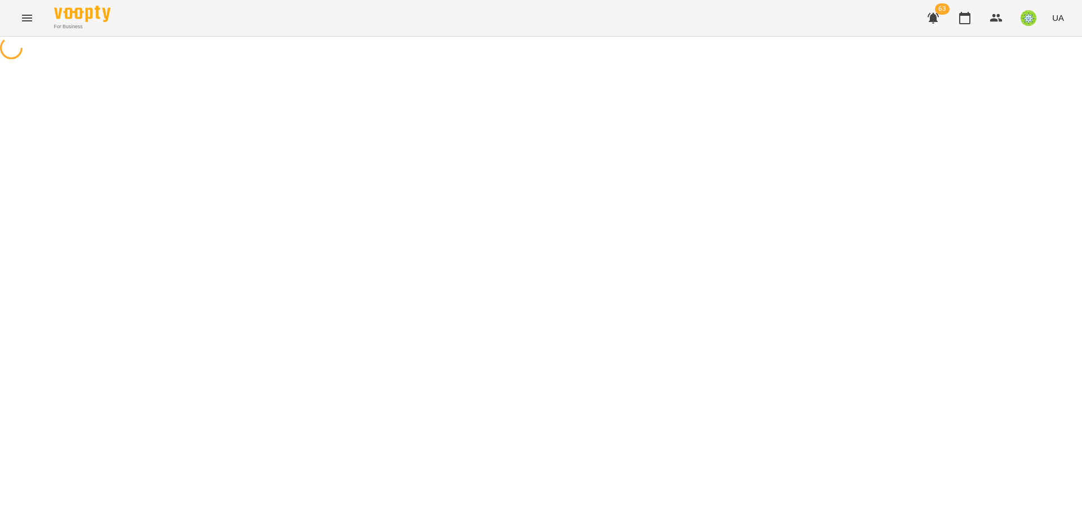
select select "**********"
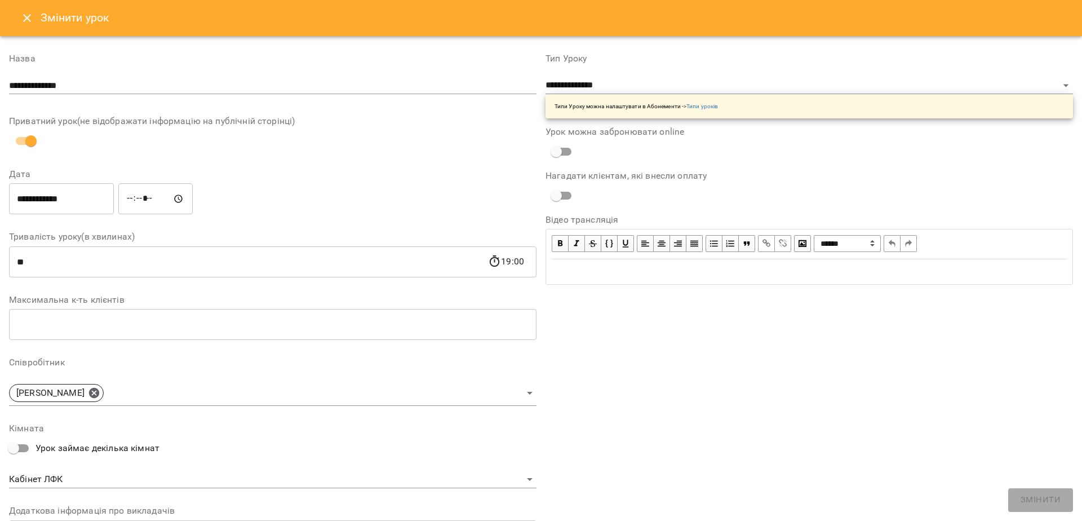
click at [130, 200] on input "*****" at bounding box center [155, 199] width 74 height 32
click at [73, 194] on input "**********" at bounding box center [61, 199] width 105 height 32
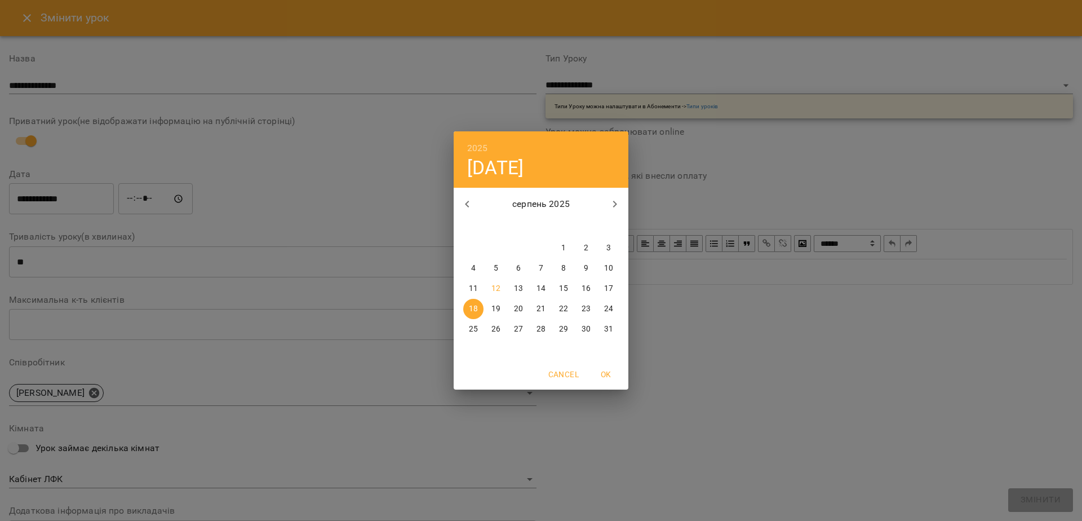
drag, startPoint x: 493, startPoint y: 307, endPoint x: 335, endPoint y: 234, distance: 174.3
click at [492, 307] on p "19" at bounding box center [496, 308] width 9 height 11
type input "**********"
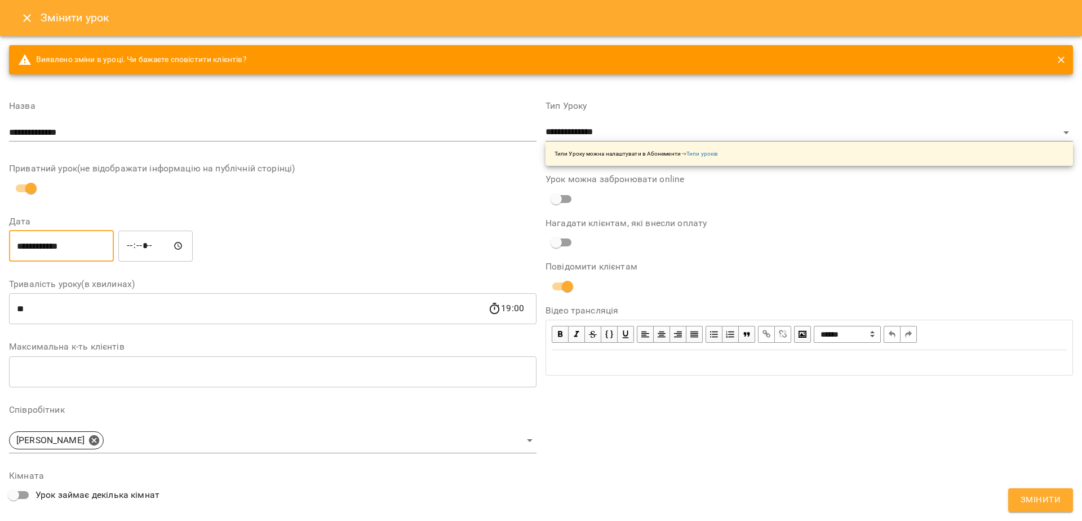
click at [129, 249] on input "*****" at bounding box center [155, 246] width 74 height 32
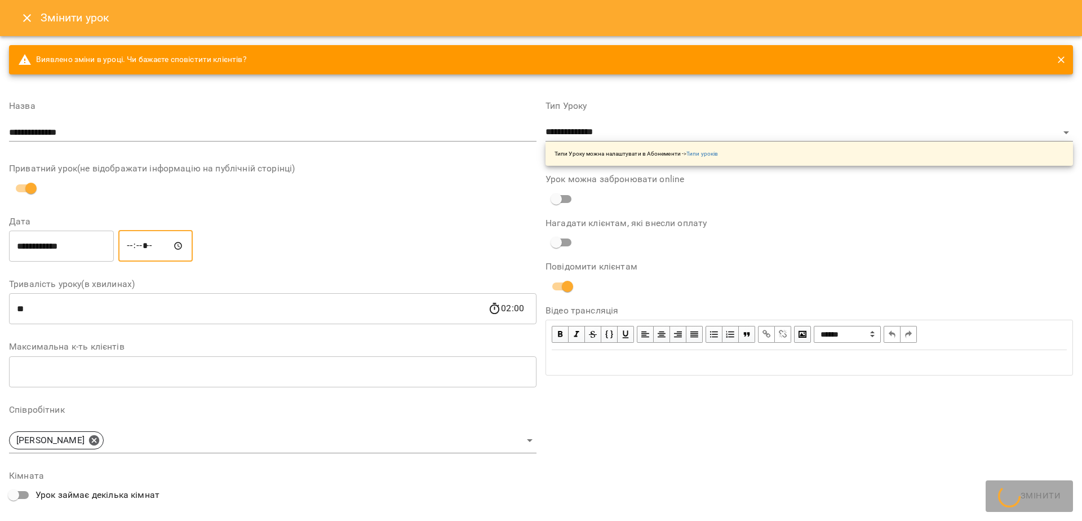
type input "*****"
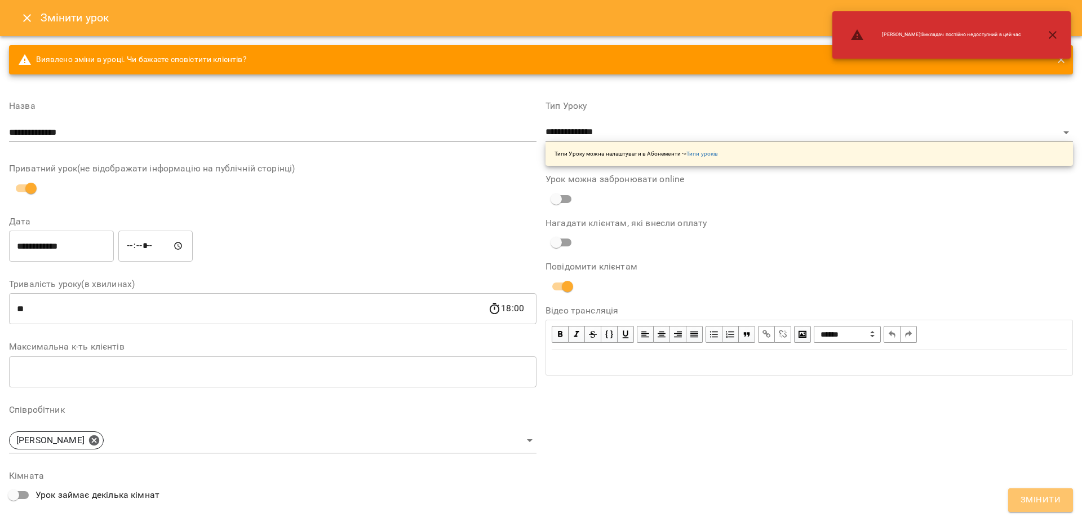
drag, startPoint x: 1062, startPoint y: 493, endPoint x: 969, endPoint y: 443, distance: 105.2
click at [1062, 493] on button "Змінити" at bounding box center [1041, 500] width 65 height 24
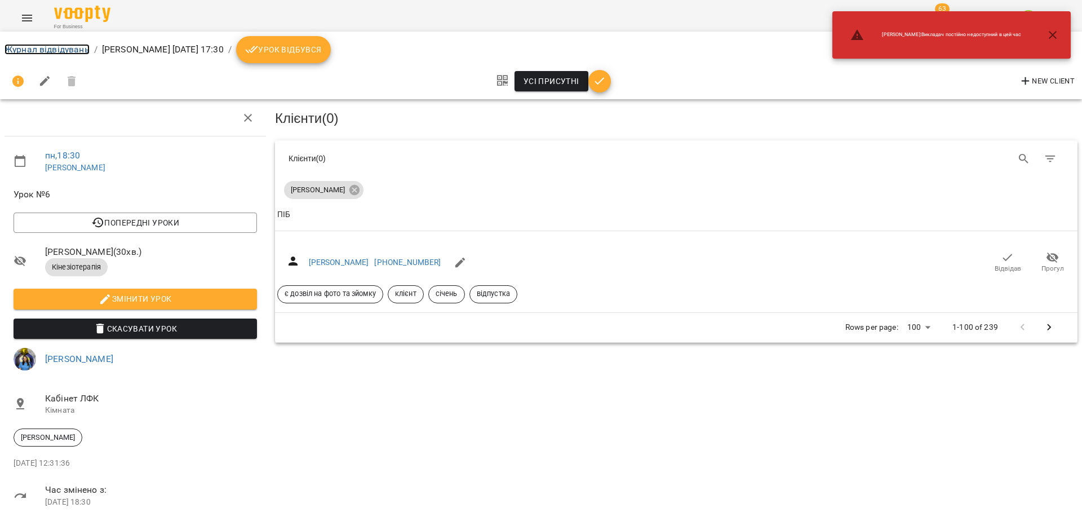
click at [39, 54] on link "Журнал відвідувань" at bounding box center [47, 49] width 85 height 11
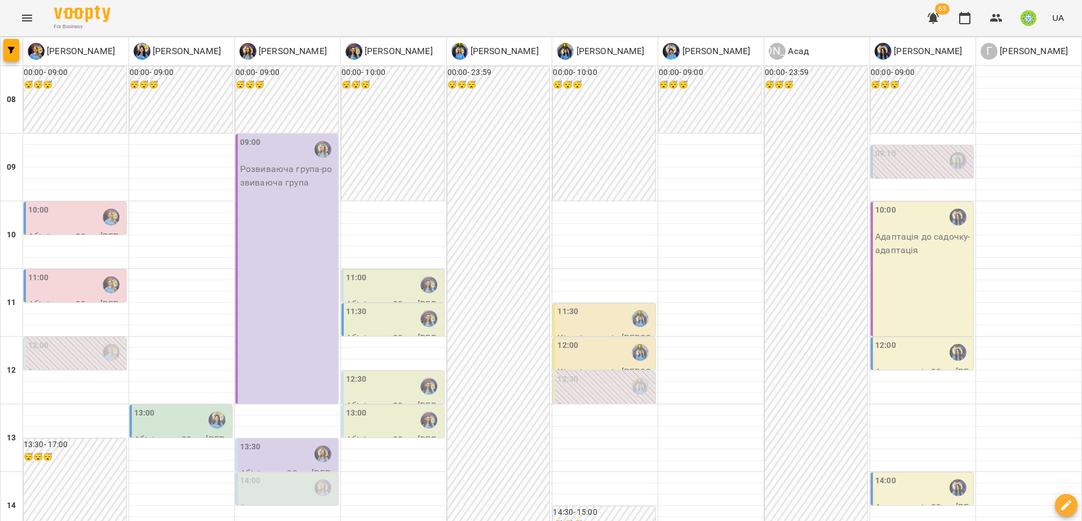
scroll to position [435, 0]
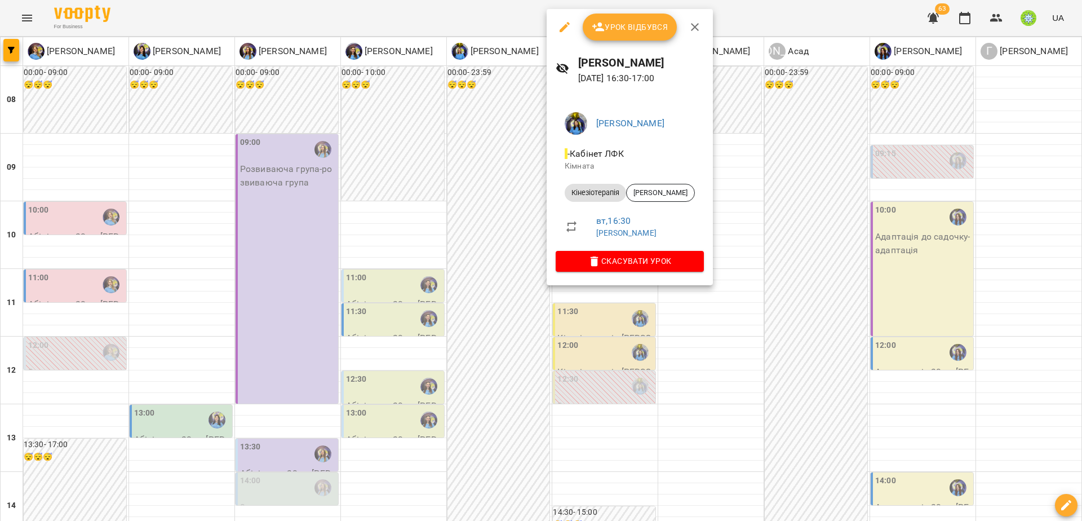
click at [507, 247] on div at bounding box center [541, 260] width 1082 height 521
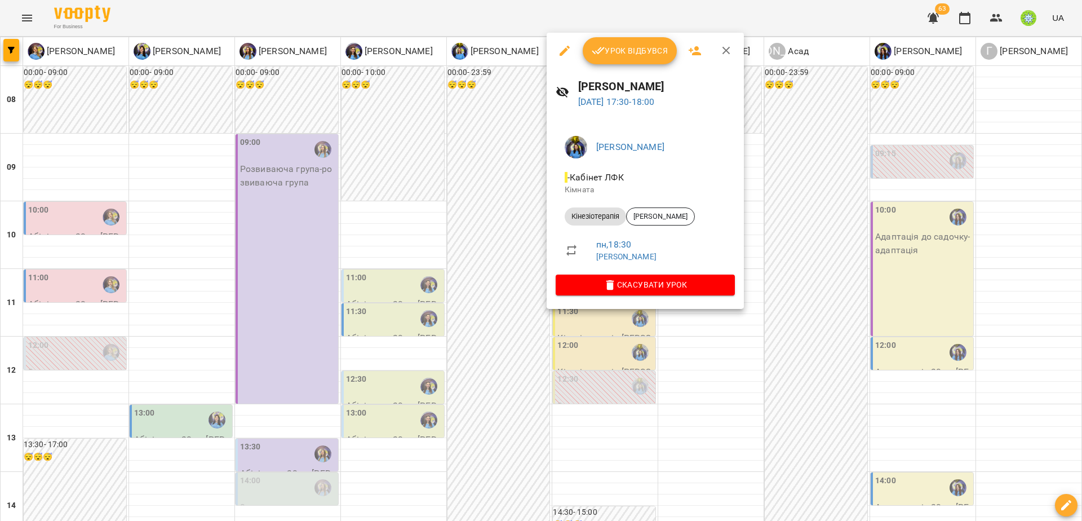
click at [748, 340] on div at bounding box center [541, 260] width 1082 height 521
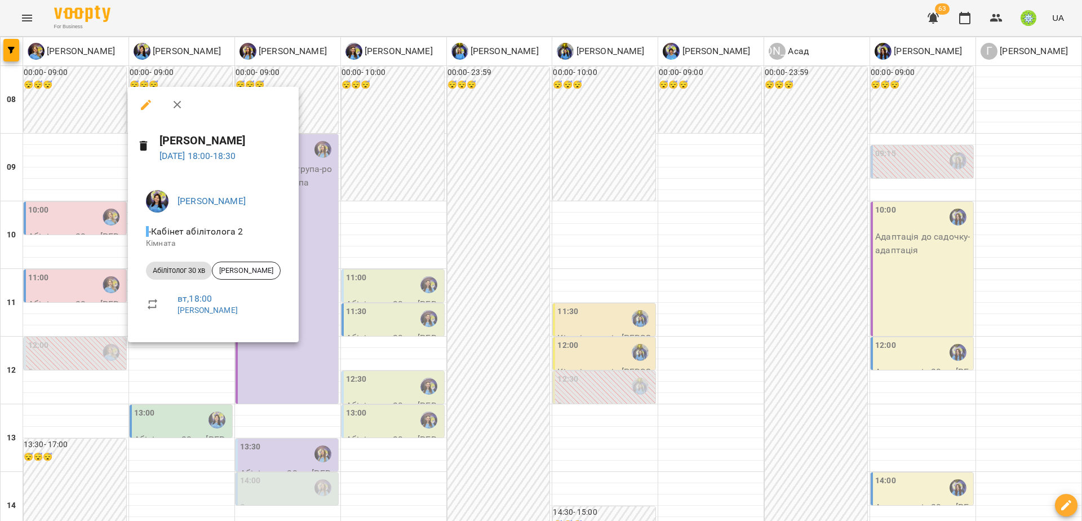
click at [306, 383] on div at bounding box center [541, 260] width 1082 height 521
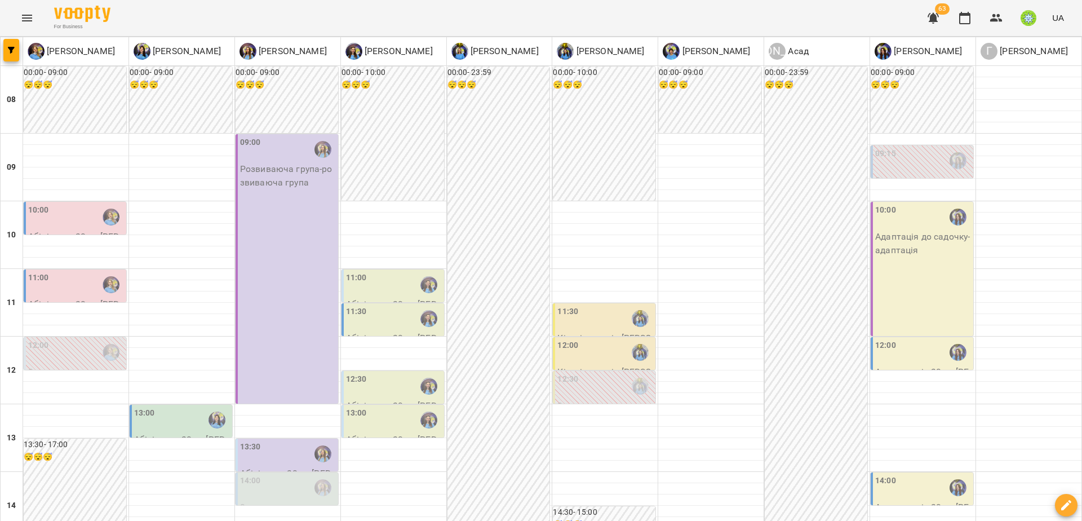
scroll to position [398, 0]
click at [1080, 307] on div "[PERSON_NAME] [PERSON_NAME] [PERSON_NAME] [PERSON_NAME] [PERSON_NAME] [PERSON_N…" at bounding box center [541, 491] width 1082 height 909
click at [95, 272] on div "11:00" at bounding box center [76, 285] width 96 height 26
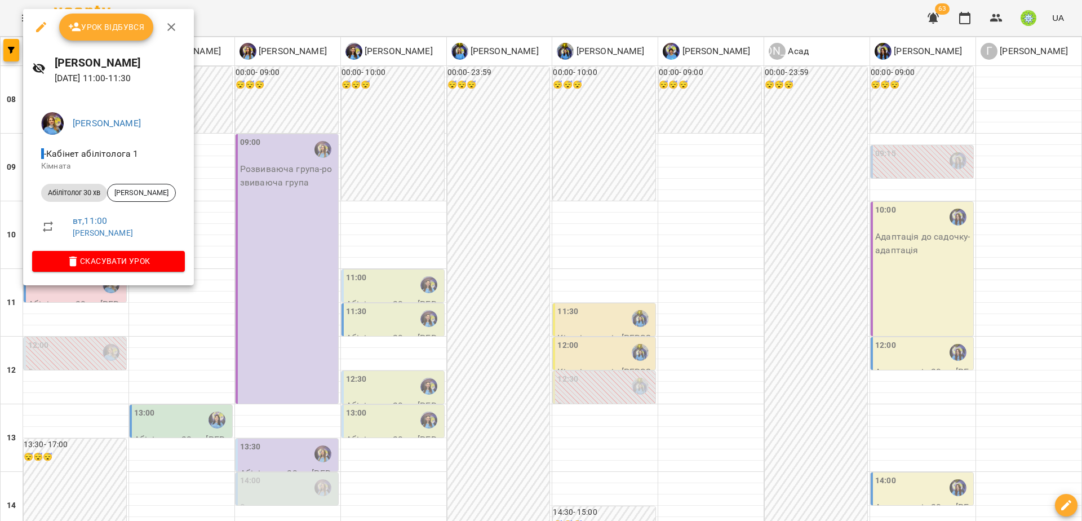
click at [119, 351] on div at bounding box center [541, 260] width 1082 height 521
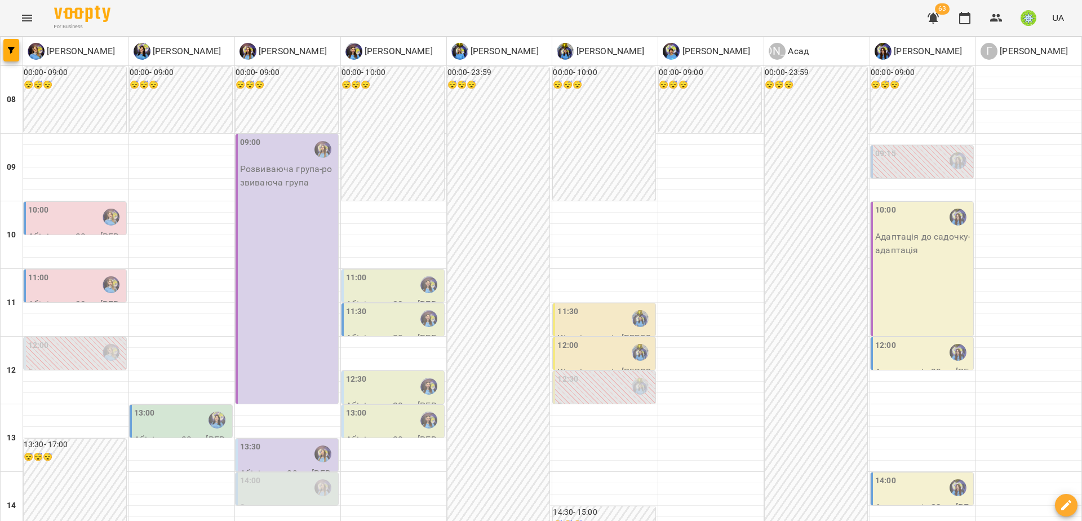
click at [60, 204] on div "10:00" at bounding box center [76, 217] width 96 height 26
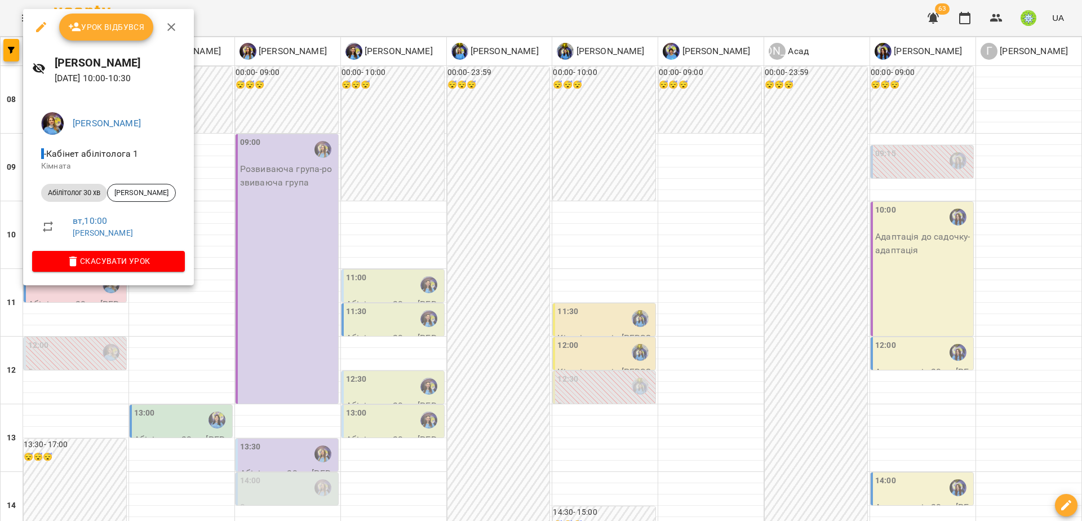
click at [97, 326] on div at bounding box center [541, 260] width 1082 height 521
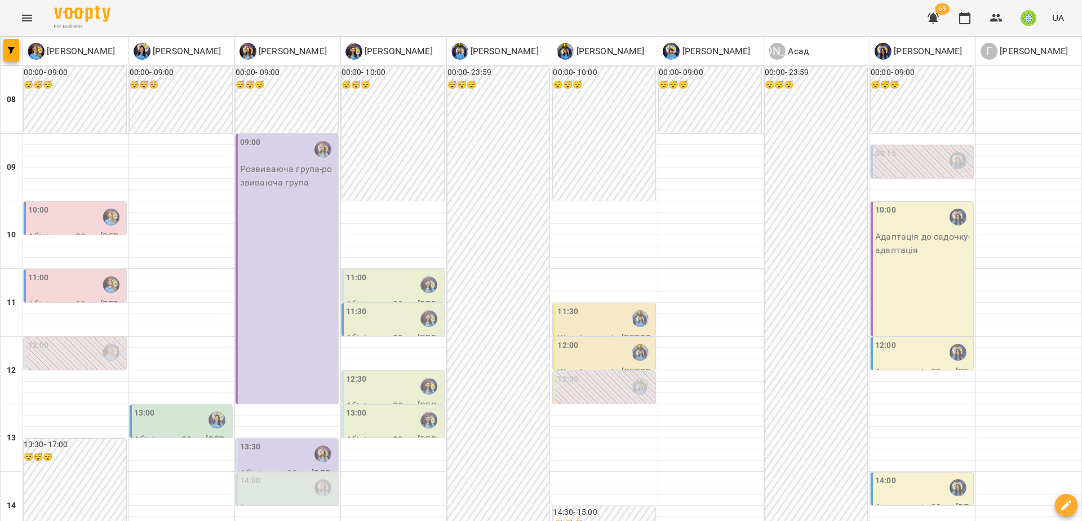
click at [98, 339] on div at bounding box center [111, 352] width 26 height 26
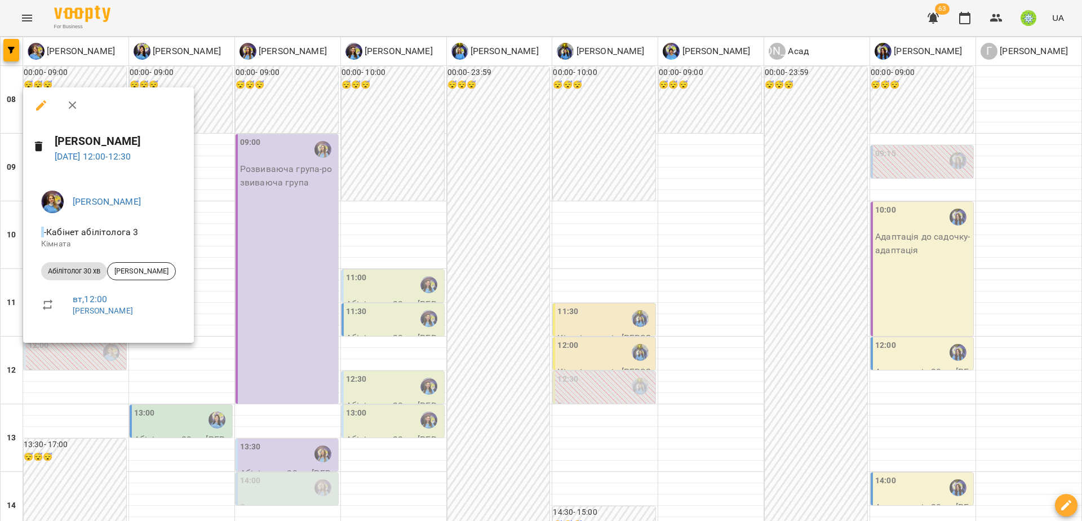
click at [120, 377] on div at bounding box center [541, 260] width 1082 height 521
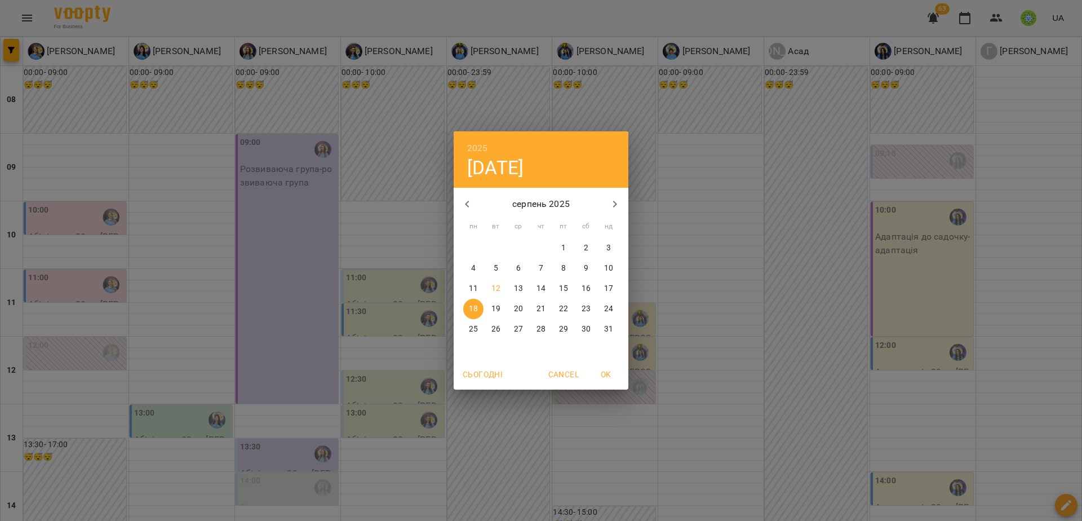
click at [546, 285] on span "14" at bounding box center [541, 288] width 20 height 11
type input "**********"
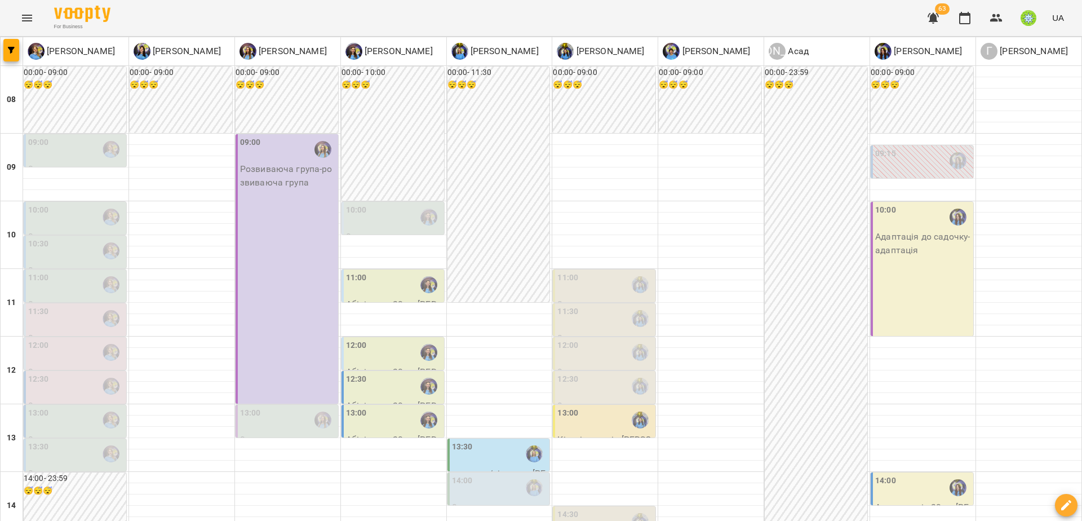
scroll to position [281, 0]
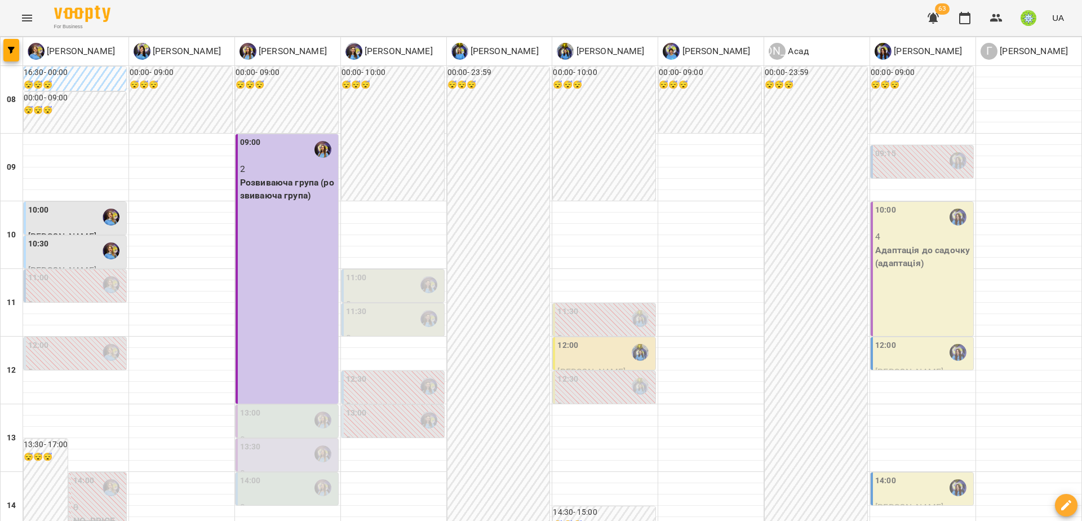
scroll to position [386, 0]
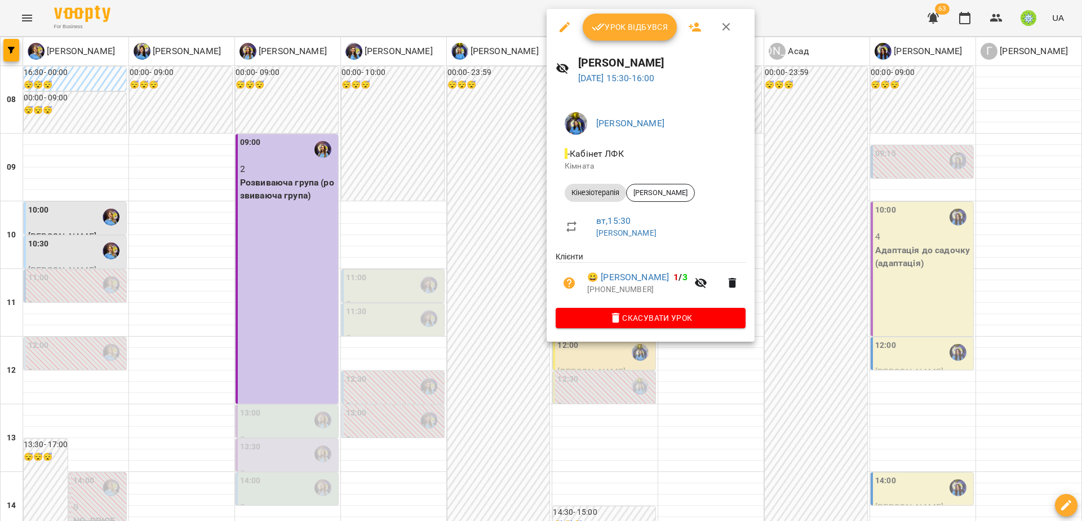
click at [801, 343] on div at bounding box center [541, 260] width 1082 height 521
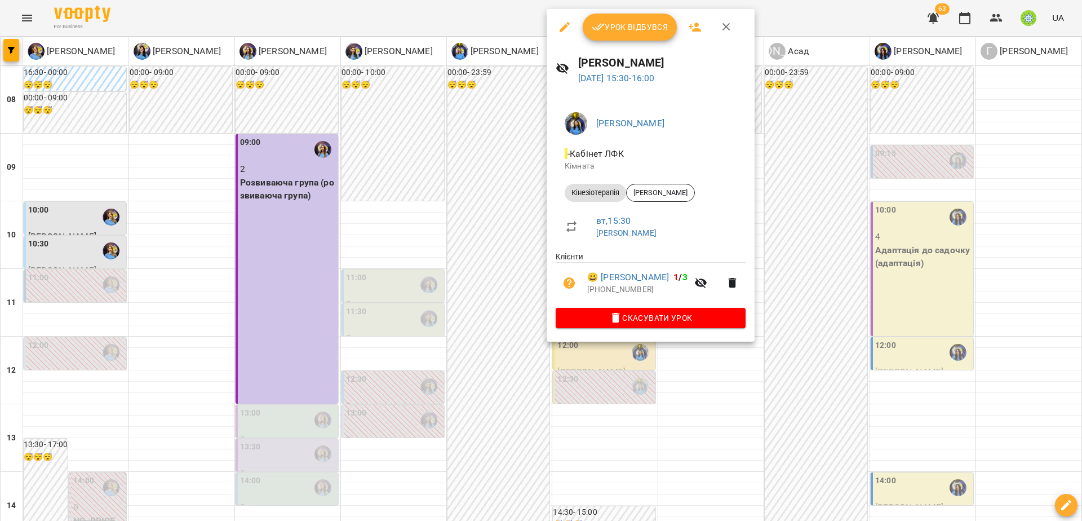
click at [559, 30] on icon "button" at bounding box center [565, 27] width 14 height 14
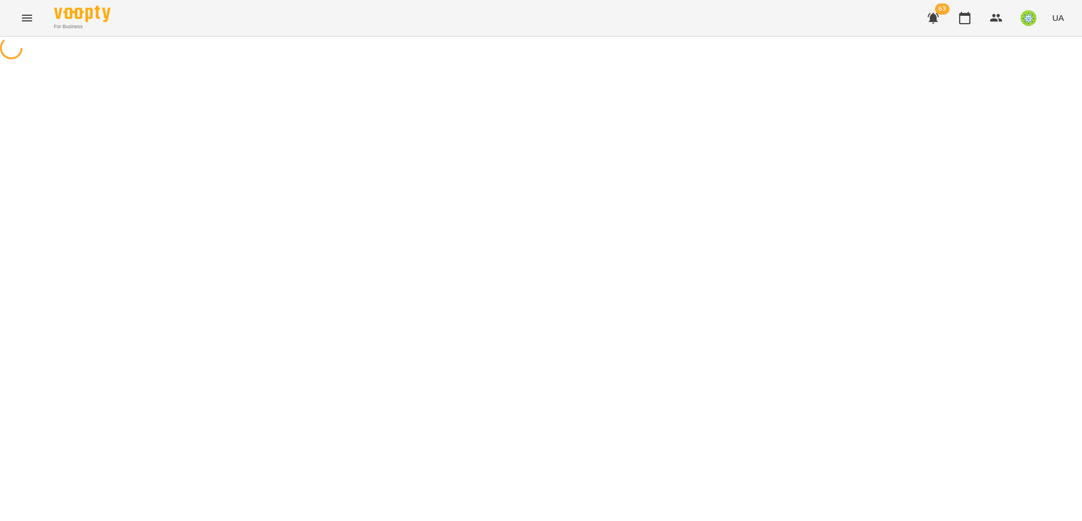
select select "**********"
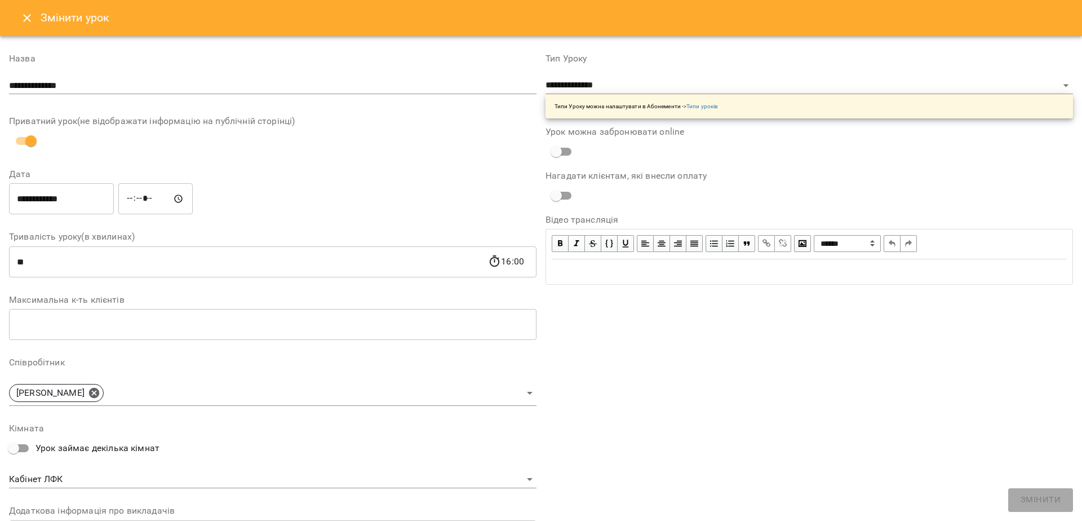
click at [133, 201] on input "*****" at bounding box center [155, 199] width 74 height 32
click at [58, 202] on input "**********" at bounding box center [61, 199] width 105 height 32
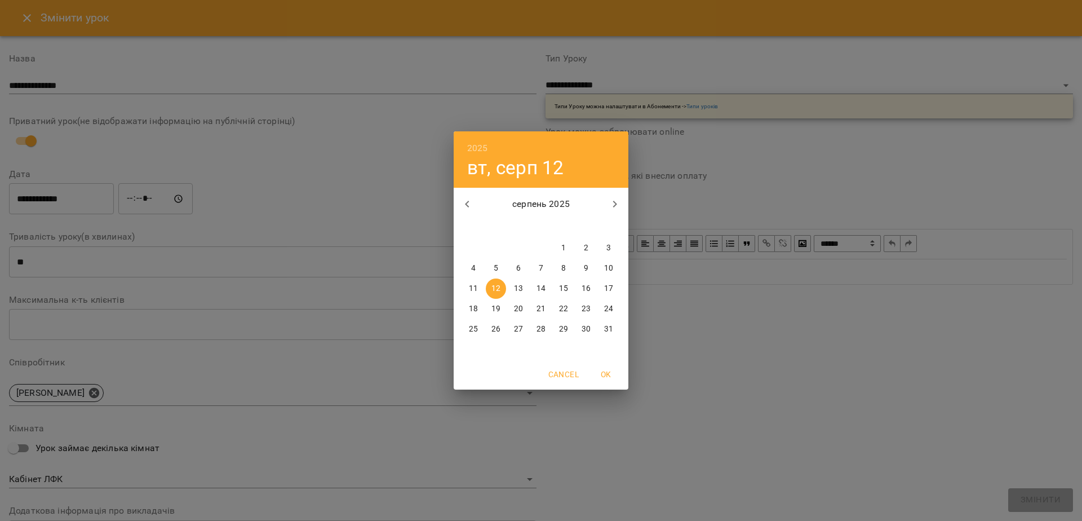
click at [532, 291] on span "14" at bounding box center [541, 288] width 20 height 11
type input "**********"
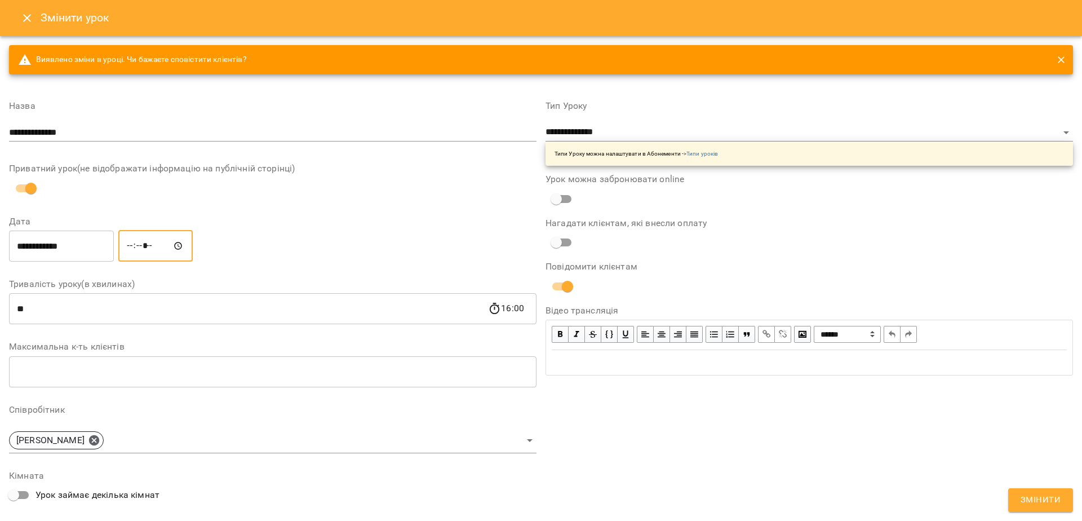
click at [134, 244] on input "*****" at bounding box center [155, 246] width 74 height 32
click at [134, 245] on input "*****" at bounding box center [155, 246] width 74 height 32
type input "*****"
click at [1009, 488] on button "Змінити" at bounding box center [1041, 500] width 65 height 24
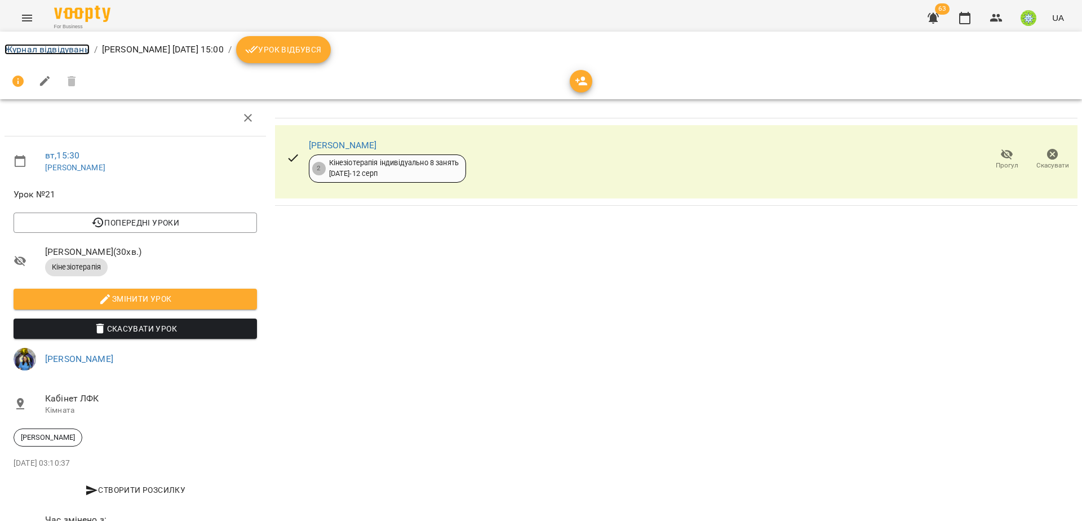
click at [87, 50] on link "Журнал відвідувань" at bounding box center [47, 49] width 85 height 11
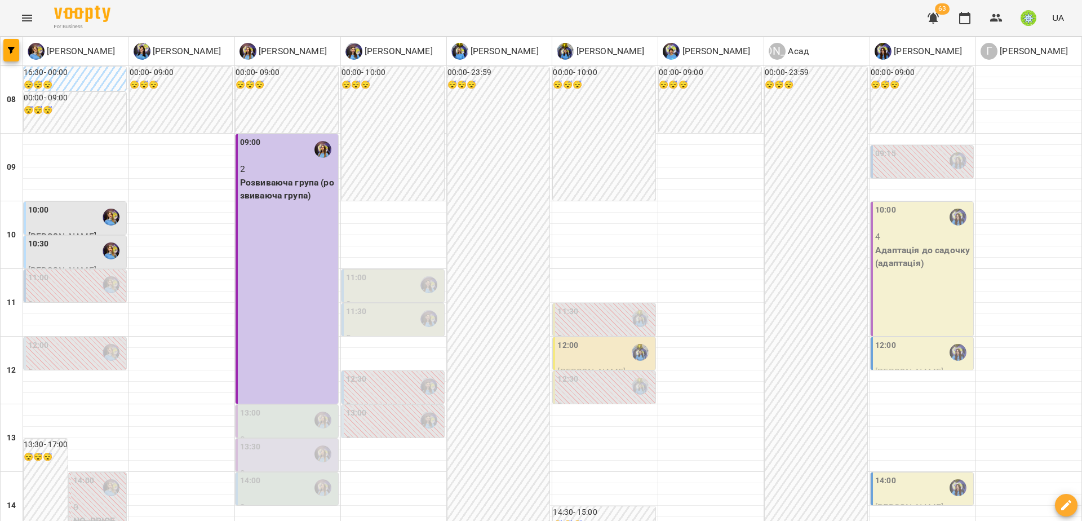
scroll to position [365, 0]
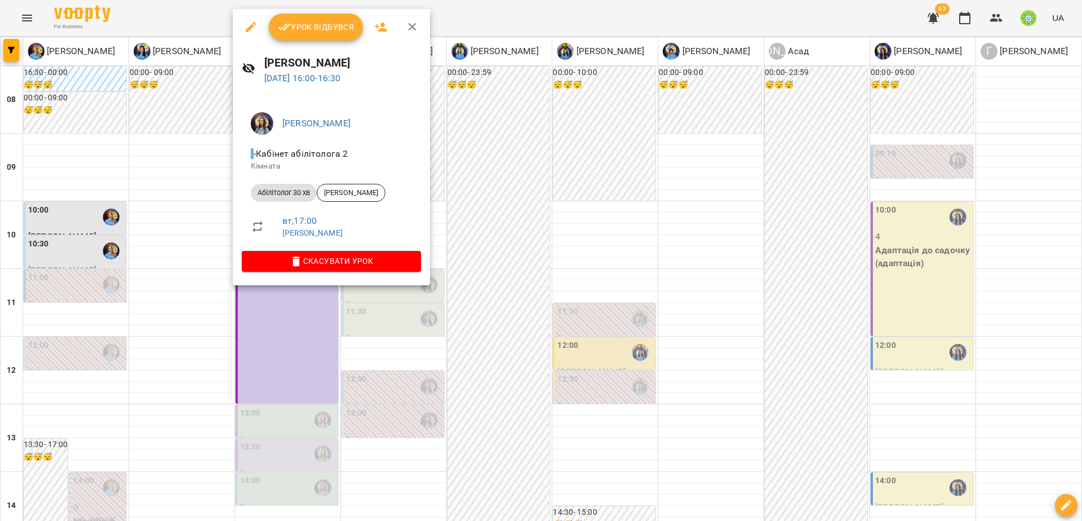
click at [370, 362] on div at bounding box center [541, 260] width 1082 height 521
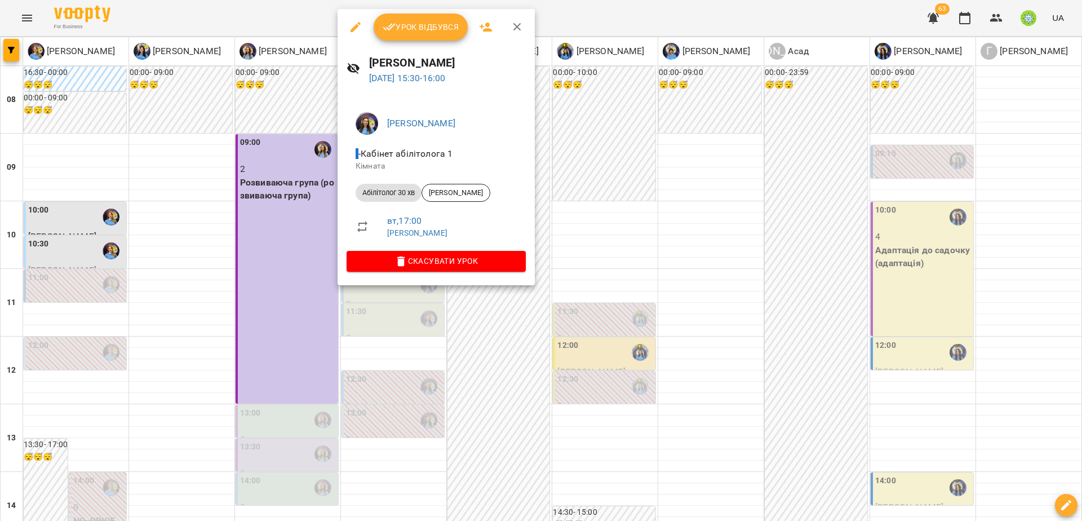
drag, startPoint x: 496, startPoint y: 331, endPoint x: 460, endPoint y: 326, distance: 36.4
click at [496, 330] on div at bounding box center [541, 260] width 1082 height 521
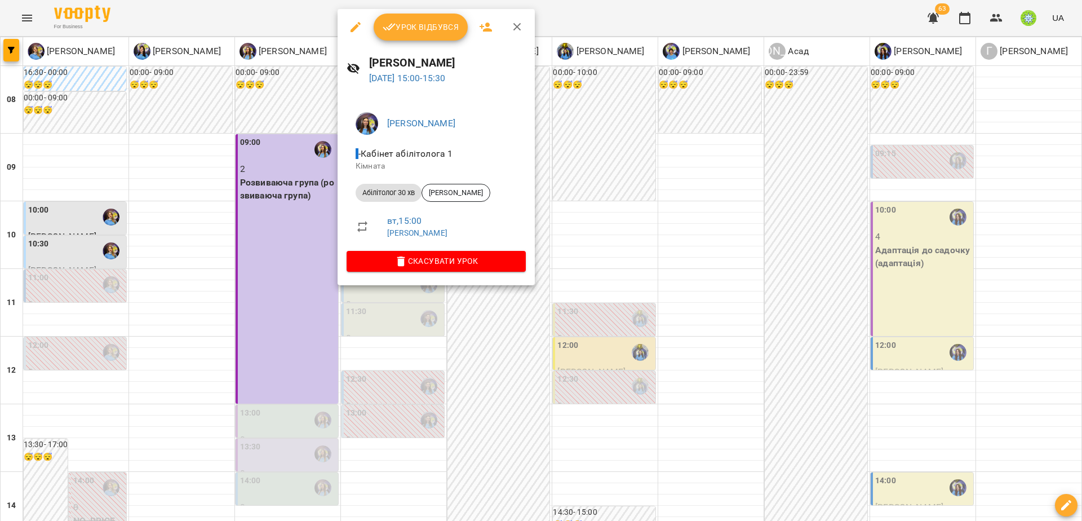
click at [353, 28] on icon "button" at bounding box center [356, 27] width 10 height 10
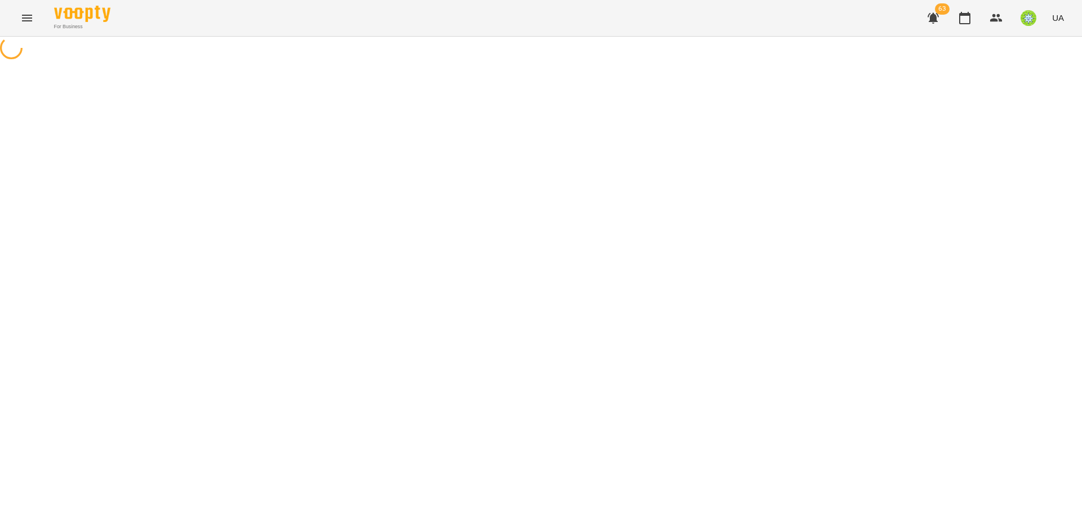
select select "**********"
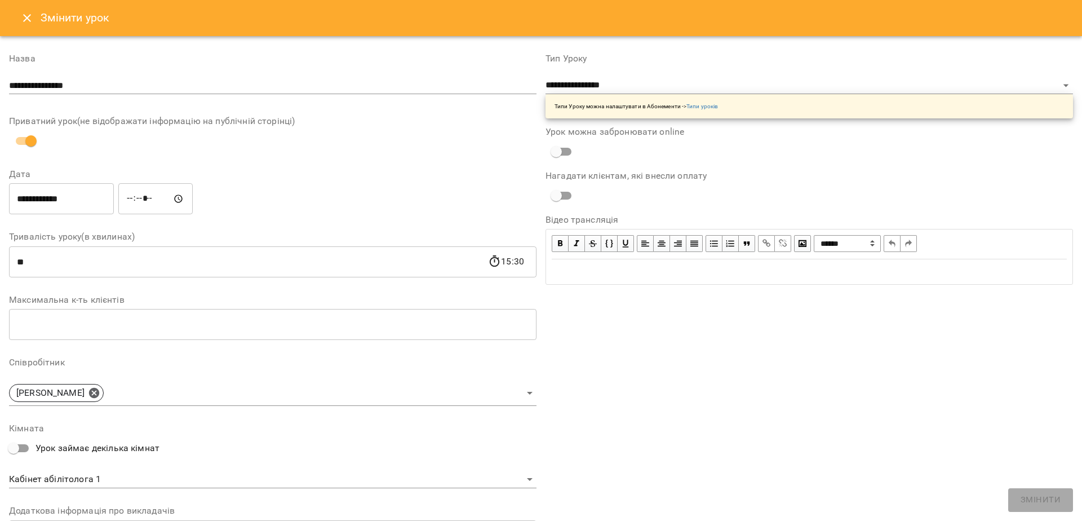
click at [138, 198] on input "*****" at bounding box center [155, 199] width 74 height 32
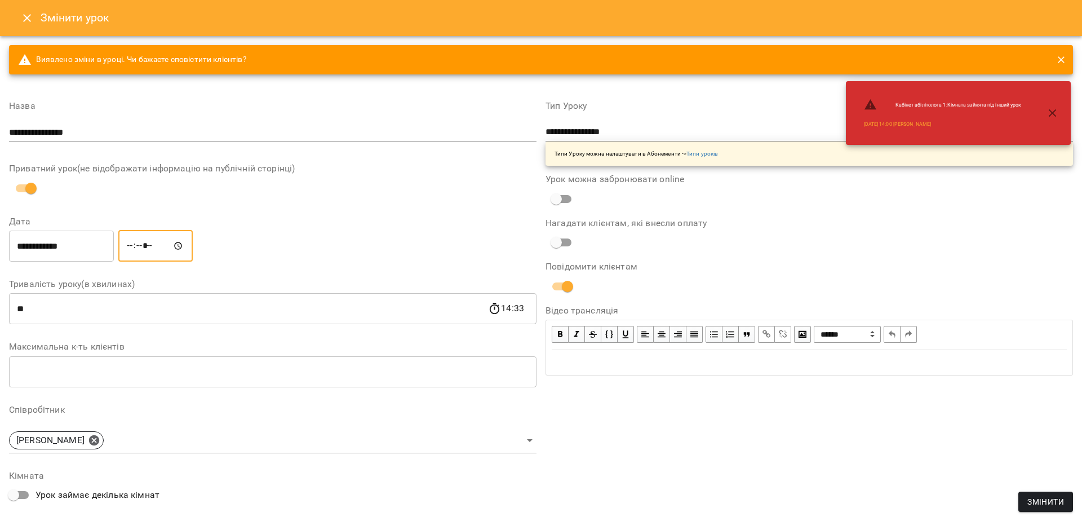
type input "*****"
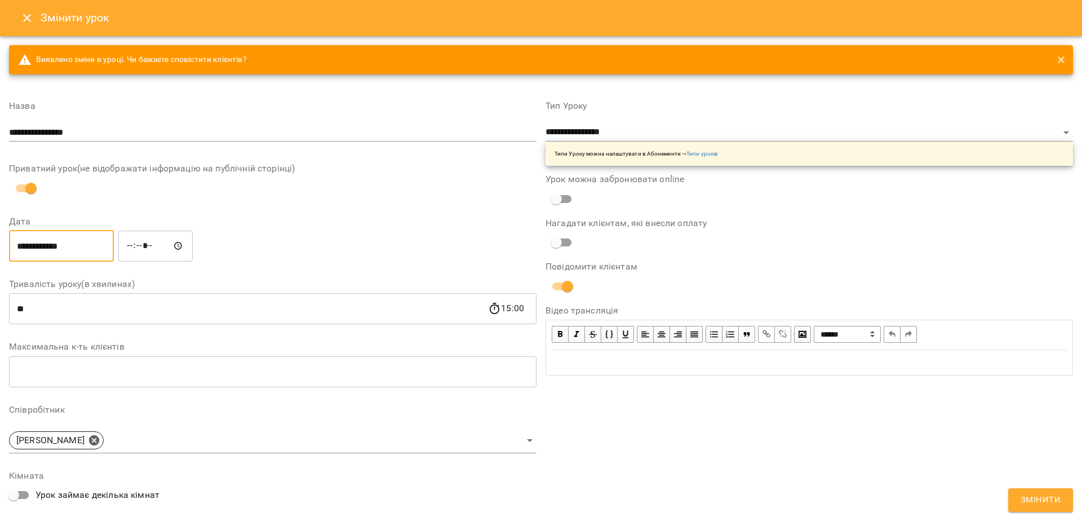
click at [52, 250] on input "**********" at bounding box center [61, 246] width 105 height 32
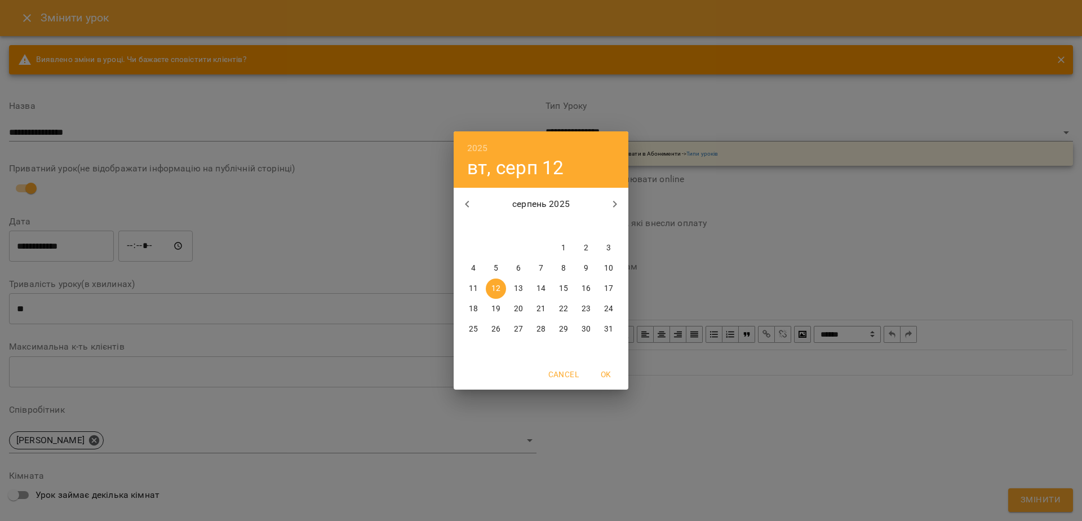
drag, startPoint x: 544, startPoint y: 290, endPoint x: 591, endPoint y: 327, distance: 59.4
click at [545, 289] on p "14" at bounding box center [541, 288] width 9 height 11
type input "**********"
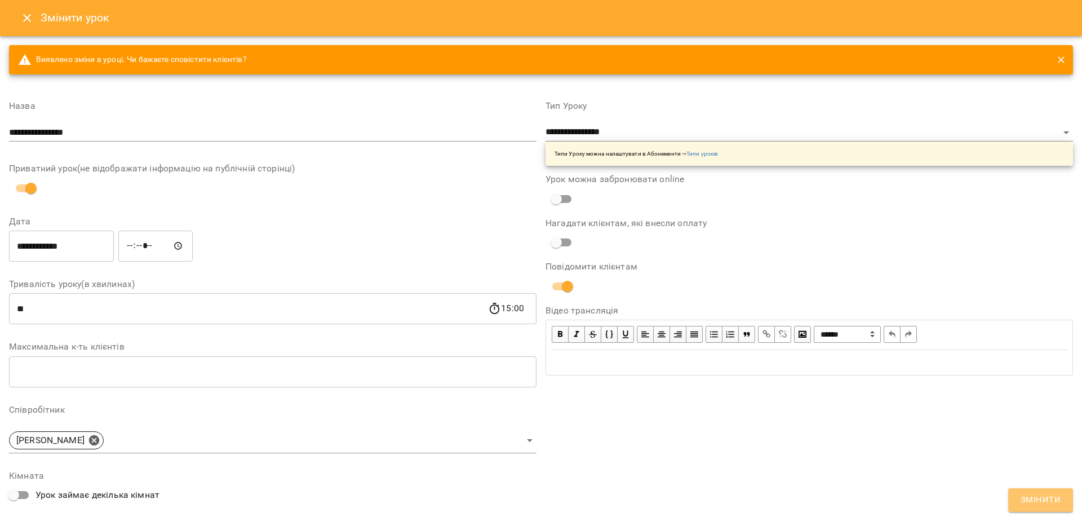
drag, startPoint x: 1041, startPoint y: 499, endPoint x: 1045, endPoint y: 492, distance: 8.3
click at [1040, 498] on span "Змінити" at bounding box center [1041, 500] width 40 height 15
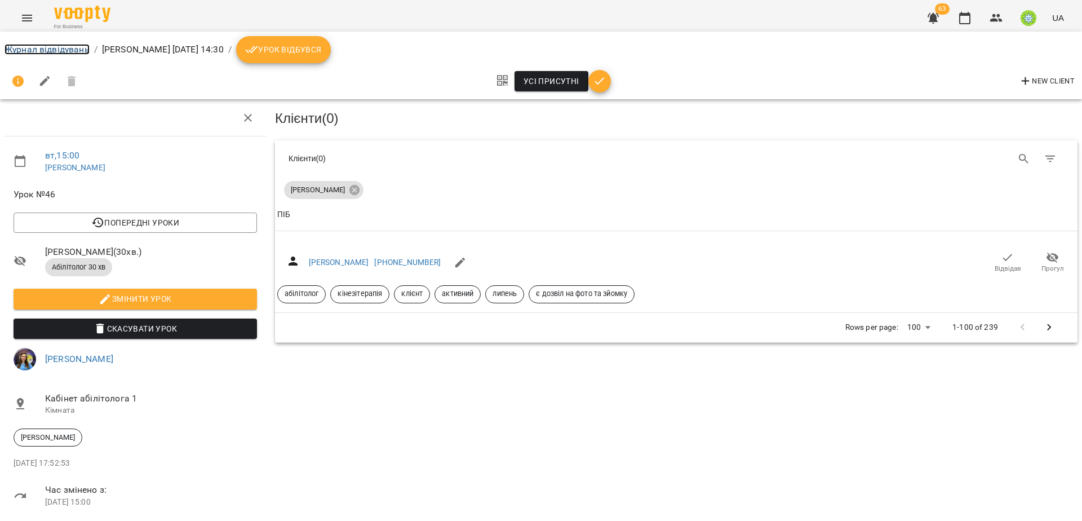
click at [73, 53] on link "Журнал відвідувань" at bounding box center [47, 49] width 85 height 11
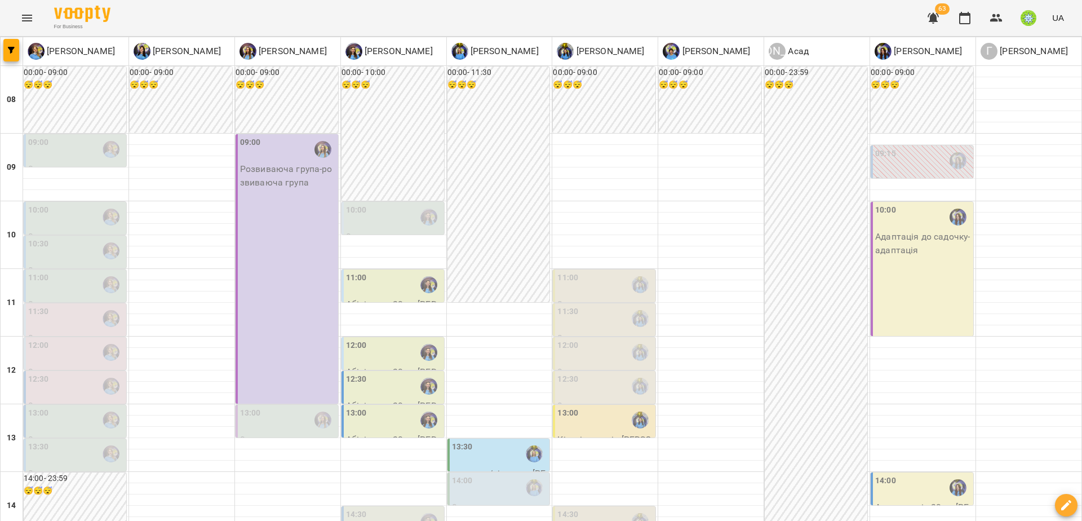
scroll to position [276, 0]
click at [400, 508] on div "14:30" at bounding box center [394, 521] width 96 height 26
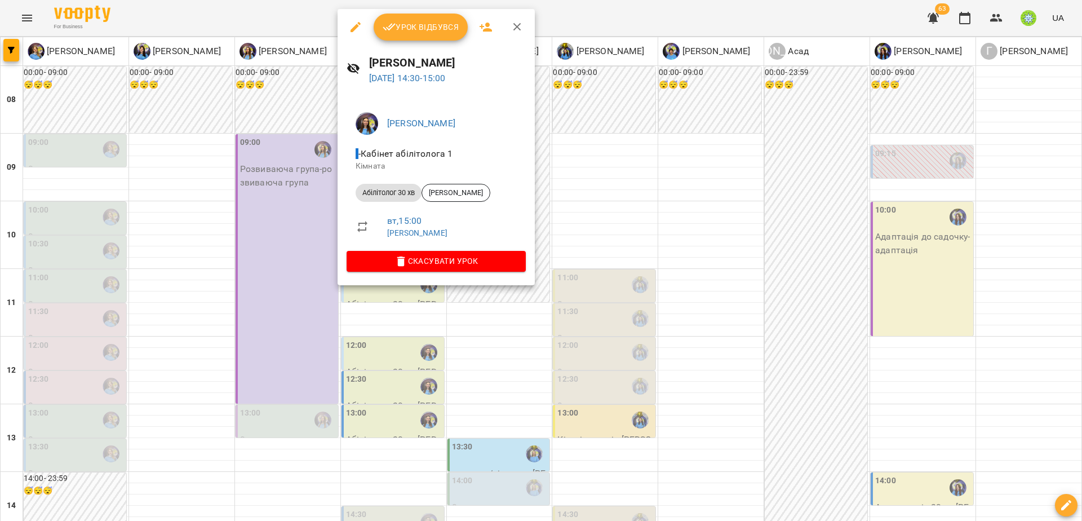
drag, startPoint x: 512, startPoint y: 375, endPoint x: 523, endPoint y: 362, distance: 17.3
click at [512, 375] on div at bounding box center [541, 260] width 1082 height 521
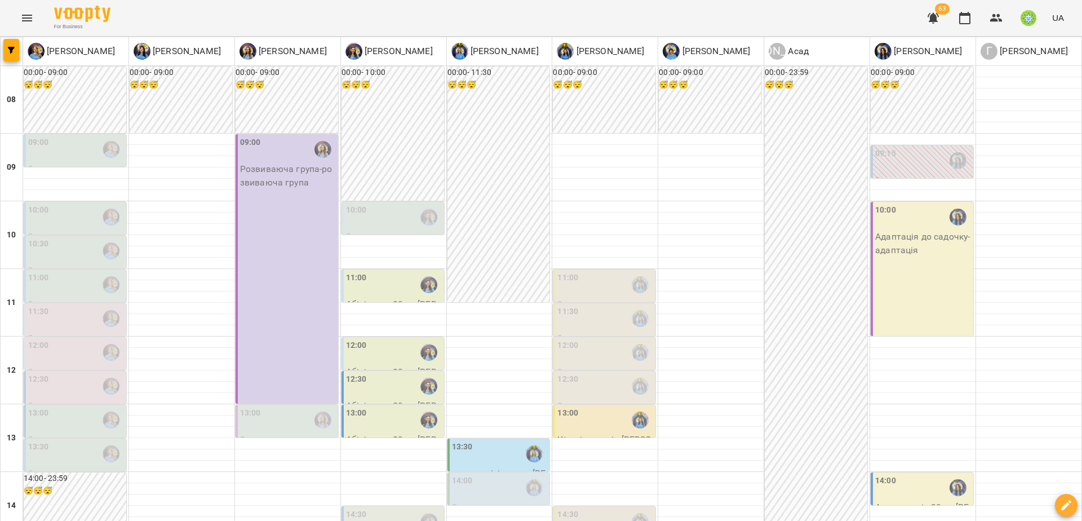
click at [398, 508] on div "14:30" at bounding box center [394, 521] width 96 height 26
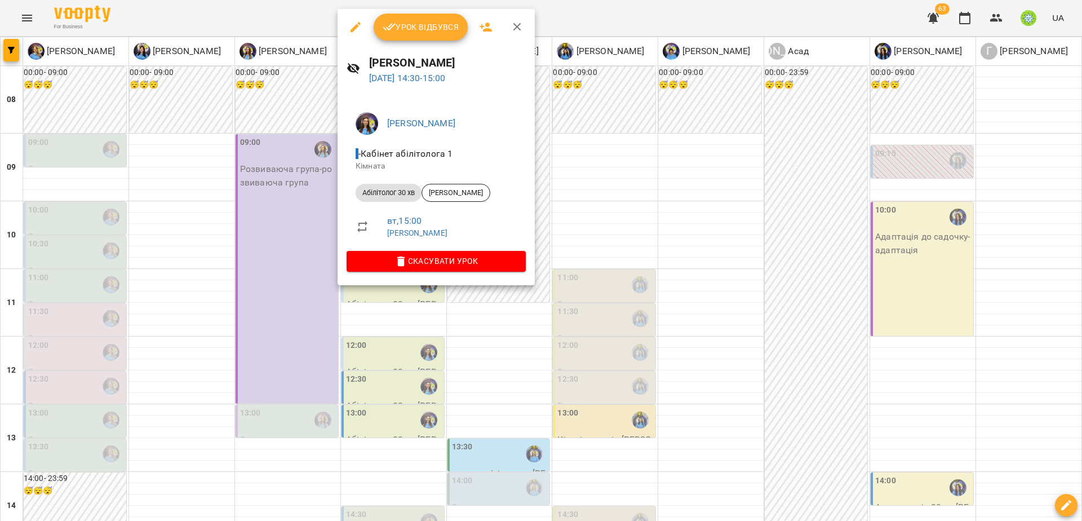
drag, startPoint x: 669, startPoint y: 368, endPoint x: 615, endPoint y: 334, distance: 64.1
click at [664, 362] on div at bounding box center [541, 260] width 1082 height 521
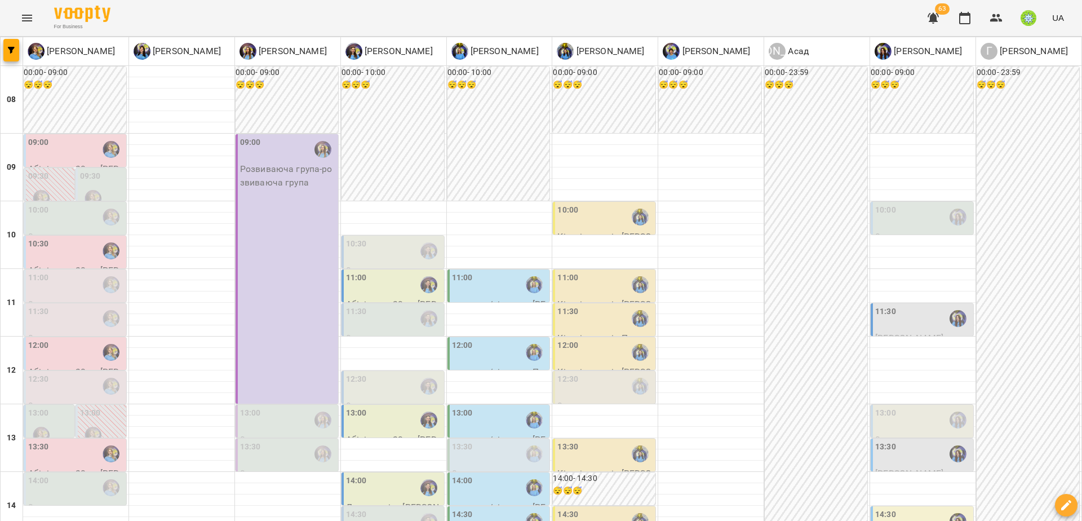
click at [945, 216] on div at bounding box center [958, 217] width 26 height 26
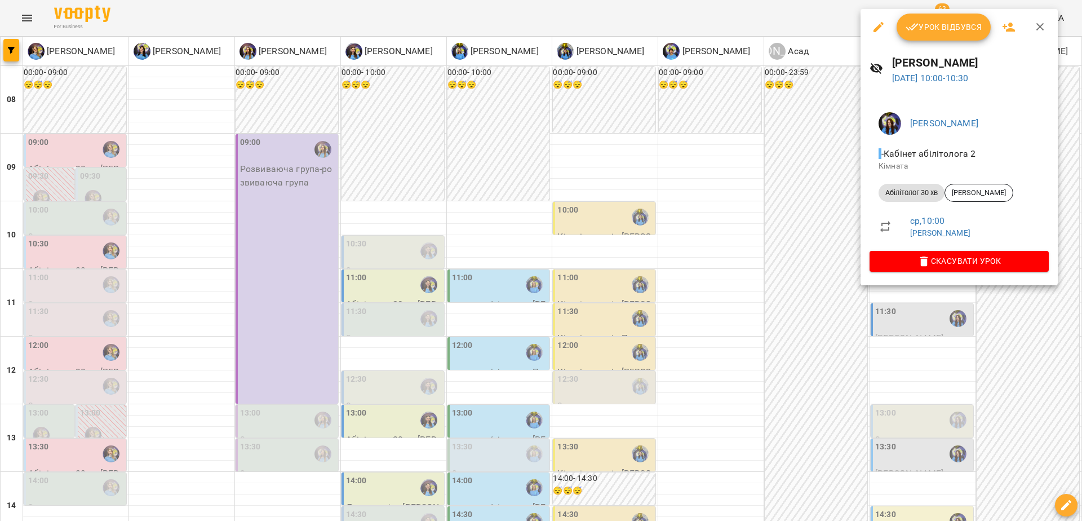
click at [990, 336] on div at bounding box center [541, 260] width 1082 height 521
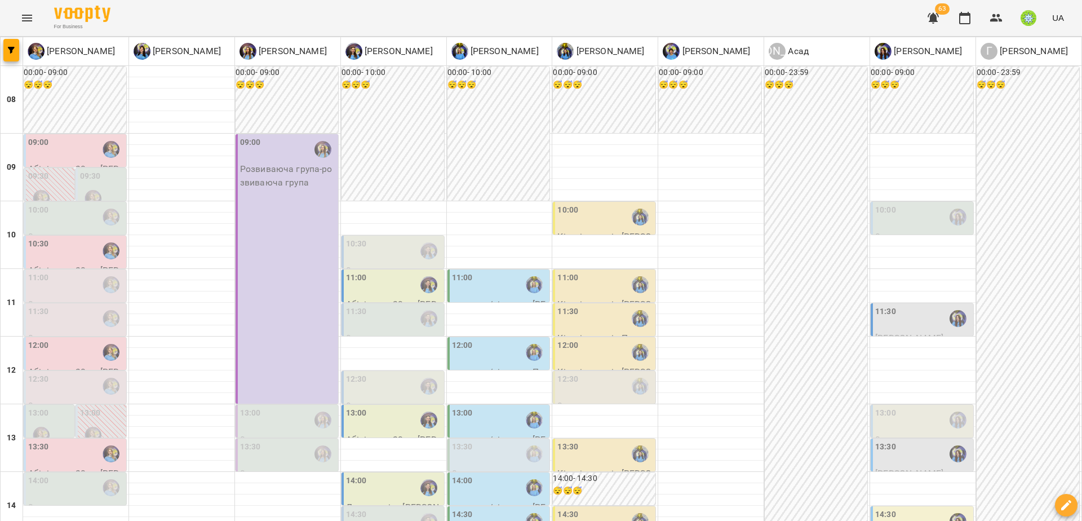
scroll to position [99, 0]
click at [875, 204] on div "10:00" at bounding box center [885, 217] width 21 height 26
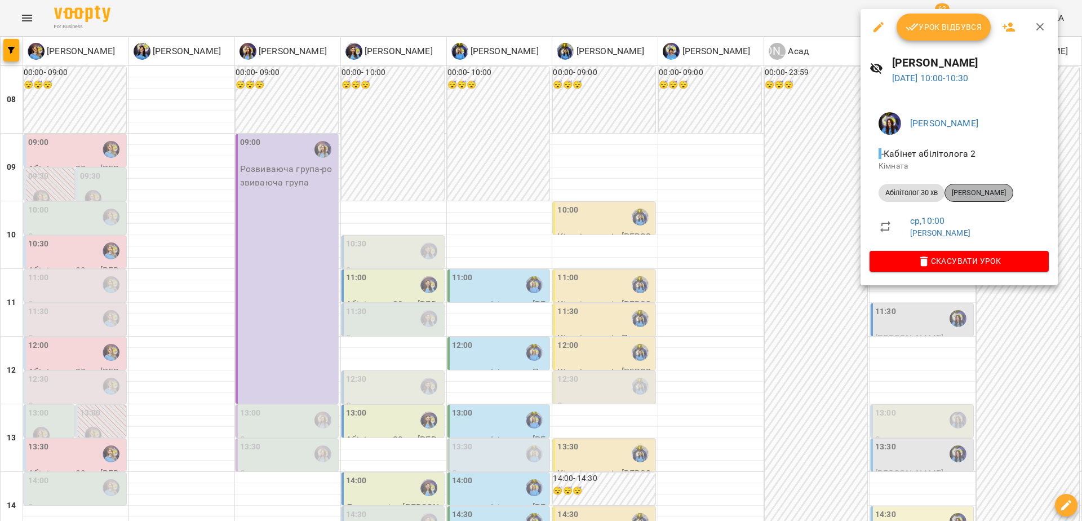
click at [962, 196] on span "[PERSON_NAME]" at bounding box center [979, 193] width 68 height 10
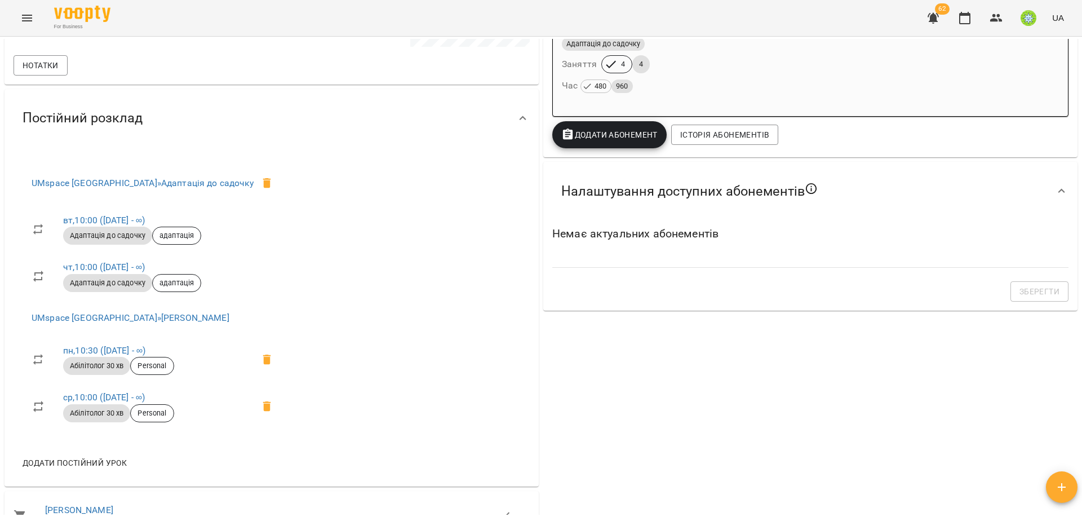
scroll to position [401, 0]
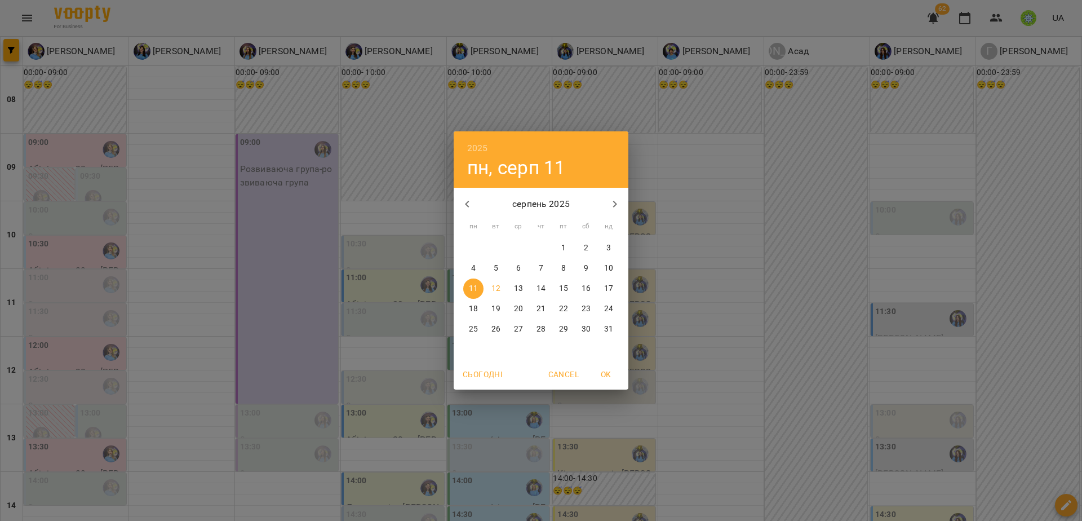
click at [481, 306] on span "18" at bounding box center [473, 308] width 20 height 11
type input "**********"
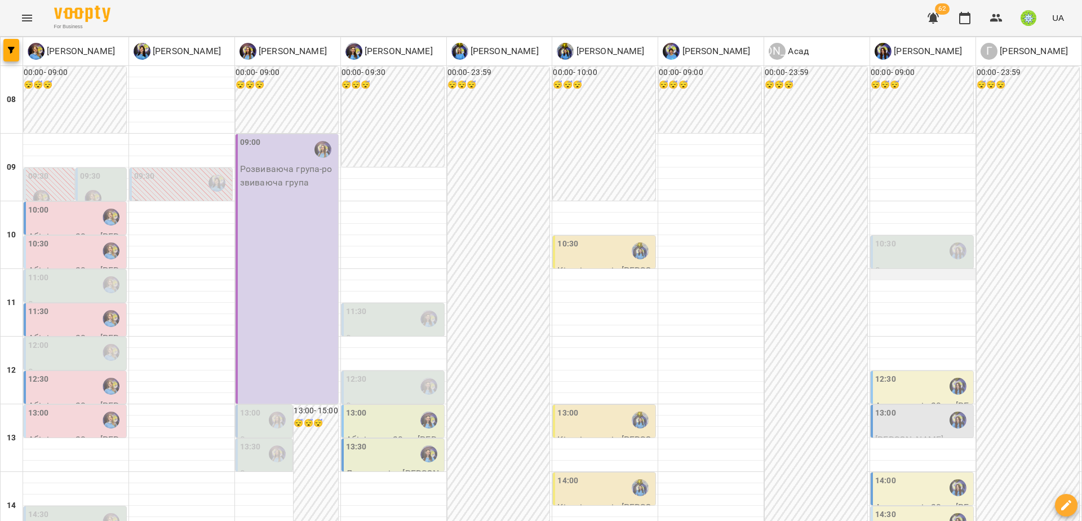
click at [903, 269] on div at bounding box center [922, 274] width 105 height 11
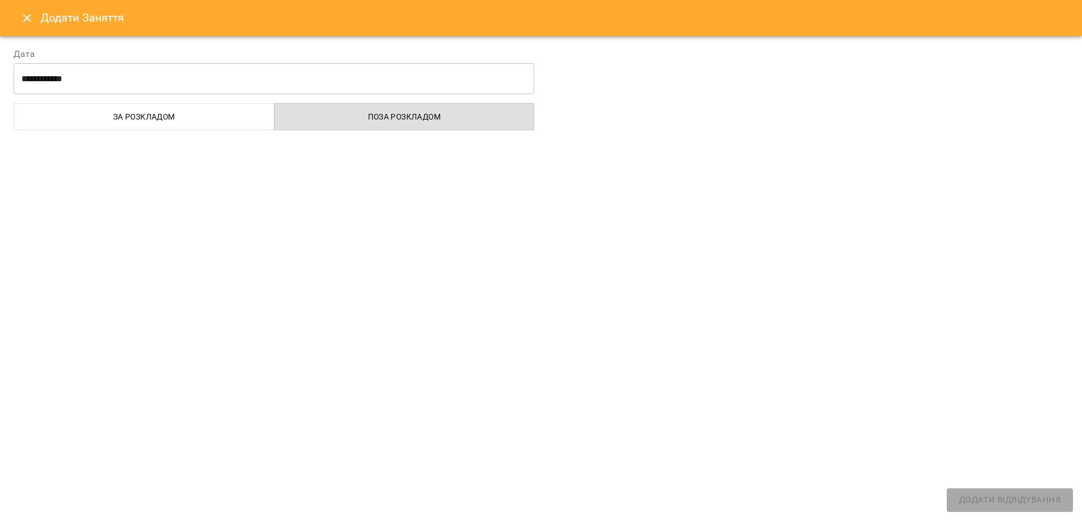
select select
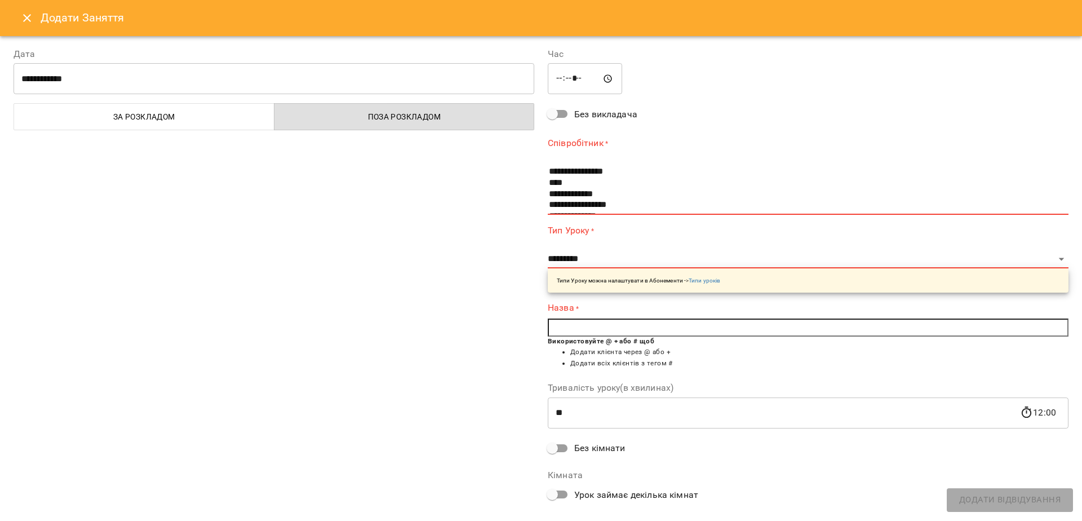
drag, startPoint x: 7, startPoint y: 24, endPoint x: 15, endPoint y: 19, distance: 9.6
click at [8, 23] on div "Додати Заняття" at bounding box center [541, 18] width 1082 height 36
click at [17, 17] on button "Close" at bounding box center [27, 18] width 27 height 27
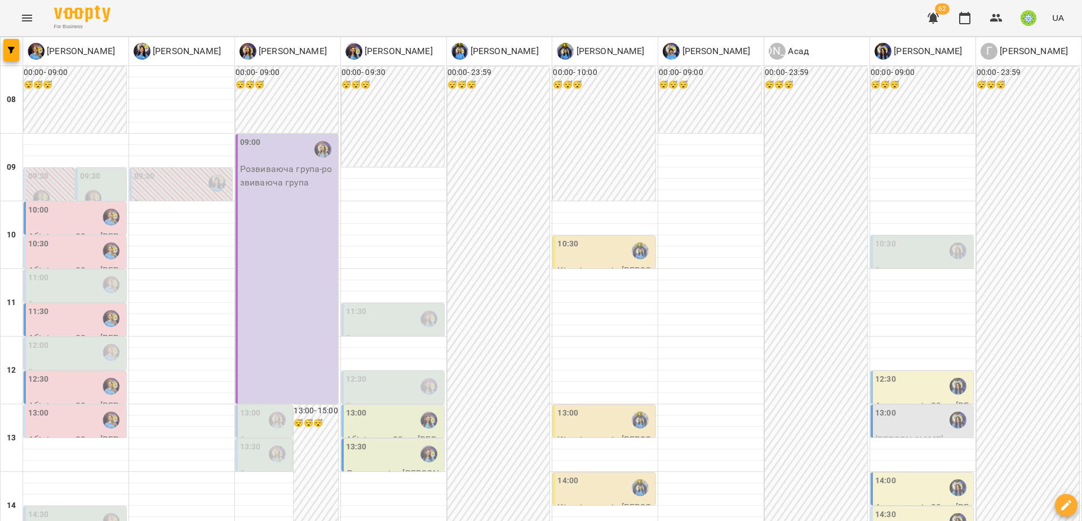
click at [917, 258] on div "10:30" at bounding box center [923, 251] width 96 height 26
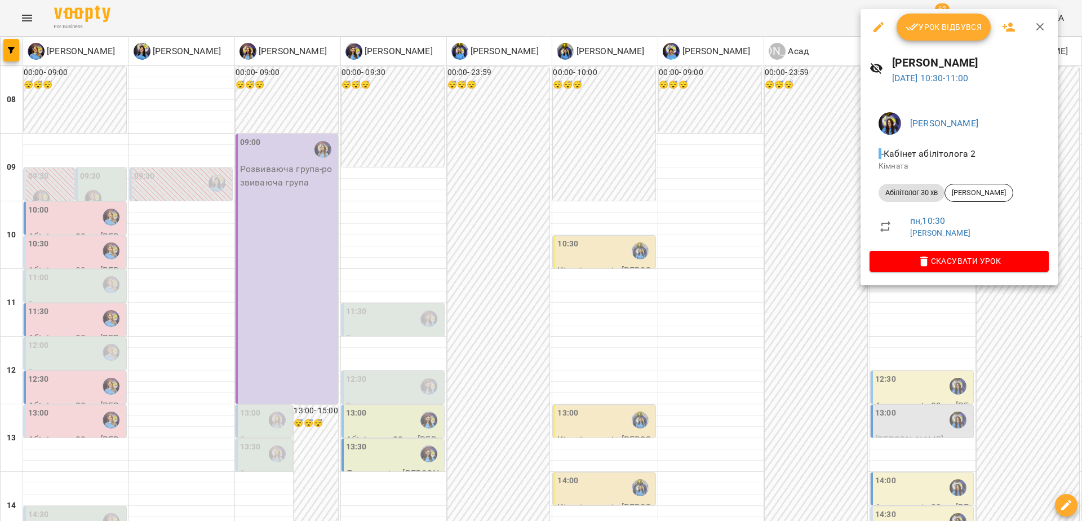
click at [791, 262] on div at bounding box center [541, 260] width 1082 height 521
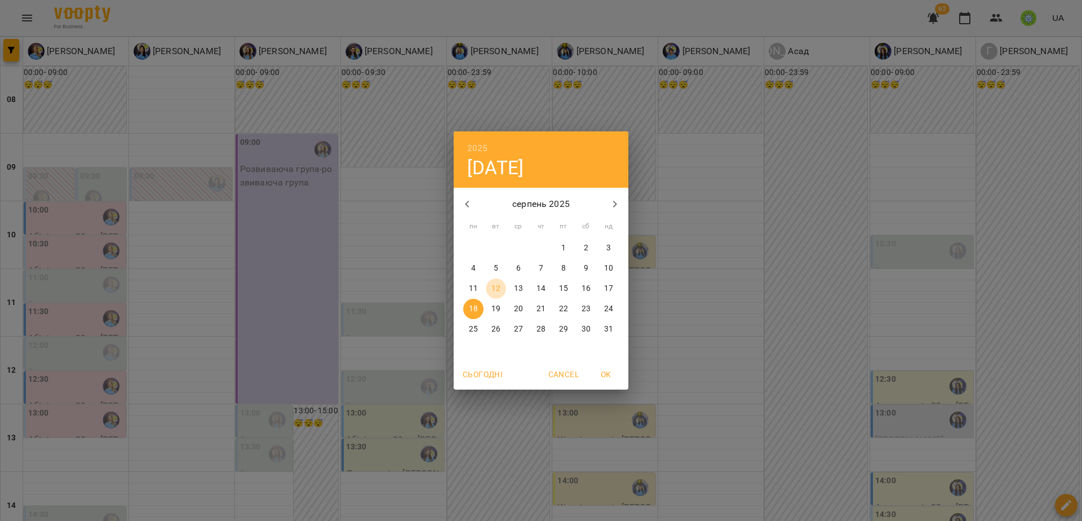
click at [493, 293] on p "12" at bounding box center [496, 288] width 9 height 11
type input "**********"
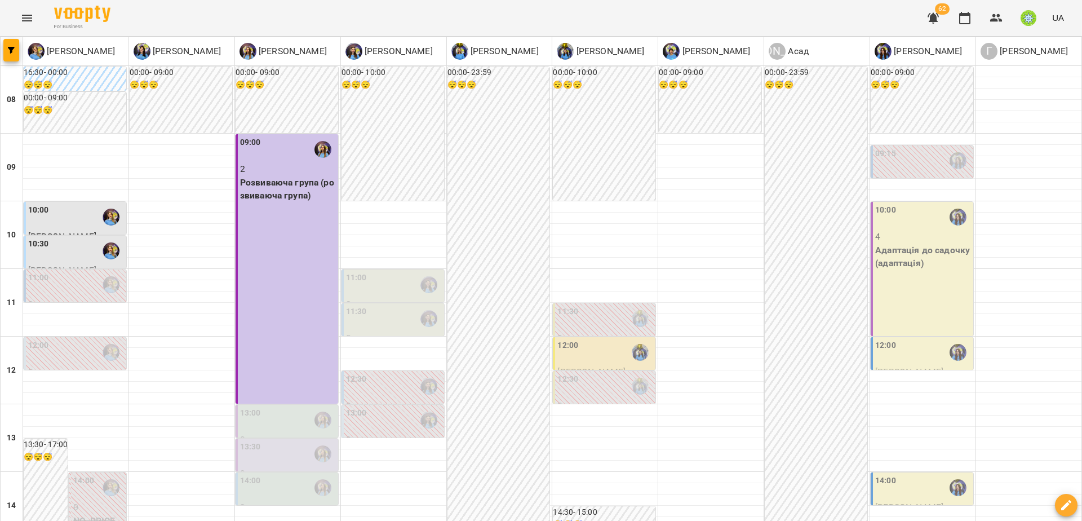
scroll to position [99, 0]
drag, startPoint x: 431, startPoint y: 489, endPoint x: 433, endPoint y: 466, distance: 23.2
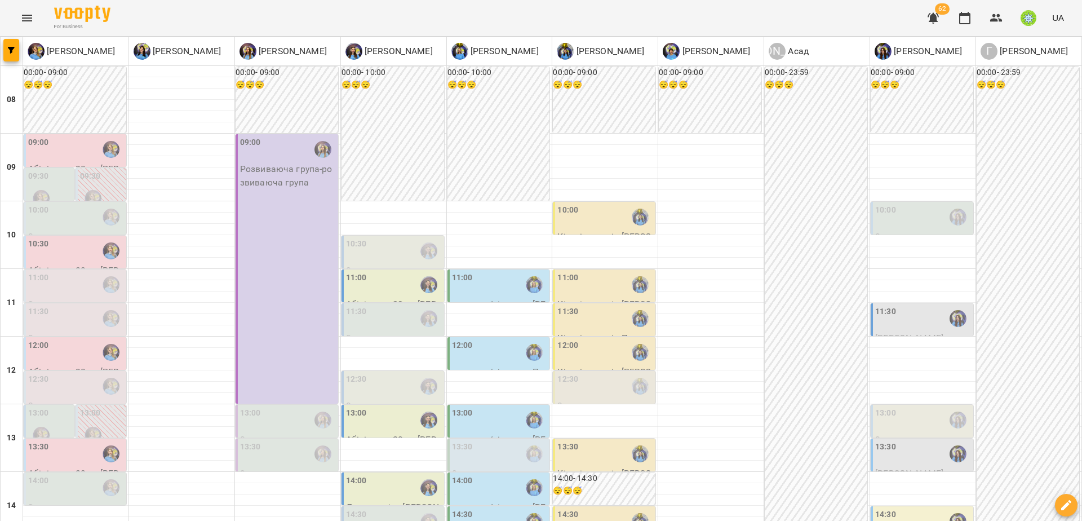
scroll to position [29, 0]
click at [945, 204] on div at bounding box center [958, 217] width 26 height 26
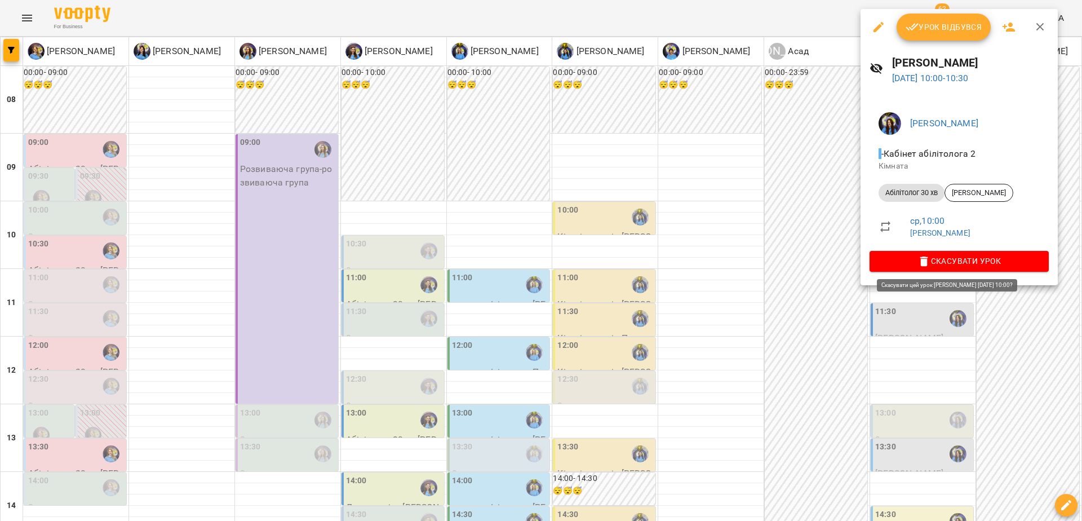
click at [947, 264] on span "Скасувати Урок" at bounding box center [959, 261] width 161 height 14
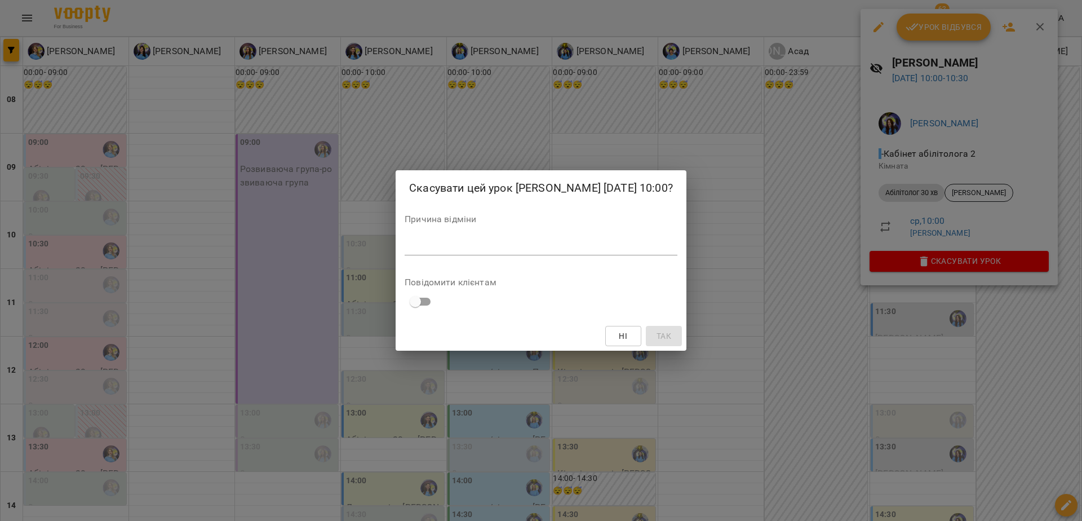
click at [503, 255] on div "*" at bounding box center [541, 246] width 273 height 18
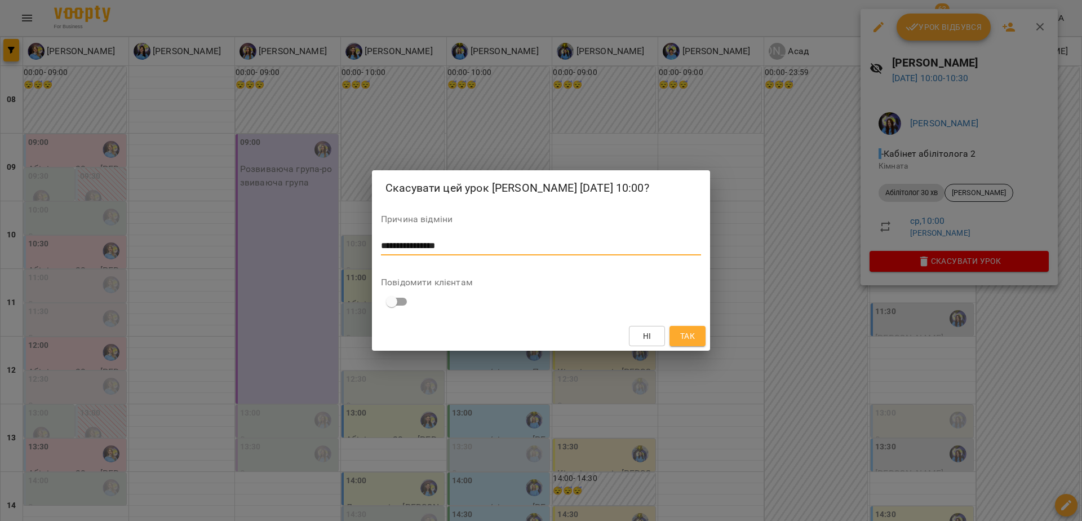
type textarea "**********"
click at [690, 342] on span "Так" at bounding box center [687, 336] width 15 height 14
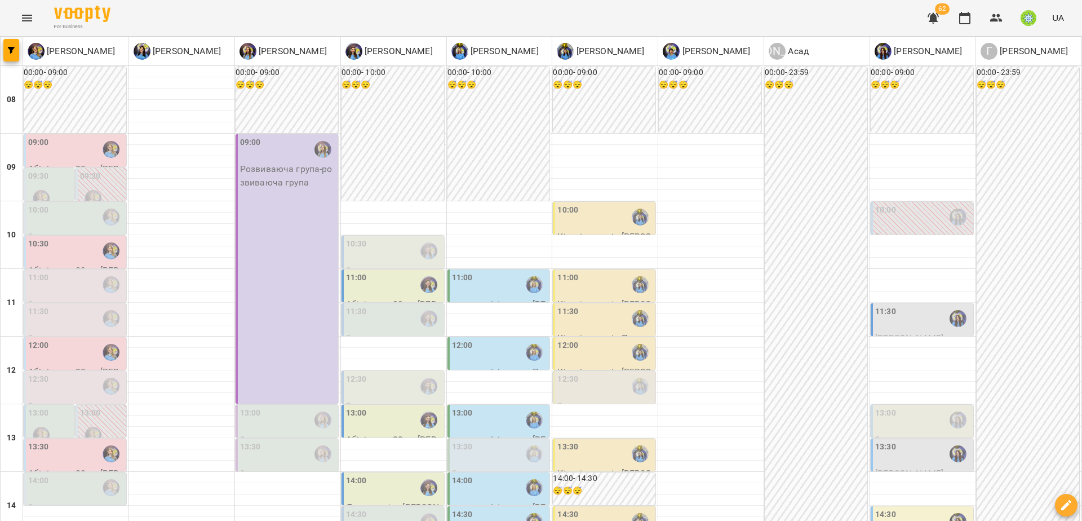
scroll to position [95, 0]
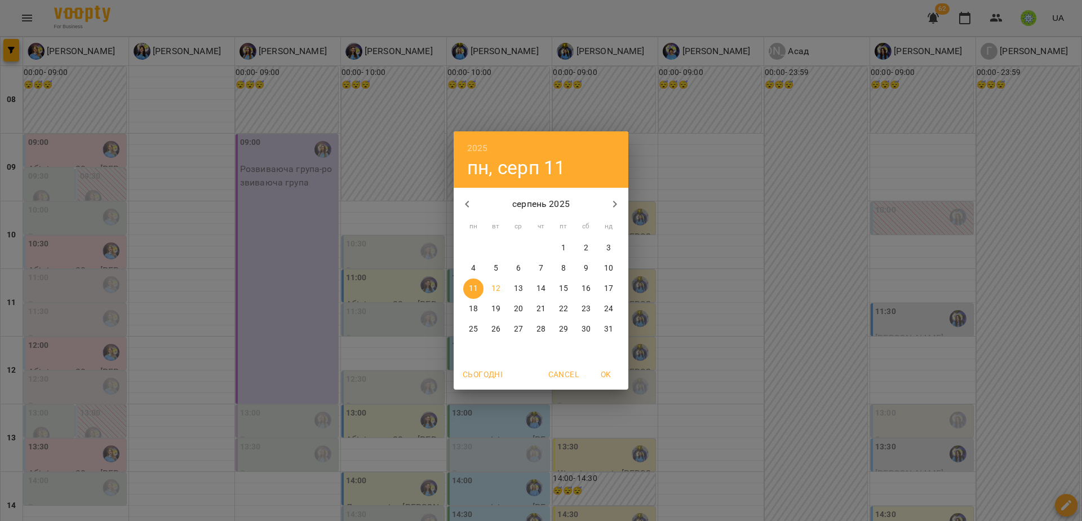
click at [637, 444] on div "2025 пн, серп 11 серпень 2025 пн вт ср чт пт сб нд 28 29 30 31 1 2 3 4 5 6 7 8 …" at bounding box center [541, 260] width 1082 height 521
